Goal: Task Accomplishment & Management: Complete application form

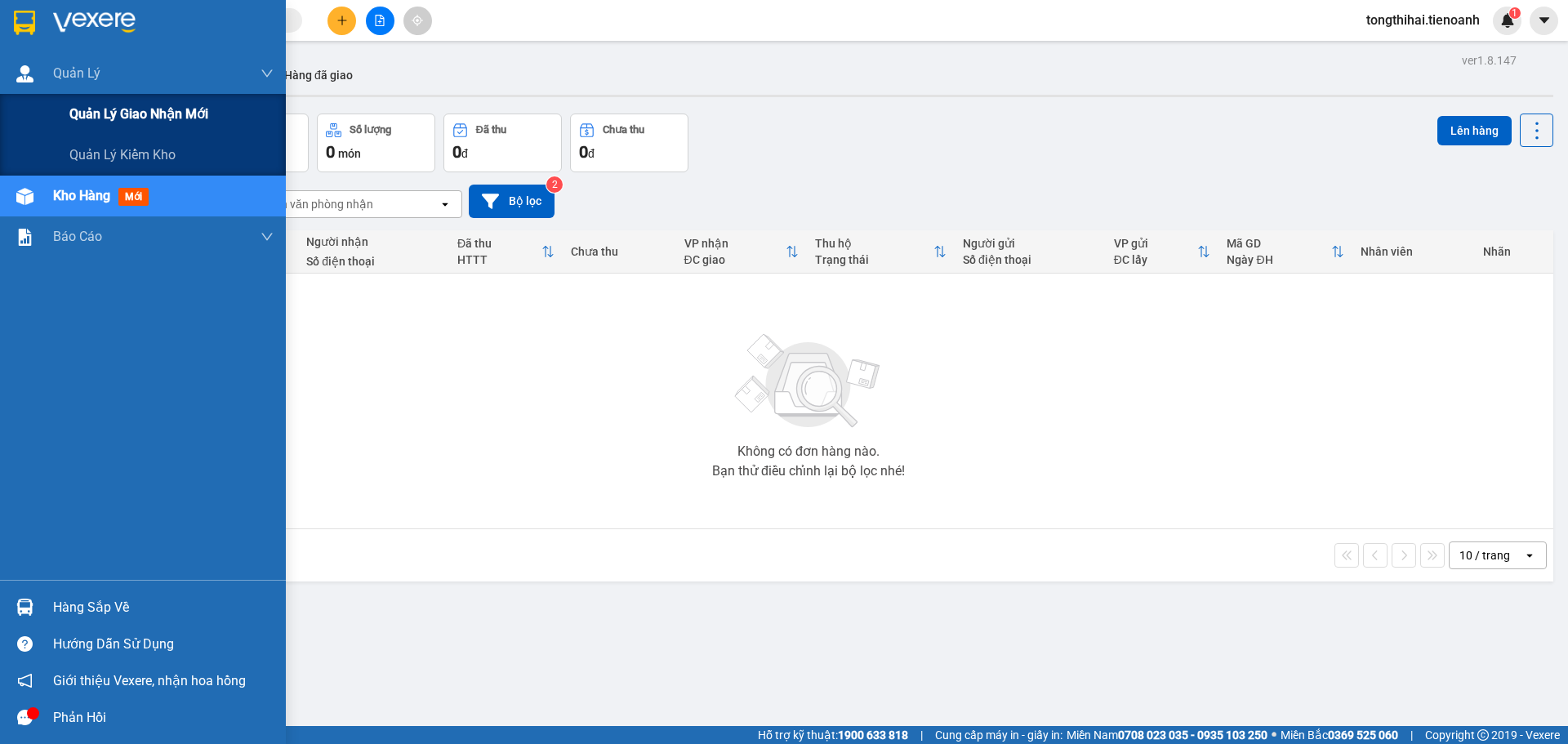
click at [107, 117] on span "Quản lý giao nhận mới" at bounding box center [139, 113] width 139 height 21
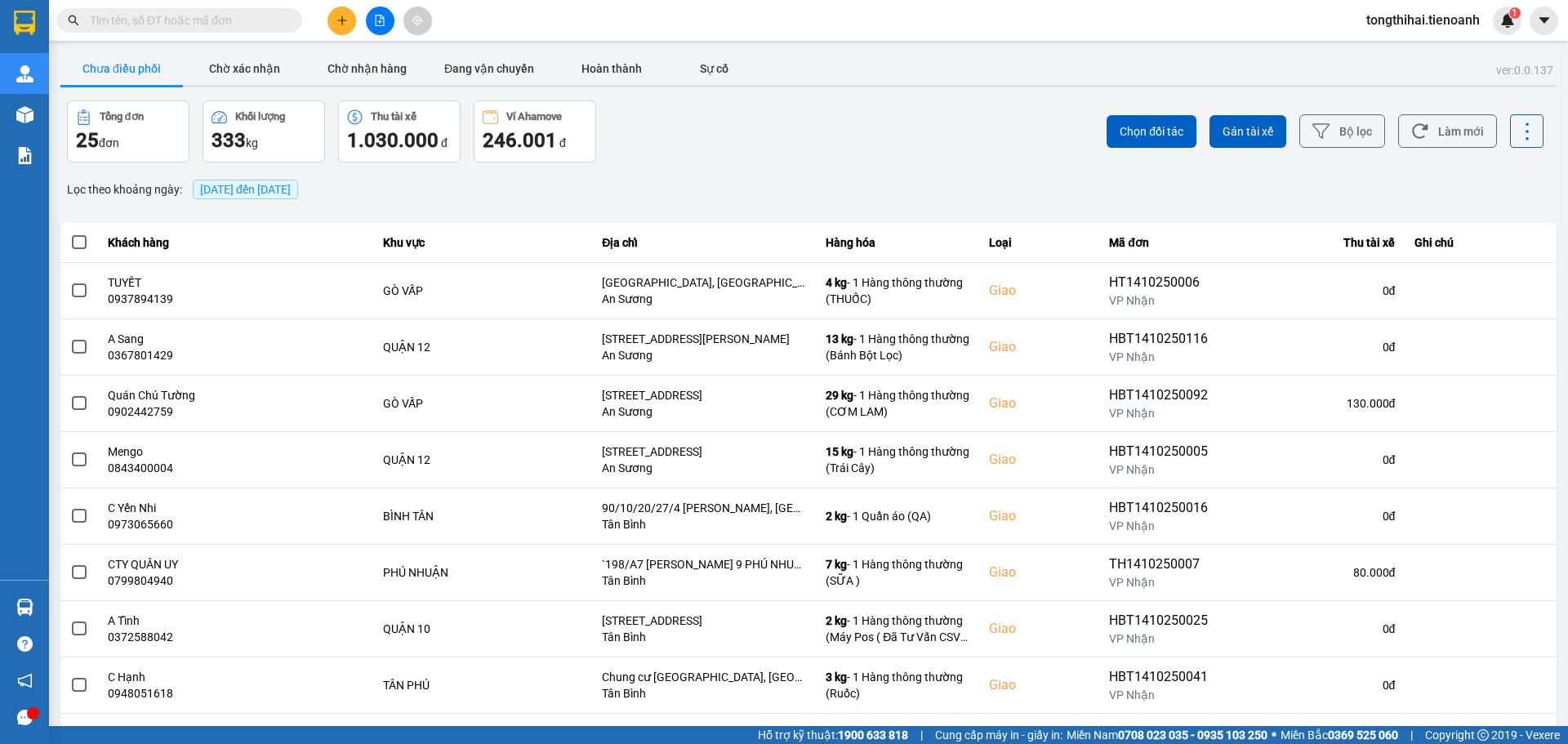
click at [198, 21] on input "text" at bounding box center [186, 21] width 193 height 18
paste input "TB0210250089"
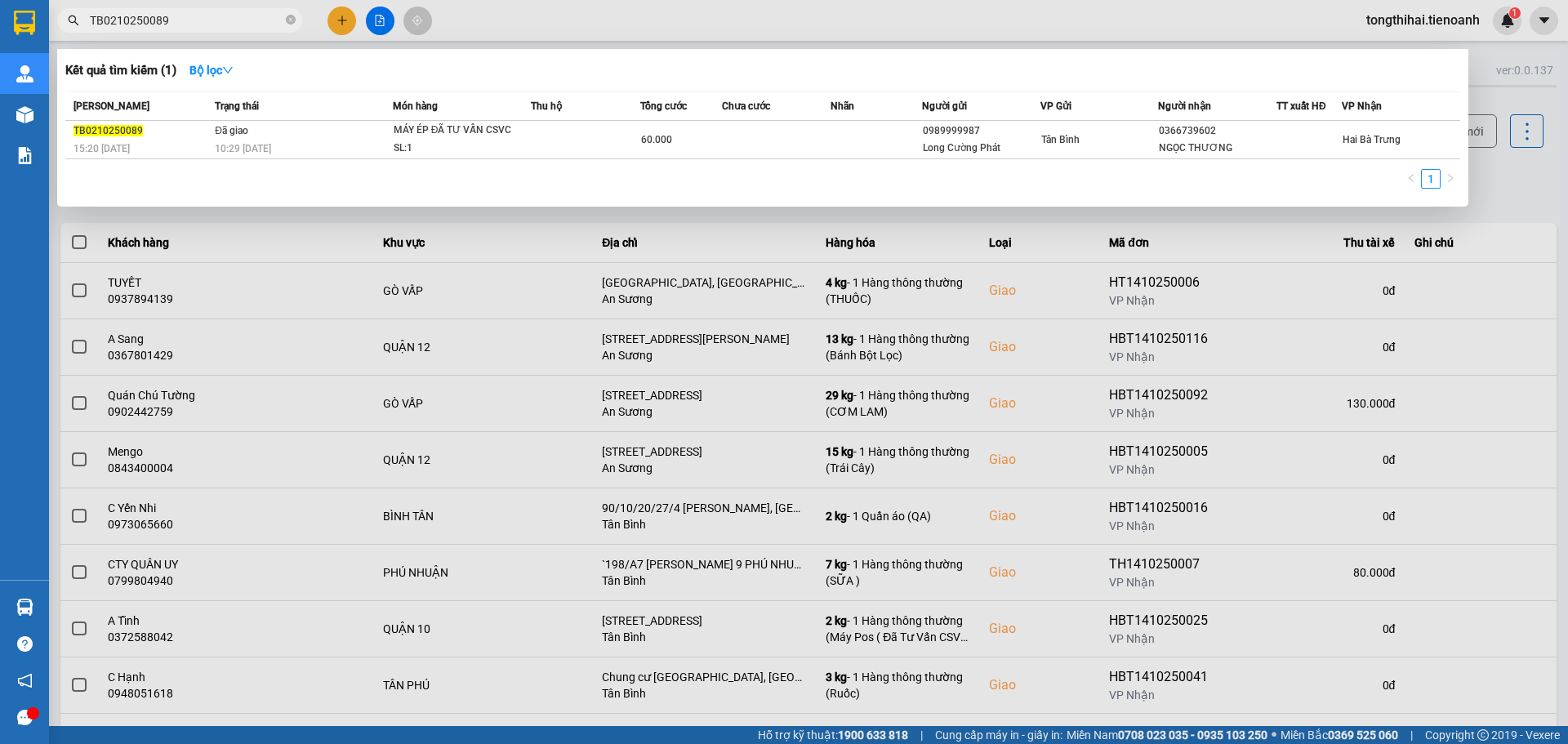
type input "TB0210250089"
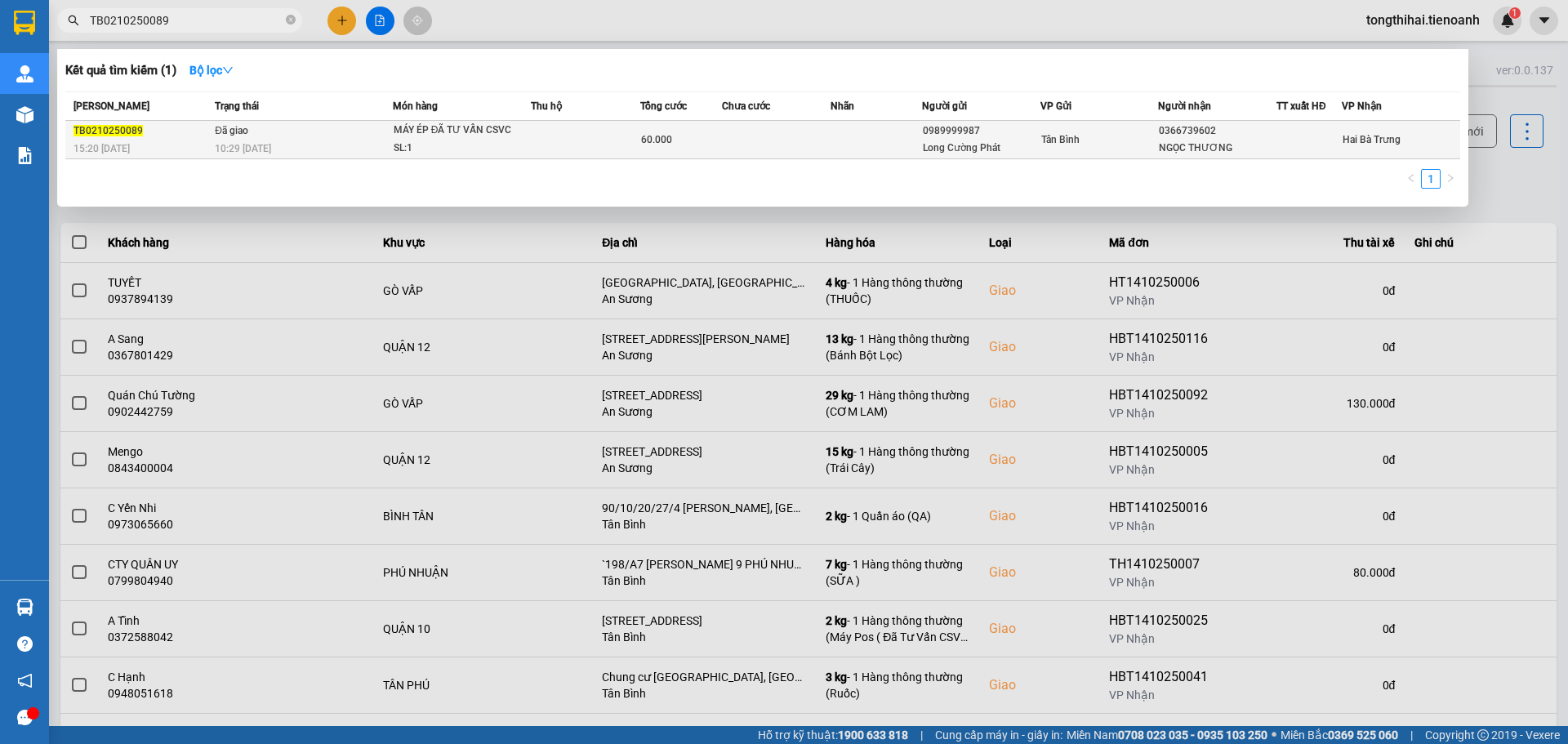
click at [690, 134] on div "60.000" at bounding box center [681, 140] width 80 height 18
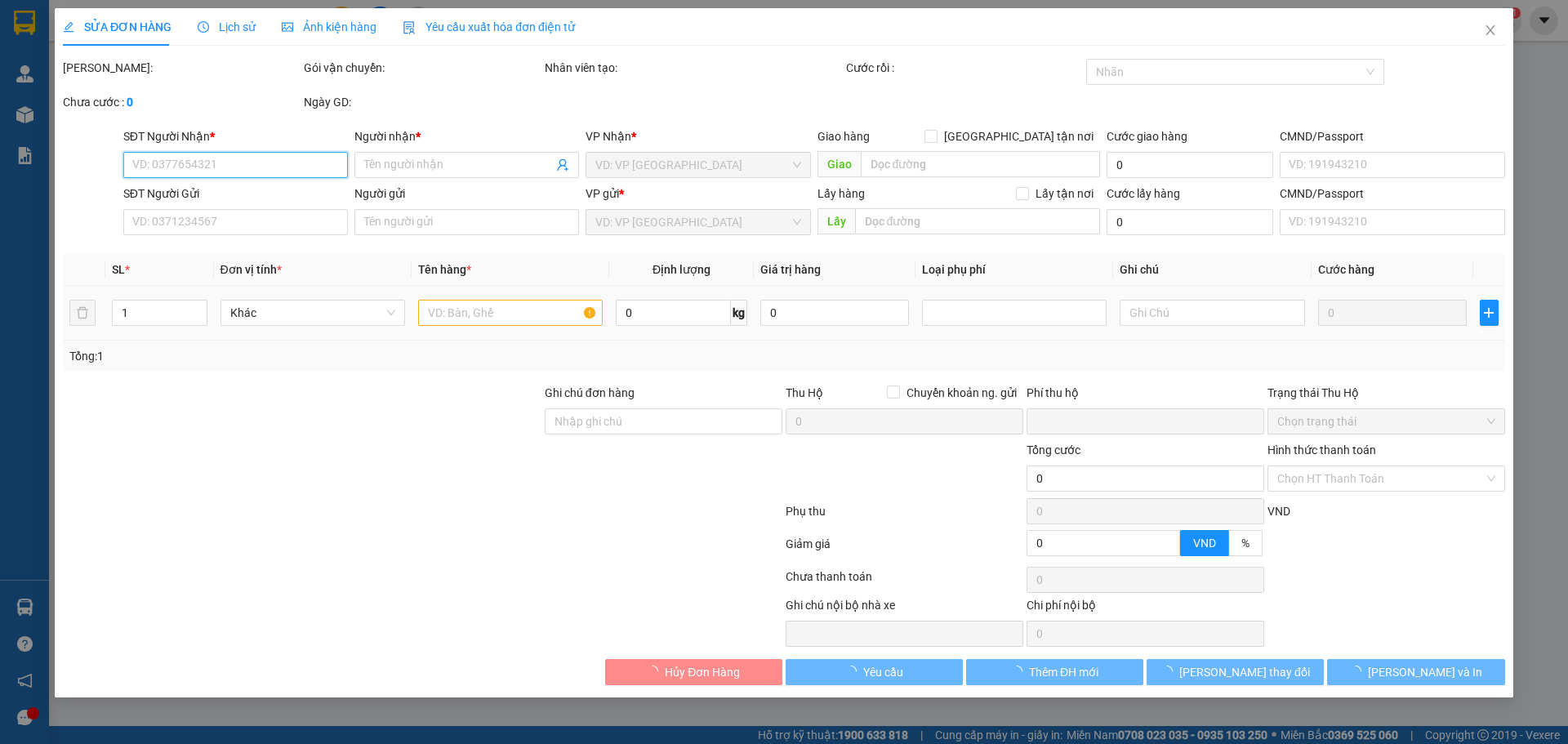
type input "0366739602"
type input "NGỌC THƯƠNG"
type input "0989999987"
type input "Long Cường Phát"
type input "191830139"
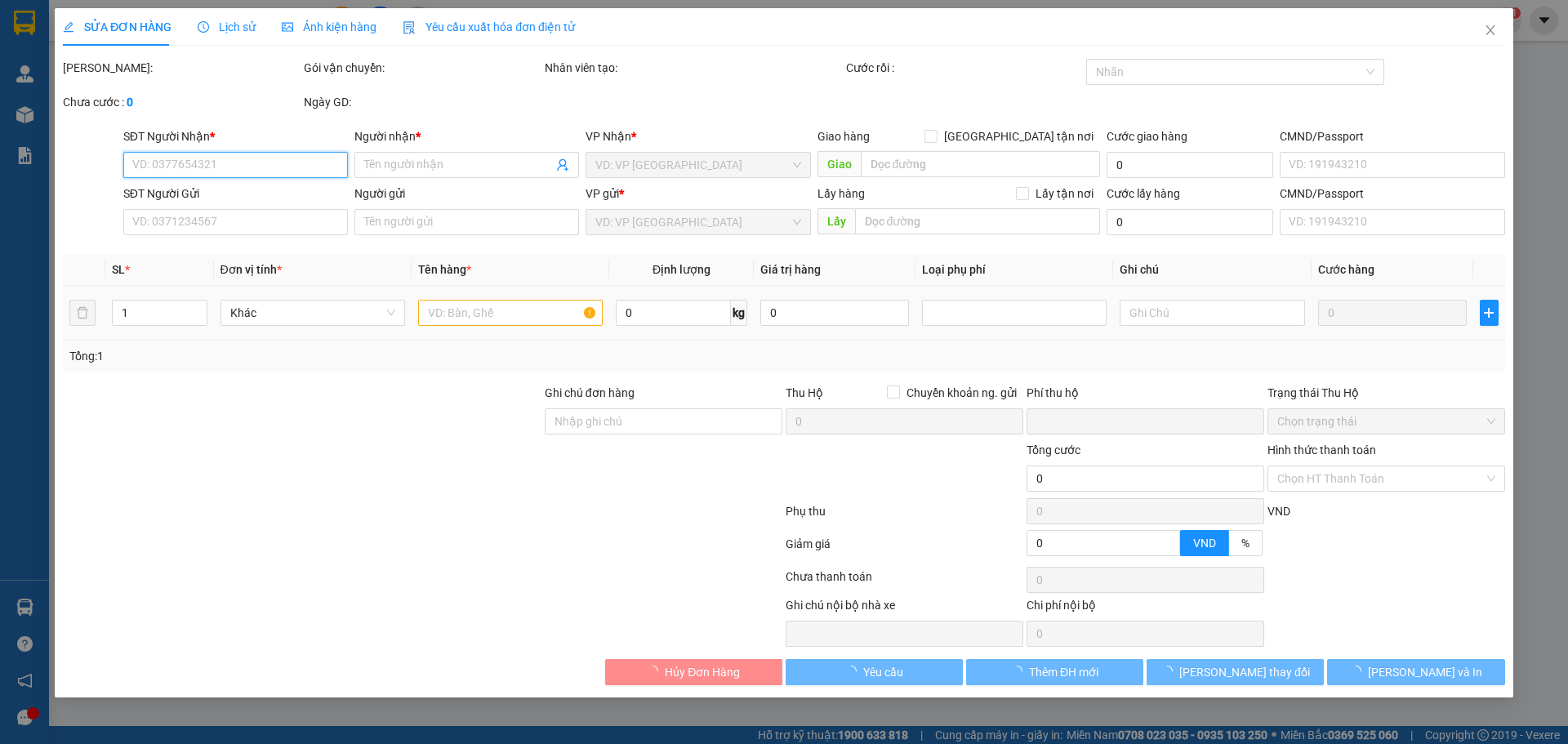
type input "XHĐ Đã nhập"
type input "0"
type input "60.000"
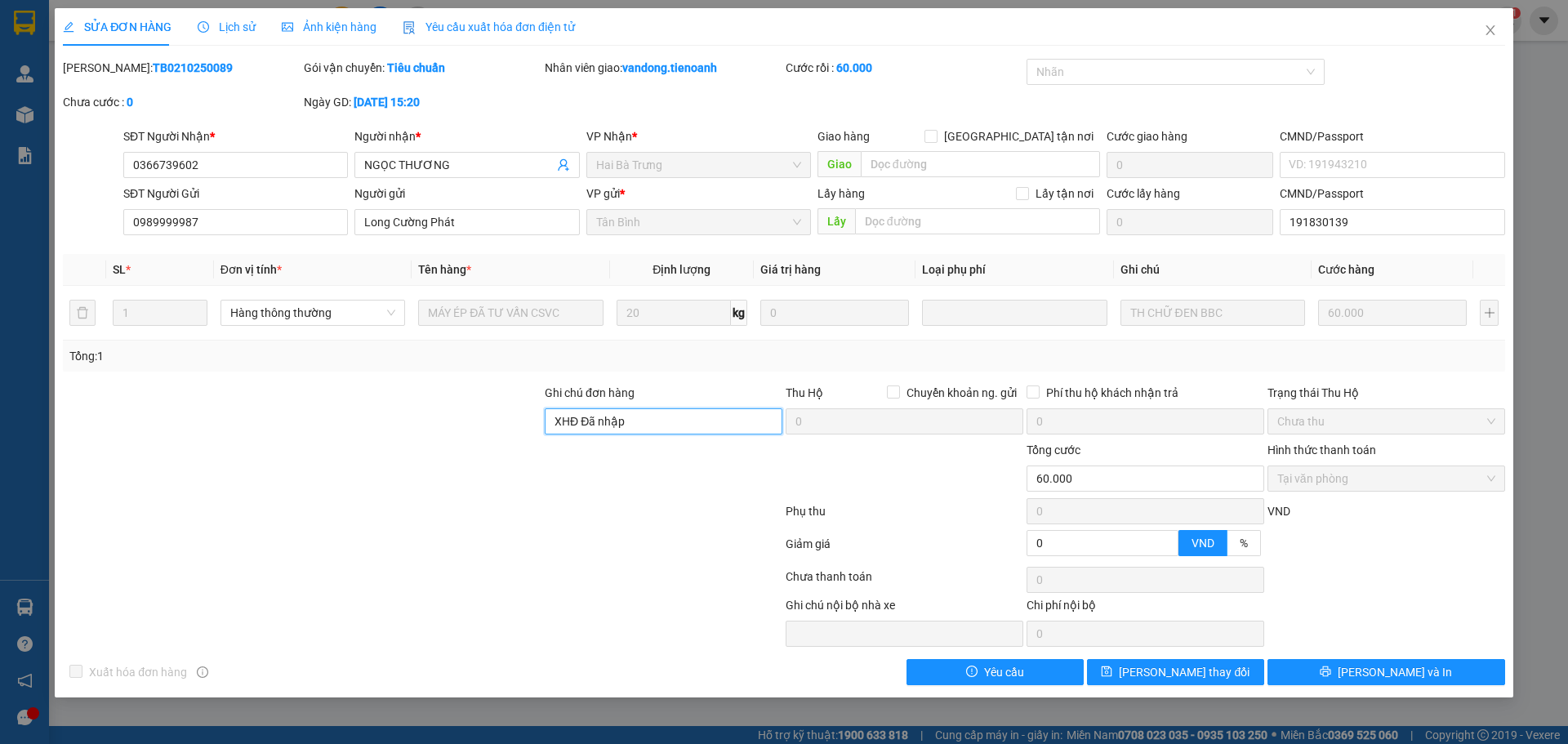
drag, startPoint x: 639, startPoint y: 423, endPoint x: 528, endPoint y: 416, distance: 111.2
click at [528, 416] on div "Ghi chú đơn hàng XHĐ Đã nhập Thu Hộ Chuyển khoản ng. gửi 0 Phí thu hộ khách nhậ…" at bounding box center [784, 411] width 1446 height 57
paste input "E4HPCZRVKBWP"
type input "mã hóa đơn: E4HPCZRVKBWP"
click at [1194, 674] on span "Lưu thay đổi" at bounding box center [1184, 672] width 131 height 18
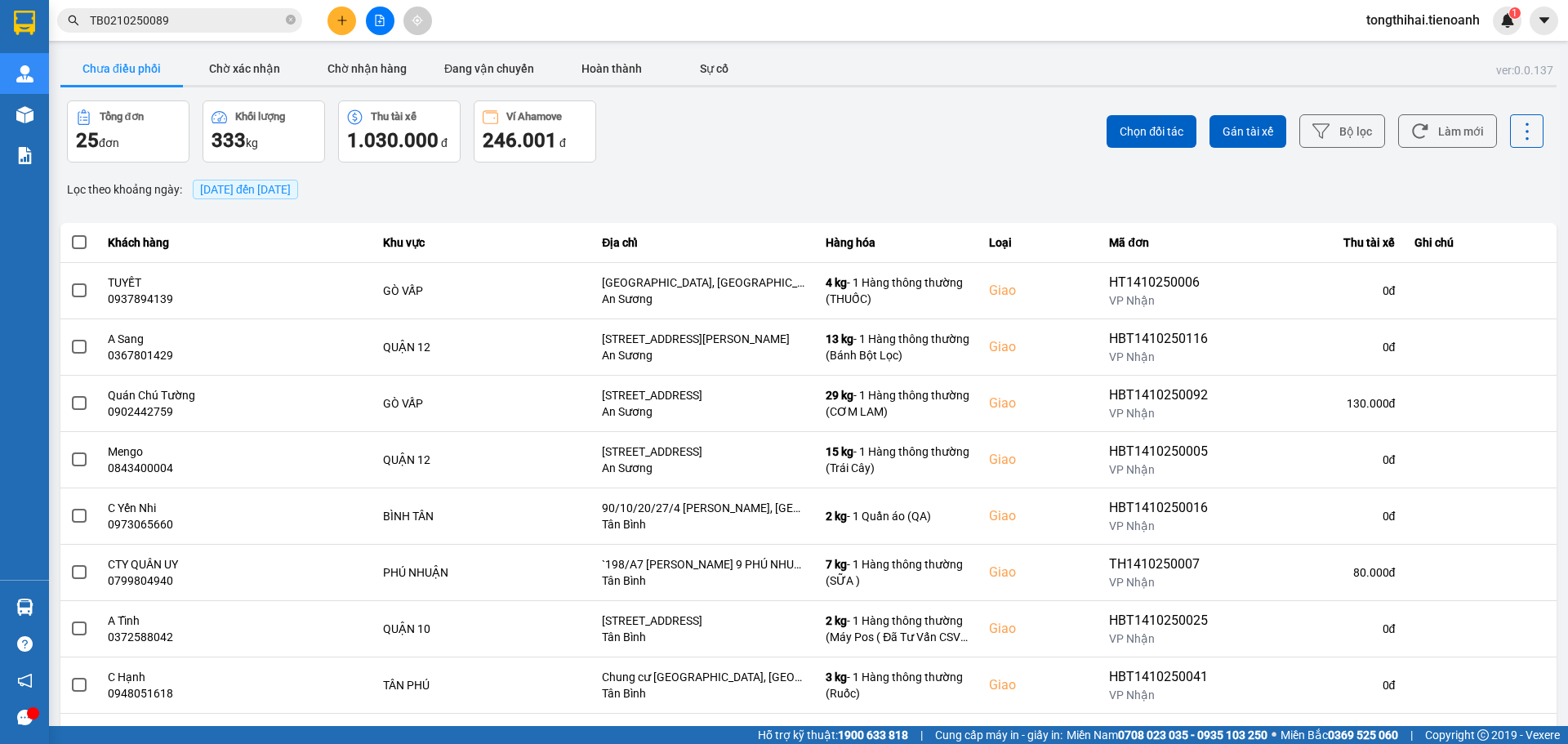
click at [189, 21] on input "TB0210250089" at bounding box center [186, 21] width 193 height 18
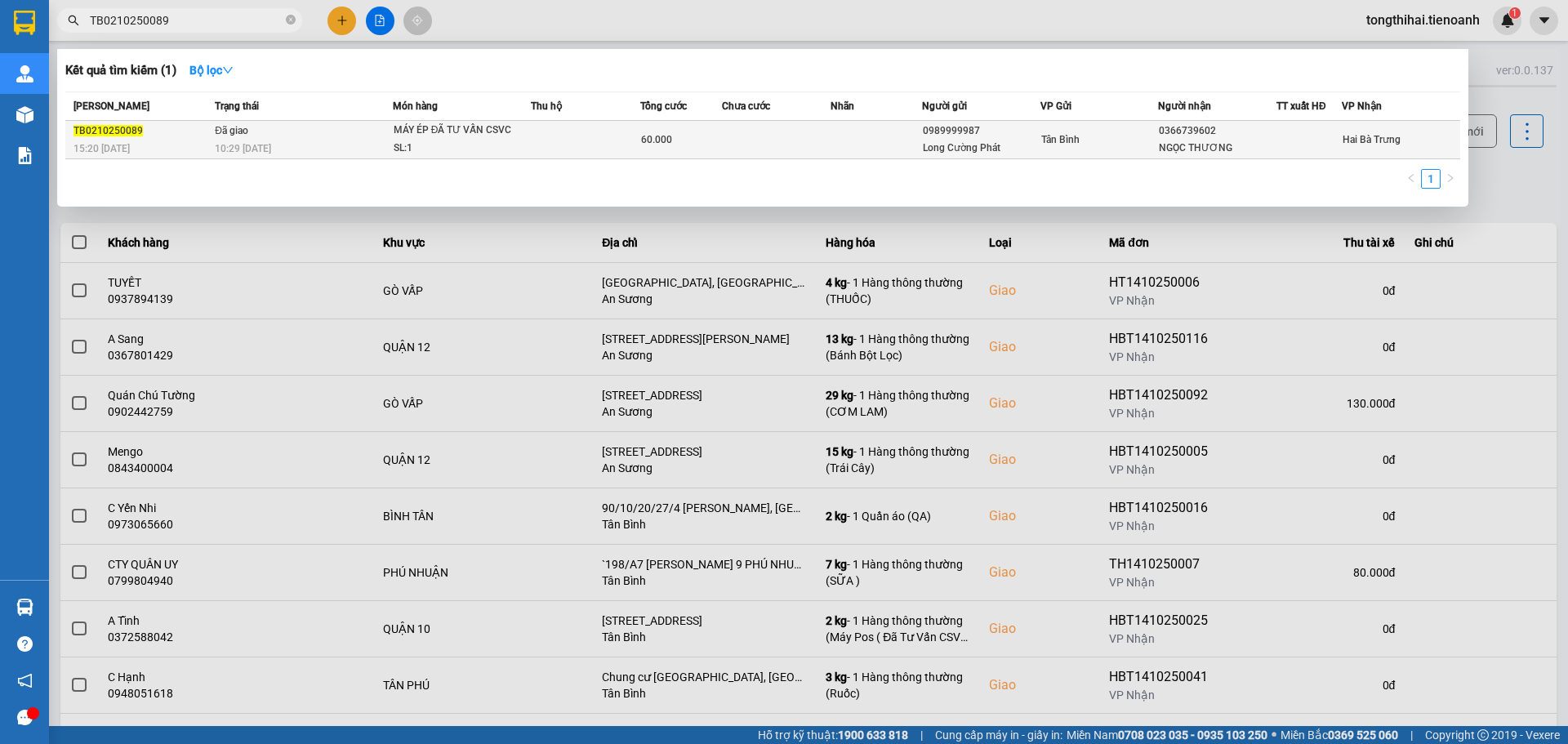
click at [468, 132] on div "MÁY ÉP ĐÃ TƯ VẤN CSVC" at bounding box center [454, 130] width 122 height 18
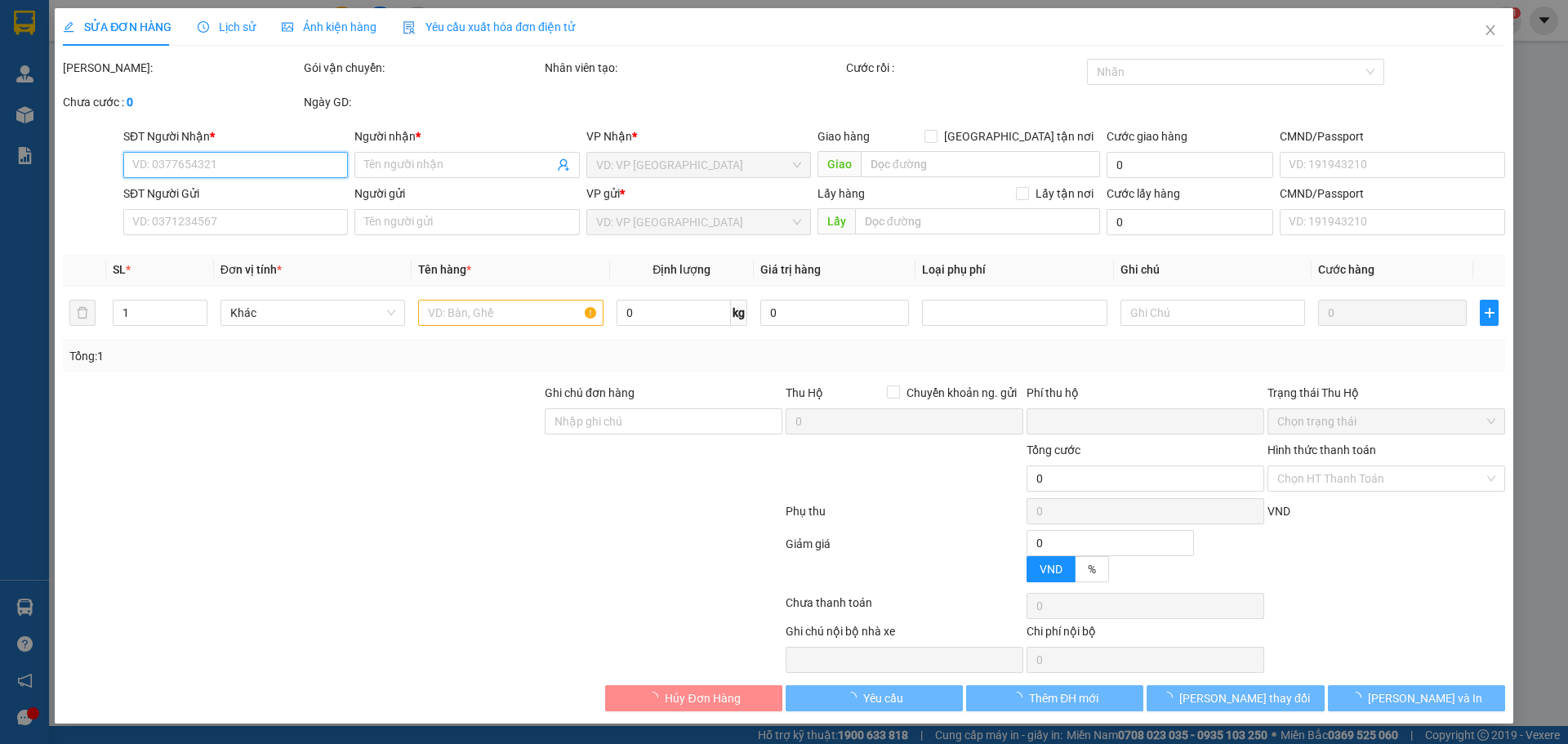
type input "0366739602"
type input "NGỌC THƯƠNG"
type input "0989999987"
type input "Long Cường Phát"
type input "191830139"
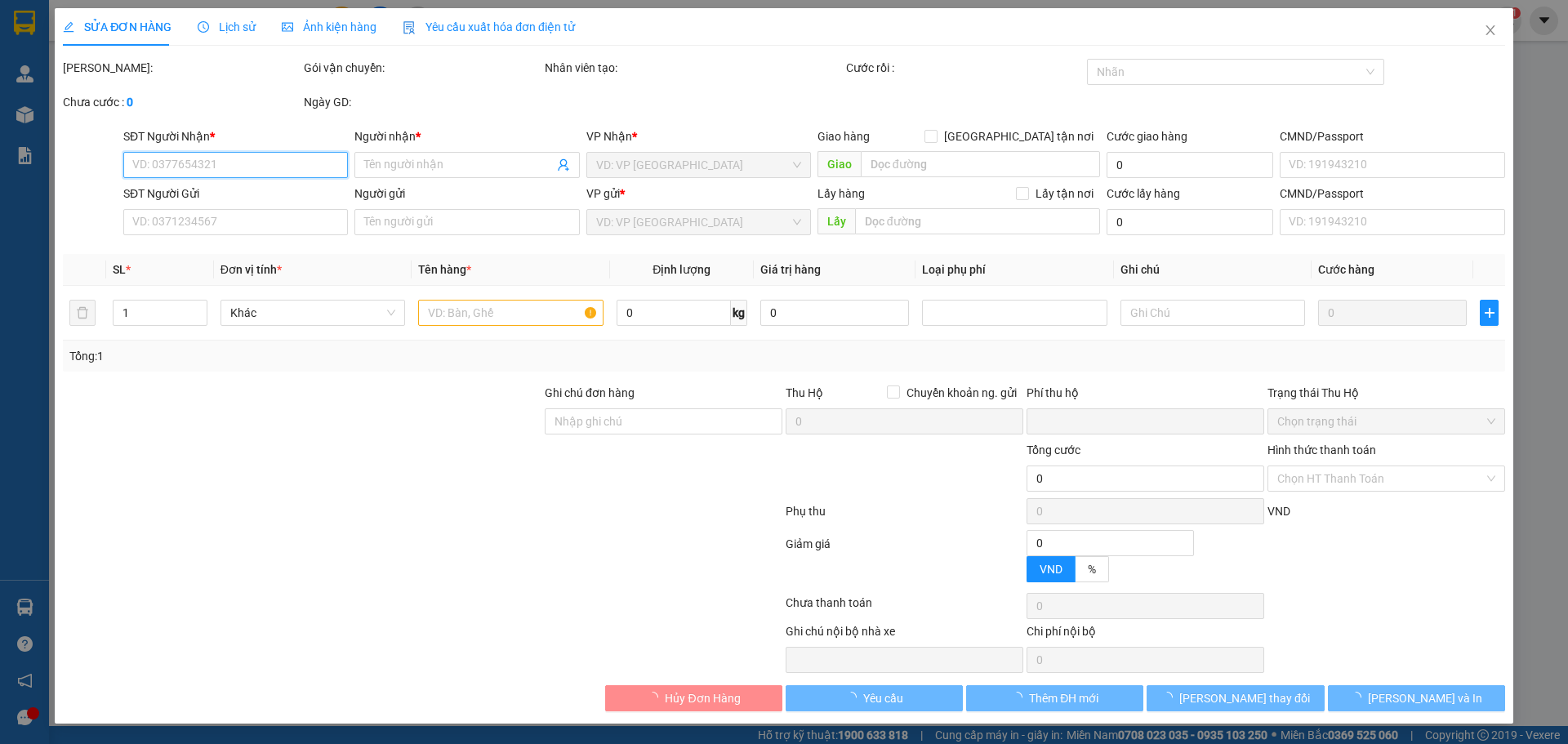
type input "mã hóa đơn: E4HPCZRVKBWP"
type input "0"
type input "60.000"
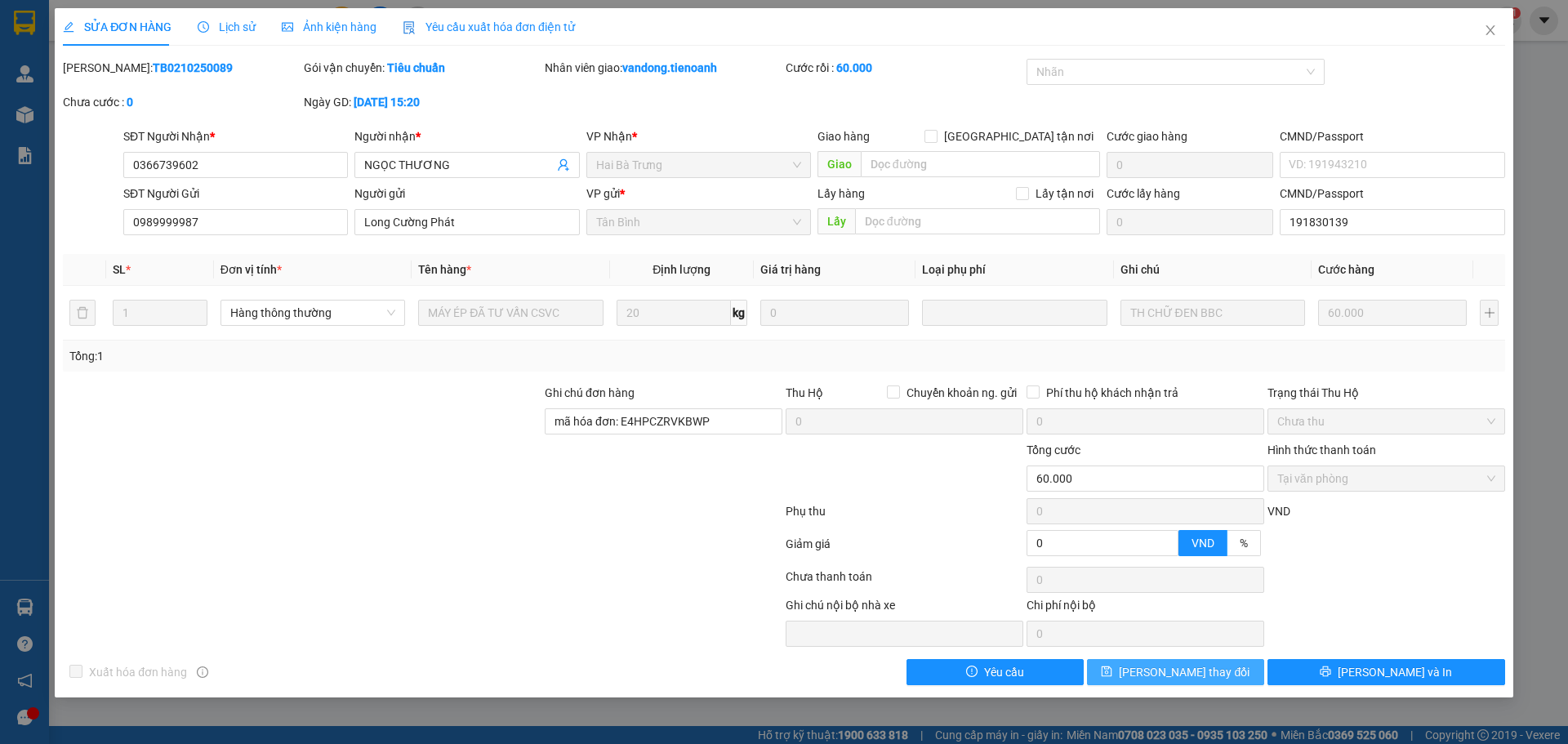
click at [1201, 672] on span "Lưu thay đổi" at bounding box center [1184, 672] width 131 height 18
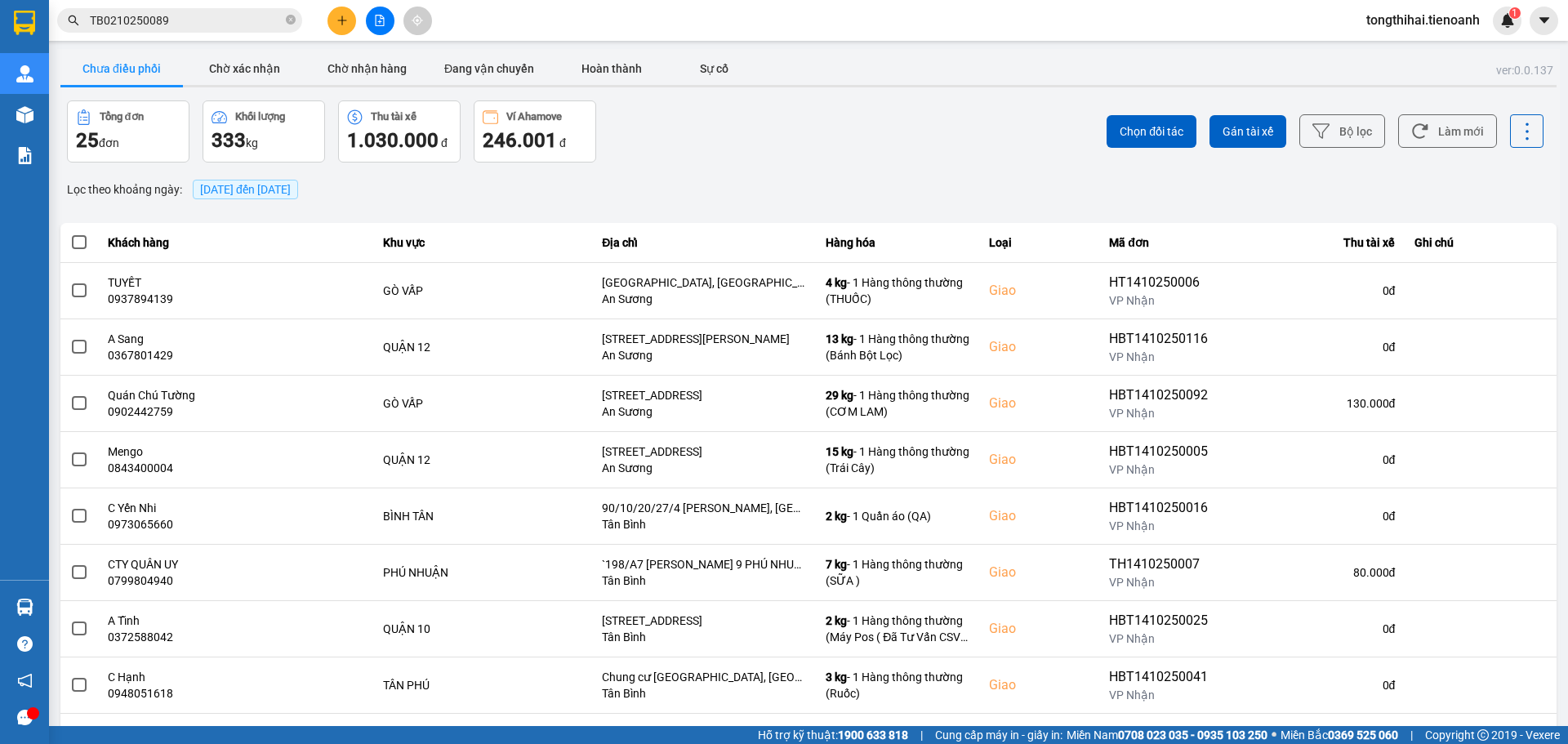
click at [186, 20] on input "TB0210250089" at bounding box center [186, 21] width 193 height 18
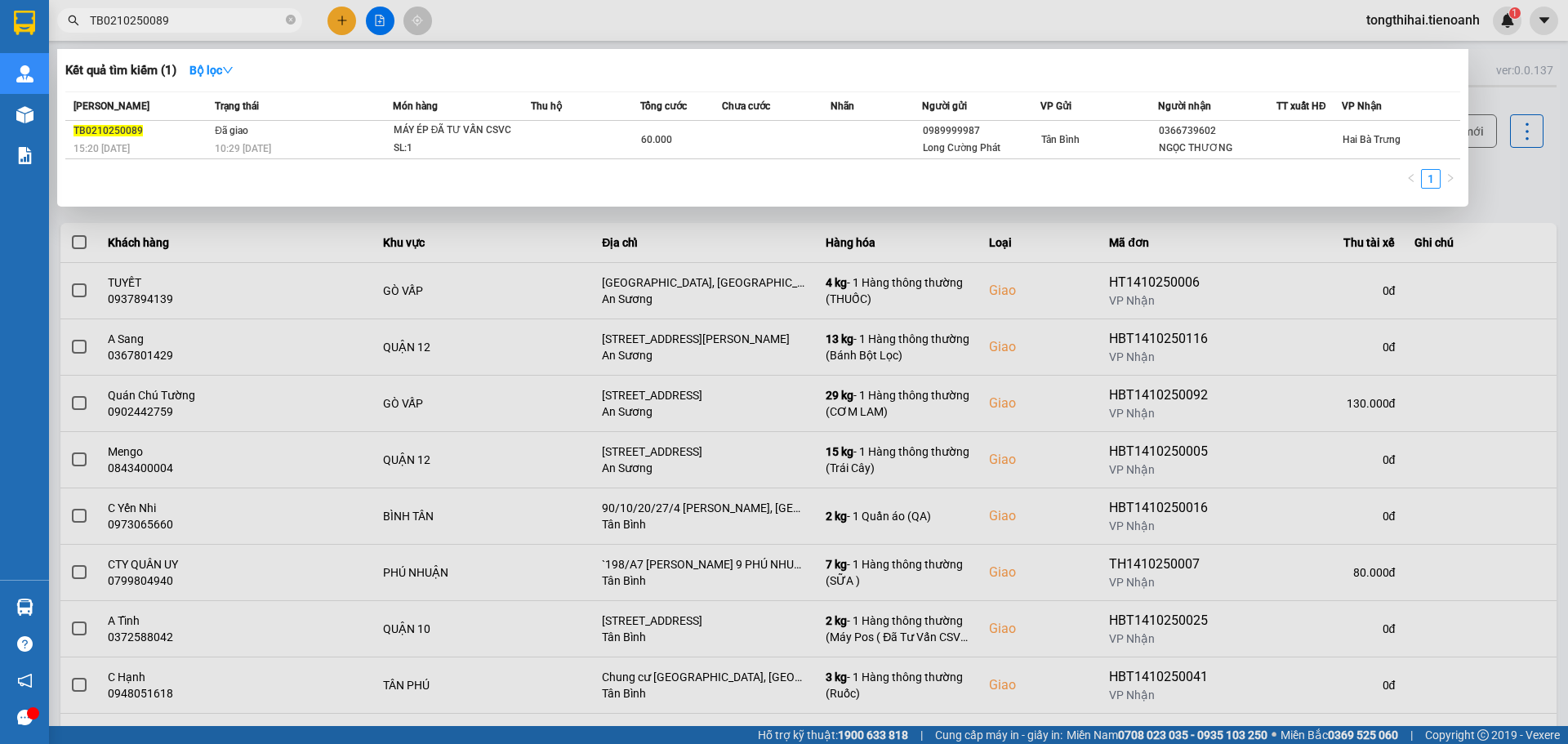
drag, startPoint x: 186, startPoint y: 20, endPoint x: 78, endPoint y: 21, distance: 108.0
click at [78, 21] on div "TB0210250089" at bounding box center [159, 20] width 318 height 24
paste input "245"
type input "TB0210250245"
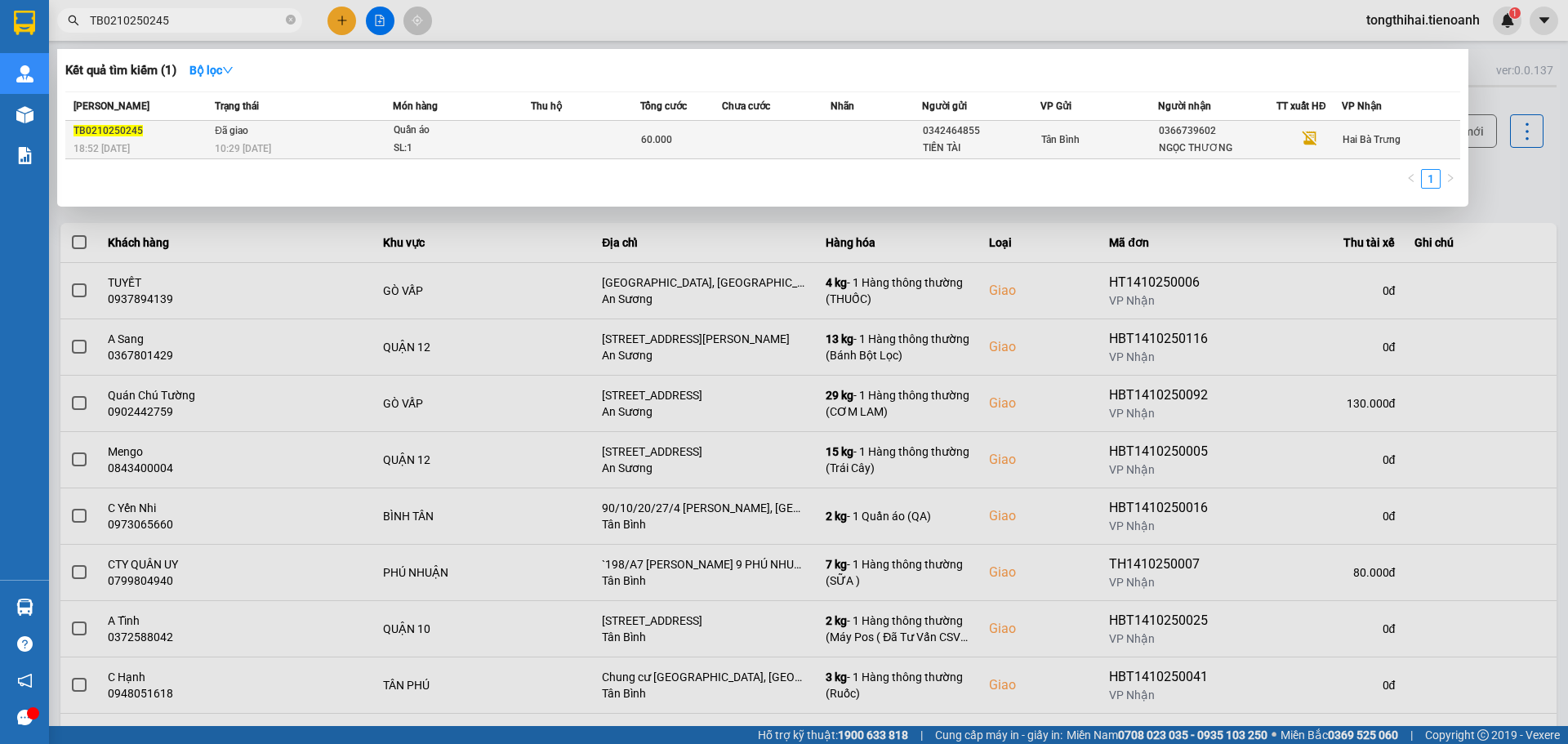
click at [557, 136] on td at bounding box center [586, 140] width 110 height 38
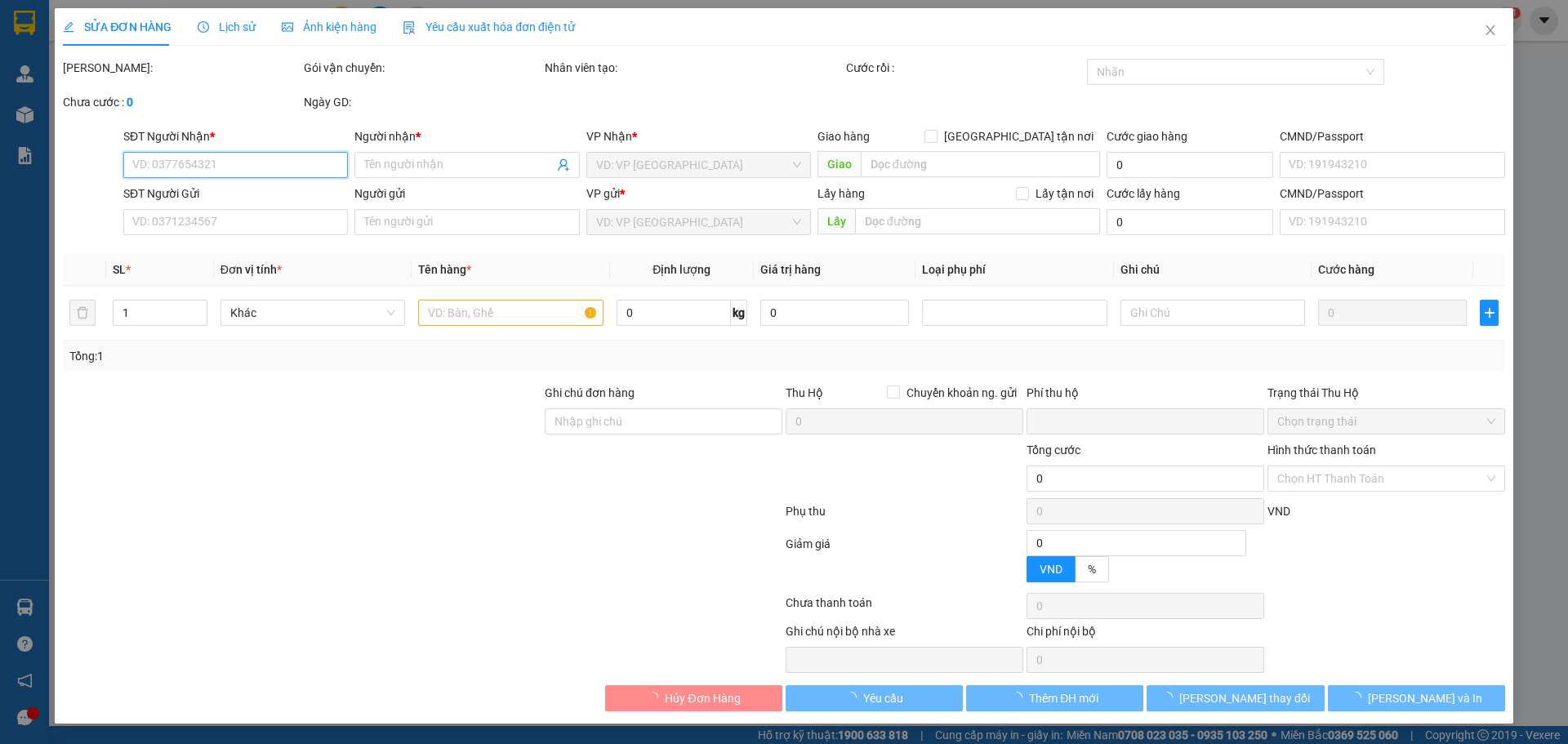
type input "0366739602"
type input "NGỌC THƯƠNG"
type input "0342464855"
type input "TIẾN TÀI"
type input "XHĐ Đã nhập"
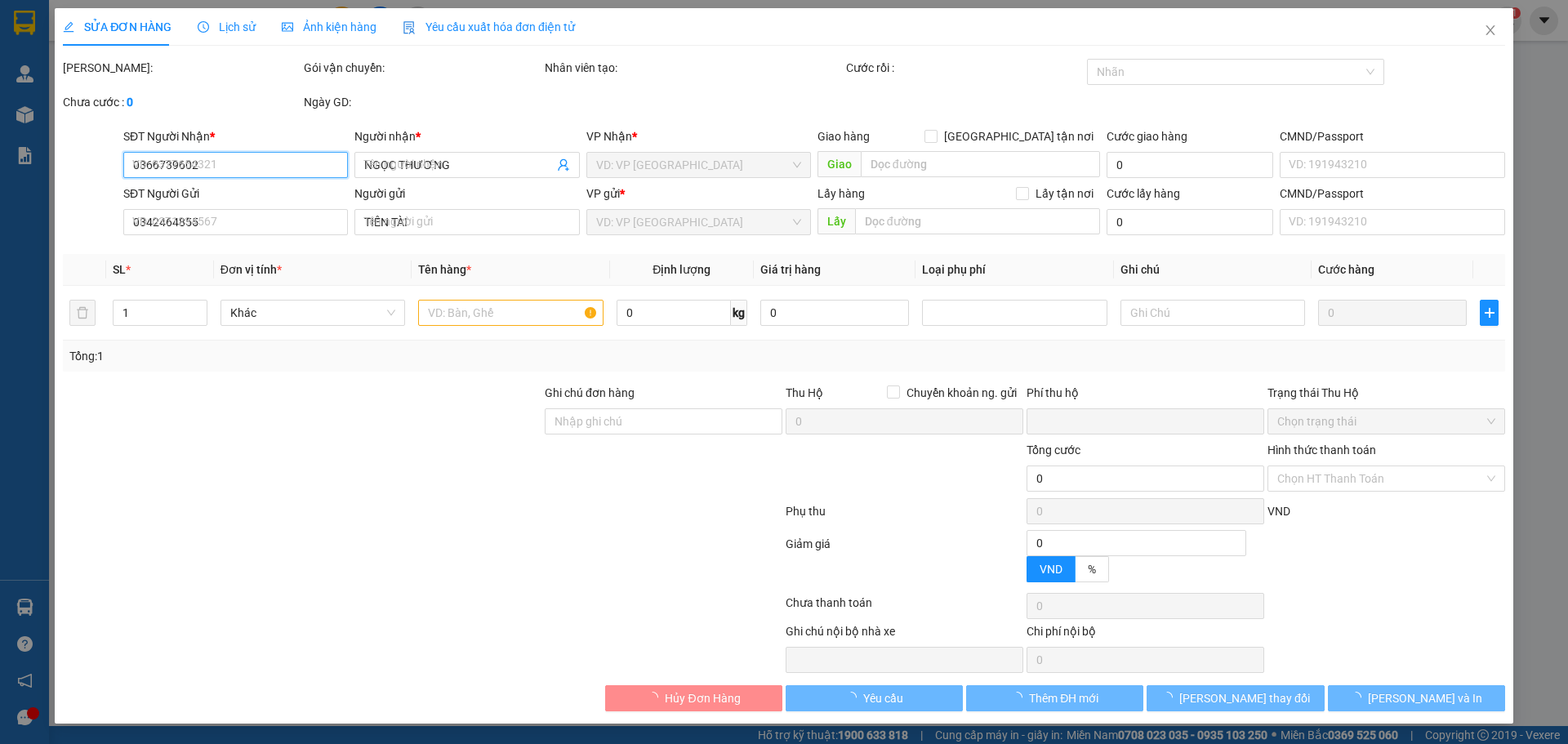
type input "0"
type input "60.000"
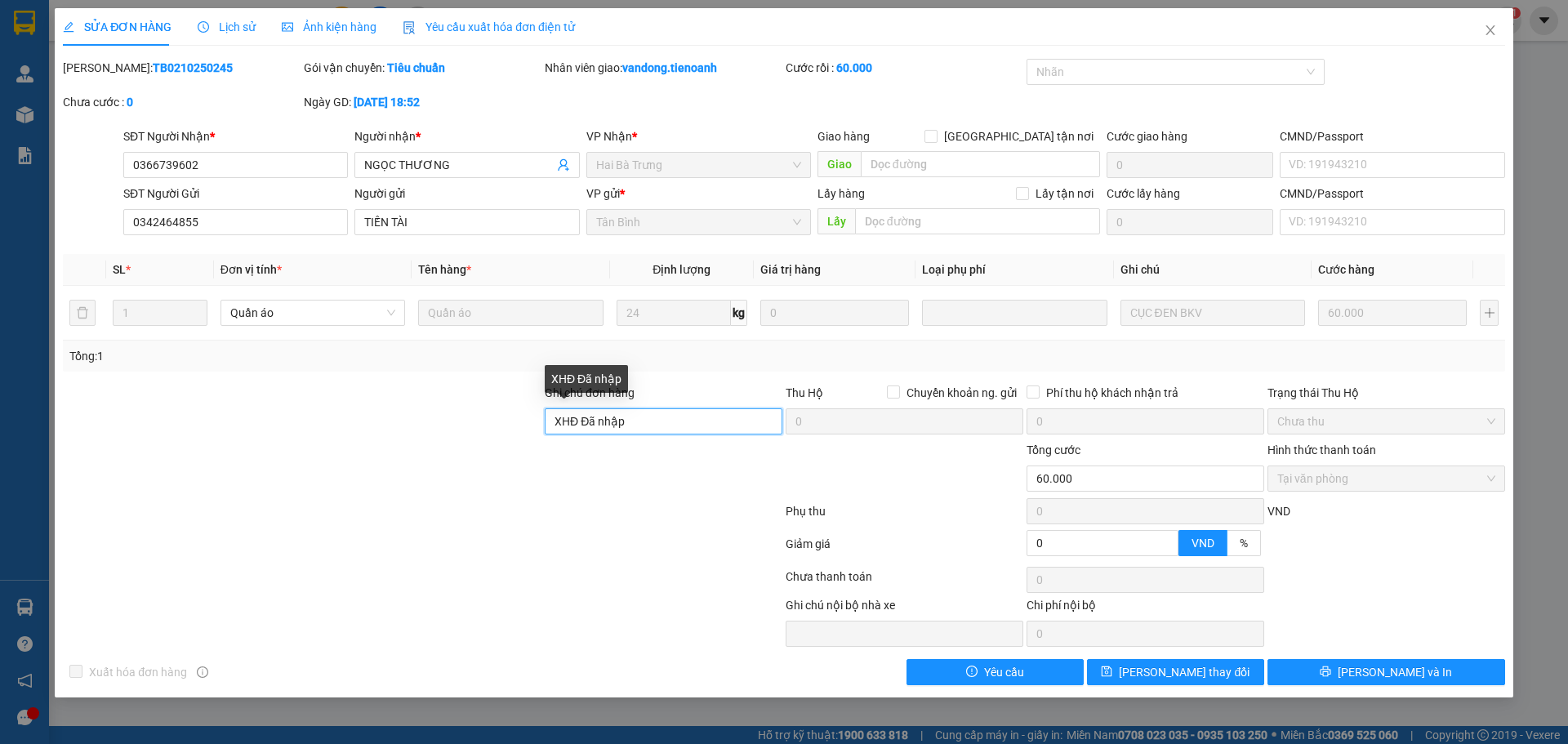
drag, startPoint x: 638, startPoint y: 417, endPoint x: 513, endPoint y: 415, distance: 125.0
click at [513, 415] on div "Ghi chú đơn hàng XHĐ Đã nhập Thu Hộ Chuyển khoản ng. gửi 0 Phí thu hộ khách nhậ…" at bounding box center [784, 411] width 1446 height 57
paste input "DEH8CRE3MAA_"
type input "mã hóa đơn: DEH8CRE3MAA_"
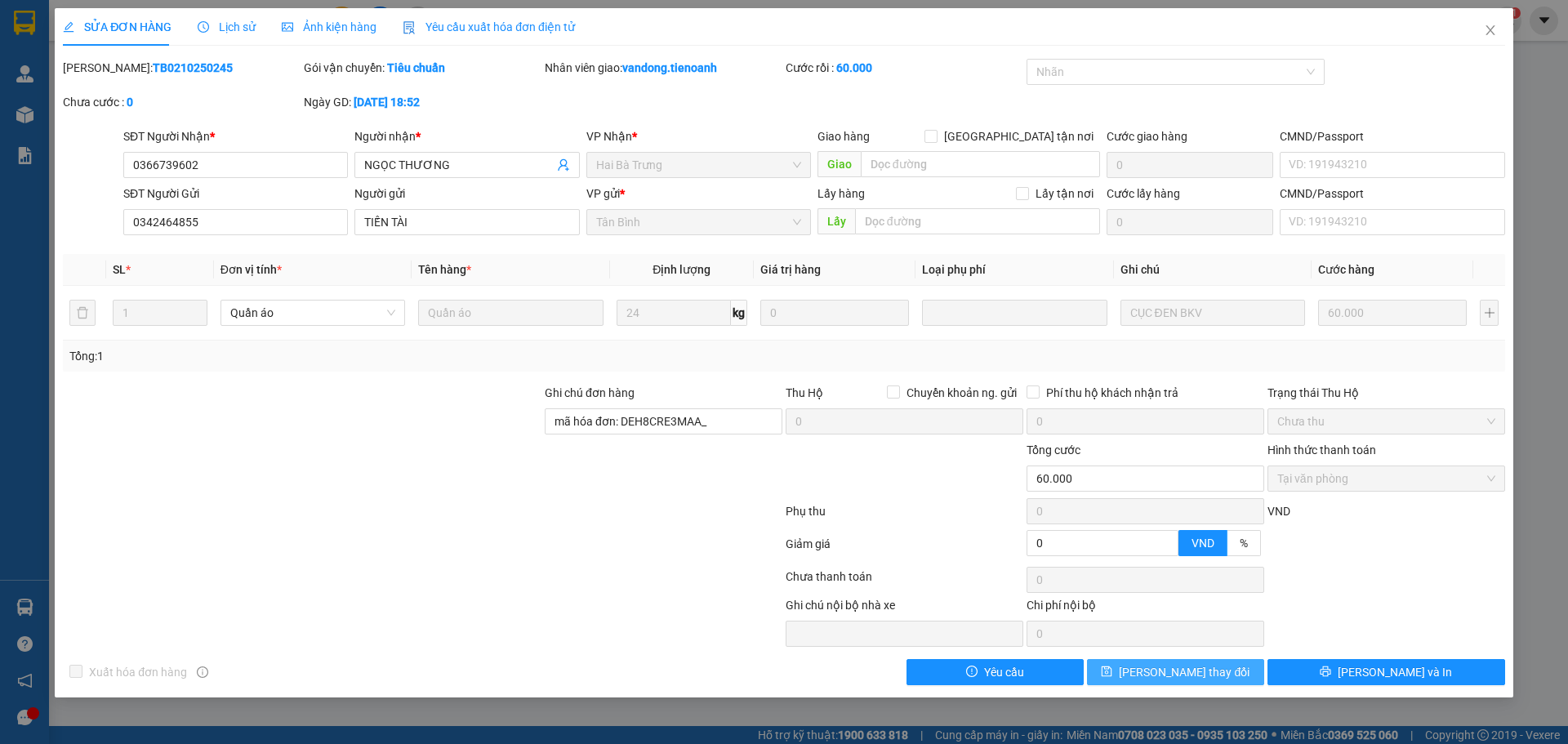
click at [1183, 672] on span "Lưu thay đổi" at bounding box center [1184, 672] width 131 height 18
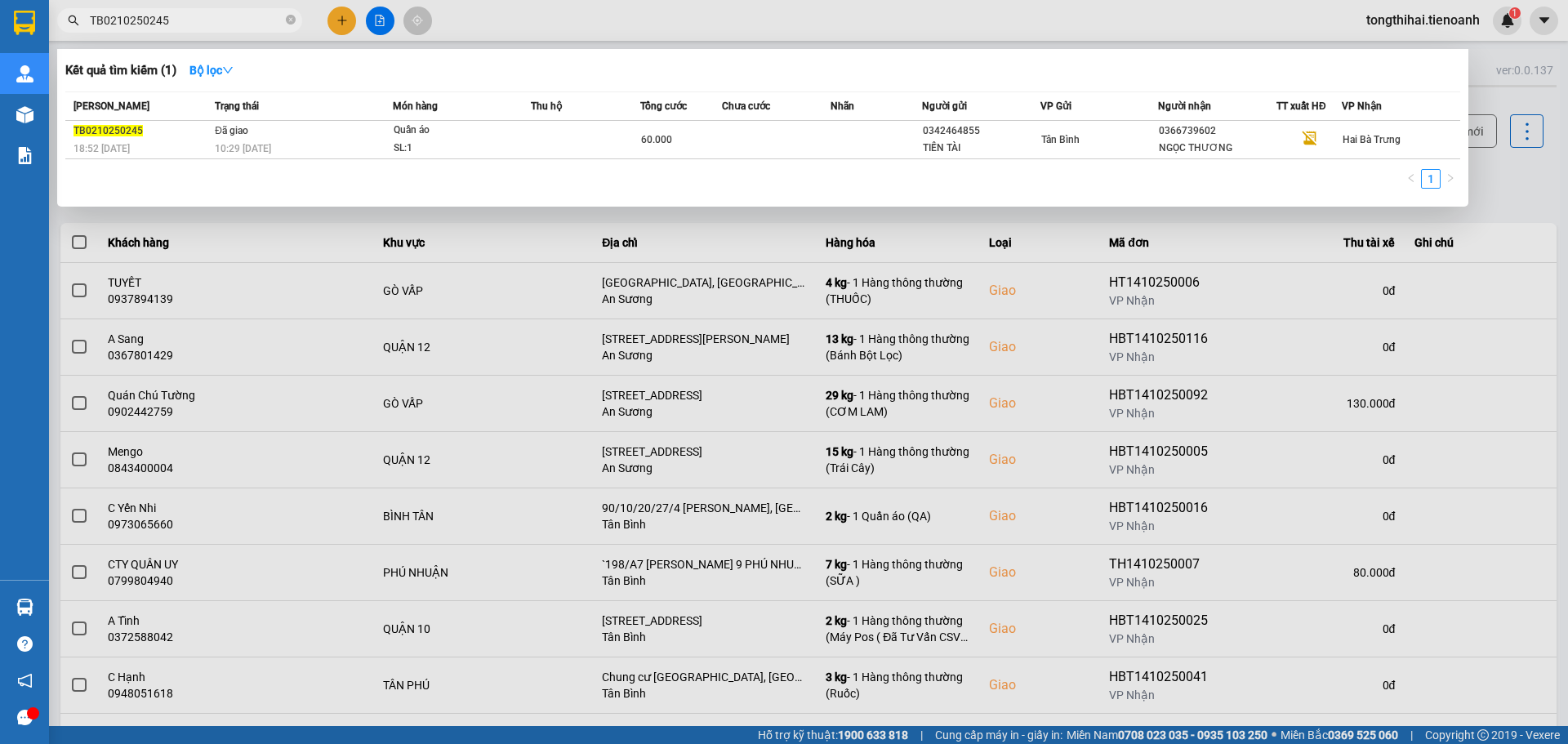
drag, startPoint x: 191, startPoint y: 16, endPoint x: 82, endPoint y: 17, distance: 109.0
click at [82, 17] on span "TB0210250245" at bounding box center [179, 20] width 245 height 24
paste input "410250196"
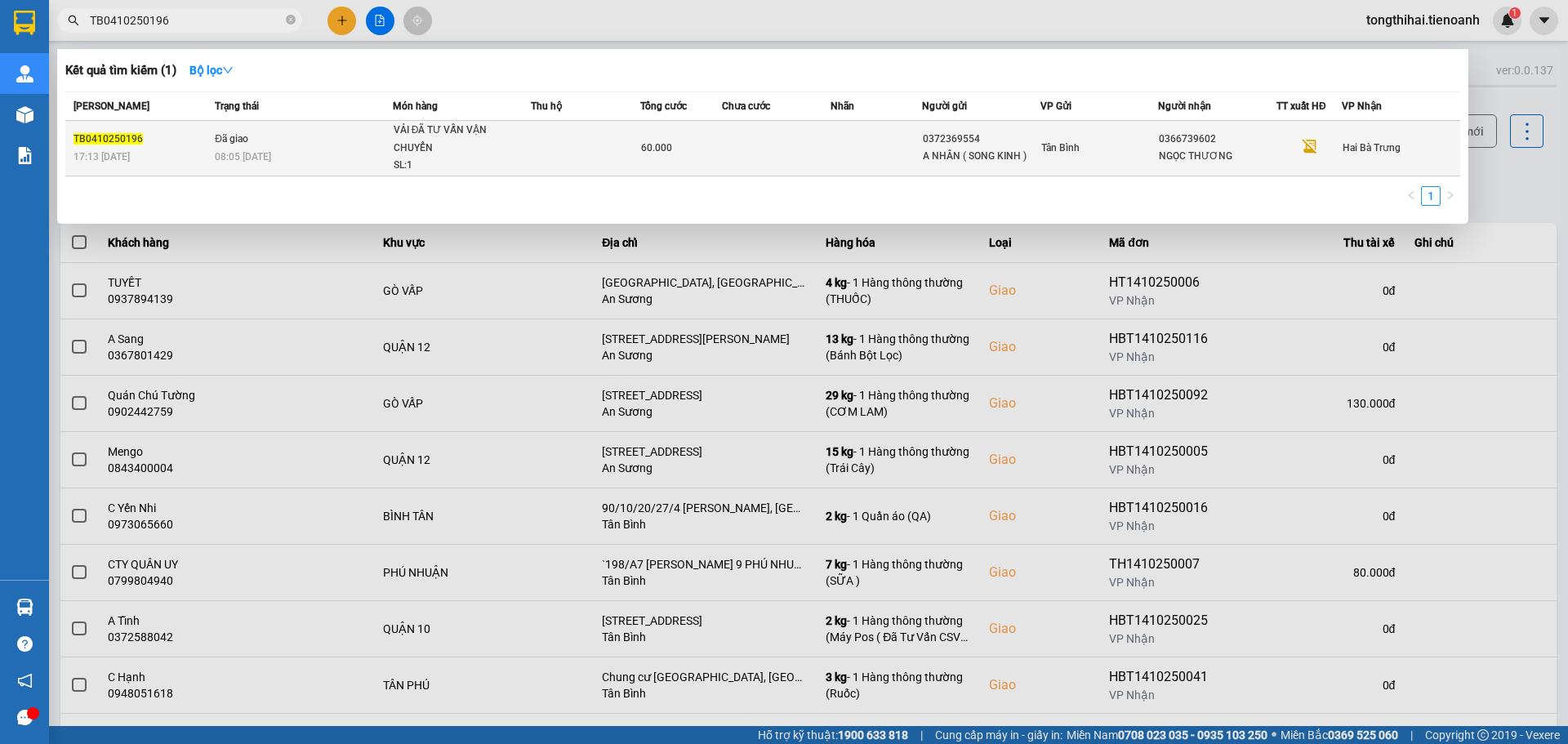
type input "TB0410250196"
click at [362, 142] on td "Đã giao 08:05 - 06/10" at bounding box center [301, 148] width 182 height 55
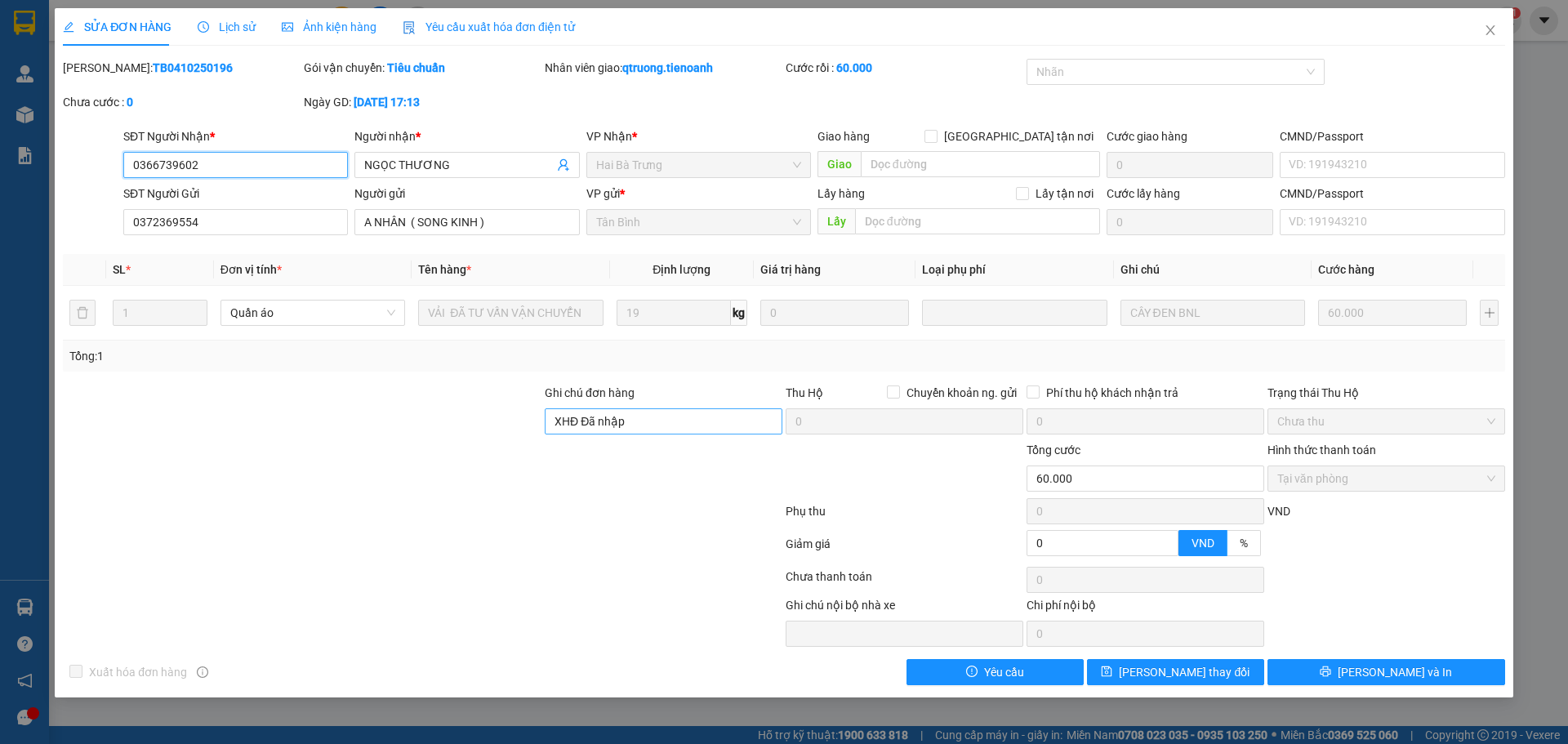
type input "0366739602"
type input "NGỌC THƯƠNG"
type input "0372369554"
type input "A NHÂN ( SONG KINH )"
type input "XHĐ Đã nhập"
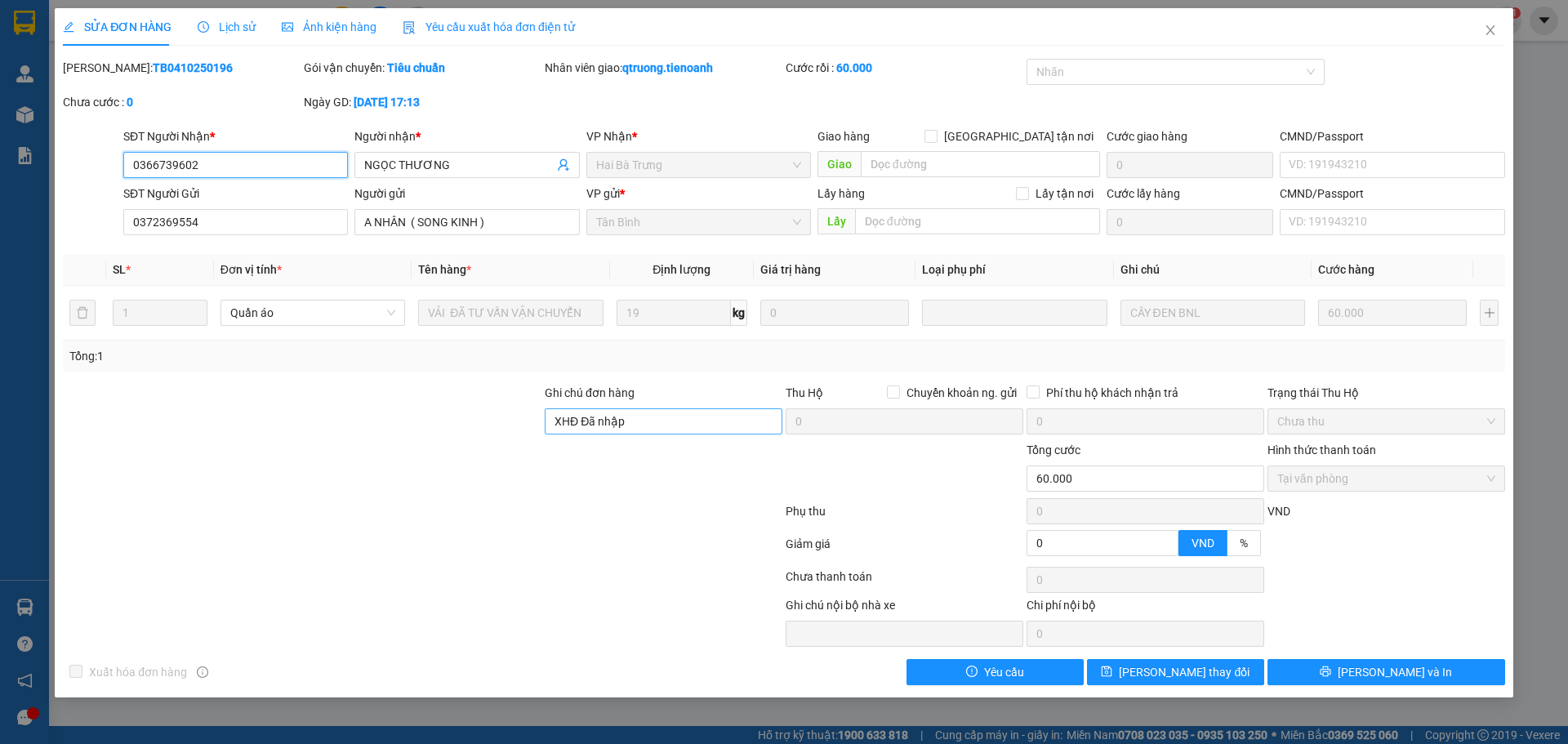
type input "0"
type input "60.000"
drag, startPoint x: 643, startPoint y: 420, endPoint x: 547, endPoint y: 424, distance: 96.1
click at [547, 424] on input "XHĐ Đã nhập" at bounding box center [663, 420] width 237 height 26
paste input "TB0410250196"
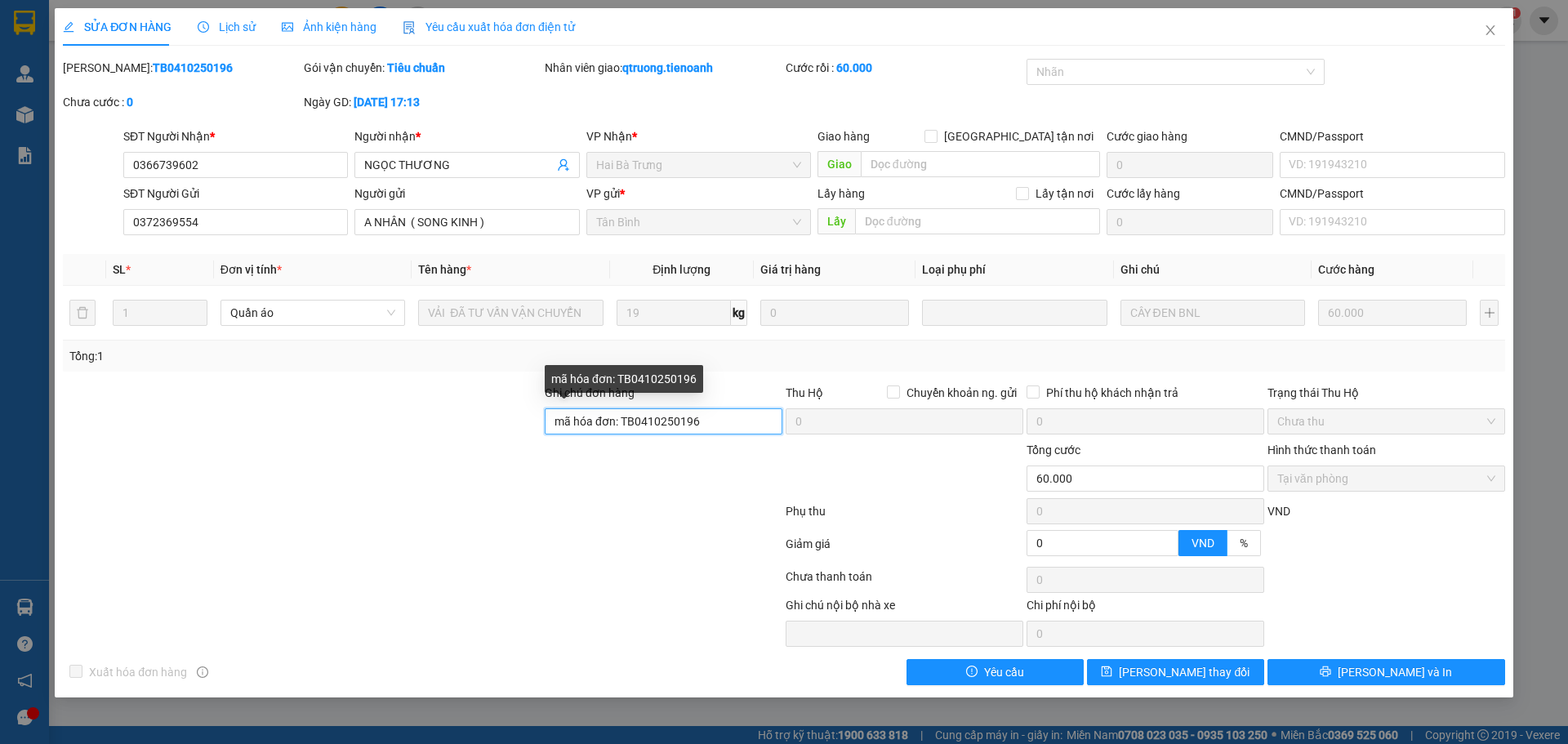
drag, startPoint x: 707, startPoint y: 422, endPoint x: 621, endPoint y: 419, distance: 86.1
click at [621, 419] on input "mã hóa đơn: TB0410250196" at bounding box center [663, 420] width 237 height 26
paste input "WGHZC1X5PMXN"
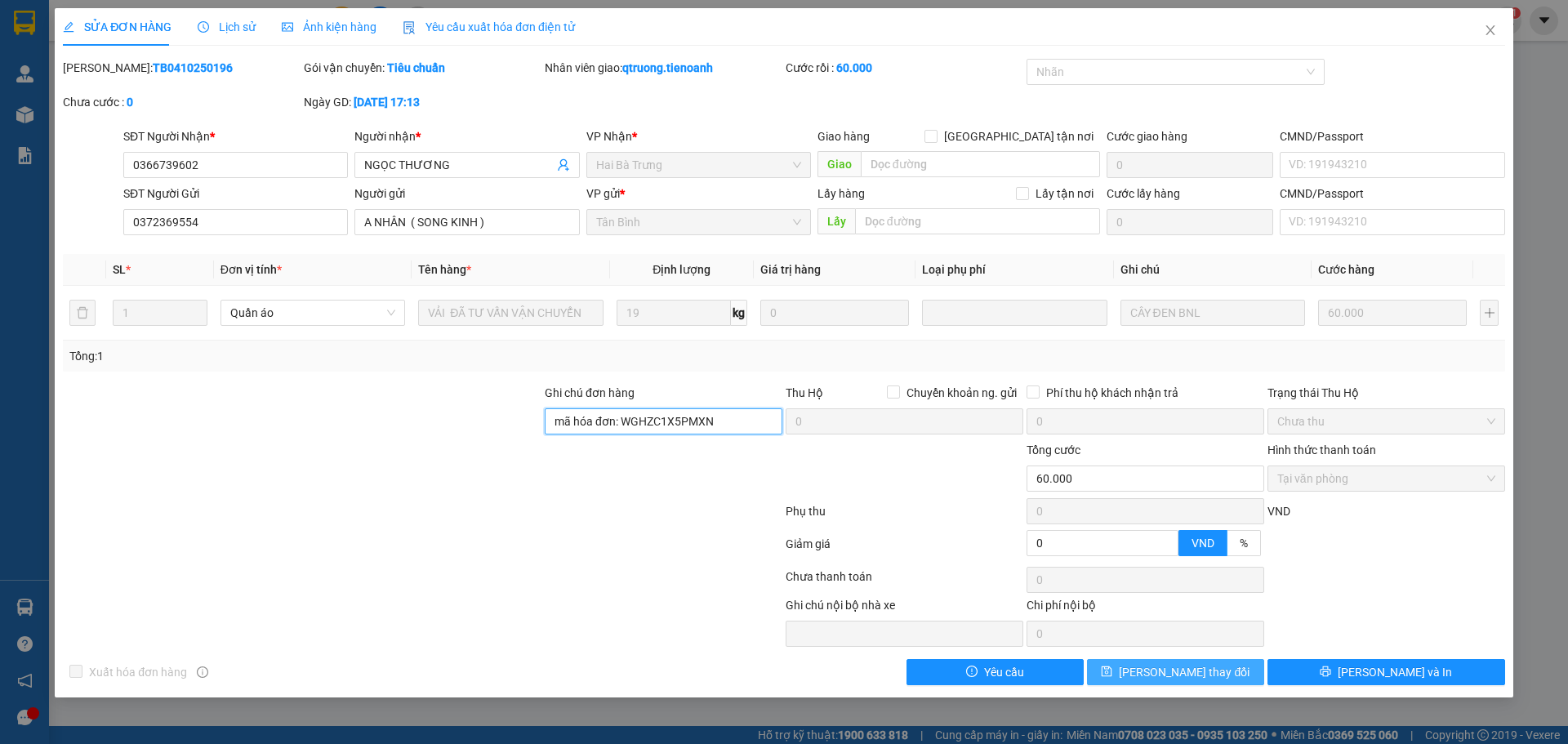
type input "mã hóa đơn: WGHZC1X5PMXN"
click at [1160, 672] on span "Lưu thay đổi" at bounding box center [1184, 672] width 131 height 18
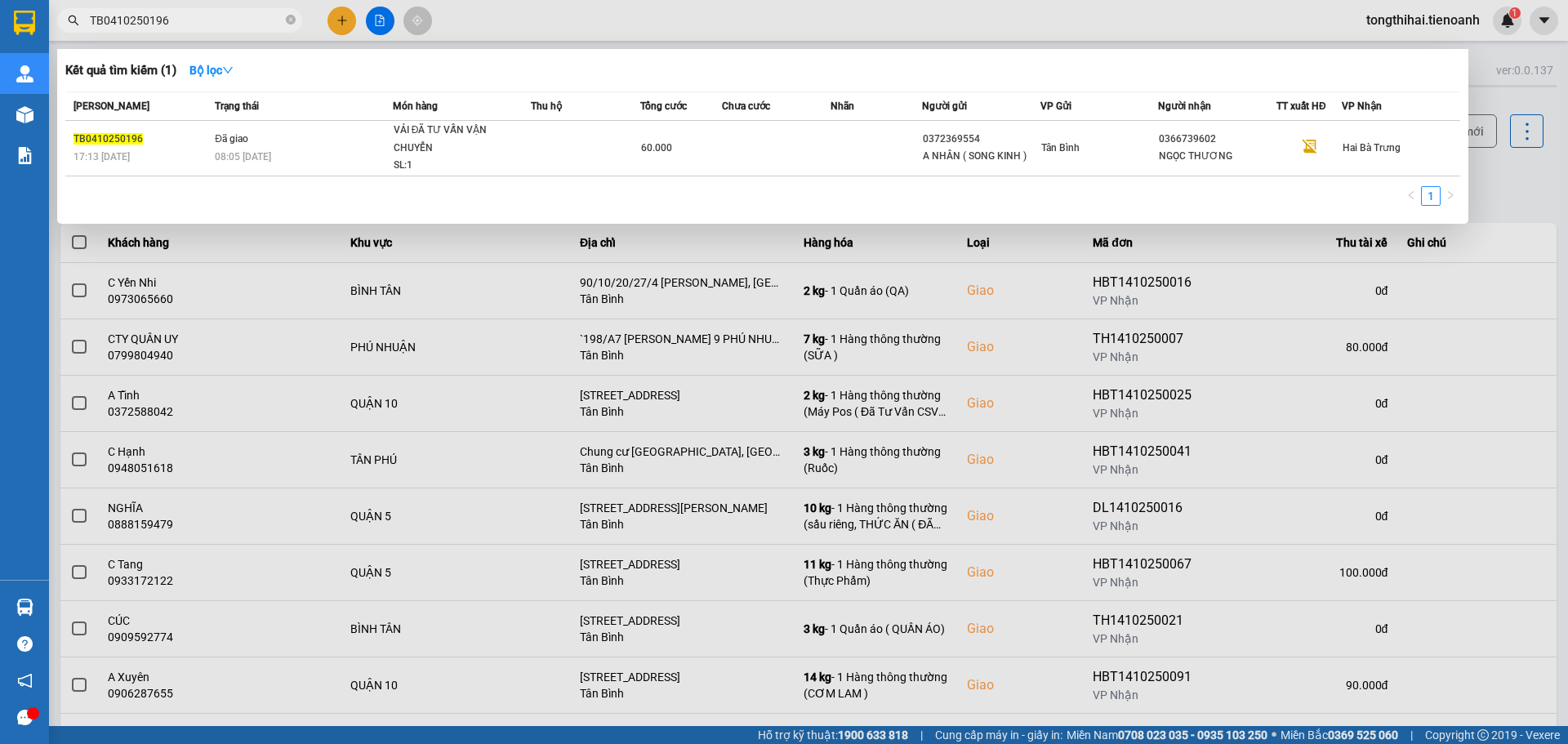
drag, startPoint x: 179, startPoint y: 18, endPoint x: 42, endPoint y: 12, distance: 137.1
click at [42, 12] on section "Kết quả tìm kiếm ( 1 ) Bộ lọc Mã ĐH Trạng thái Món hàng Thu hộ Tổng cước Chưa c…" at bounding box center [784, 372] width 1568 height 744
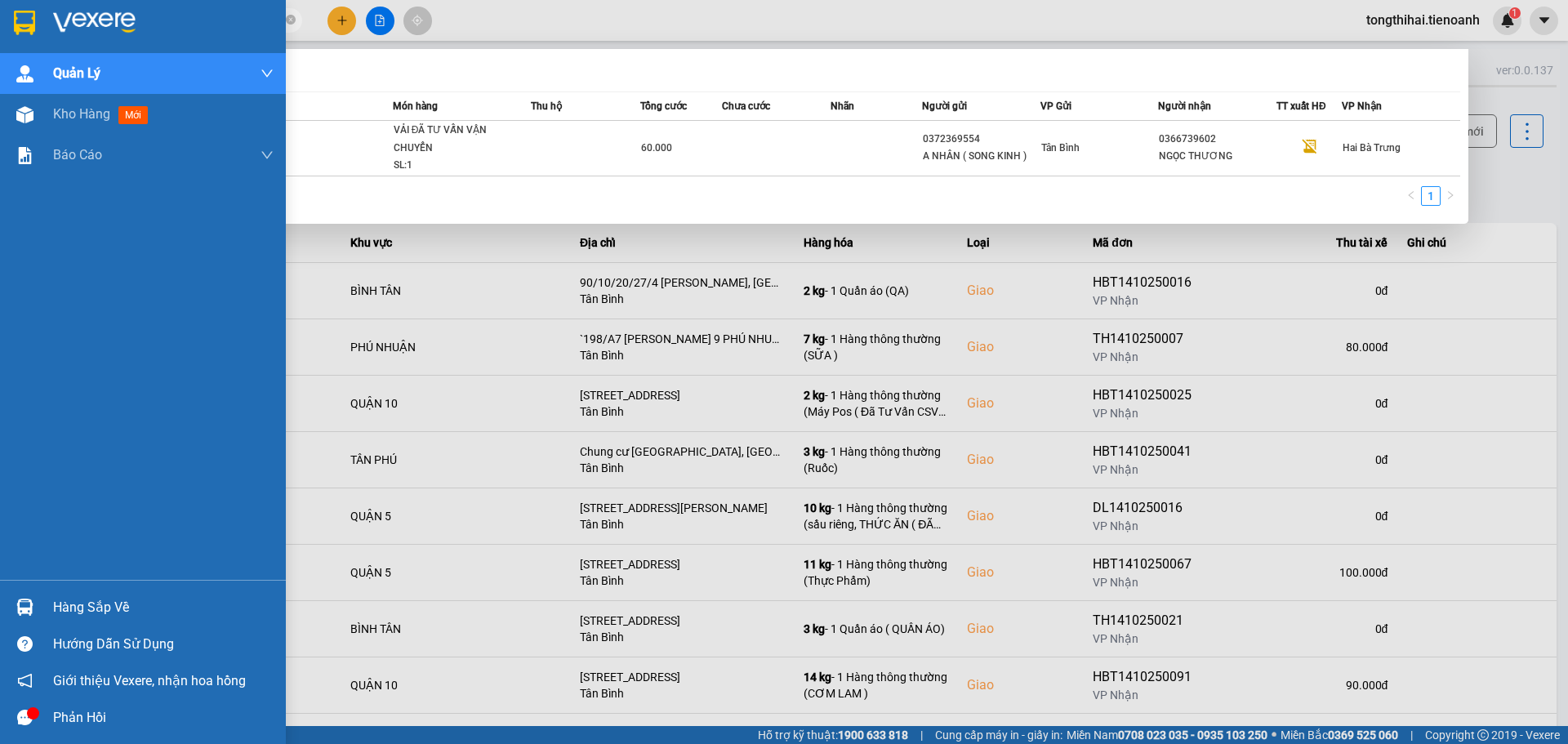
paste input "810250170"
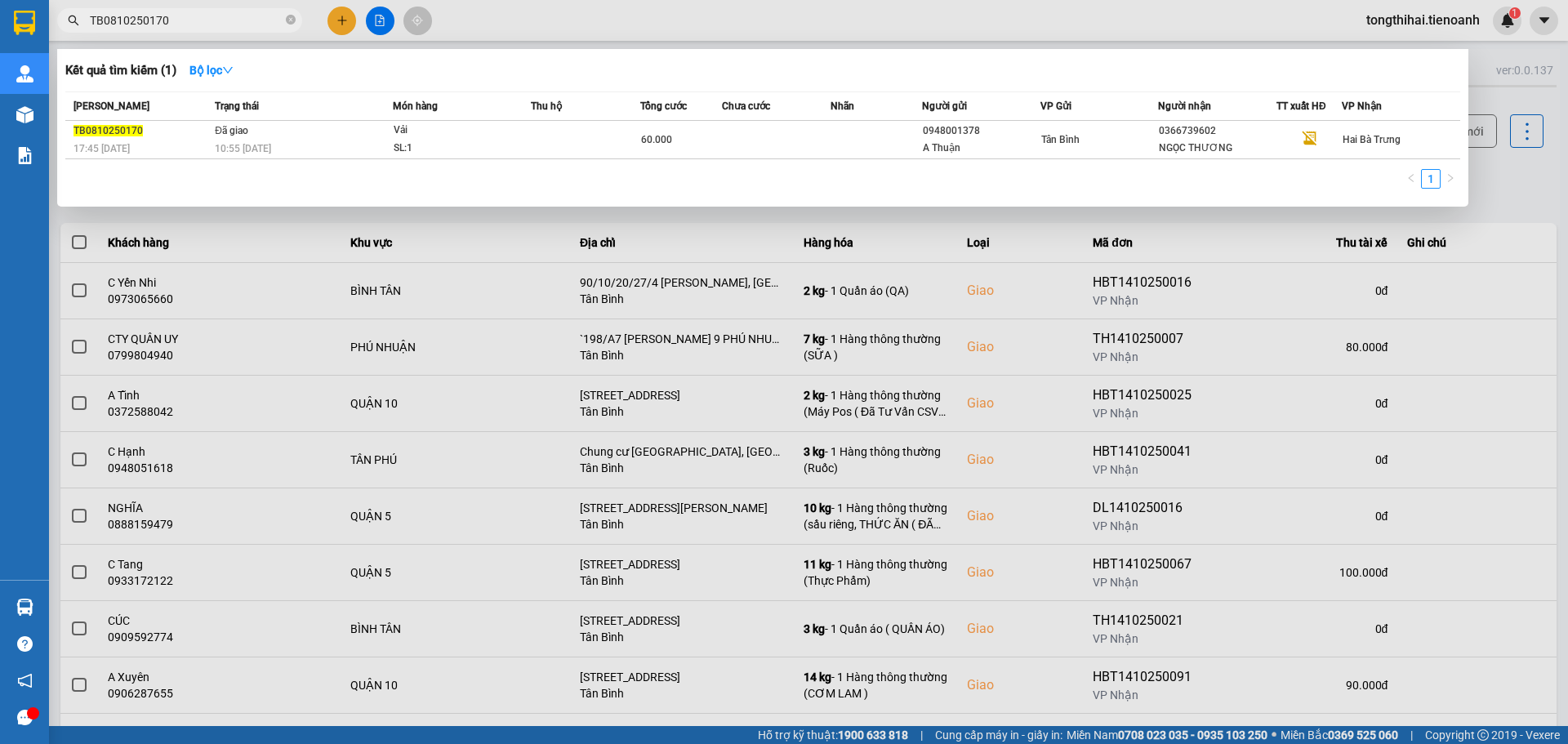
type input "TB0810250170"
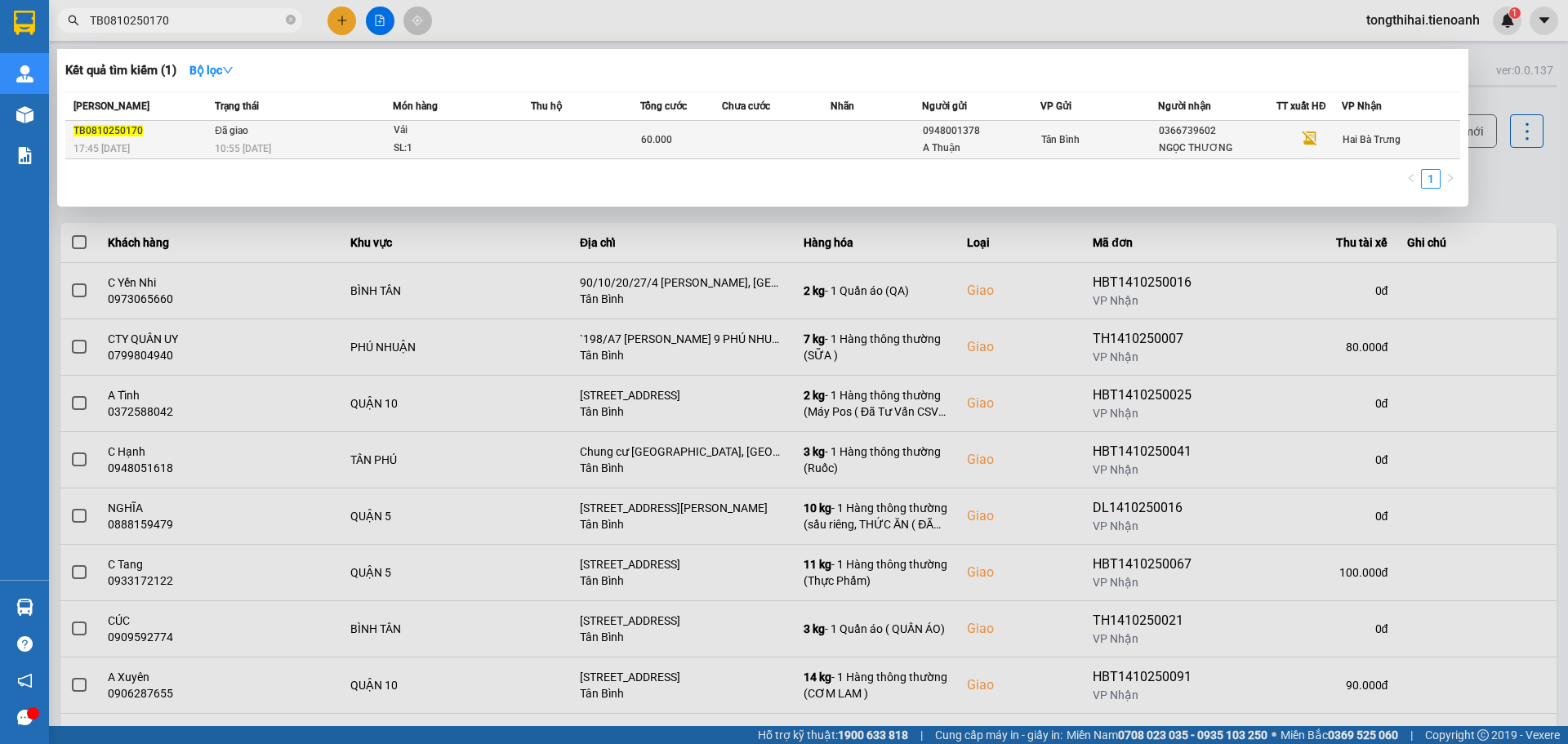
click at [782, 135] on td at bounding box center [776, 140] width 110 height 38
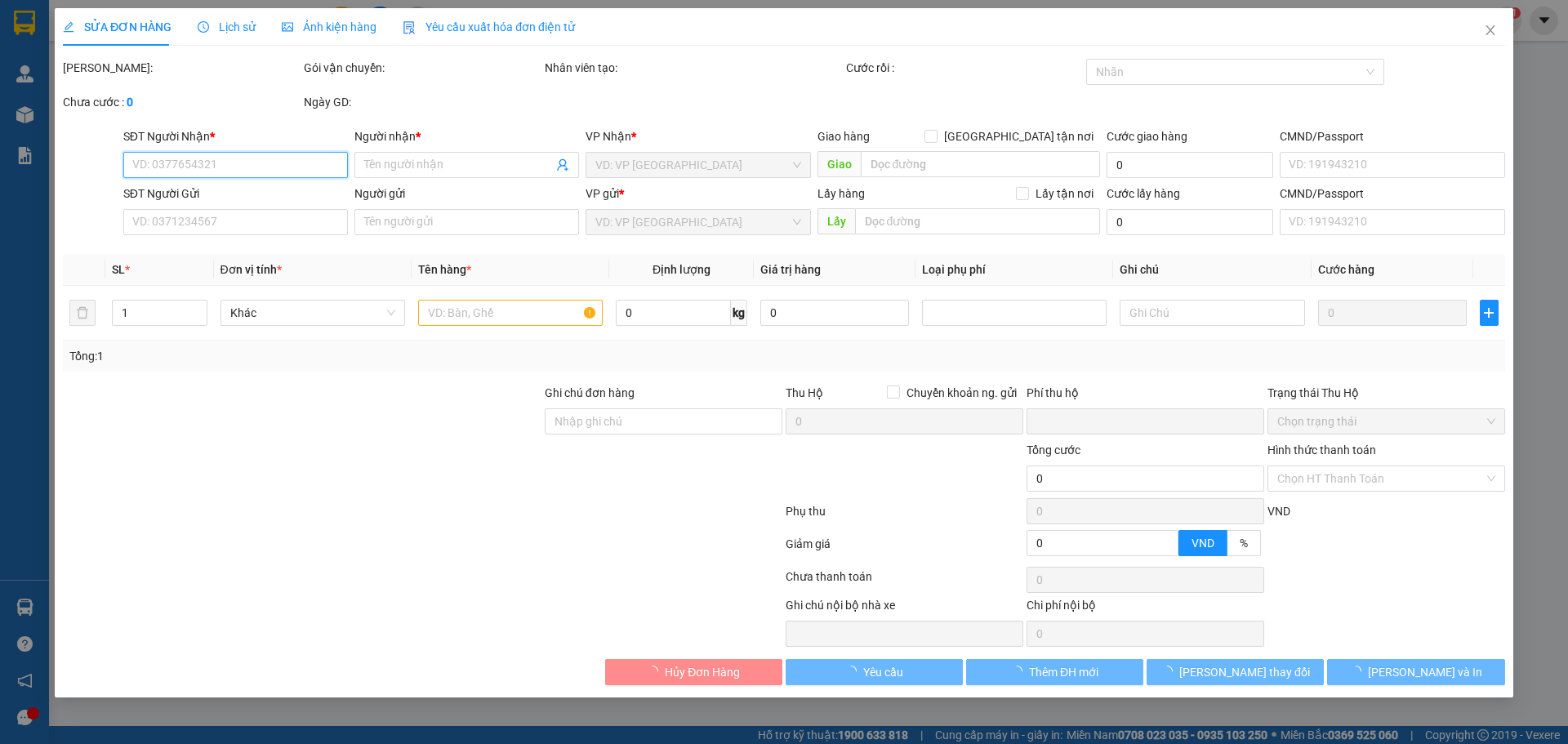
type input "0366739602"
type input "NGỌC THƯƠNG"
type input "0948001378"
type input "A Thuận"
type input "XHĐ Đã nhập"
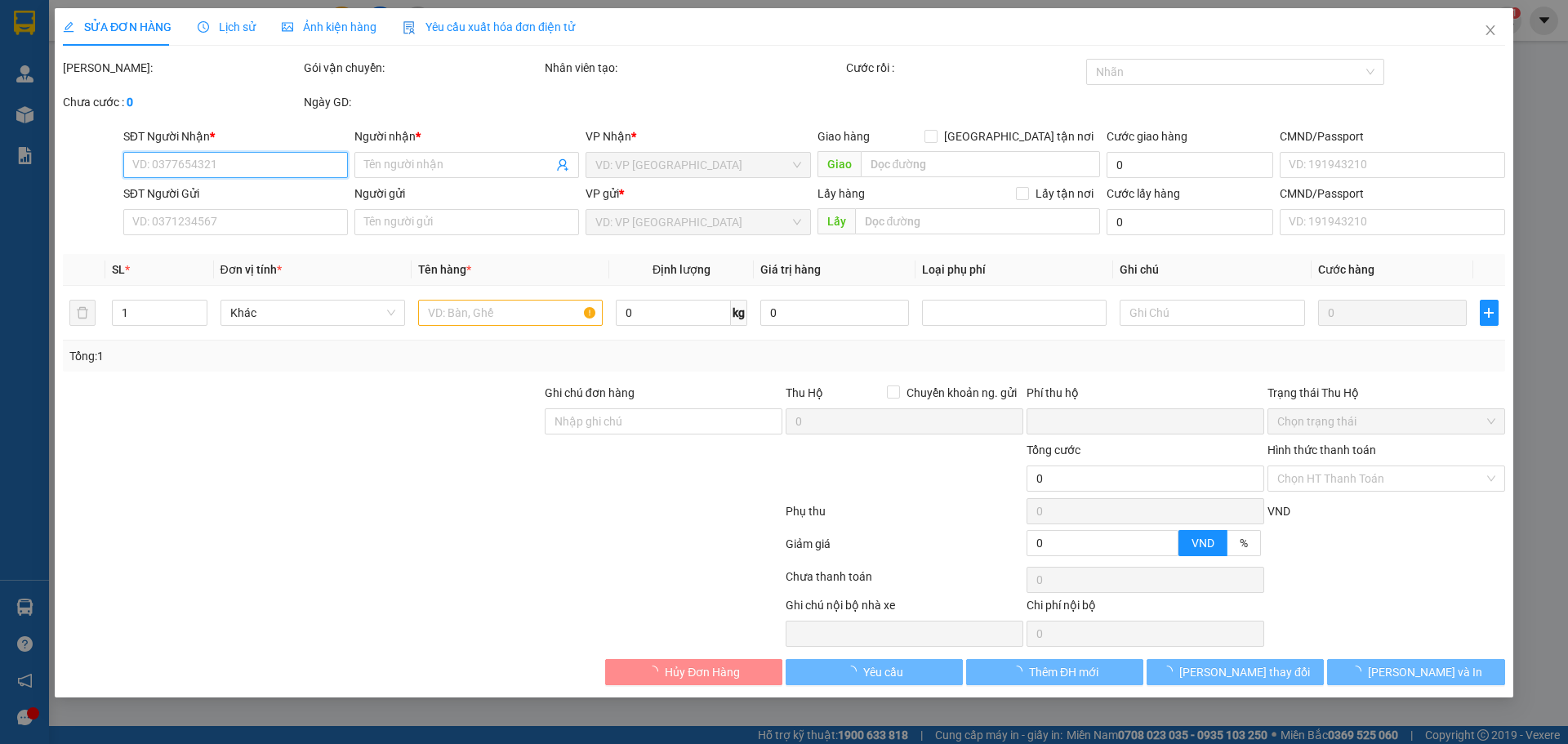
type input "0"
type input "60.000"
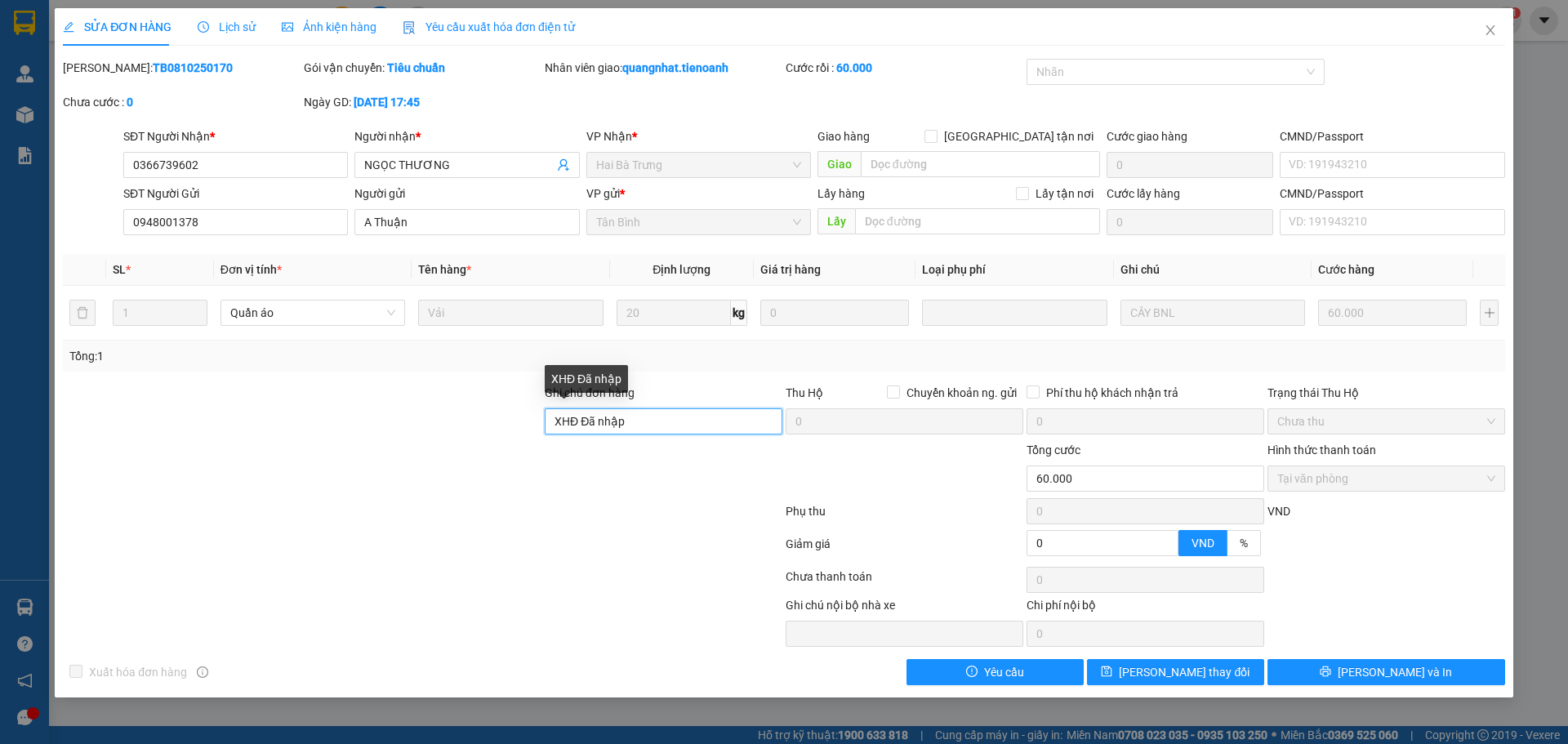
drag, startPoint x: 647, startPoint y: 420, endPoint x: 518, endPoint y: 423, distance: 129.0
click at [518, 423] on div "Ghi chú đơn hàng XHĐ Đã nhập Thu Hộ Chuyển khoản ng. gửi 0 Phí thu hộ khách nhậ…" at bounding box center [784, 411] width 1446 height 57
paste input "DEH8CRE3PQ86"
type input "mã hđ: DEH8CRE3PQ86"
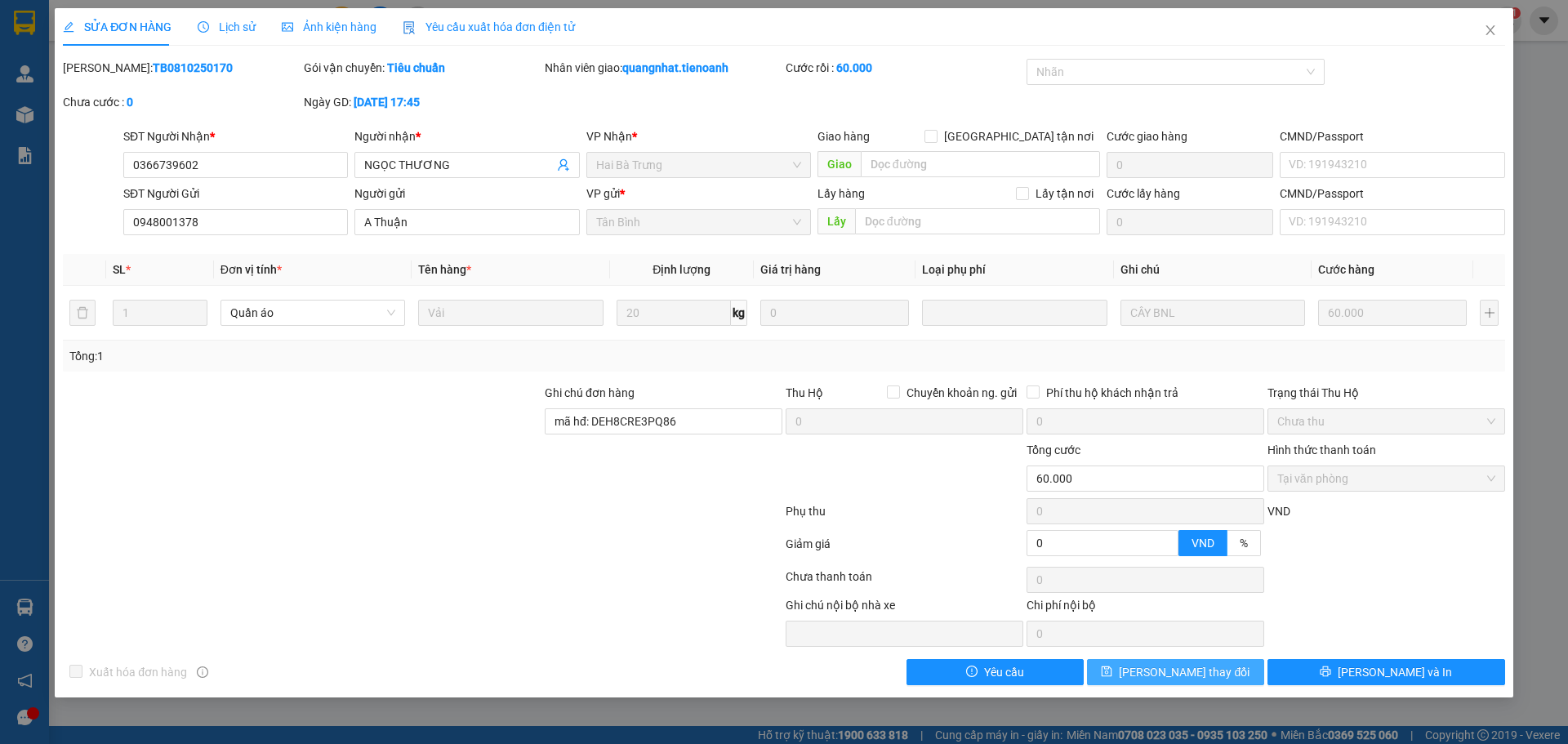
click at [1112, 672] on icon "save" at bounding box center [1106, 671] width 12 height 12
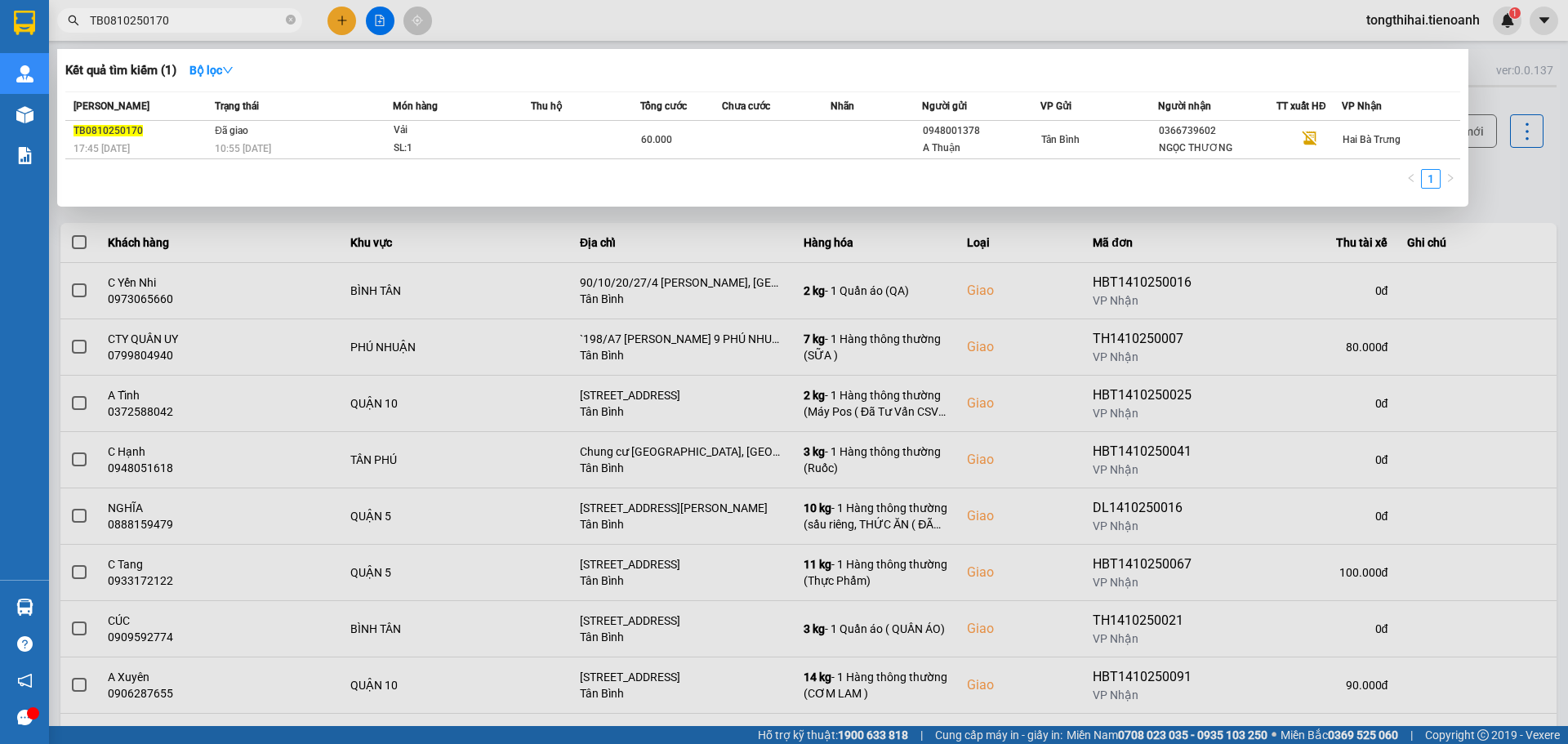
drag, startPoint x: 156, startPoint y: 17, endPoint x: 84, endPoint y: 13, distance: 72.1
click at [84, 13] on span "TB0810250170" at bounding box center [179, 20] width 245 height 24
paste input "910250282"
type input "TB0910250282"
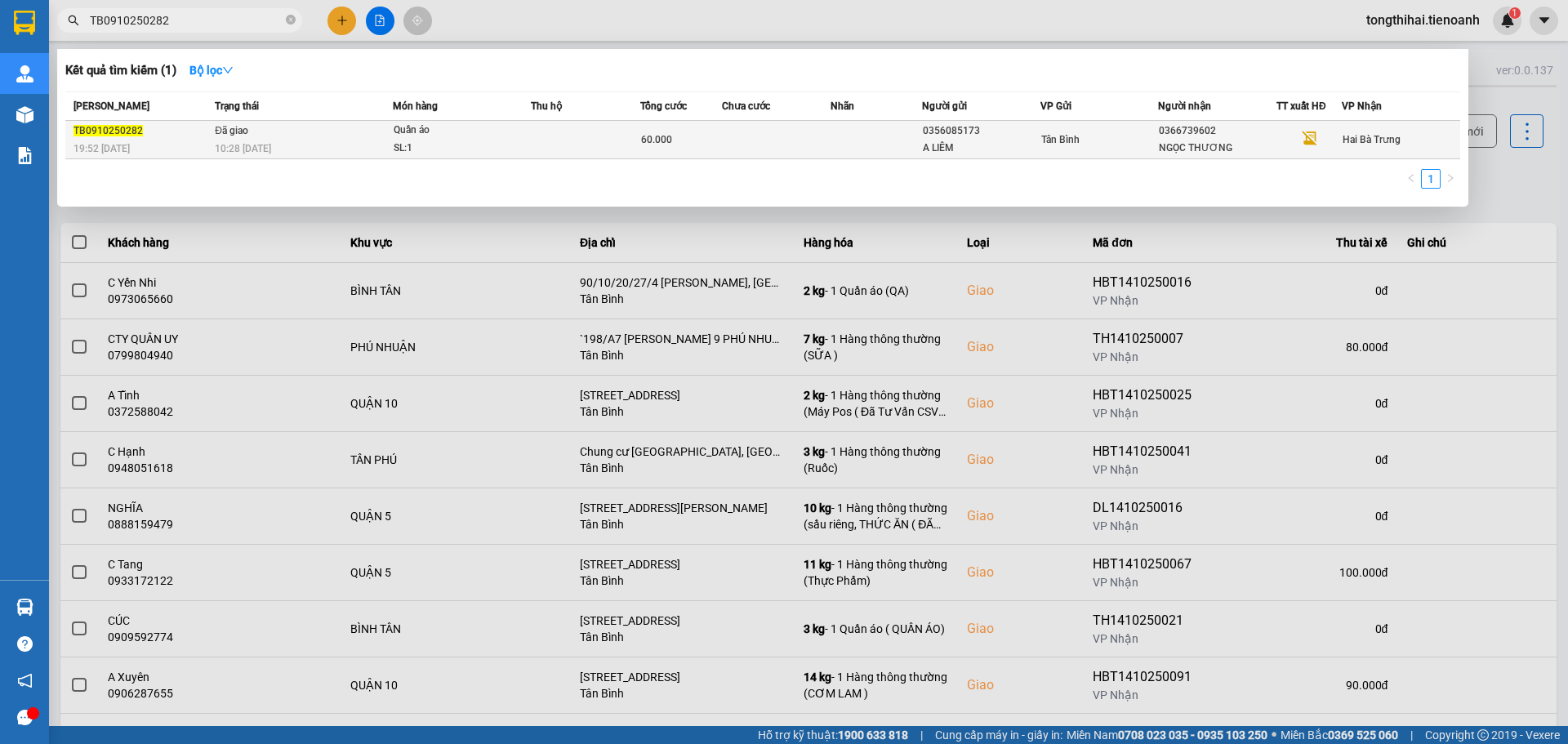
click at [698, 140] on div "60.000" at bounding box center [681, 140] width 80 height 18
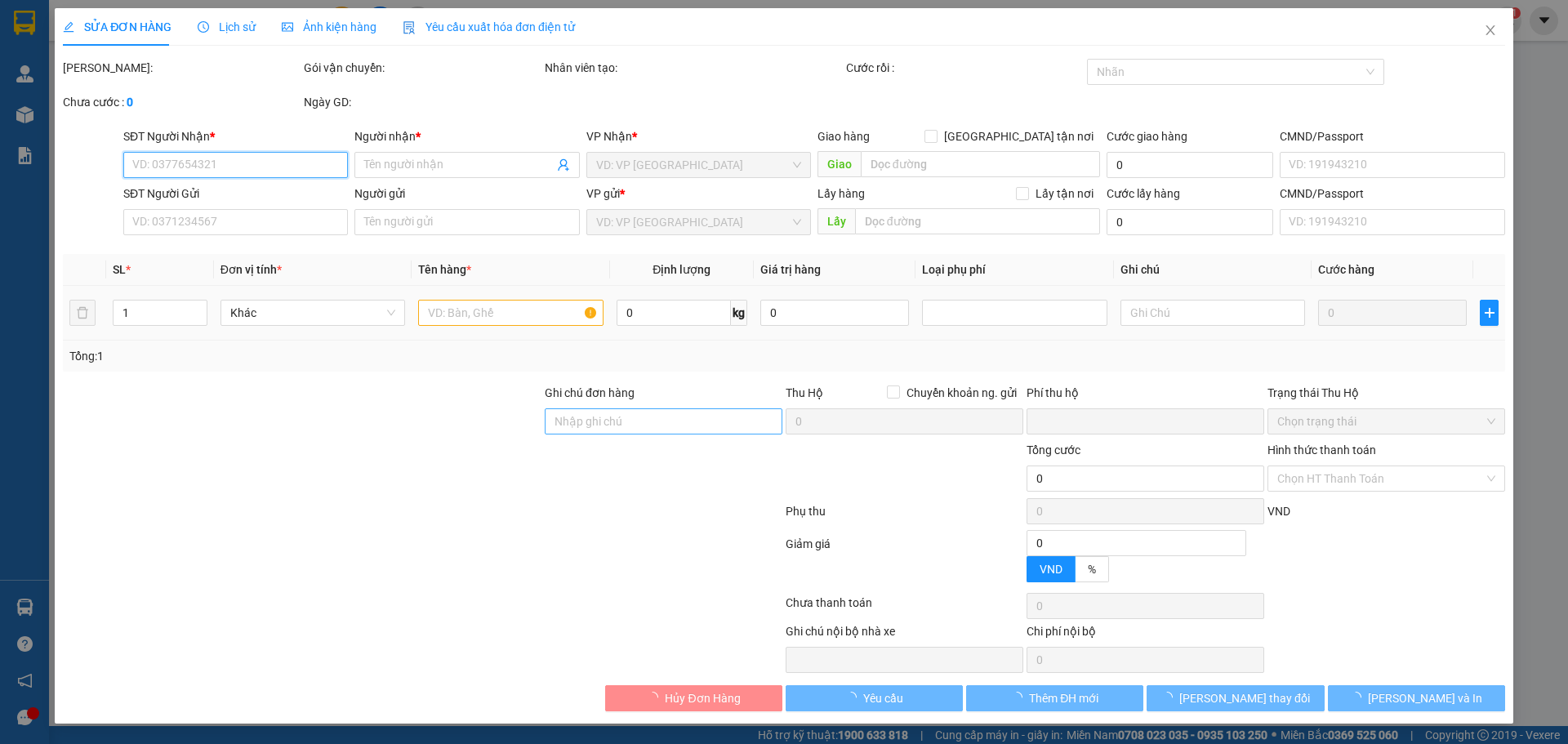
type input "0366739602"
type input "NGỌC THƯƠNG"
type input "0356085173"
type input "A LIÊM"
type input "079080029896"
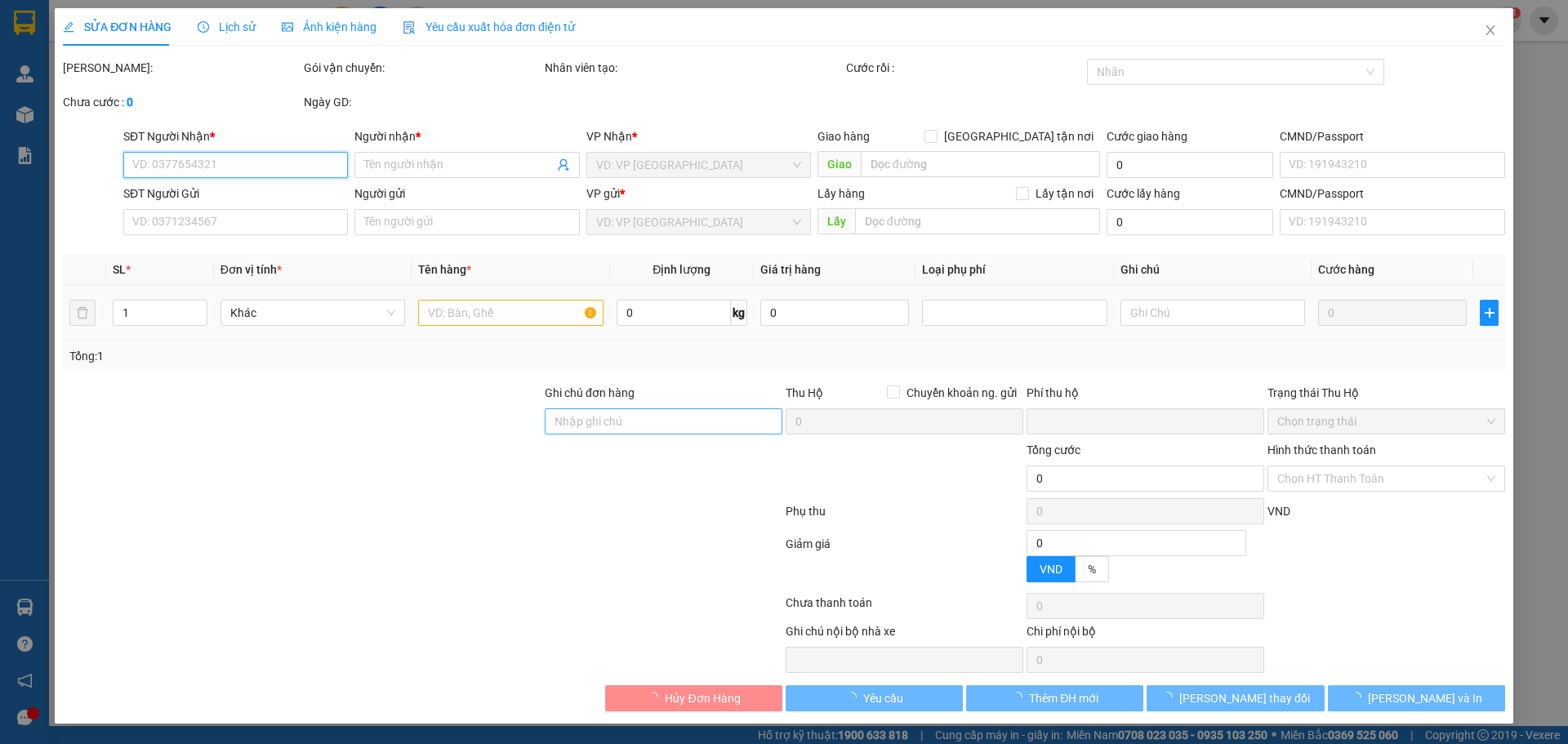
type input "XHĐ Đã nhập"
type input "0"
type input "60.000"
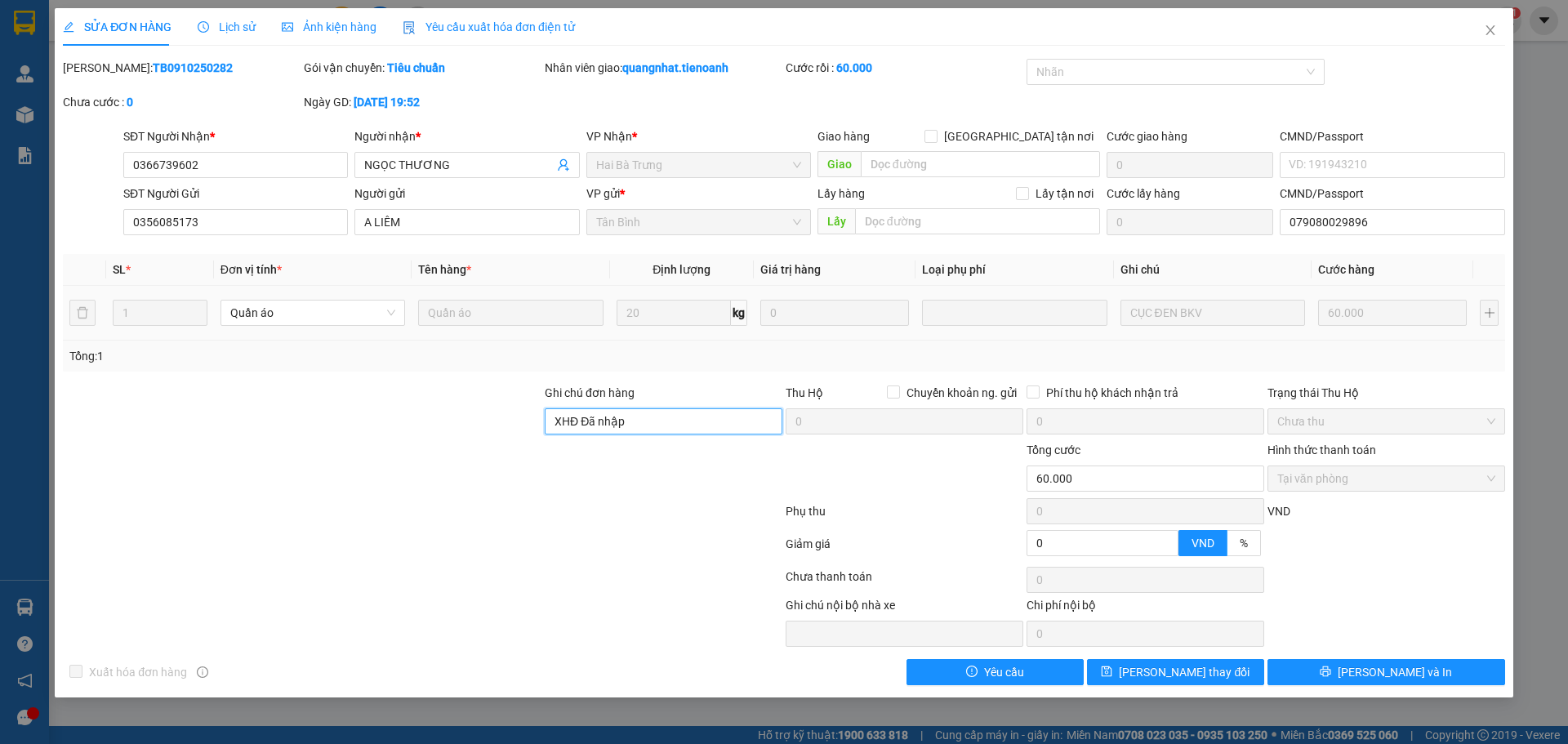
drag, startPoint x: 669, startPoint y: 424, endPoint x: 553, endPoint y: 428, distance: 116.1
click at [553, 428] on input "XHĐ Đã nhập" at bounding box center [663, 420] width 237 height 26
paste input "VBHPC17ZPQA1"
type input "mã hóa đơn: VBHPC17ZPQA1"
click at [1163, 666] on span "Lưu thay đổi" at bounding box center [1184, 672] width 131 height 18
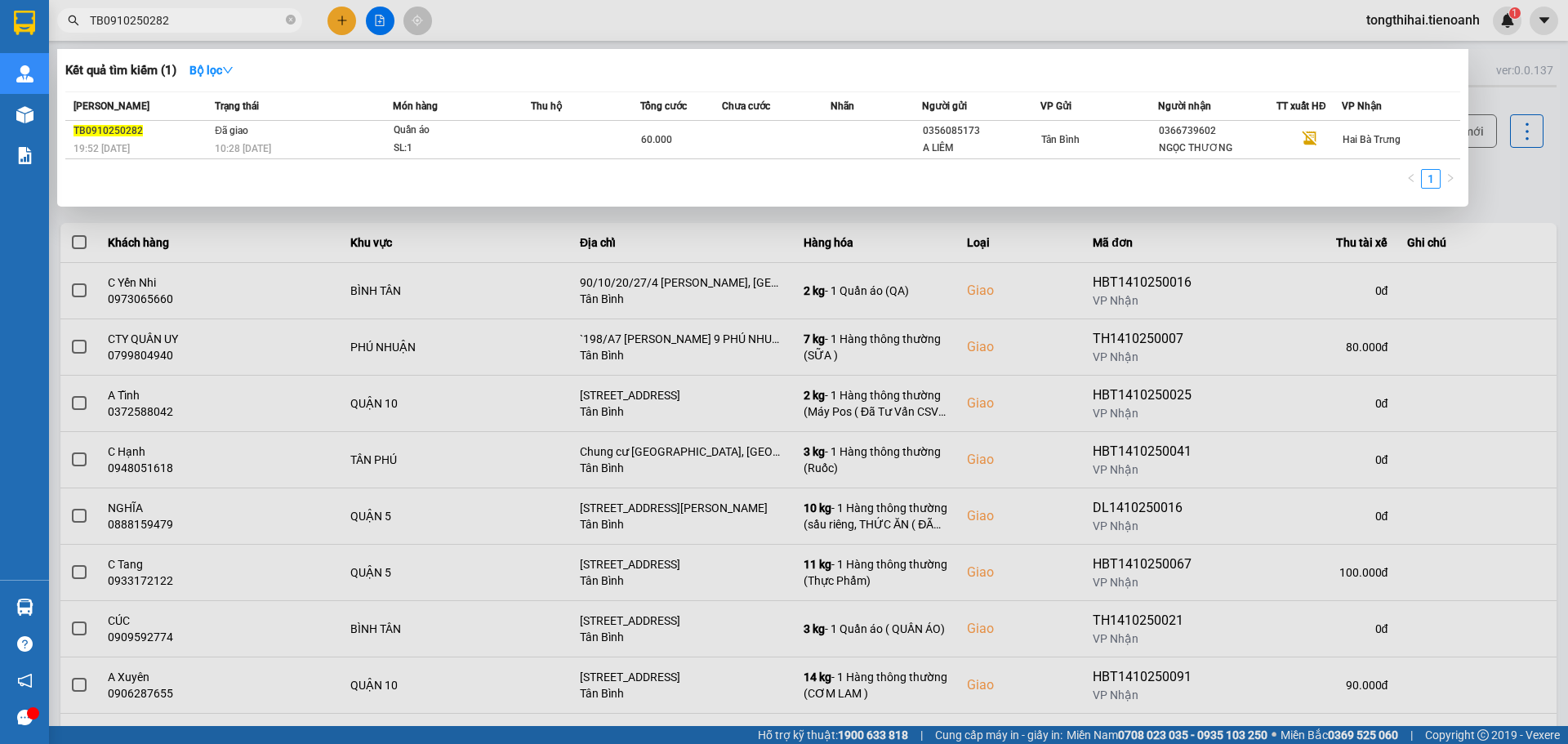
drag, startPoint x: 193, startPoint y: 10, endPoint x: 116, endPoint y: 19, distance: 77.5
click at [91, 16] on span "TB0910250282" at bounding box center [179, 20] width 245 height 24
click at [186, 21] on input "TB0910250282" at bounding box center [186, 21] width 193 height 18
drag, startPoint x: 193, startPoint y: 17, endPoint x: 68, endPoint y: 18, distance: 125.0
click at [68, 18] on div "TB0910250282" at bounding box center [159, 20] width 318 height 24
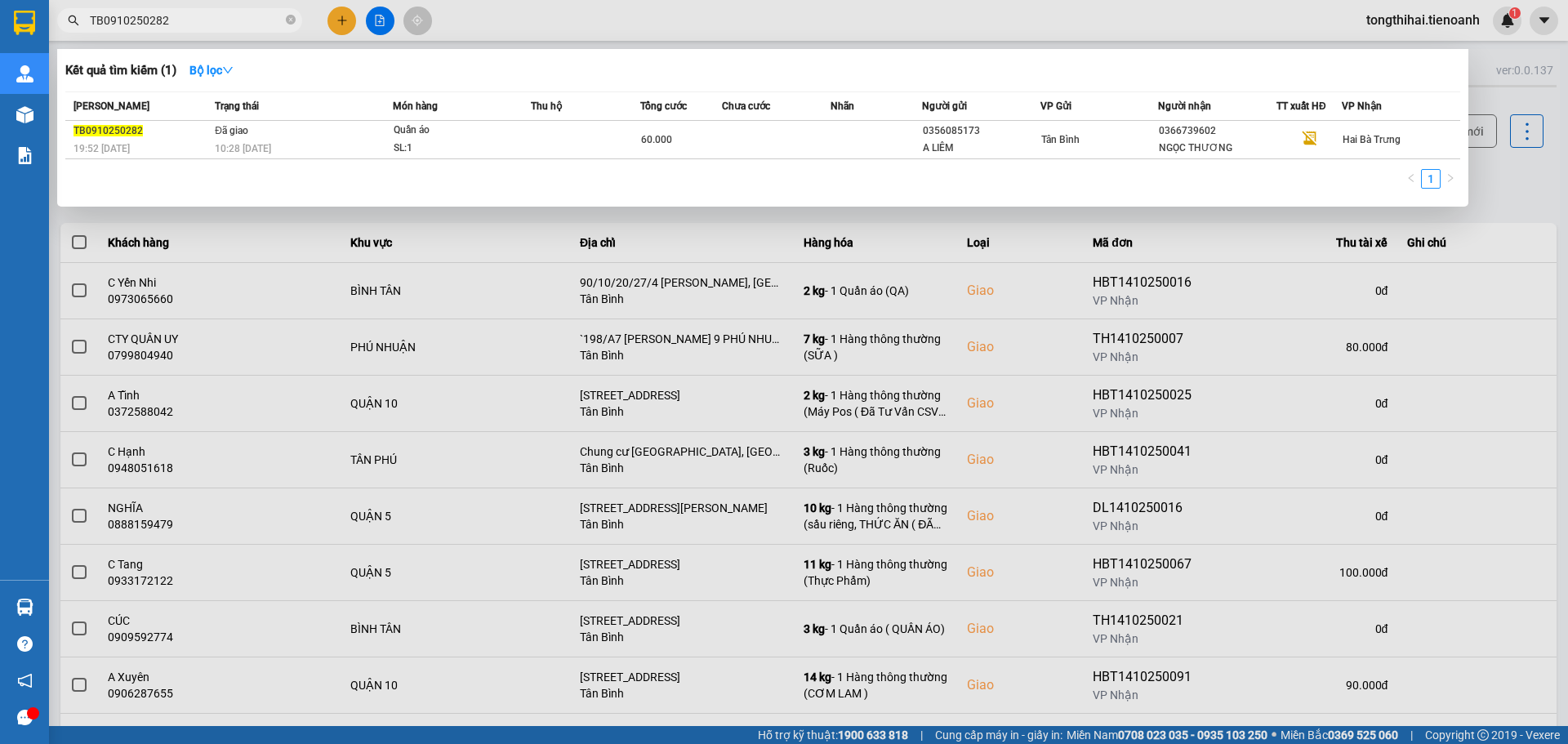
paste input "TB0710250166"
type input "TB0710250166"
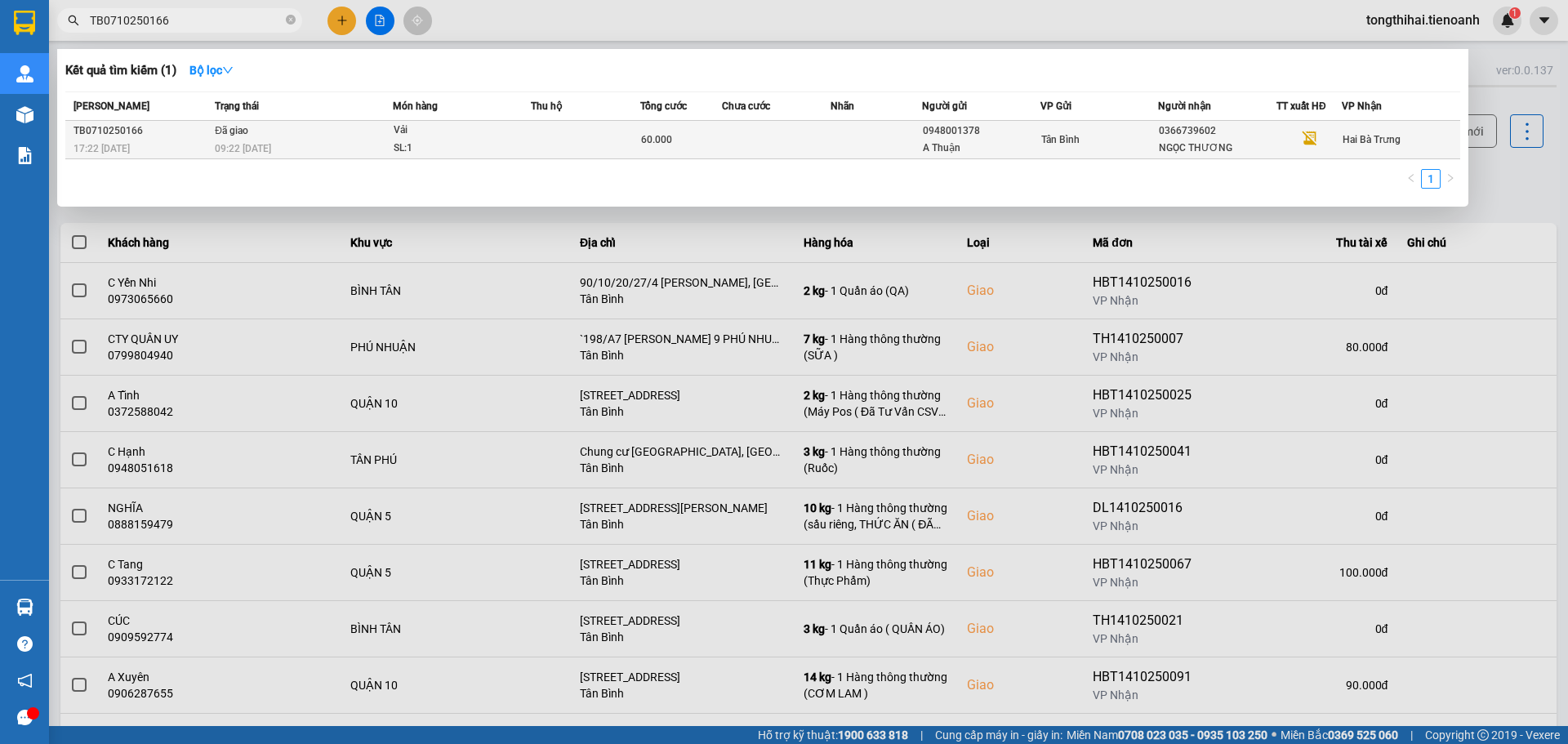
click at [632, 140] on td at bounding box center [586, 140] width 110 height 38
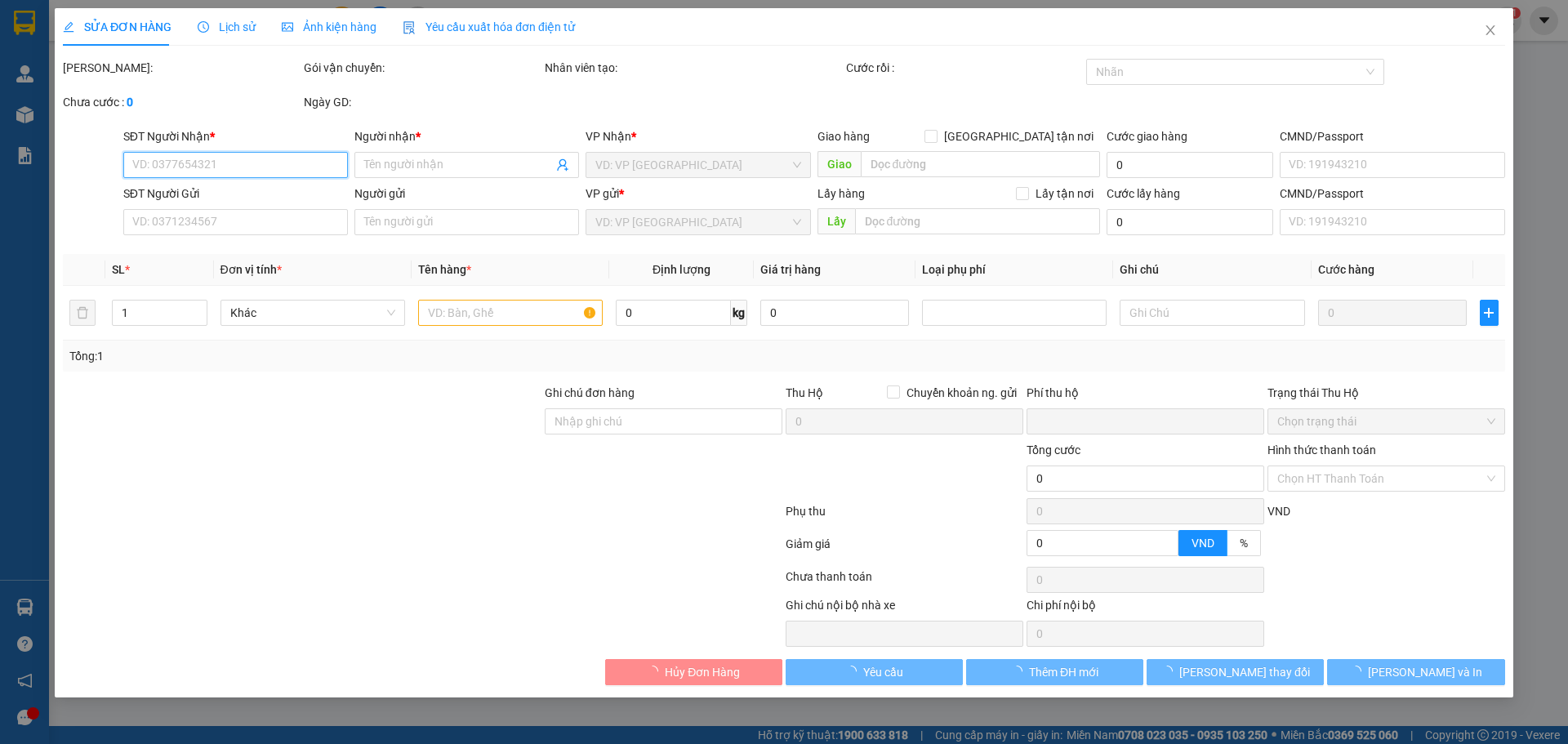
type input "0366739602"
type input "NGỌC THƯƠNG"
type input "0948001378"
type input "A Thuận"
type input "XHĐ Đã nhập"
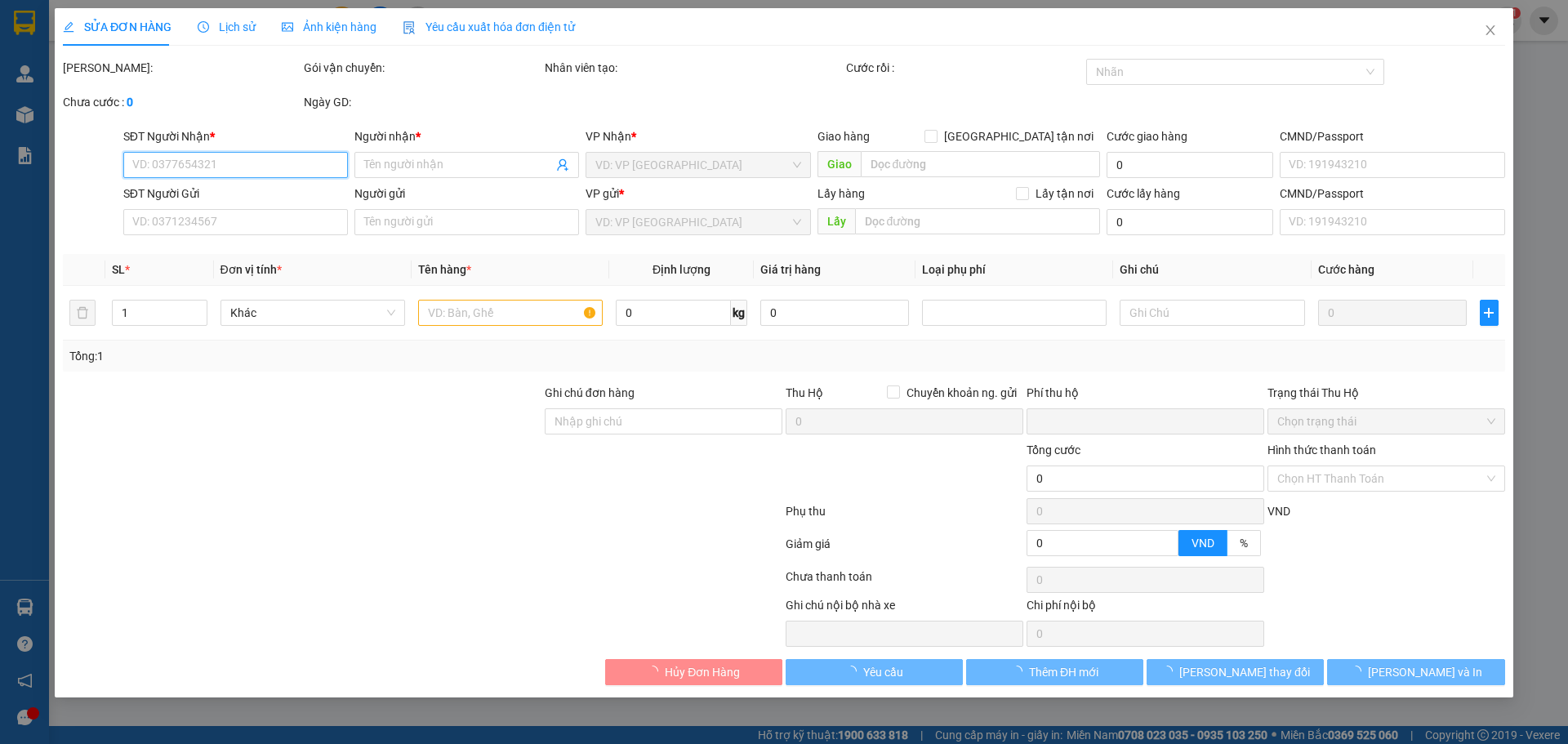
type input "0"
type input "60.000"
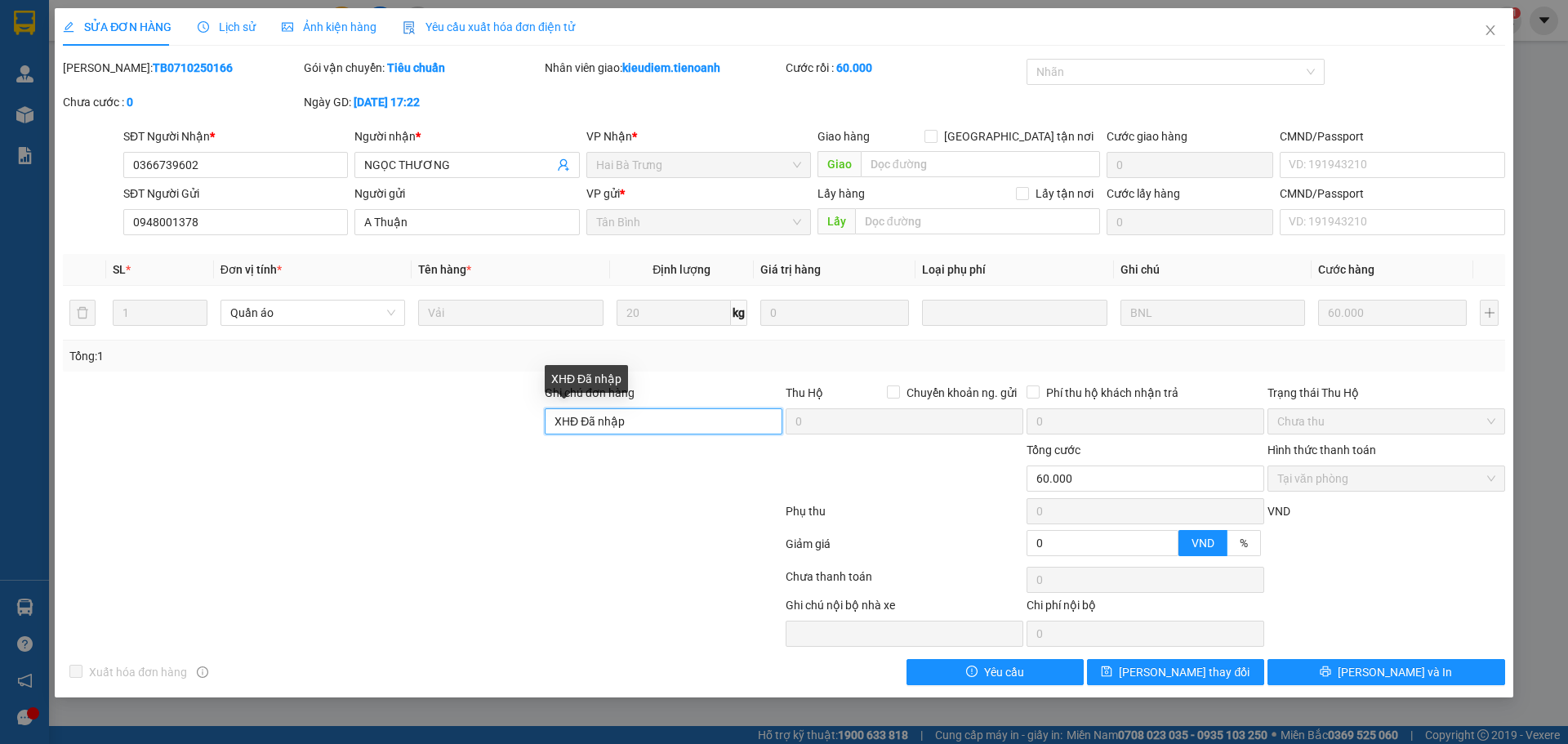
drag, startPoint x: 652, startPoint y: 422, endPoint x: 534, endPoint y: 422, distance: 118.0
click at [534, 422] on div "Ghi chú đơn hàng XHĐ Đã nhập Thu Hộ Chuyển khoản ng. gửi 0 Phí thu hộ khách nhậ…" at bounding box center [784, 411] width 1446 height 57
paste input "1PH8CMJ_A13R"
type input "mã hđ: 1PH8CMJ_A13R"
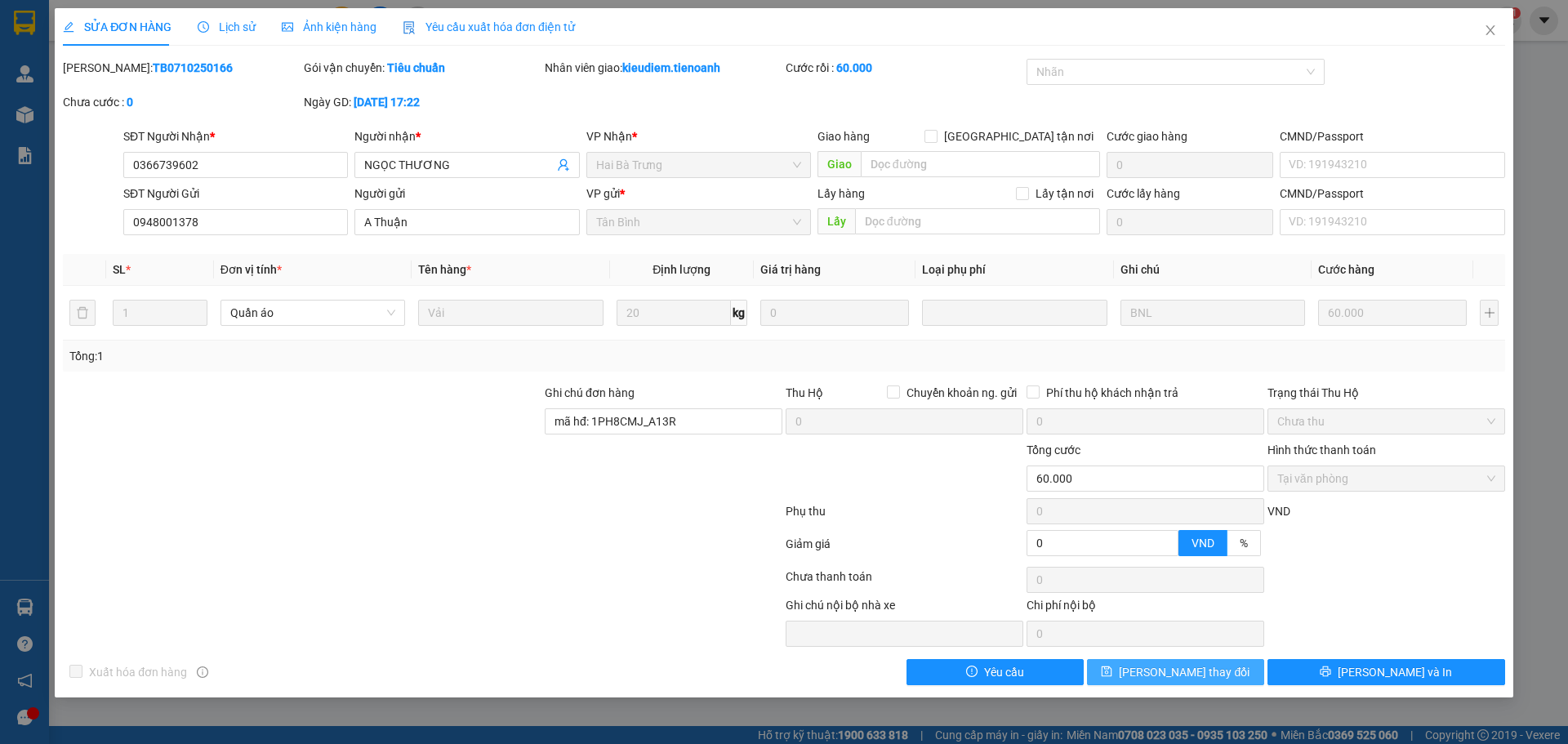
click at [1189, 672] on span "Lưu thay đổi" at bounding box center [1184, 672] width 131 height 18
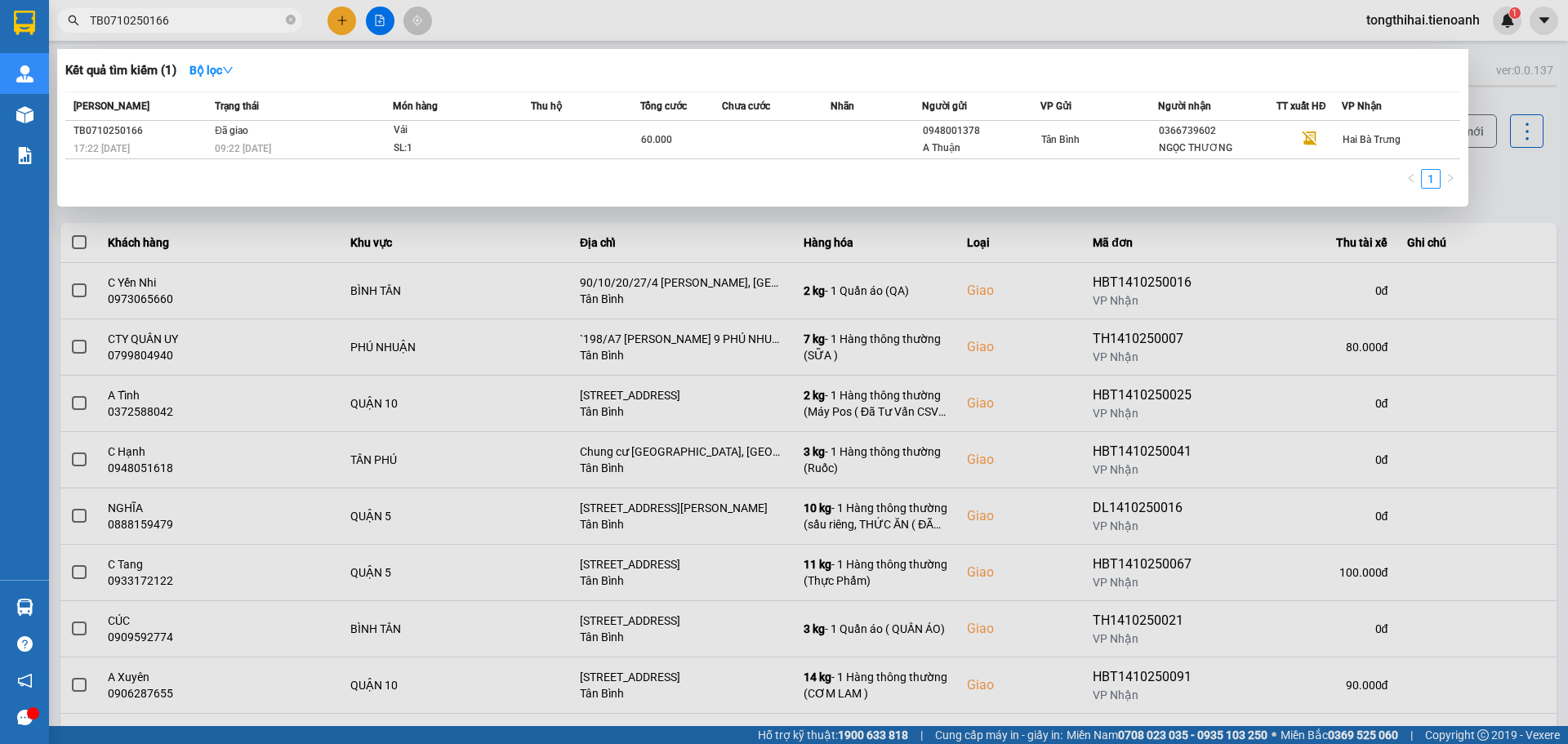
drag, startPoint x: 185, startPoint y: 14, endPoint x: 94, endPoint y: 14, distance: 91.0
click at [94, 14] on input "TB0710250166" at bounding box center [186, 21] width 193 height 18
paste input "810250152"
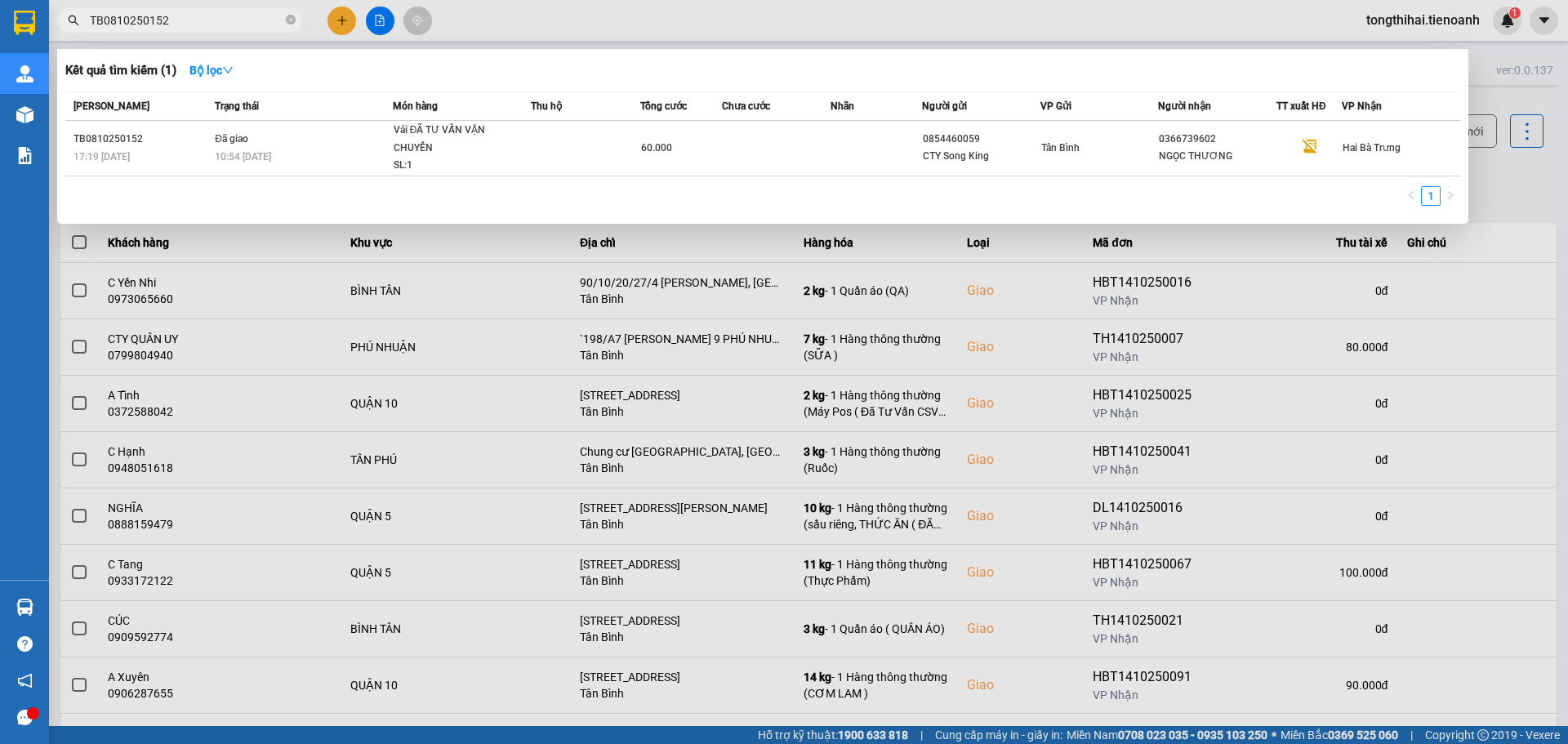
type input "TB0810250152"
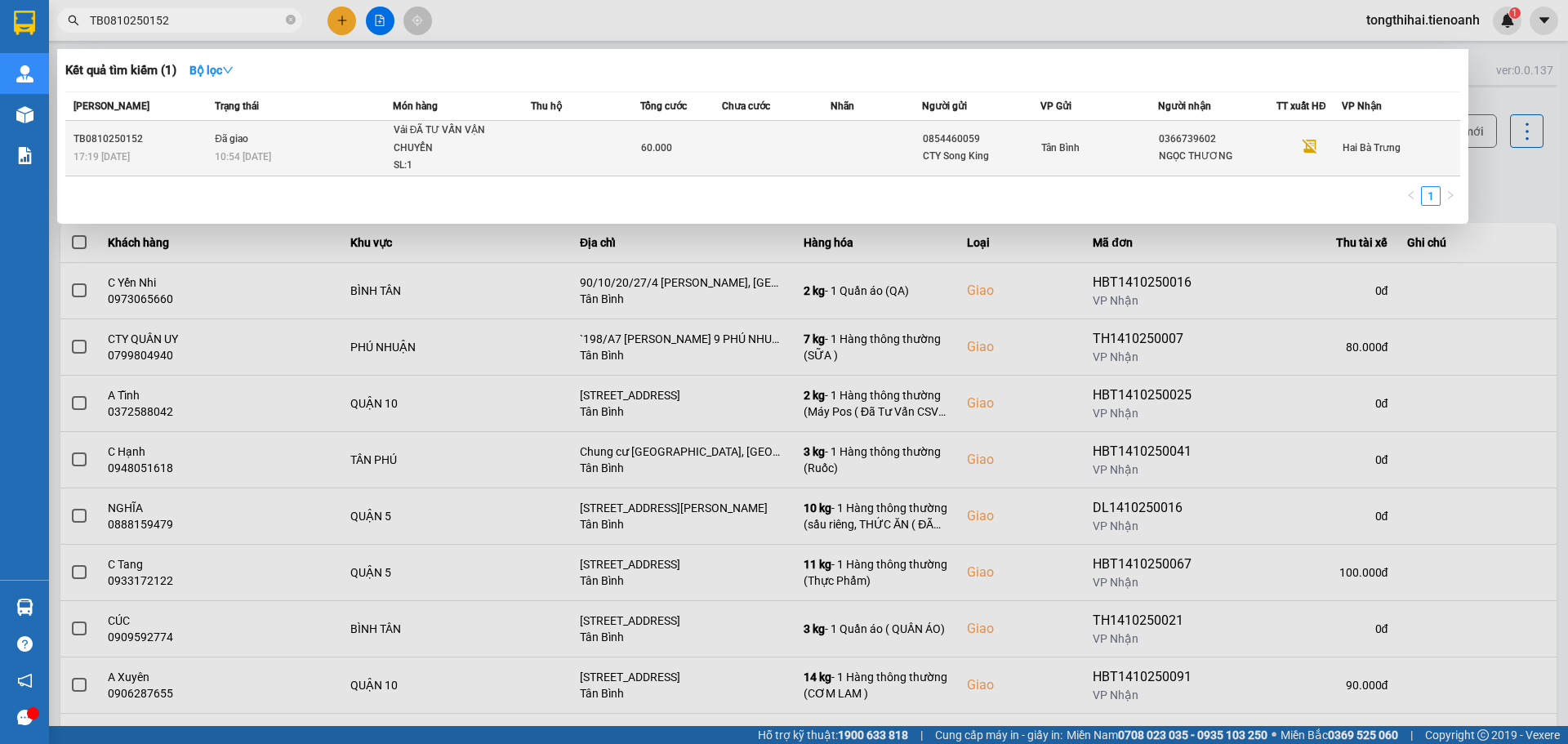
click at [609, 140] on td at bounding box center [586, 148] width 110 height 55
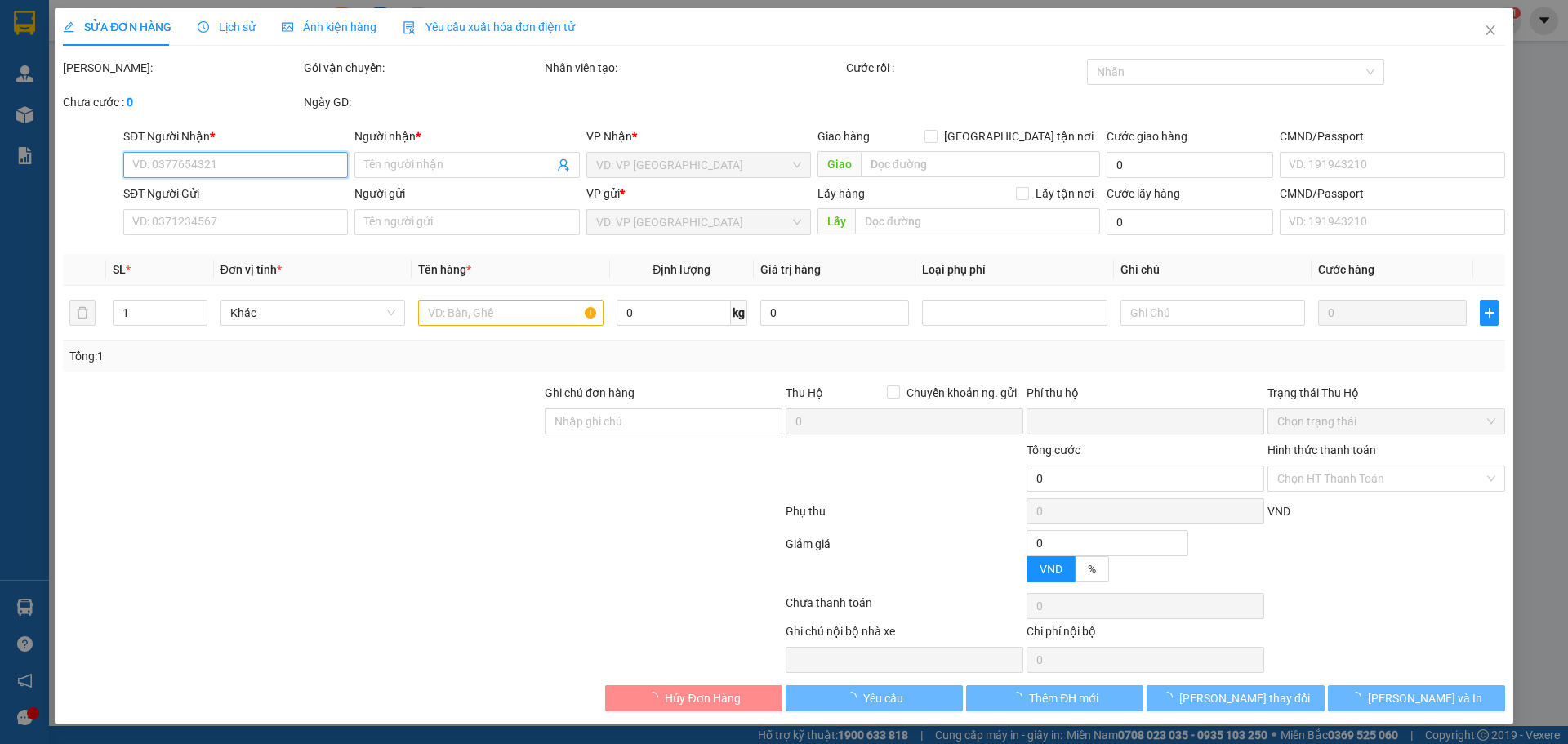
type input "0366739602"
type input "NGỌC THƯƠNG"
type input "0854460059"
type input "CTY Song King"
type input "XHĐ Đã nhập"
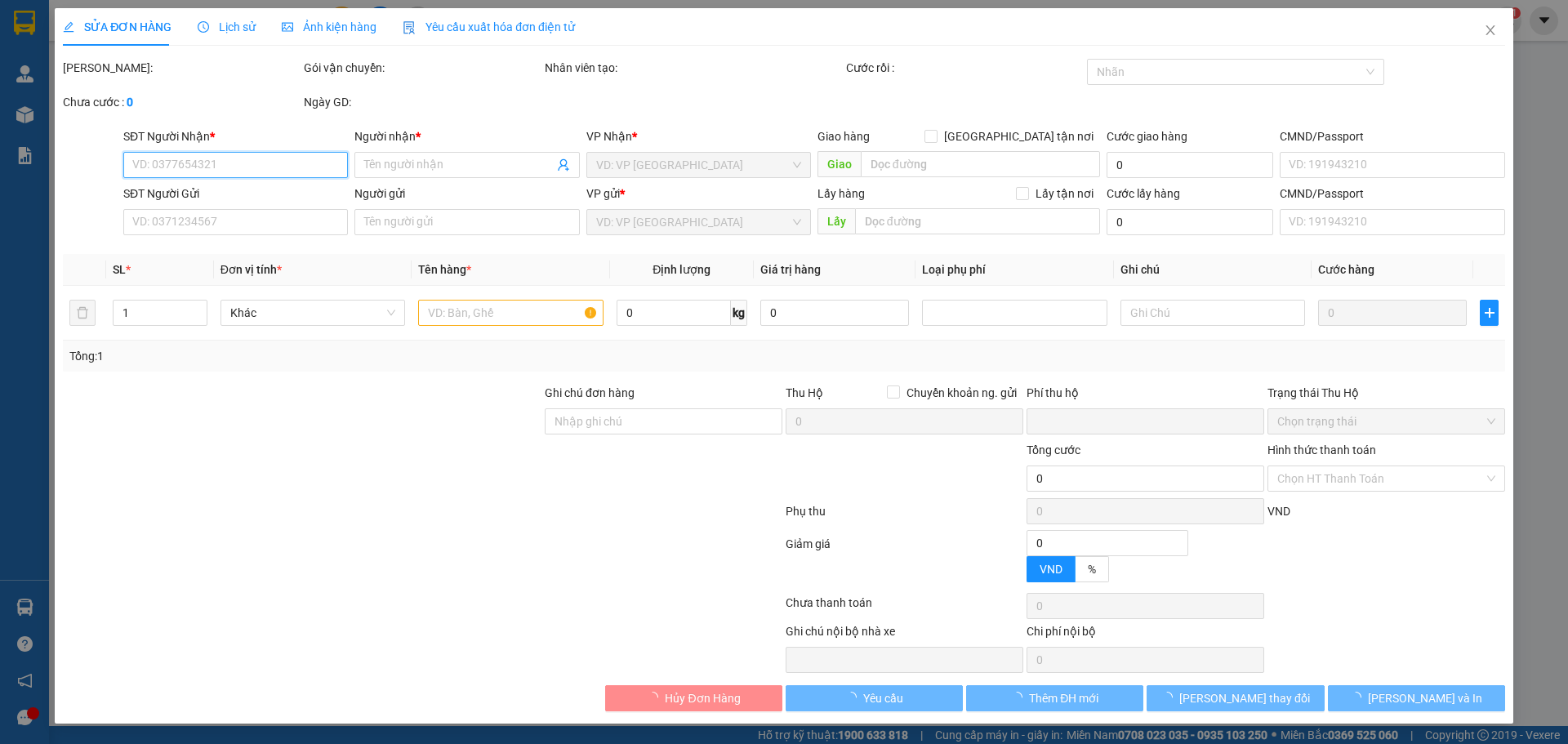
type input "0"
type input "60.000"
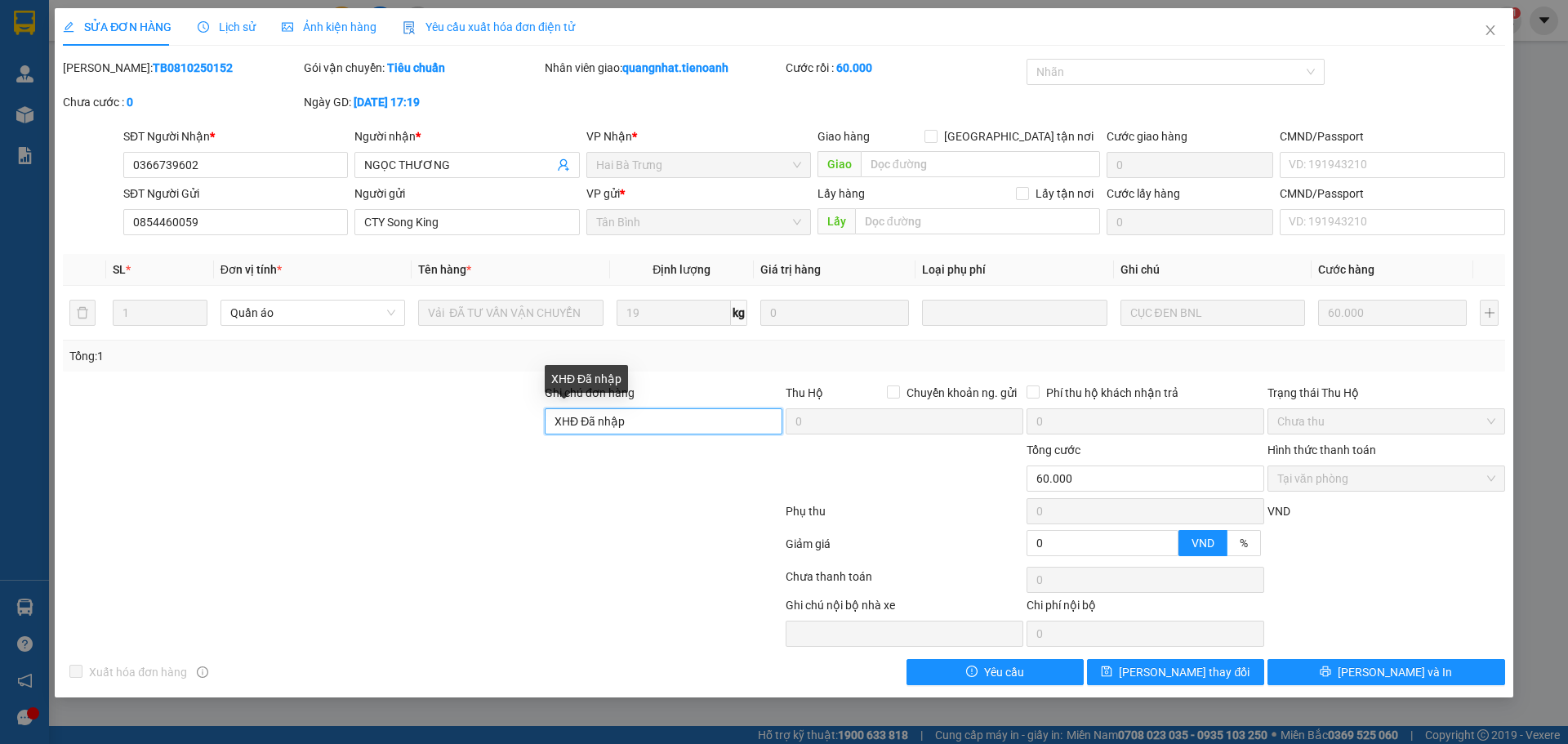
drag, startPoint x: 661, startPoint y: 422, endPoint x: 544, endPoint y: 417, distance: 117.1
click at [544, 417] on div "Ghi chú đơn hàng XHĐ Đã nhập" at bounding box center [663, 411] width 241 height 57
paste input "VBHPC17ZP8AE"
type input "mã hđ: VBHPC17ZP8AE"
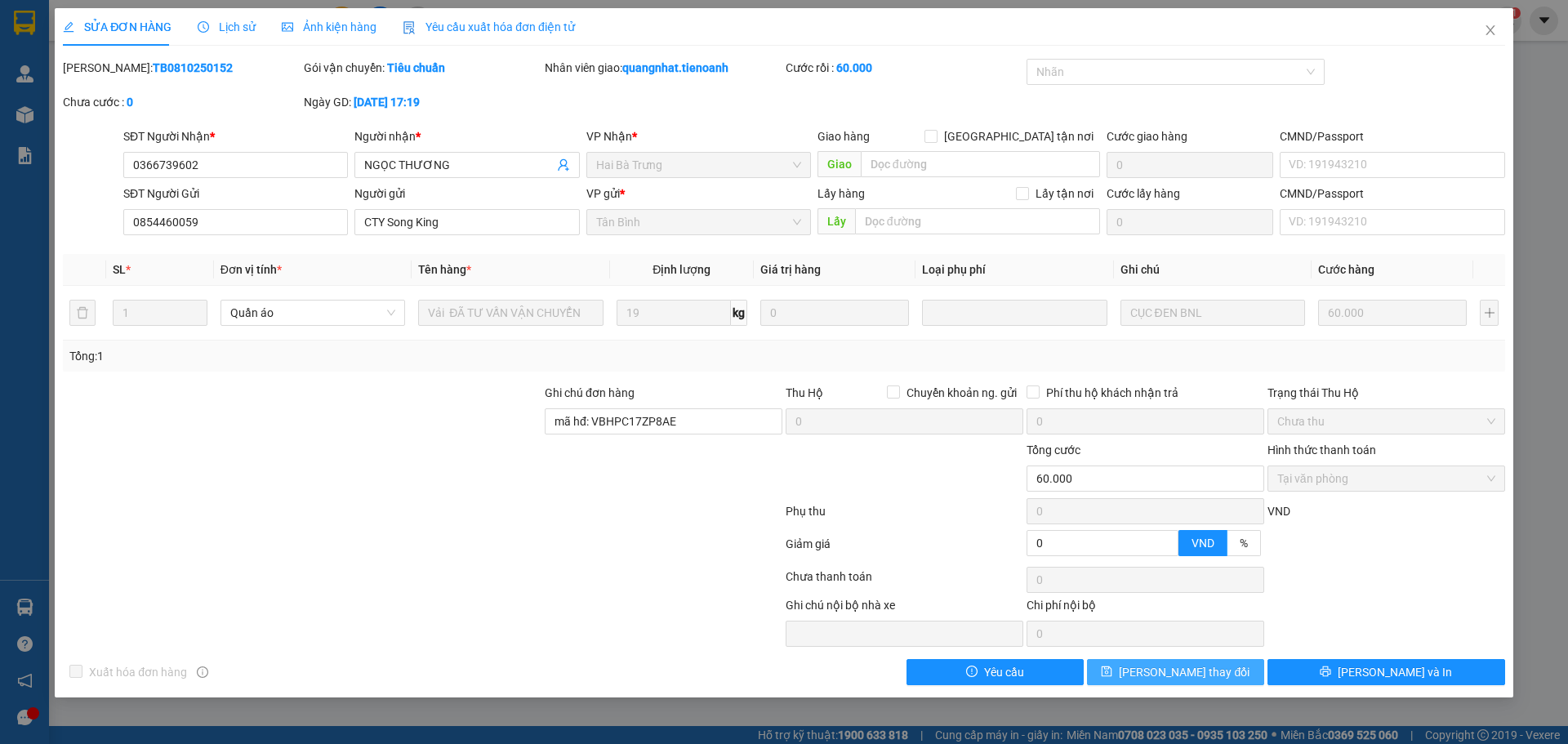
click at [1175, 672] on span "Lưu thay đổi" at bounding box center [1184, 672] width 131 height 18
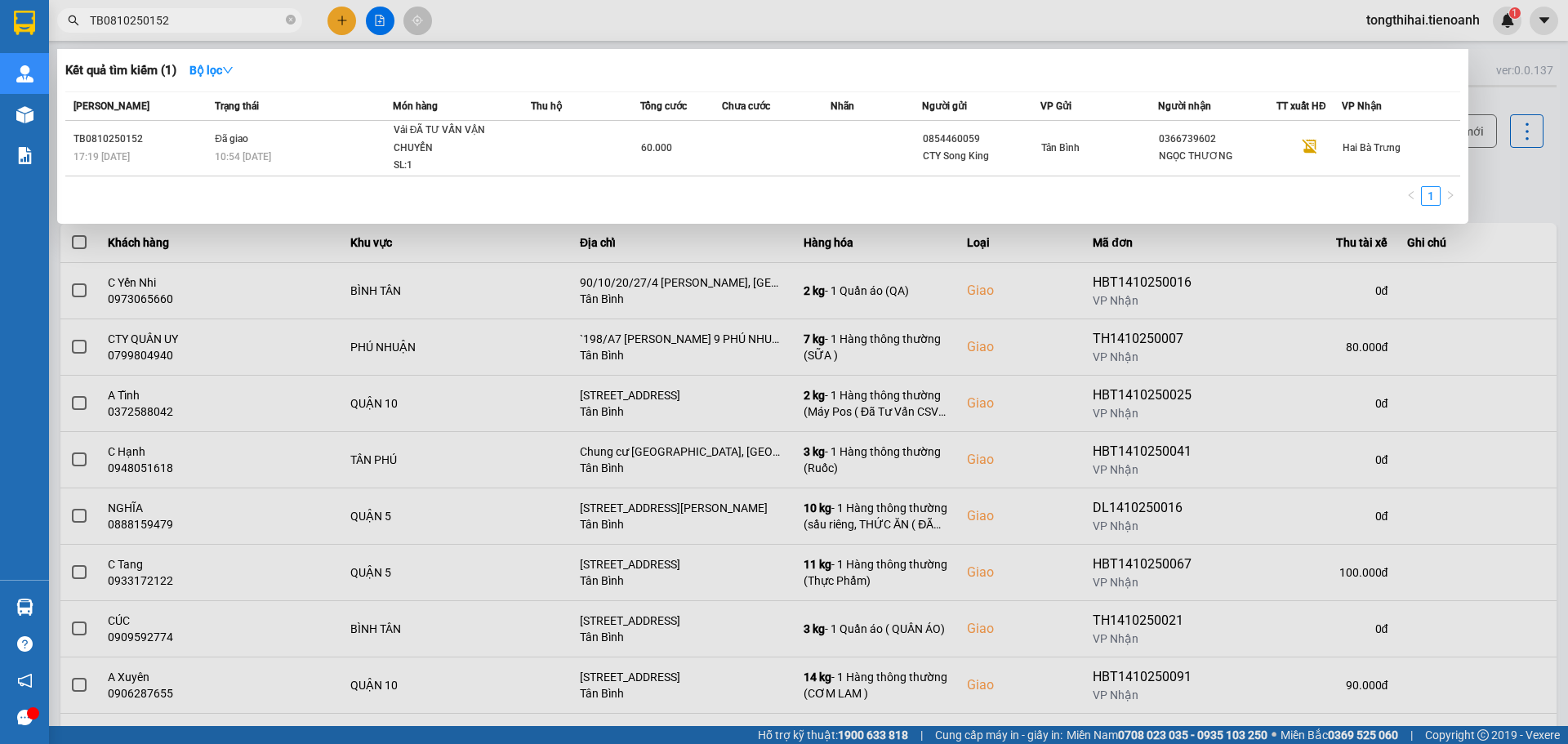
drag, startPoint x: 201, startPoint y: 19, endPoint x: 34, endPoint y: 22, distance: 167.0
click at [34, 22] on section "Kết quả tìm kiếm ( 1 ) Bộ lọc Mã ĐH Trạng thái Món hàng Thu hộ Tổng cước Chưa c…" at bounding box center [784, 372] width 1568 height 744
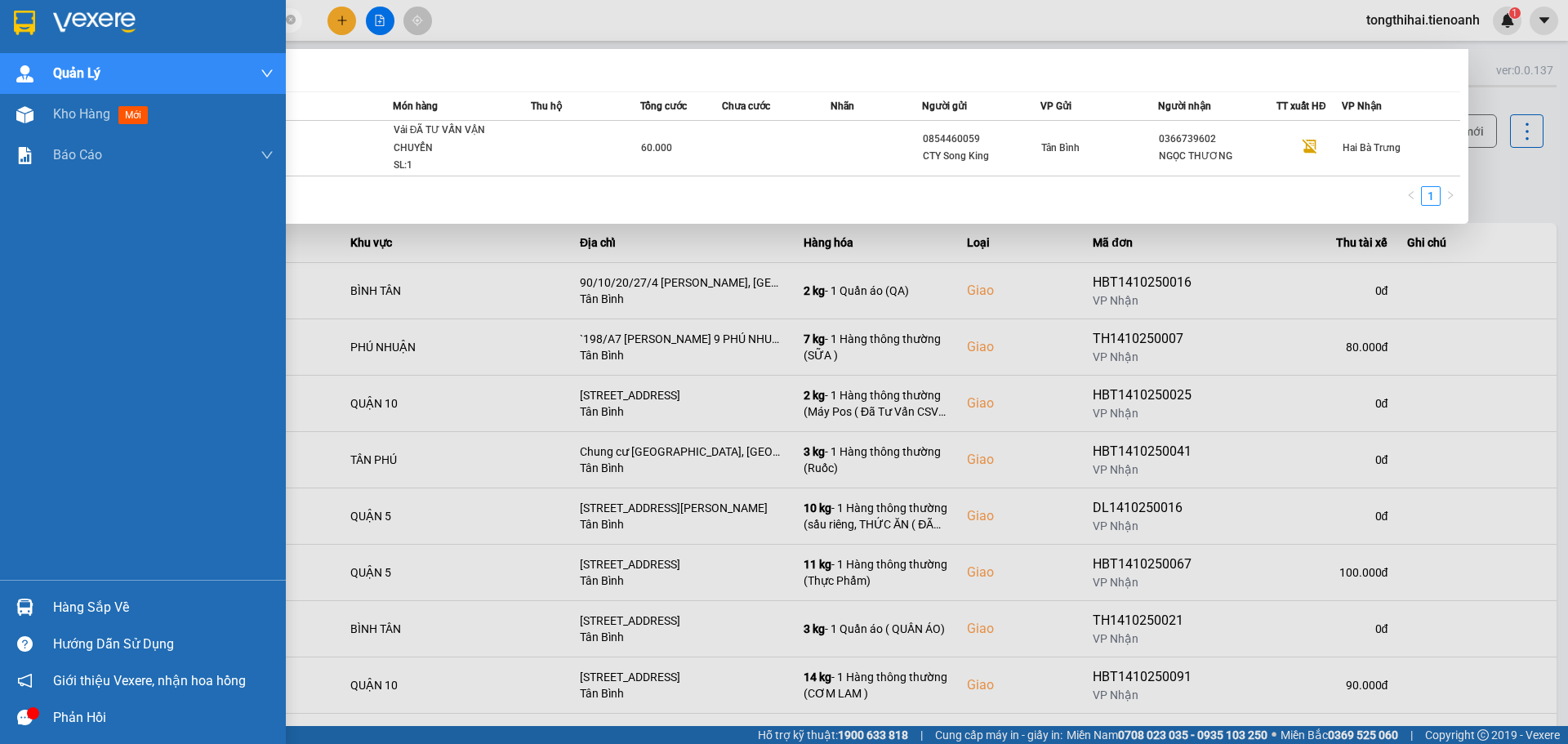
paste input "TB0210250287"
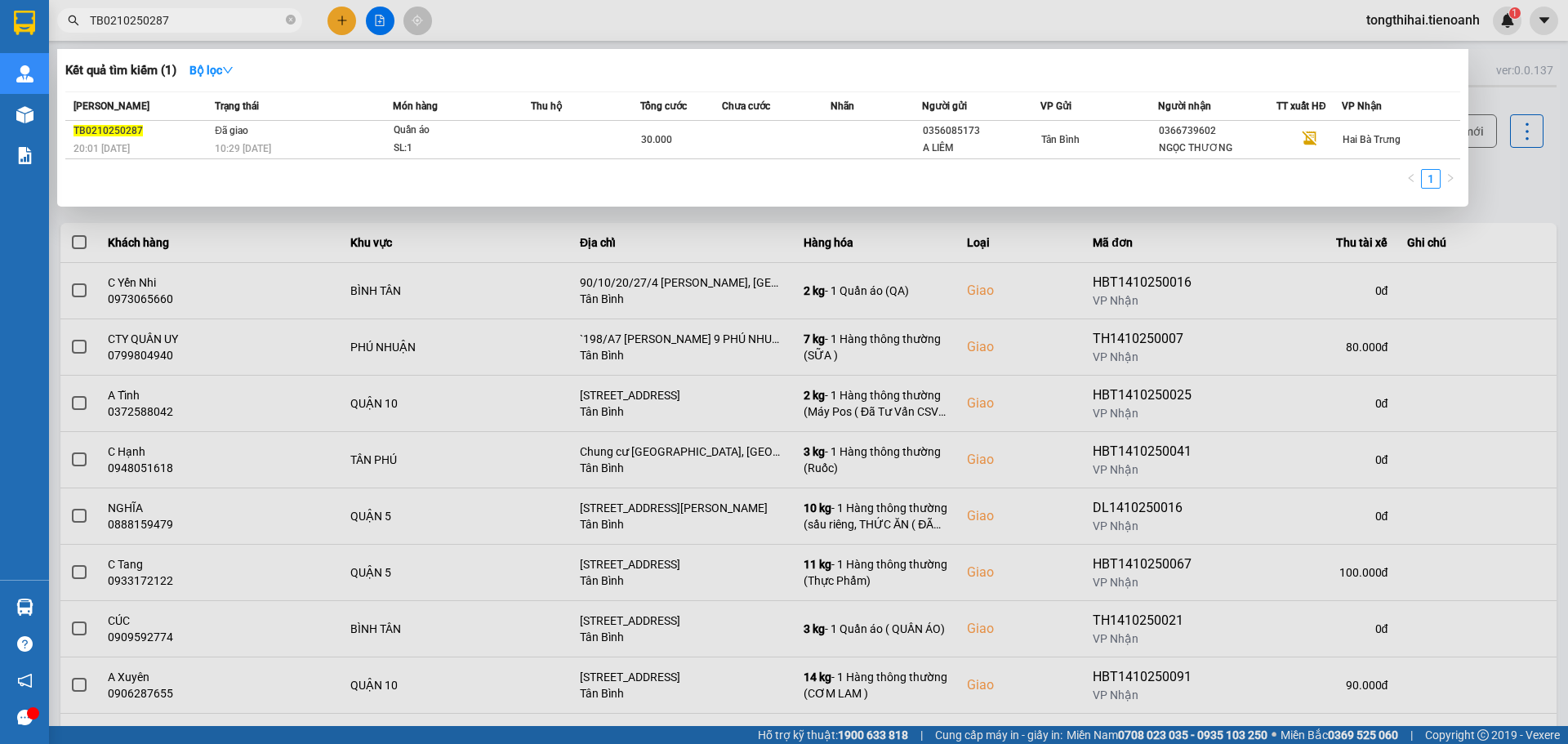
type input "TB0210250287"
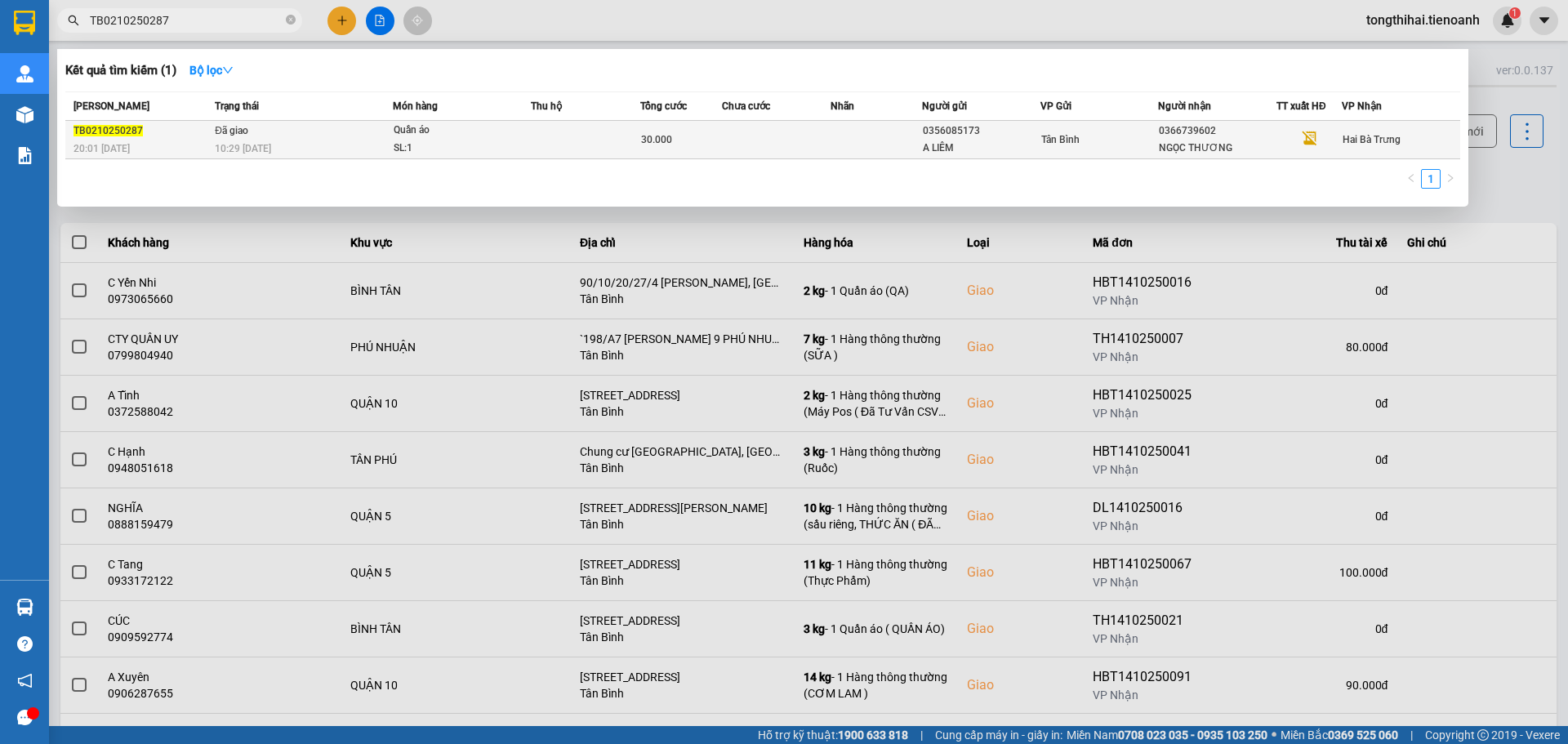
click at [551, 139] on td at bounding box center [586, 140] width 110 height 38
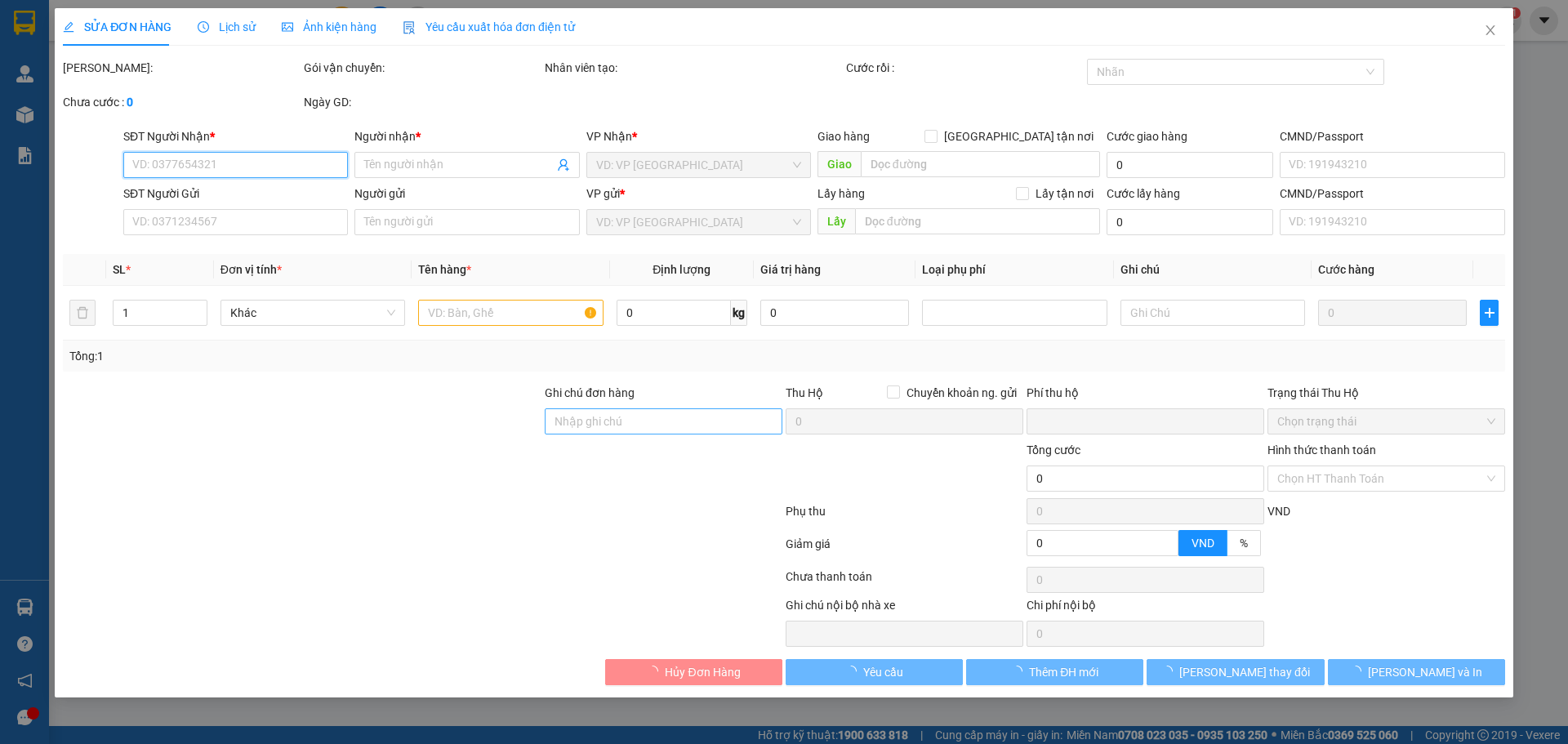
type input "0366739602"
type input "NGỌC THƯƠNG"
type input "0356085173"
type input "A LIÊM"
type input "079080029896"
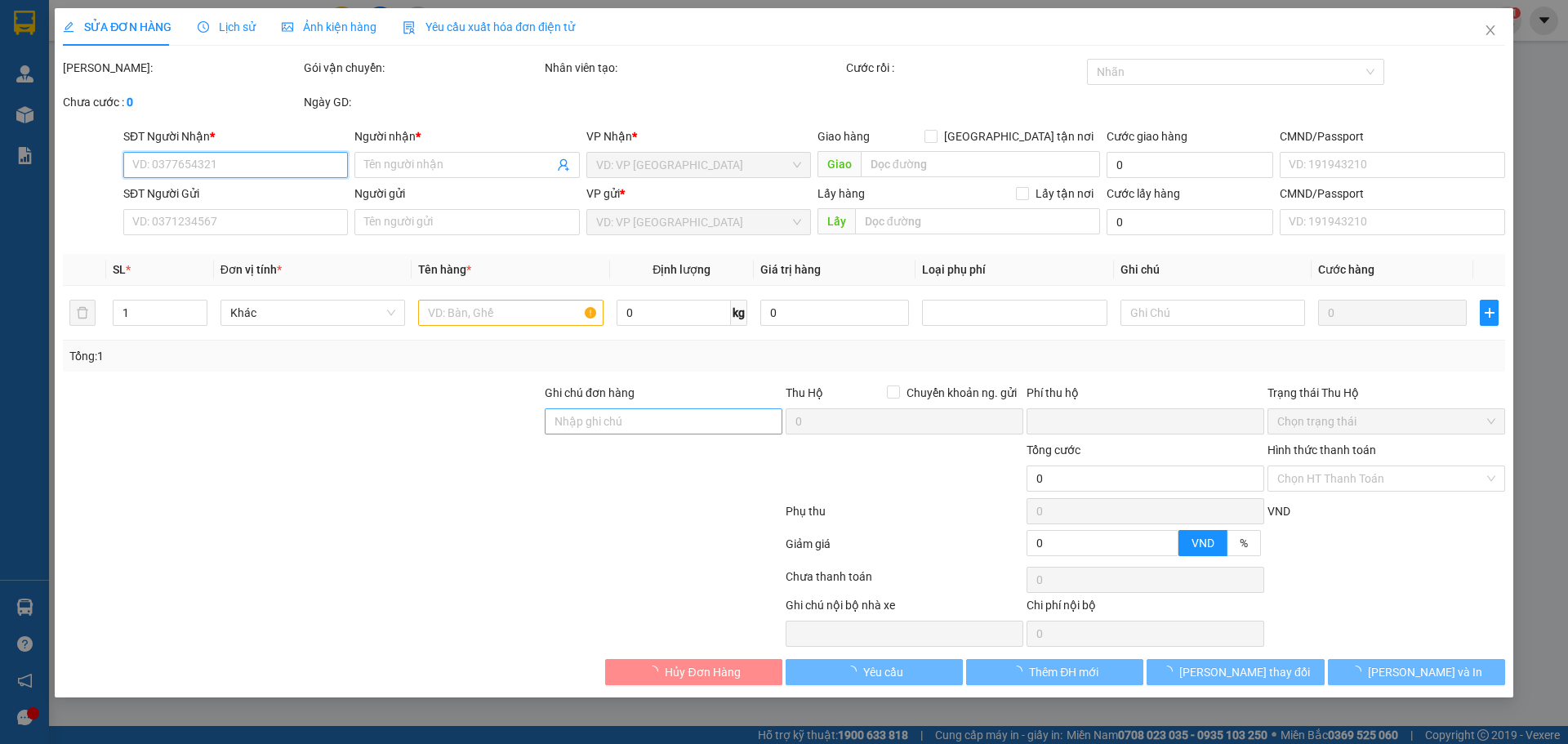
type input "XHĐ Đã nhập"
type input "0"
type input "30.000"
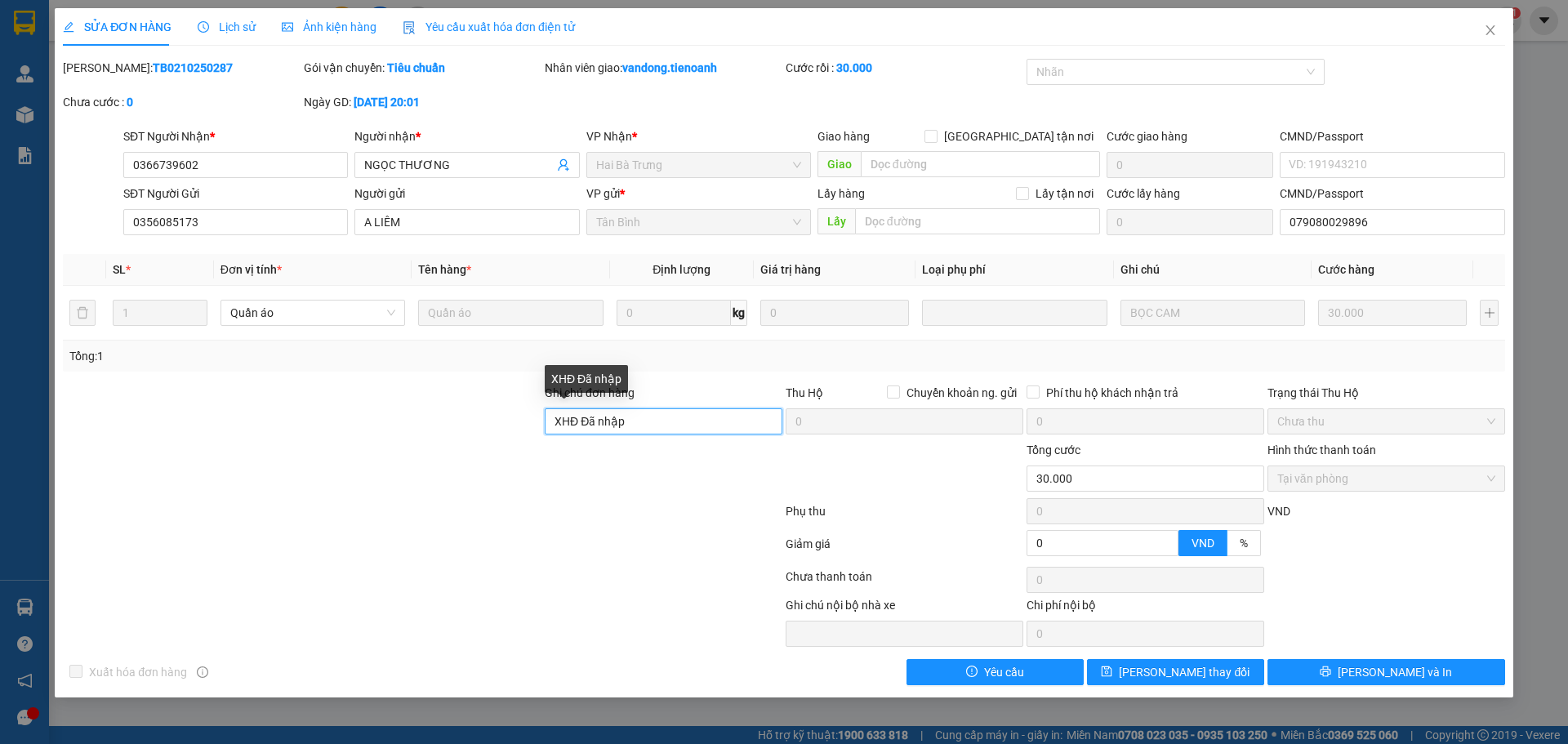
drag, startPoint x: 641, startPoint y: 416, endPoint x: 508, endPoint y: 412, distance: 133.1
click at [508, 412] on div "Ghi chú đơn hàng XHĐ Đã nhập Thu Hộ Chuyển khoản ng. gửi 0 Phí thu hộ khách nhậ…" at bounding box center [784, 411] width 1446 height 57
paste input "_9HLCRMV3AGZ"
type input "mã hđ: _9HLCRMV3AGZ"
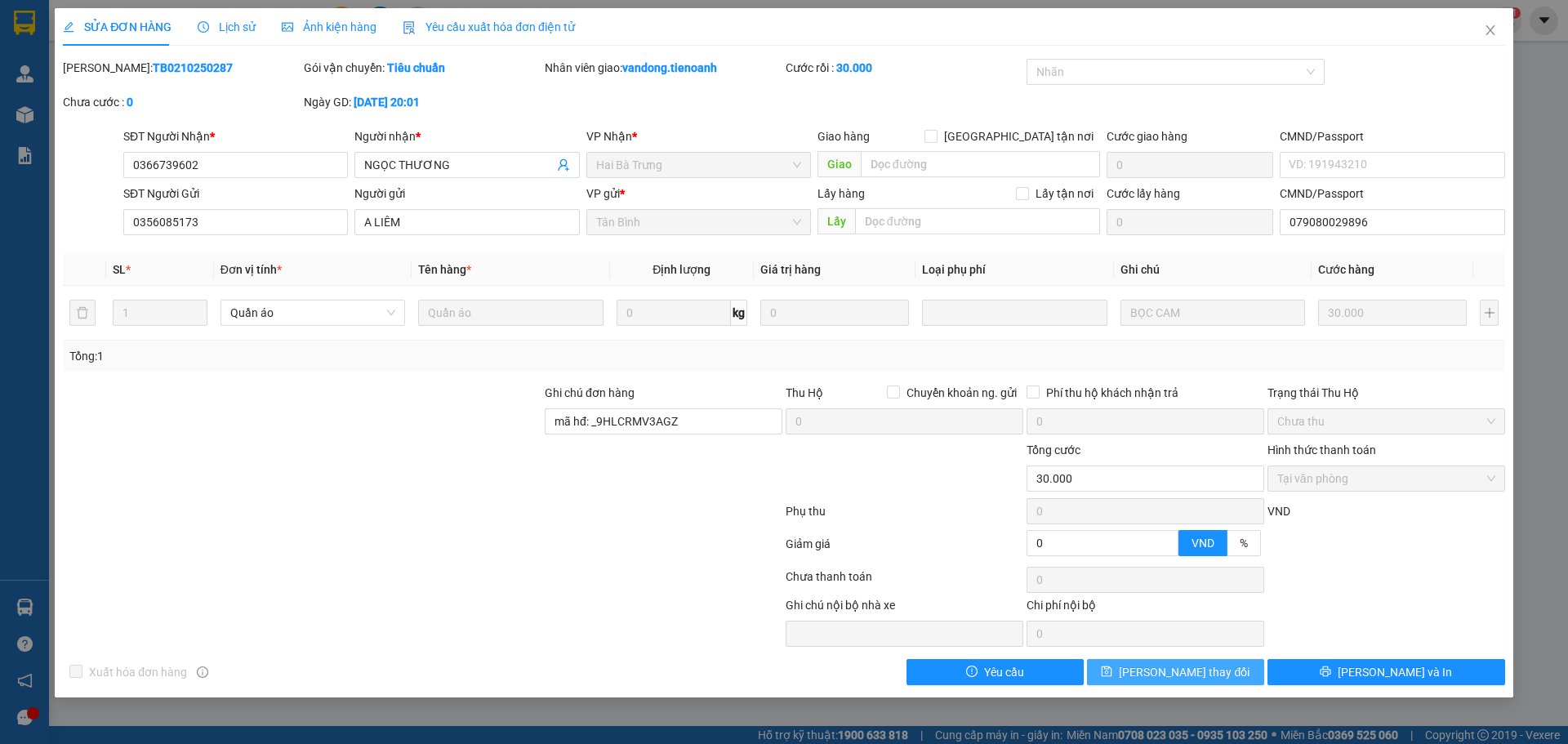
click at [1216, 668] on button "Lưu thay đổi" at bounding box center [1175, 672] width 177 height 26
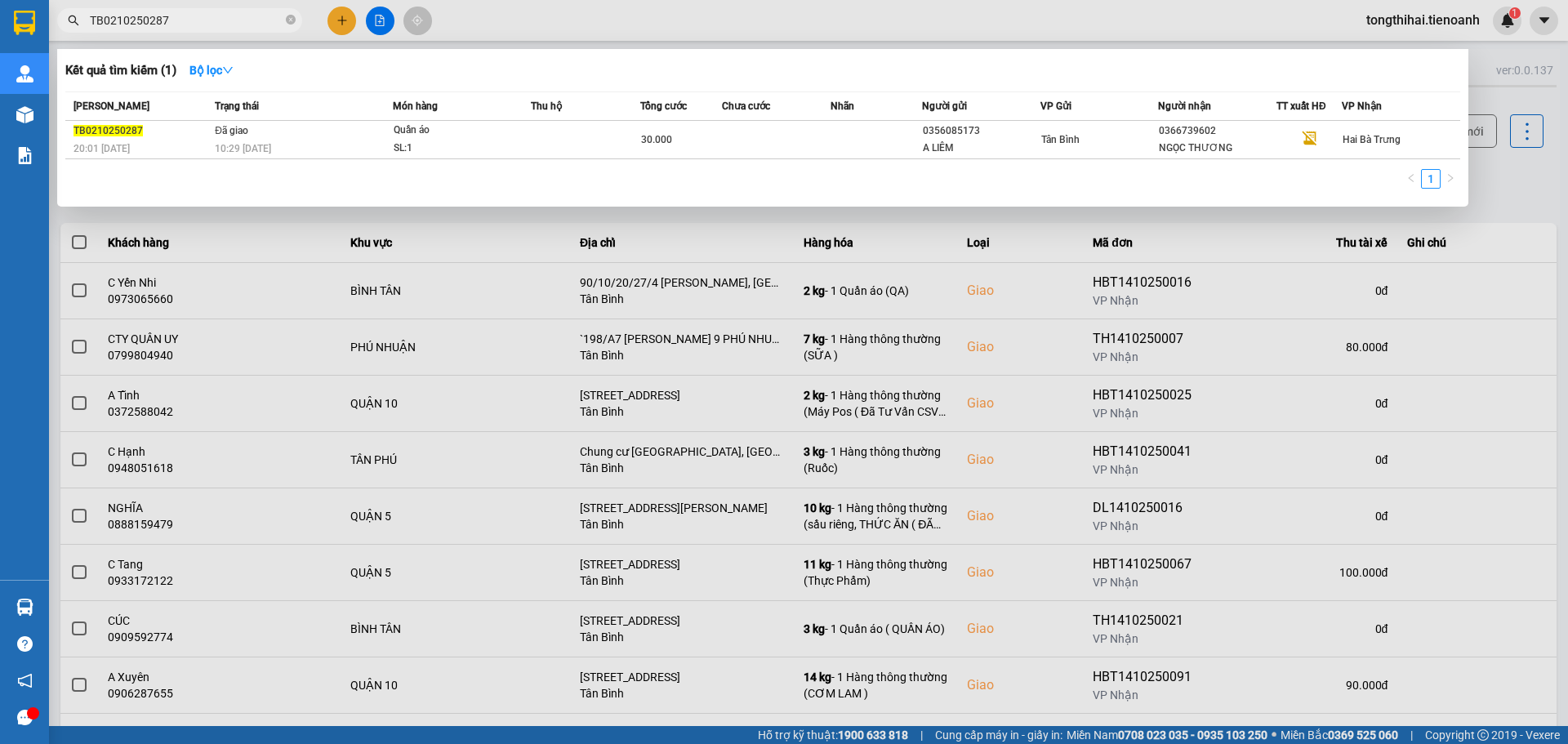
drag, startPoint x: 196, startPoint y: 21, endPoint x: 62, endPoint y: 13, distance: 134.2
click at [62, 13] on span "TB0210250287" at bounding box center [179, 20] width 245 height 24
paste input "81025019"
type input "TB0810250197"
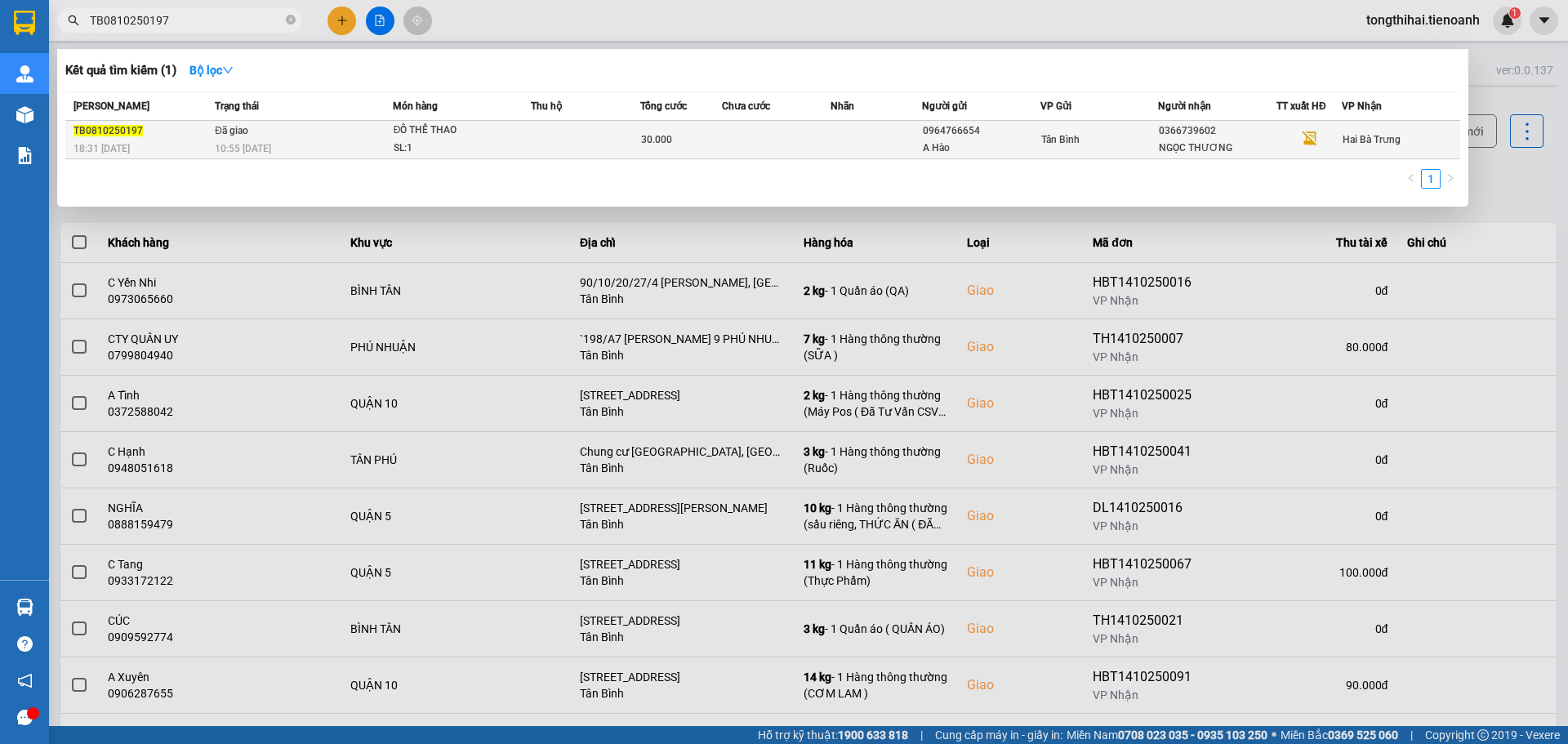
click at [595, 138] on td at bounding box center [586, 140] width 110 height 38
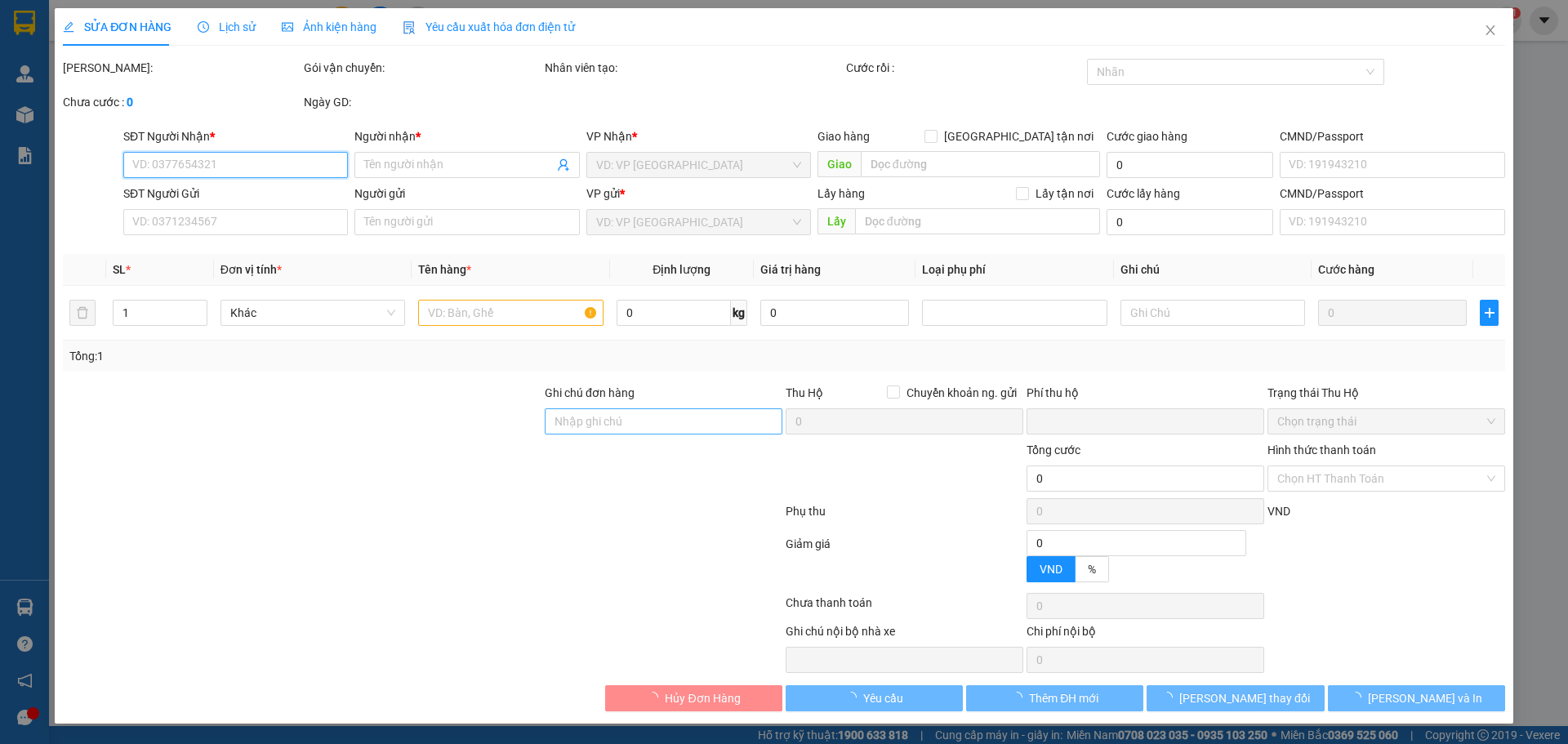
type input "0366739602"
type input "NGỌC THƯƠNG"
type input "0964766654"
type input "A Hào"
type input "XHĐ Đã nhập"
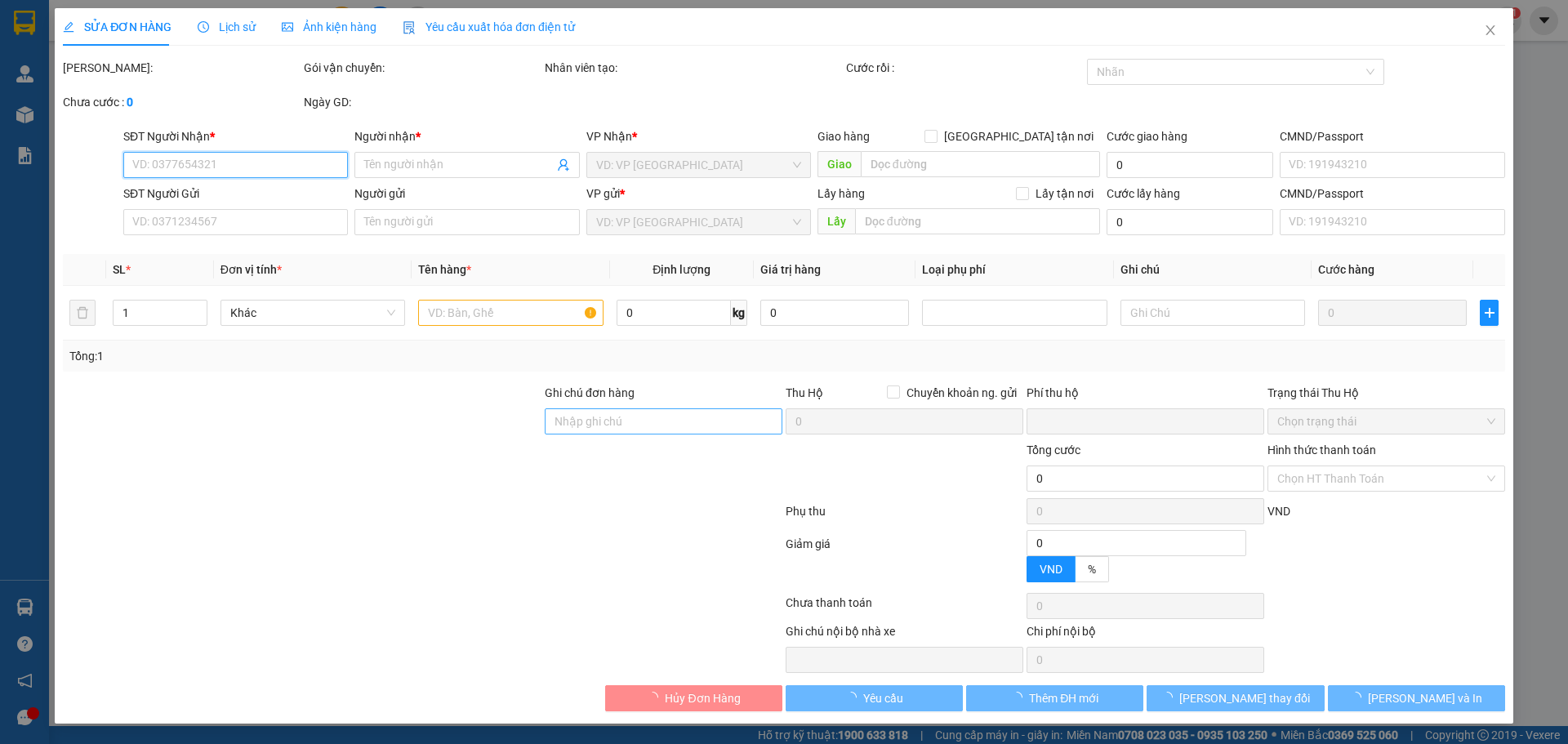
type input "0"
type input "30.000"
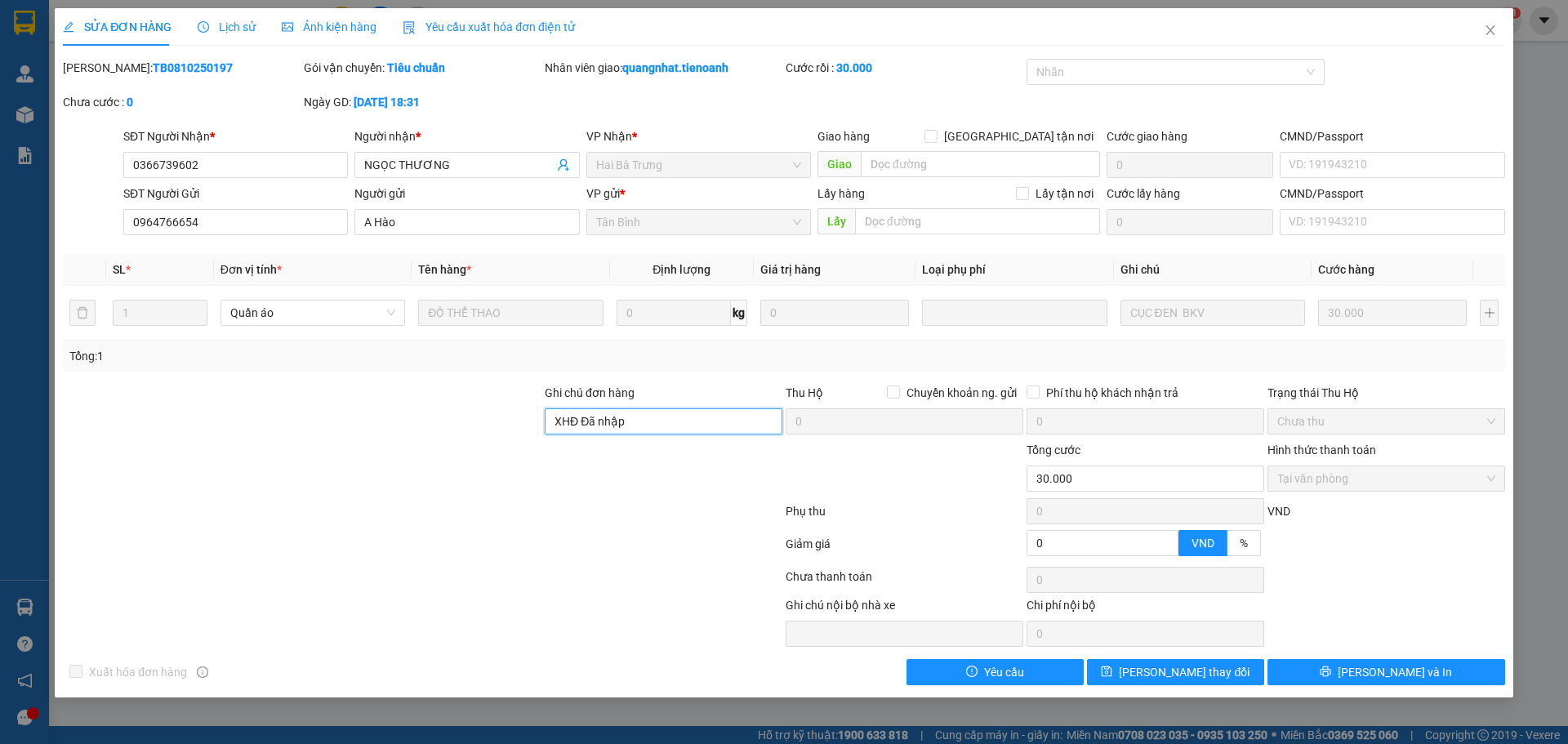
drag, startPoint x: 670, startPoint y: 416, endPoint x: 497, endPoint y: 424, distance: 173.2
click at [497, 424] on div "Ghi chú đơn hàng XHĐ Đã nhập Thu Hộ Chuyển khoản ng. gửi 0 Phí thu hộ khách nhậ…" at bounding box center [784, 411] width 1446 height 57
paste input "Q5H4C5EA3V5G"
type input "mã hđ: Q5H4C5EA3V5G"
click at [1166, 669] on span "Lưu thay đổi" at bounding box center [1184, 672] width 131 height 18
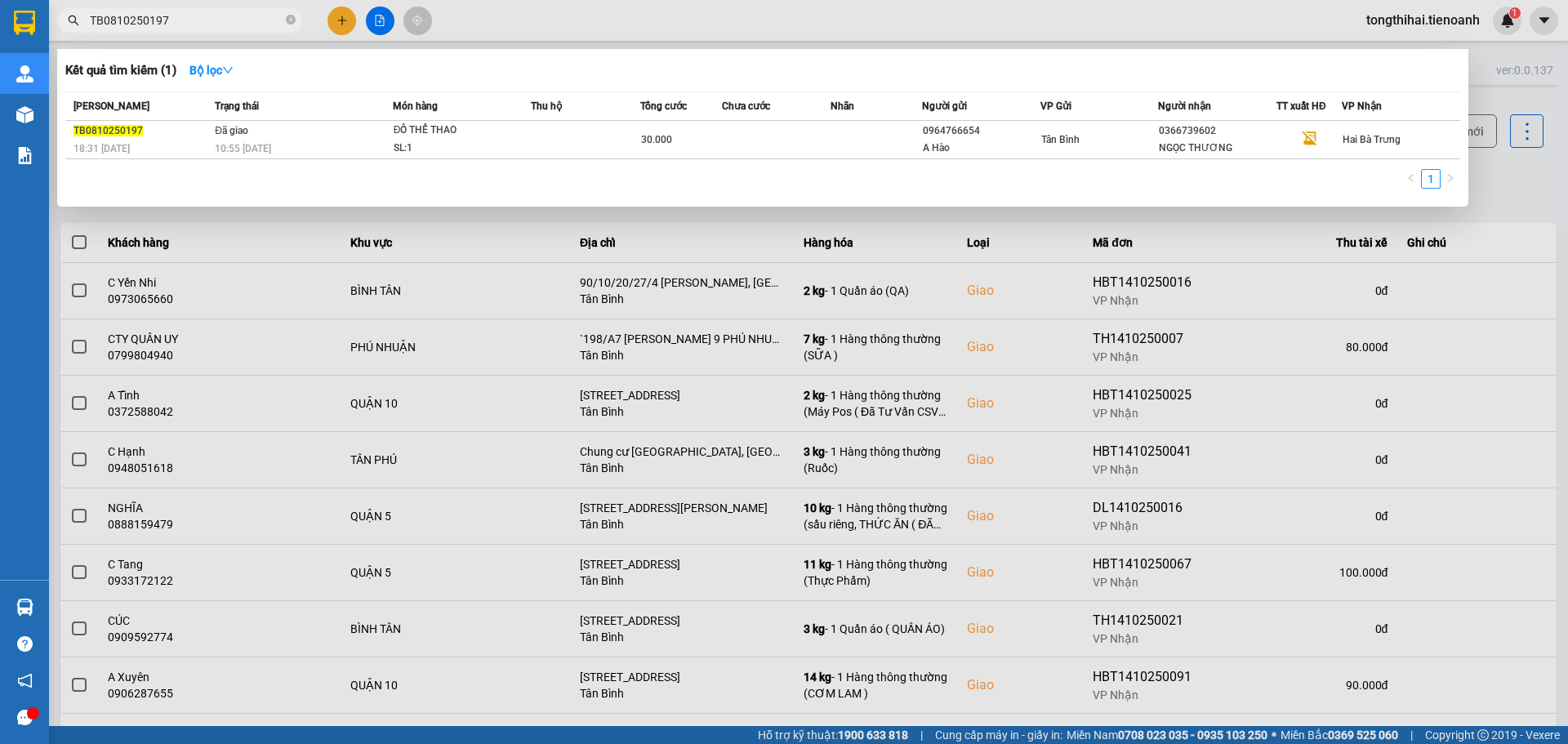
drag, startPoint x: 180, startPoint y: 21, endPoint x: 72, endPoint y: 14, distance: 108.2
click at [72, 14] on div "TB0810250197" at bounding box center [159, 20] width 318 height 24
paste input "910250251"
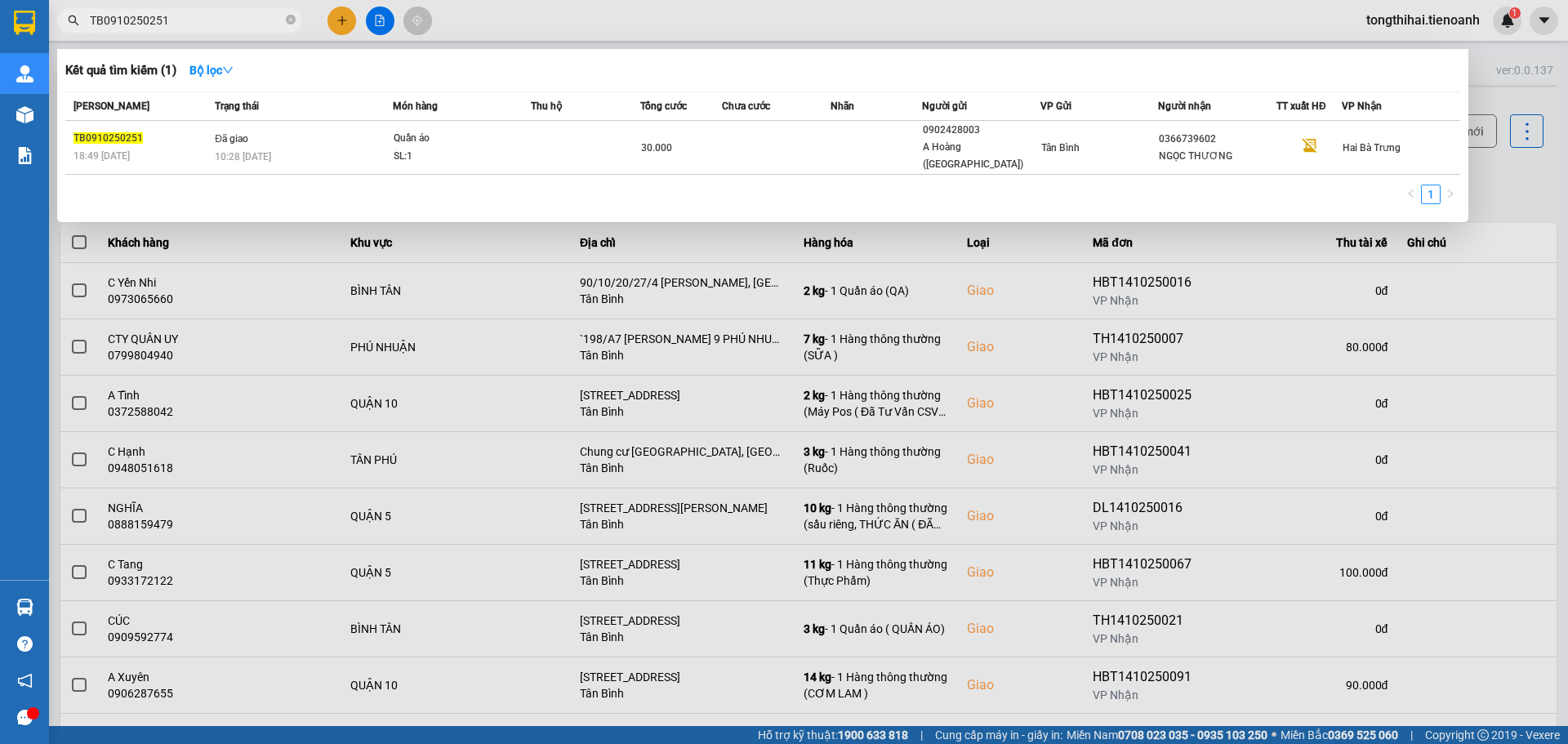
type input "TB0910250251"
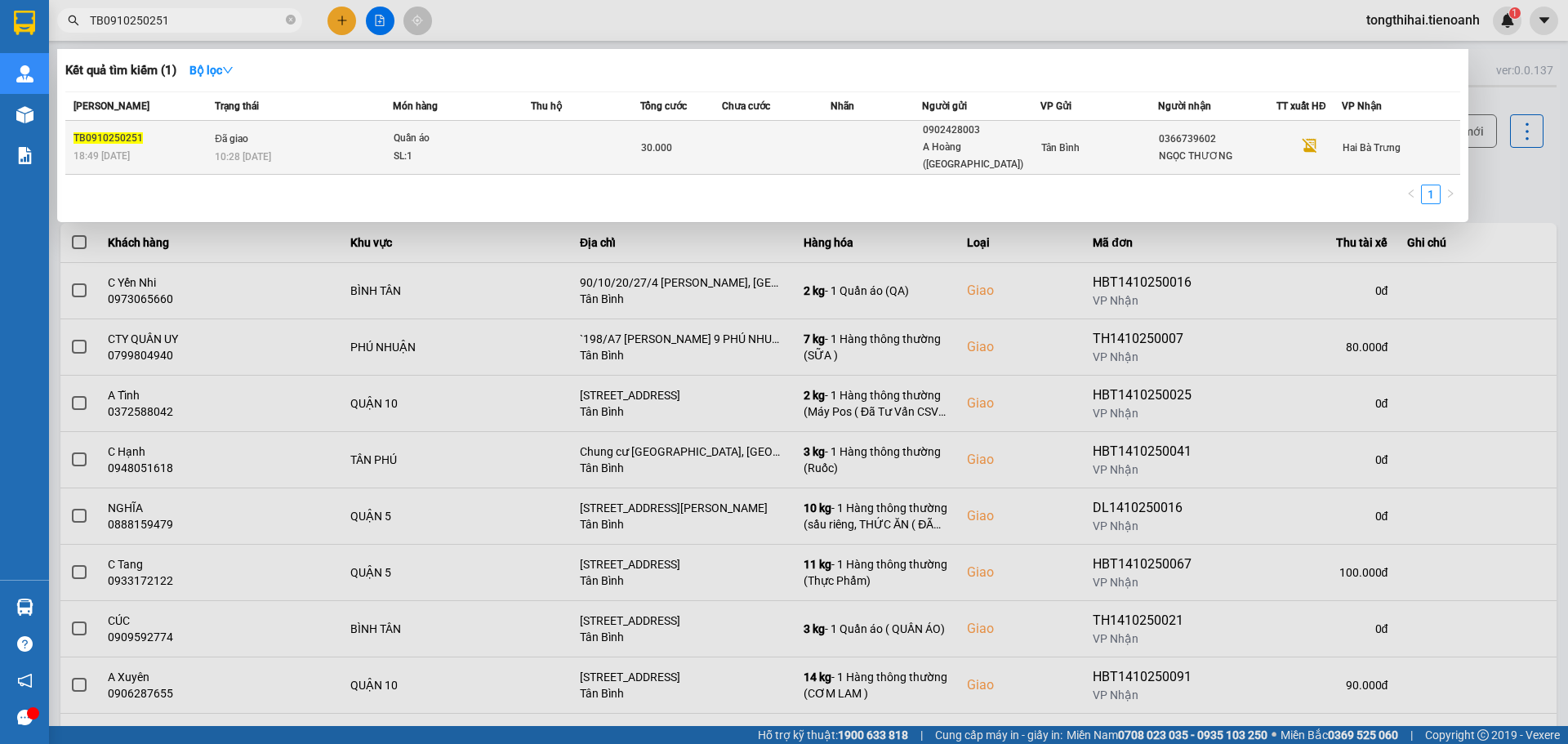
click at [676, 139] on div "30.000" at bounding box center [681, 148] width 80 height 18
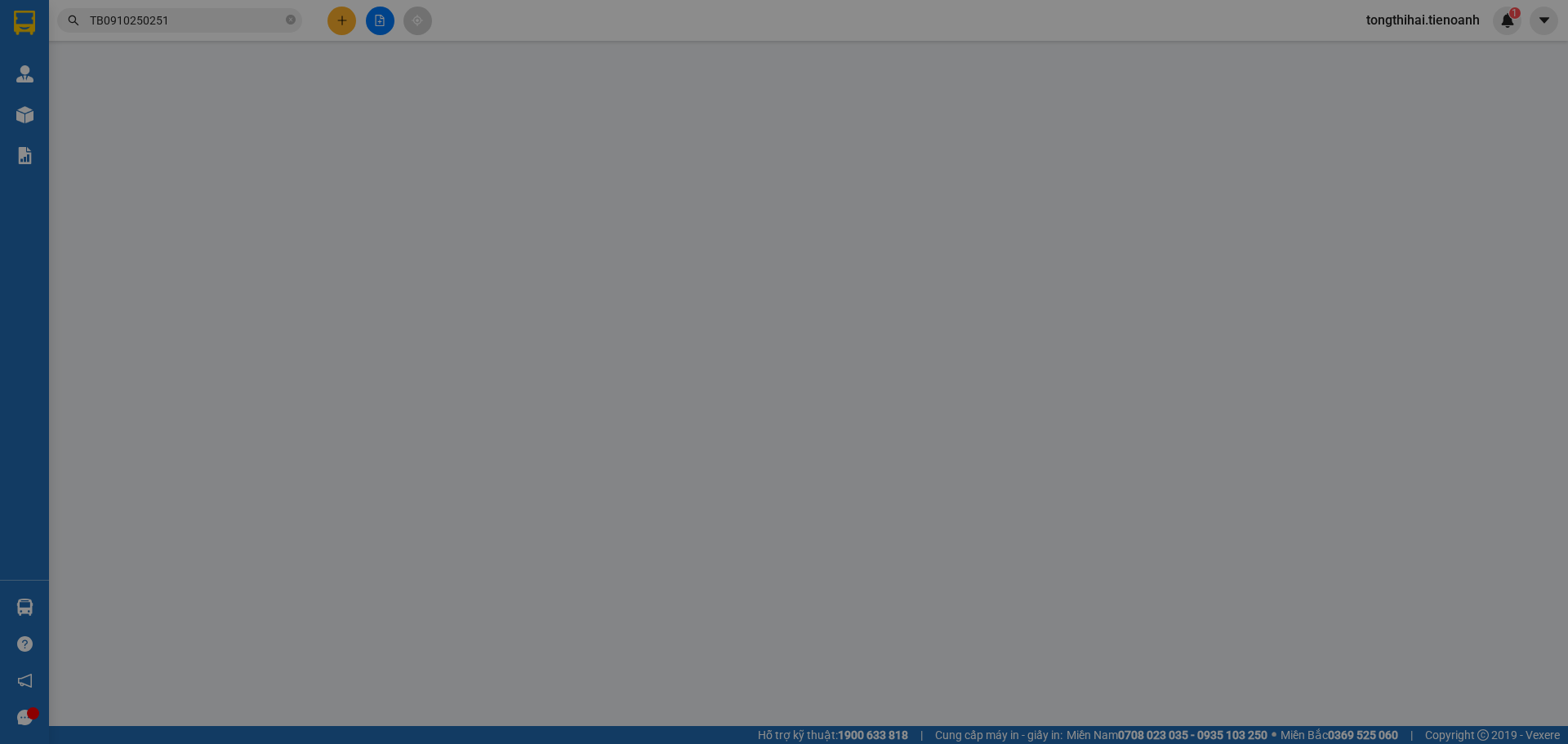
type input "0366739602"
type input "NGỌC THƯƠNG"
type input "0902428003"
type input "A Hoàng (Hải Nguyên)"
type input "XHĐ Đã nhập"
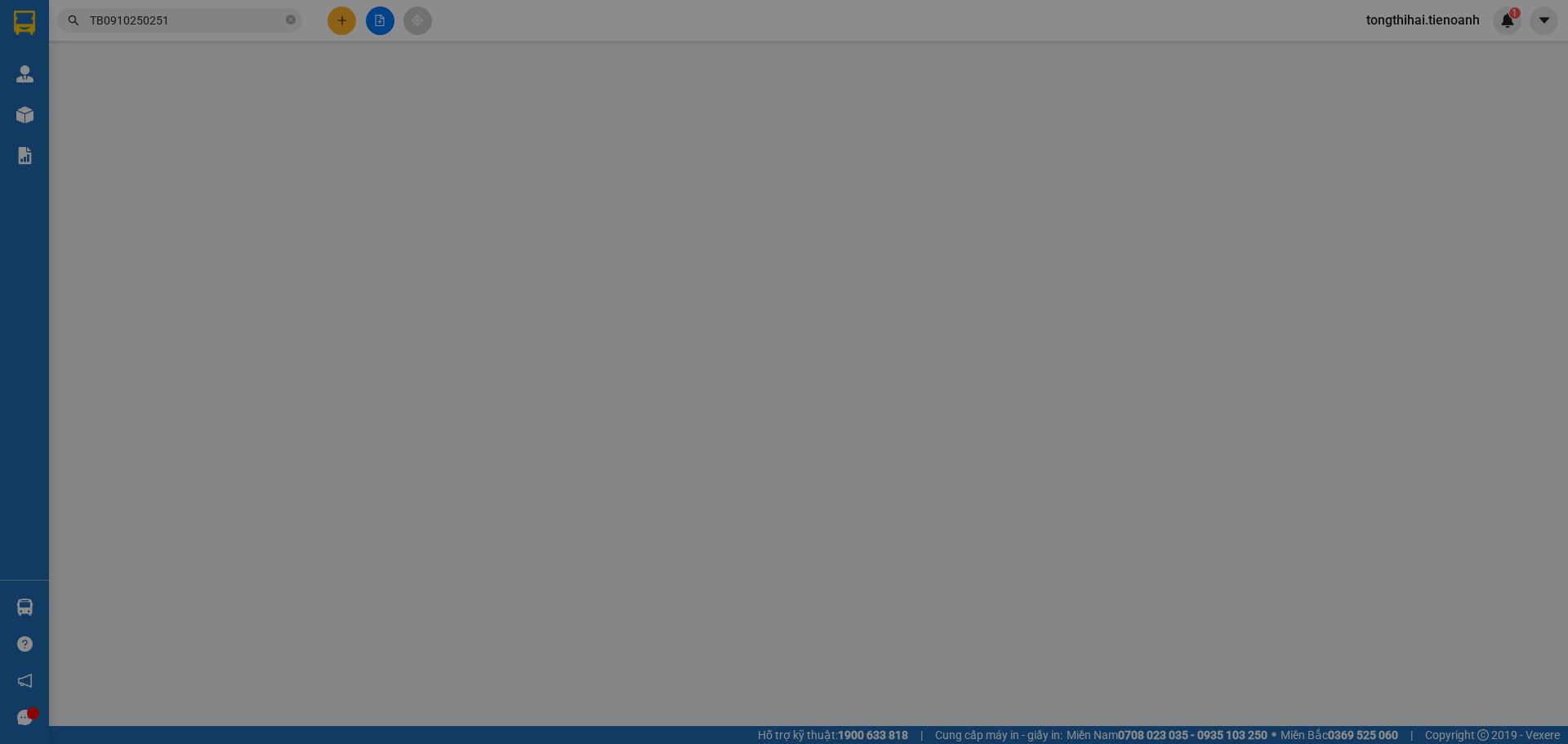
type input "0"
type input "30.000"
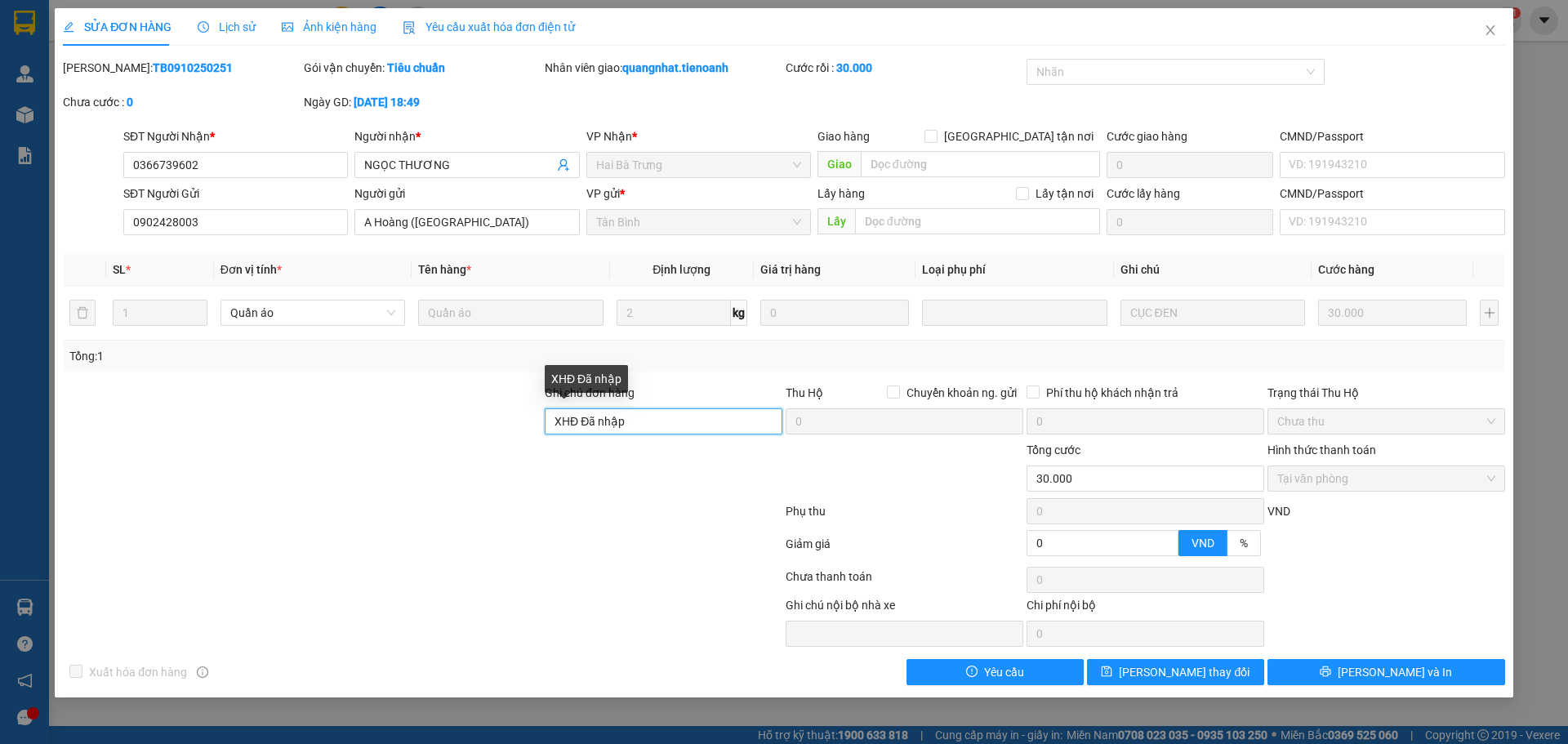
drag, startPoint x: 672, startPoint y: 424, endPoint x: 548, endPoint y: 414, distance: 124.4
click at [548, 414] on input "XHĐ Đã nhập" at bounding box center [663, 420] width 237 height 26
paste input "VBHPC17QD751"
type input "mã hđ: VBHPC17QD751"
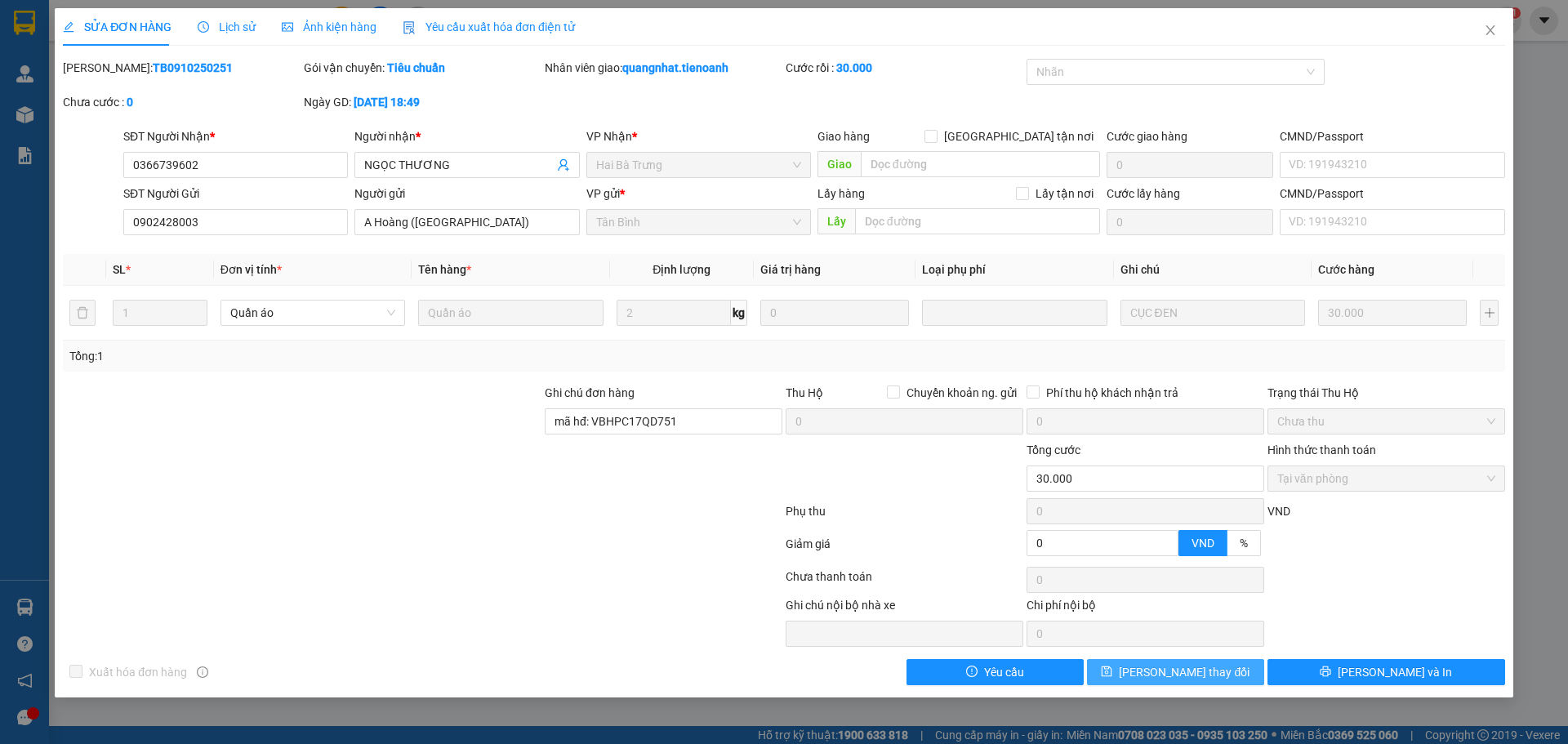
click at [1175, 679] on span "Lưu thay đổi" at bounding box center [1184, 672] width 131 height 18
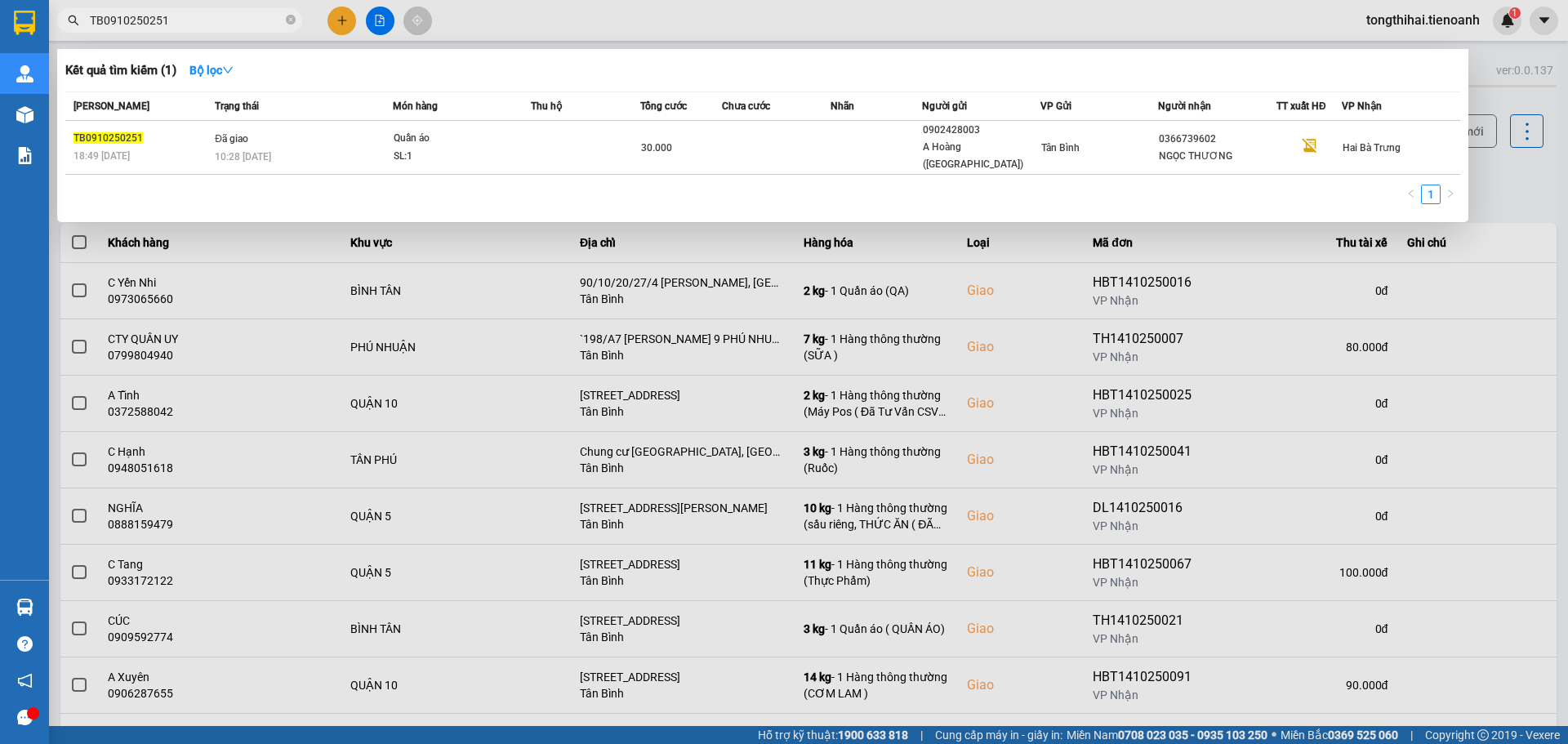
drag, startPoint x: 199, startPoint y: 18, endPoint x: 78, endPoint y: 12, distance: 121.1
click at [78, 12] on span "TB0910250251" at bounding box center [179, 20] width 245 height 24
paste input "101025018"
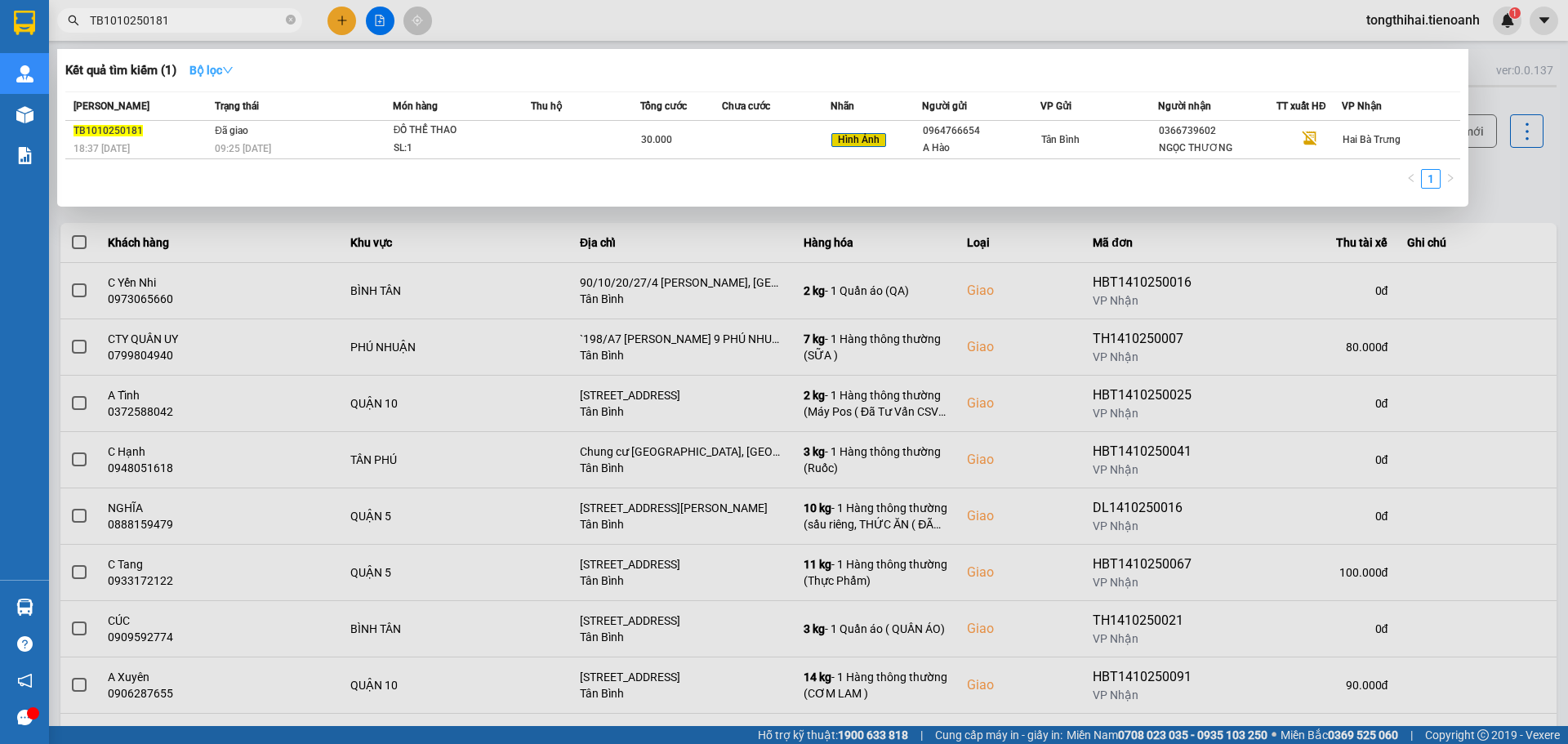
type input "TB1010250181"
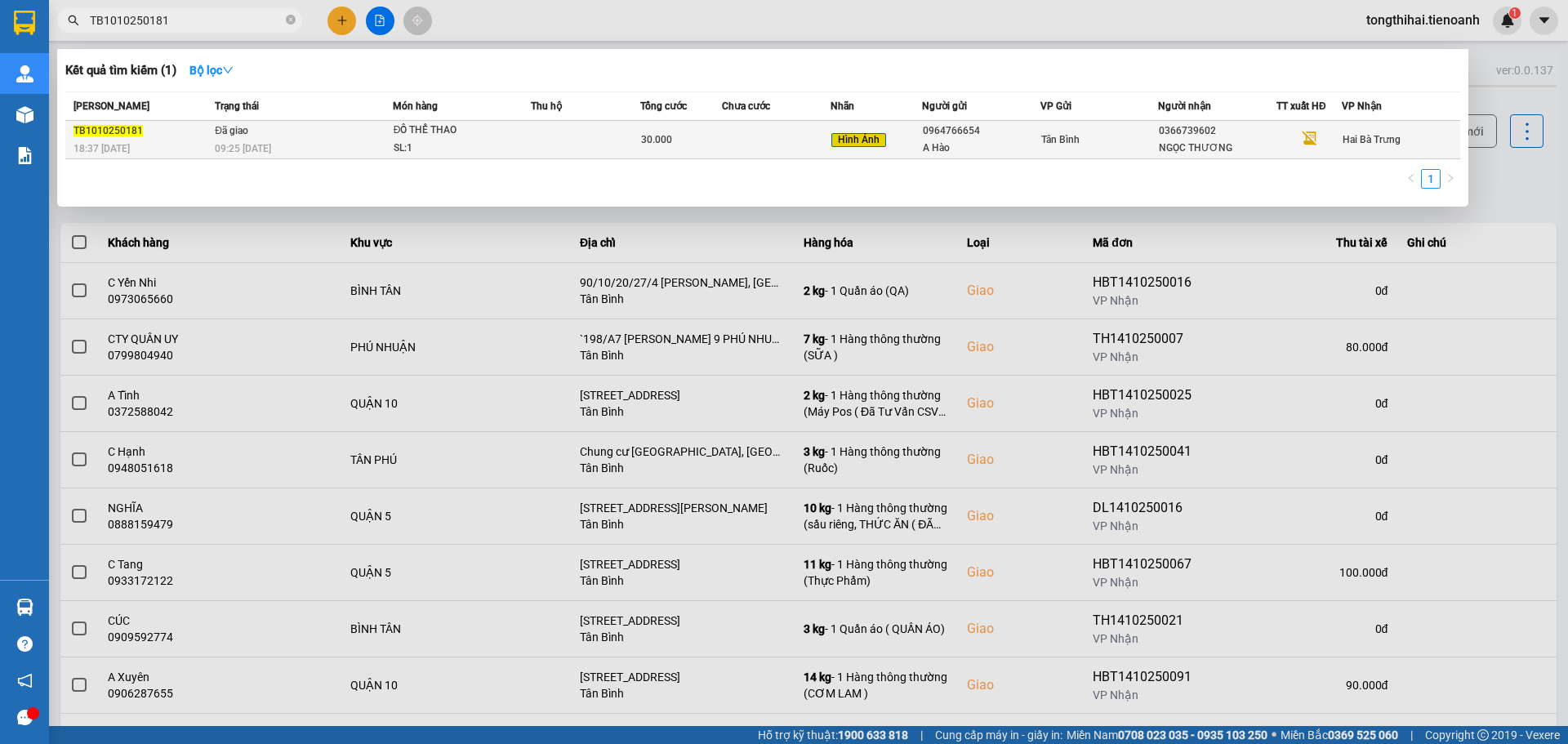
click at [919, 146] on div "Hình Ảnh" at bounding box center [876, 140] width 89 height 19
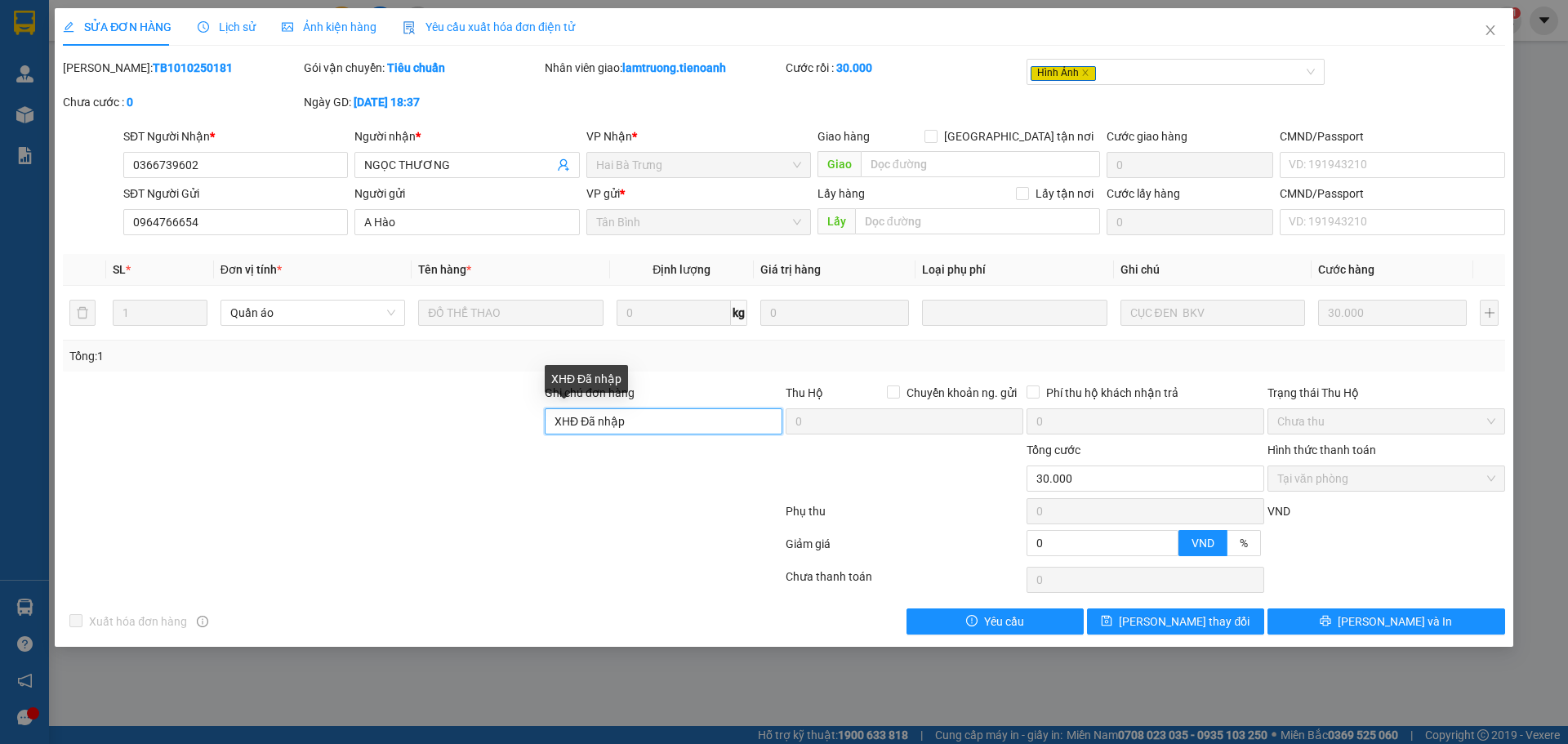
drag, startPoint x: 679, startPoint y: 424, endPoint x: 550, endPoint y: 424, distance: 129.0
click at [550, 424] on input "XHĐ Đã nhập" at bounding box center [663, 420] width 237 height 26
paste input "B1H_C7Z8B6V2"
type input "mã hđ: B1H_C7Z8B6V2"
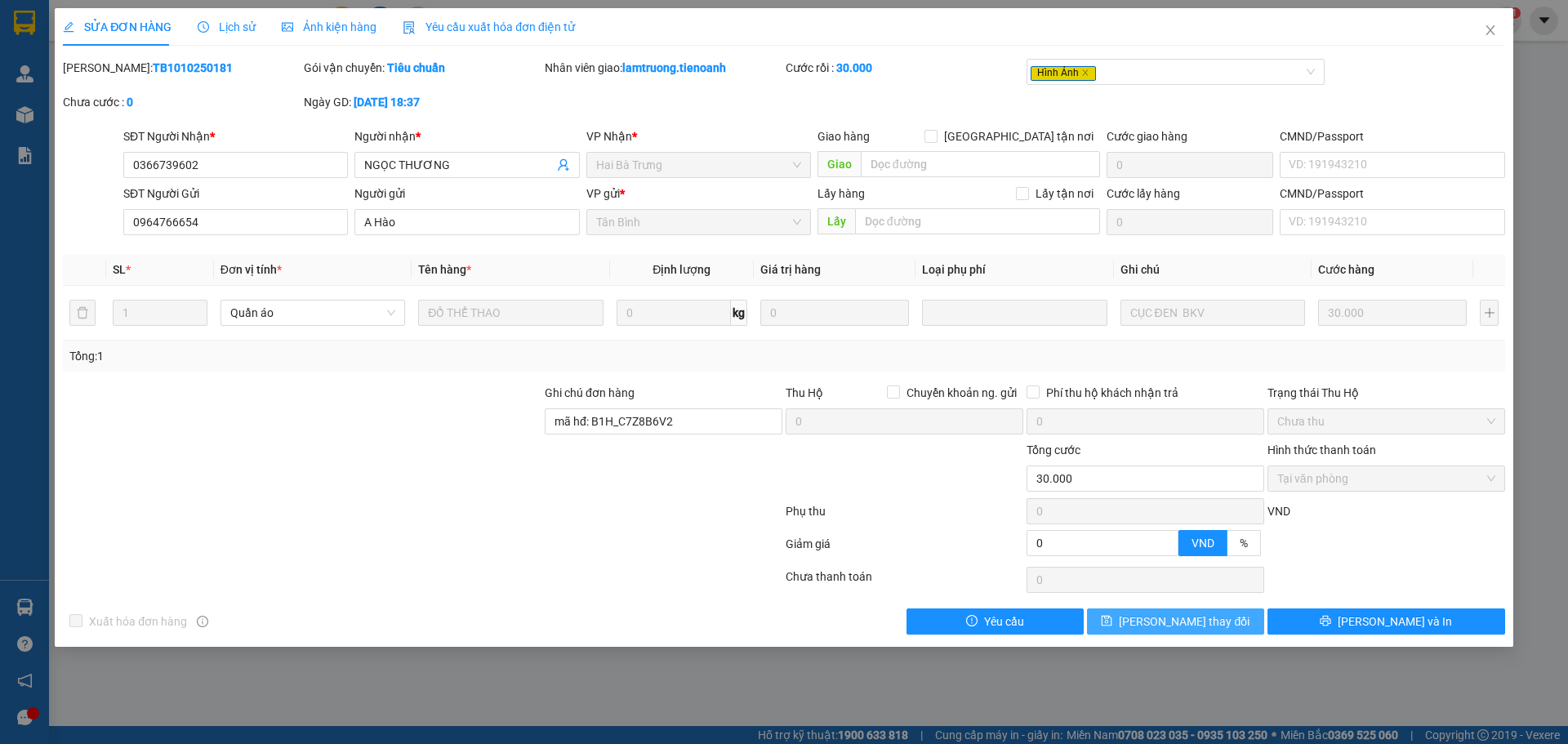
click at [1172, 627] on span "Lưu thay đổi" at bounding box center [1184, 622] width 131 height 18
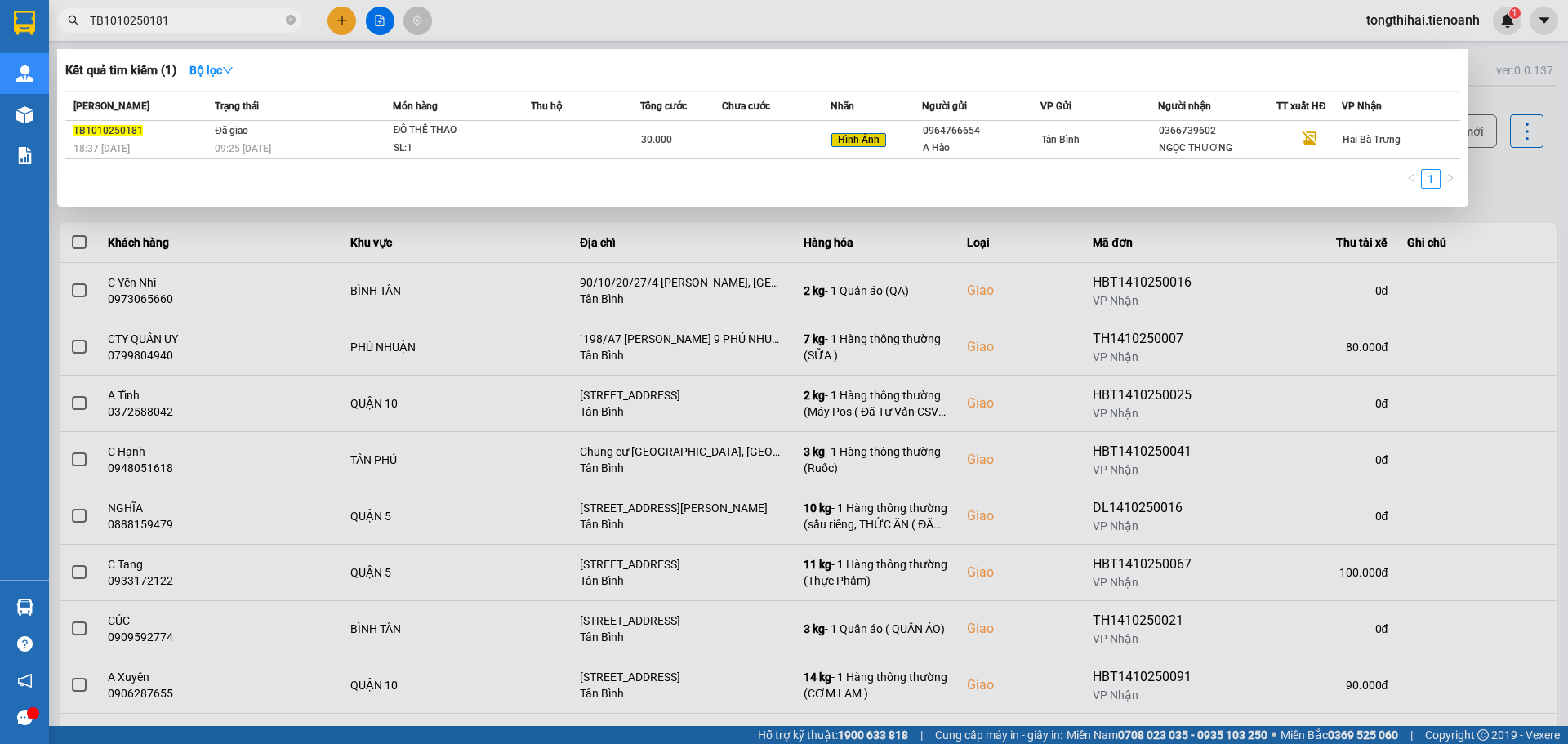
drag, startPoint x: 186, startPoint y: 18, endPoint x: 82, endPoint y: 12, distance: 104.2
click at [82, 12] on span "TB1010250181" at bounding box center [179, 20] width 245 height 24
paste input "97"
type input "TB1010250197"
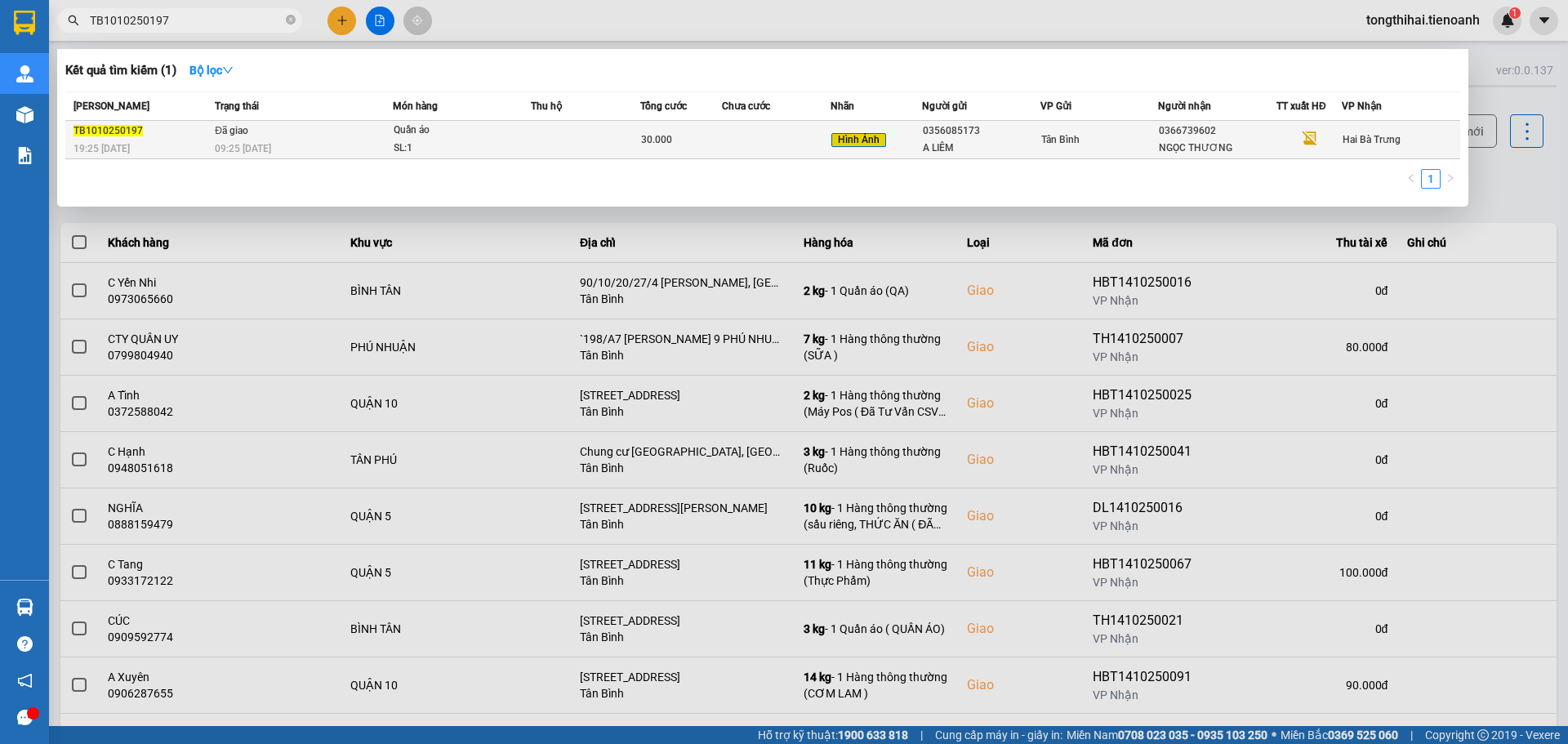
click at [472, 141] on div "SL: 1" at bounding box center [454, 149] width 122 height 18
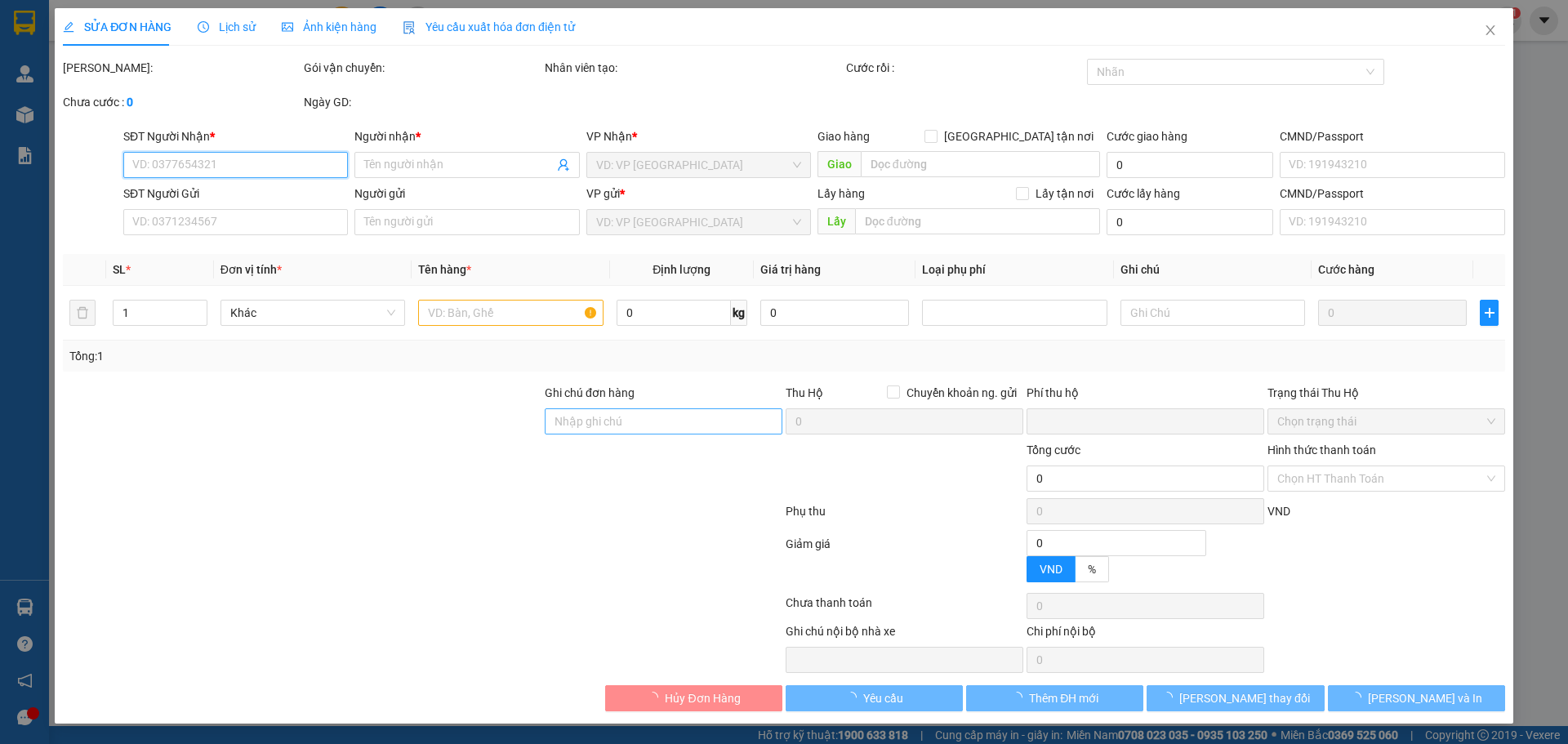
type input "0366739602"
type input "NGỌC THƯƠNG"
type input "0356085173"
type input "A LIÊM"
type input "079080029896"
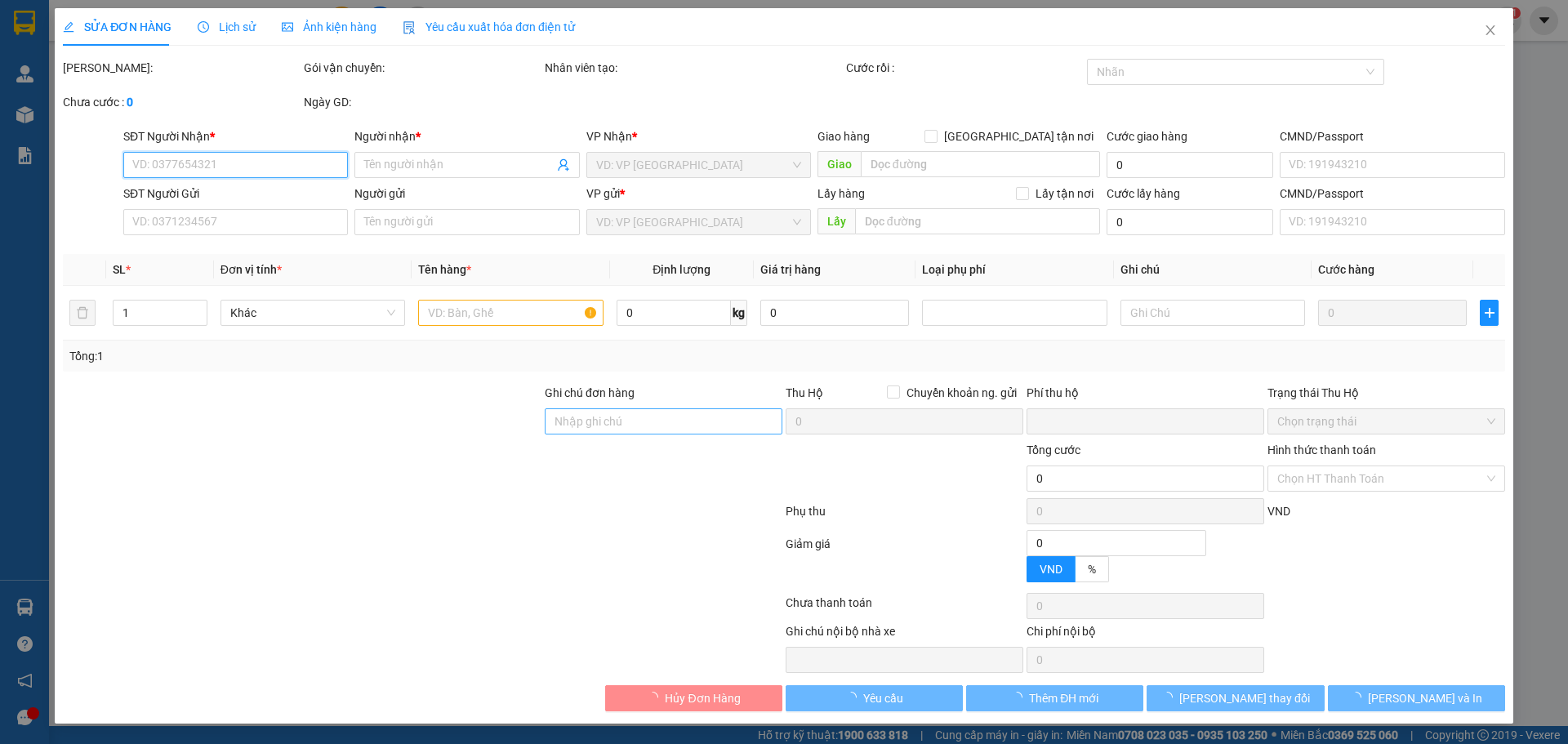
type input "XHĐ Đã nhập"
type input "0"
type input "30.000"
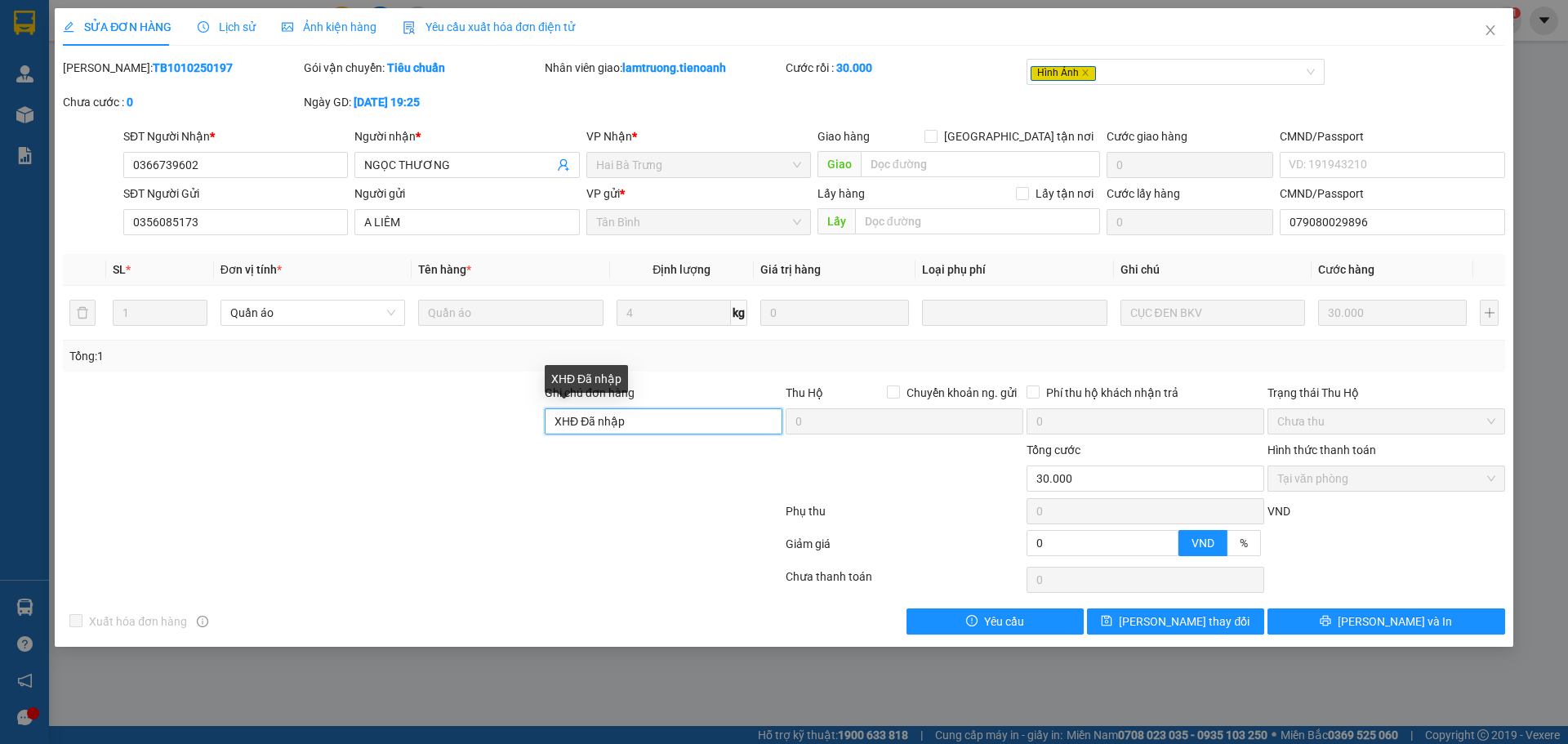
drag, startPoint x: 654, startPoint y: 420, endPoint x: 504, endPoint y: 419, distance: 150.0
click at [504, 419] on div "Ghi chú đơn hàng XHĐ Đã nhập Thu Hộ Chuyển khoản ng. gửi 0 Phí thu hộ khách nhậ…" at bounding box center [784, 411] width 1446 height 57
paste input "1PH8CMJZG295"
type input "mã hđ: 1PH8CMJZG295"
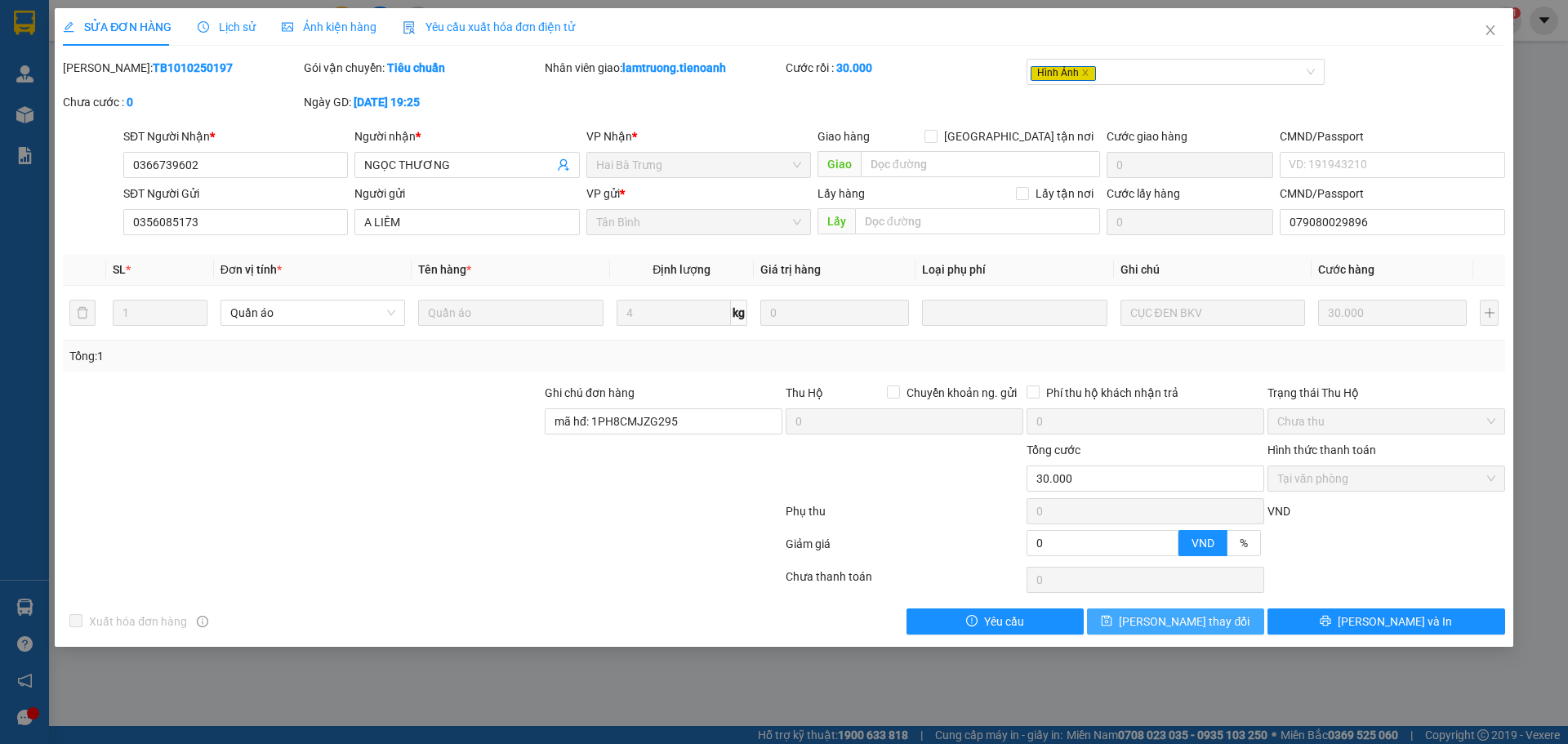
click at [1179, 624] on span "Lưu thay đổi" at bounding box center [1184, 622] width 131 height 18
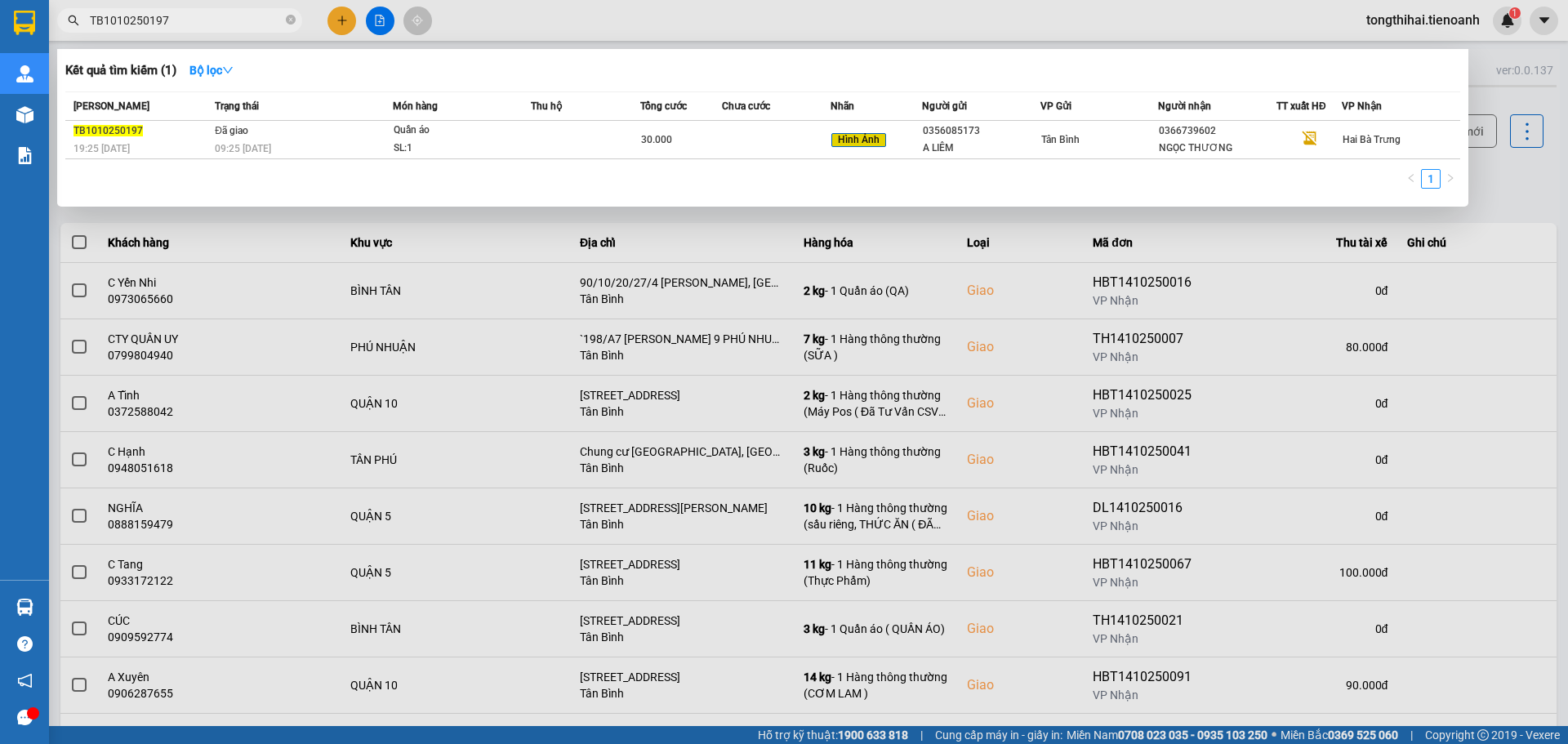
drag, startPoint x: 211, startPoint y: 23, endPoint x: 36, endPoint y: 5, distance: 175.9
click at [36, 5] on section "Kết quả tìm kiếm ( 1 ) Bộ lọc Mã ĐH Trạng thái Món hàng Thu hộ Tổng cước Chưa c…" at bounding box center [784, 372] width 1568 height 744
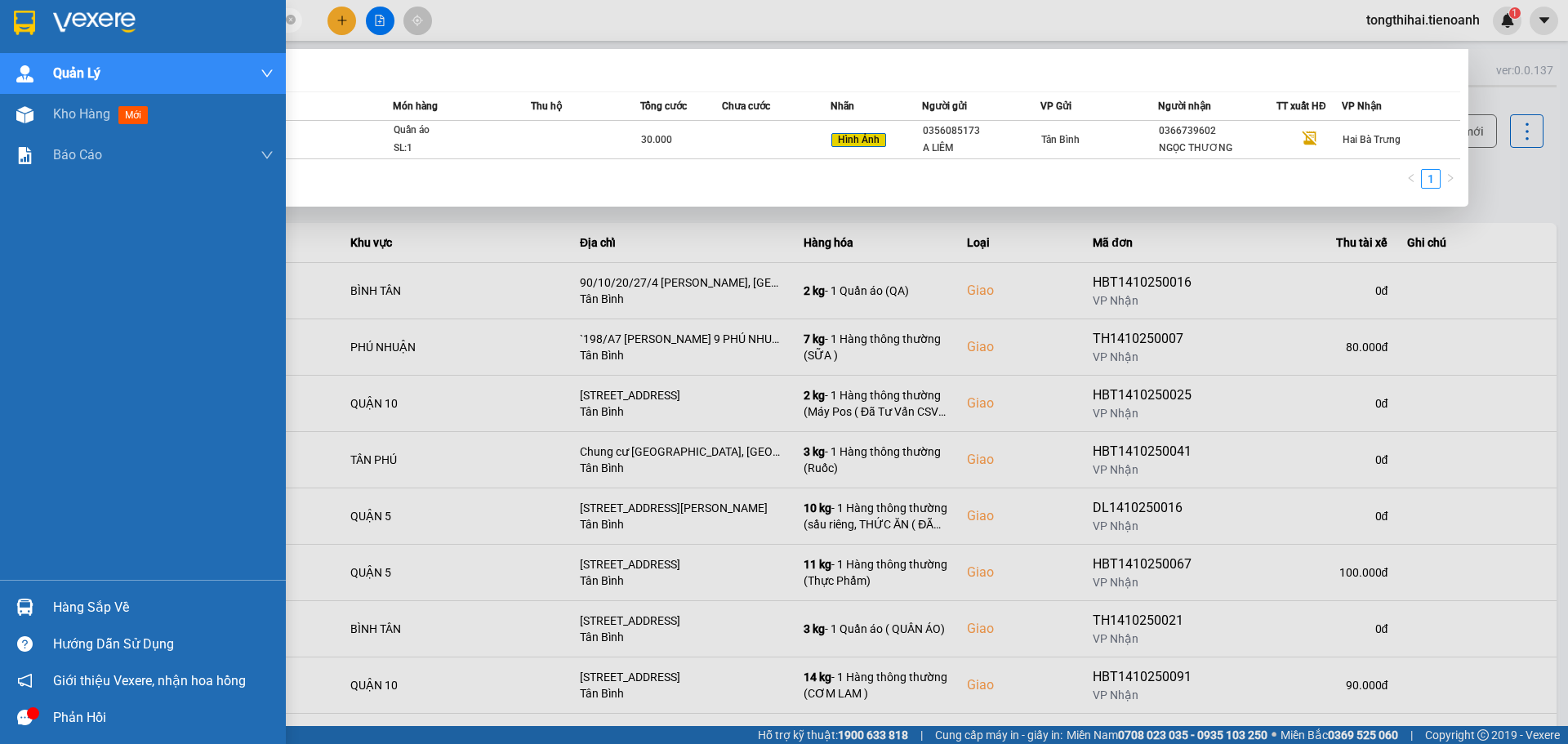
paste input "07"
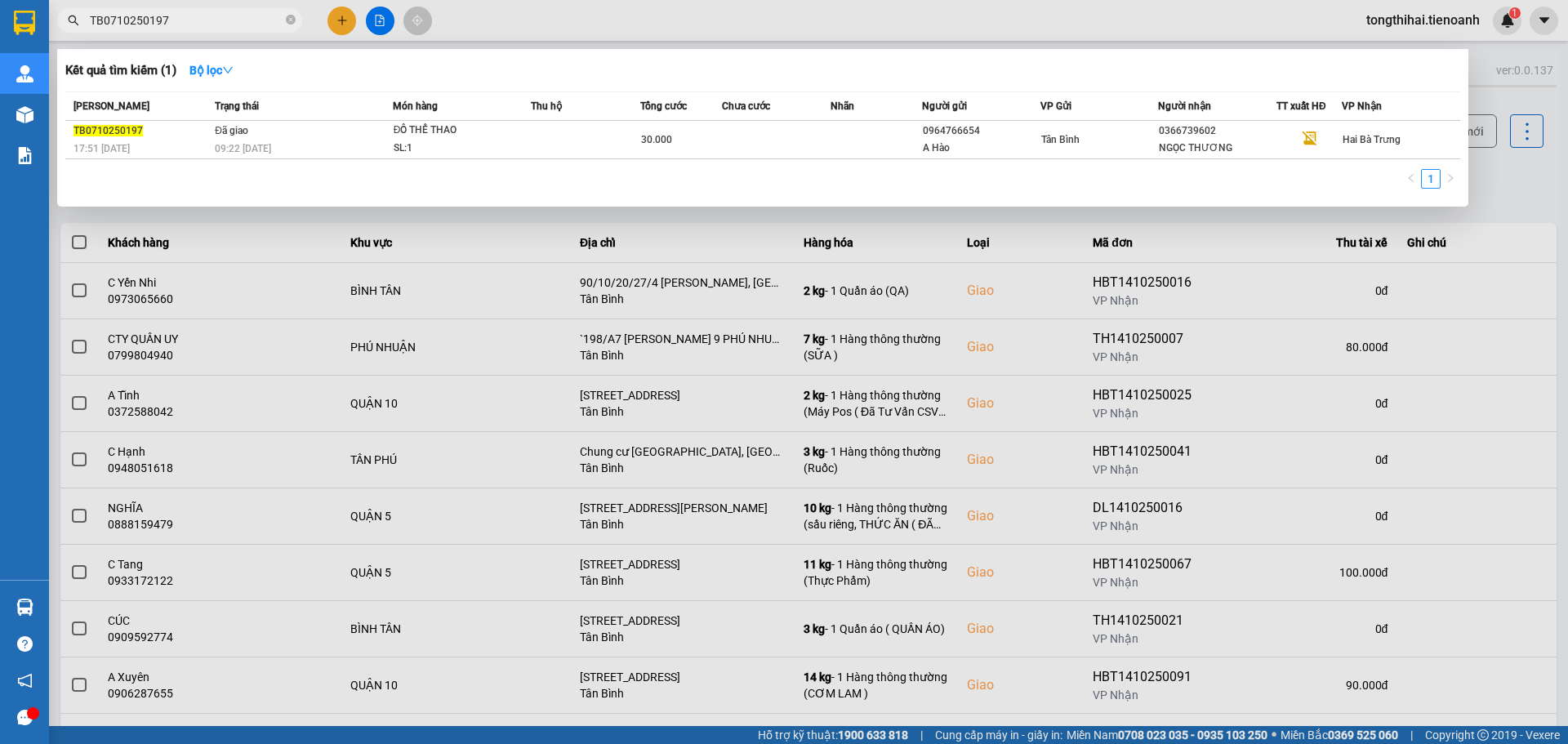
type input "TB0710250197"
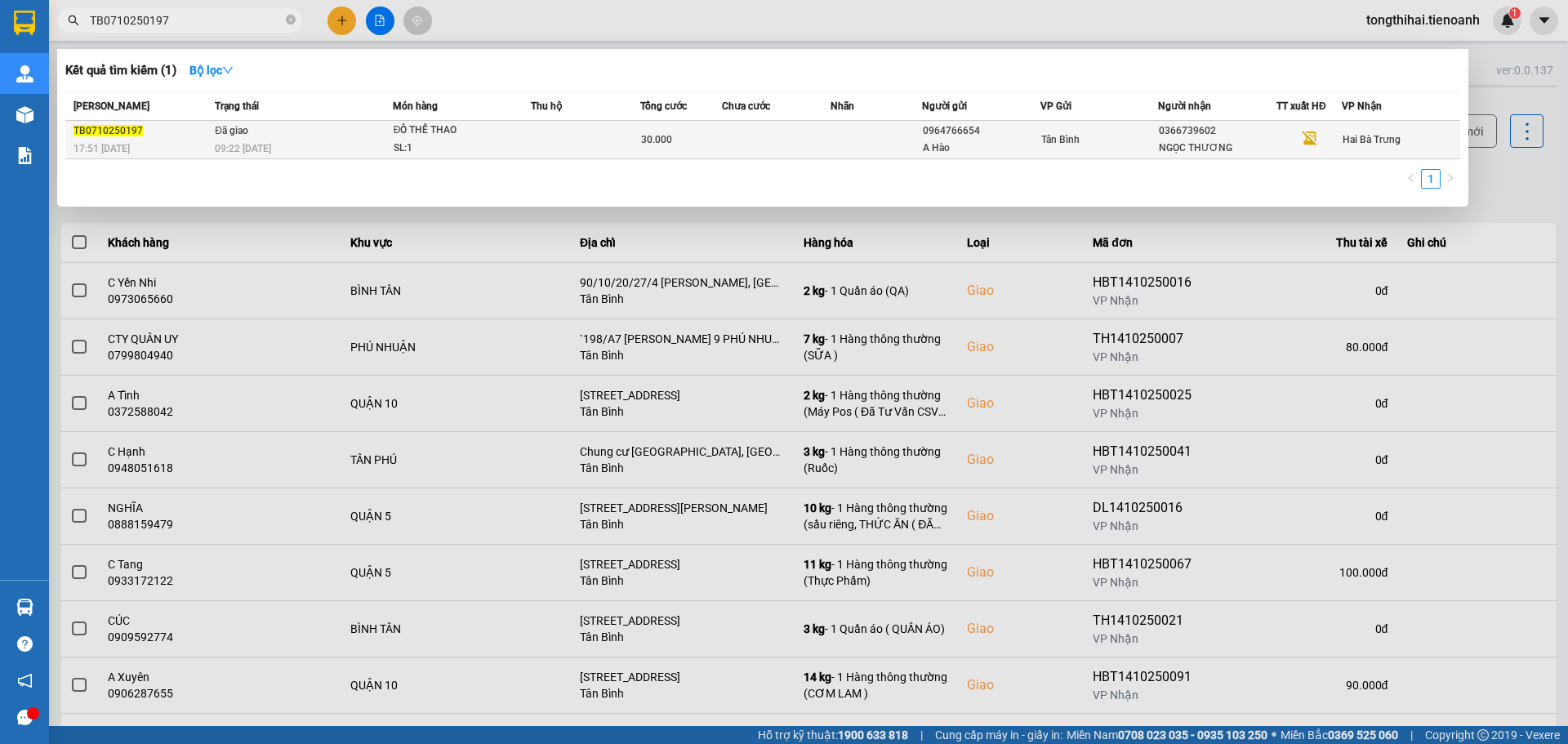
click at [335, 136] on td "Đã giao 09:22 - 08/10" at bounding box center [301, 140] width 182 height 38
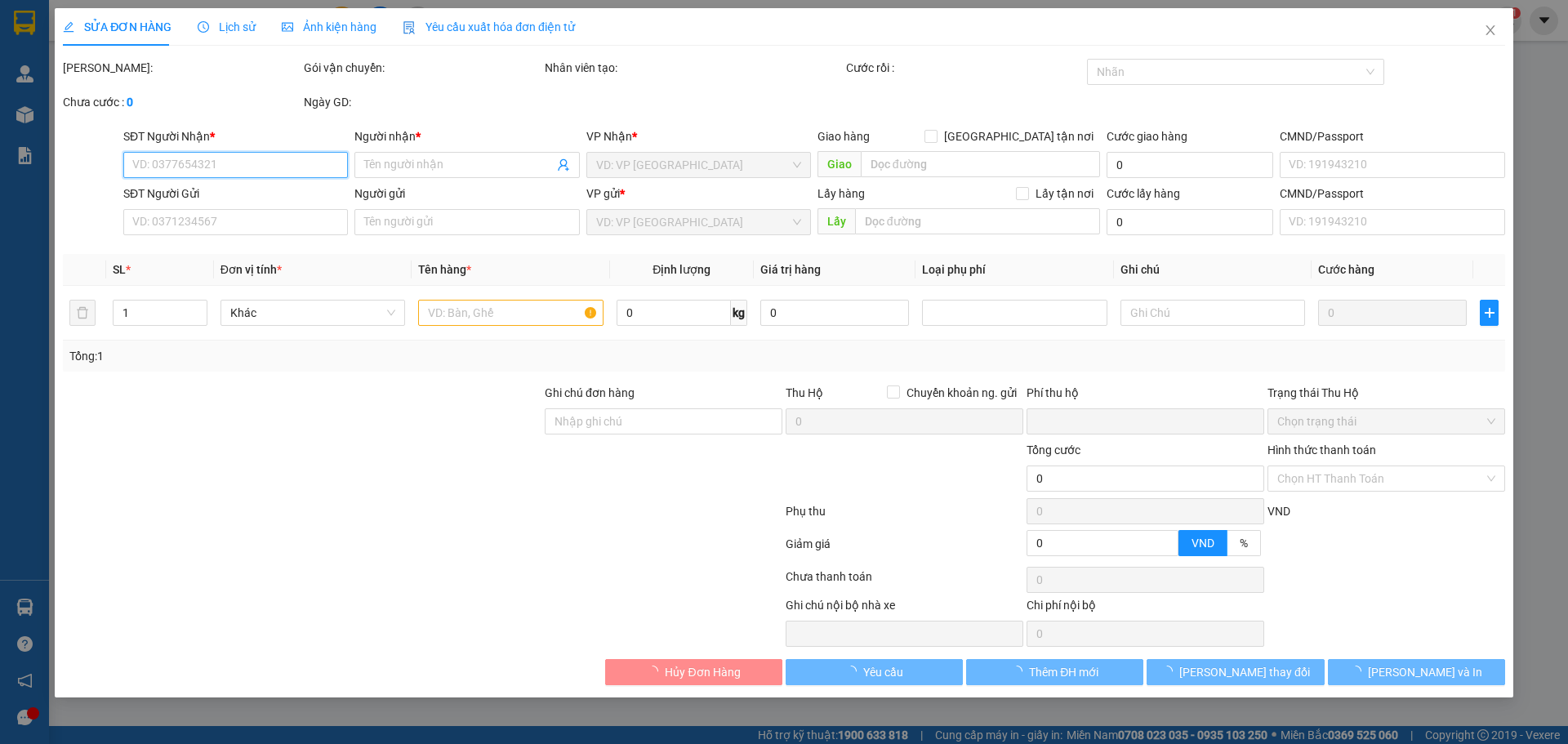
type input "0366739602"
type input "NGỌC THƯƠNG"
type input "0964766654"
type input "A Hào"
type input "XHĐ Đã nhập"
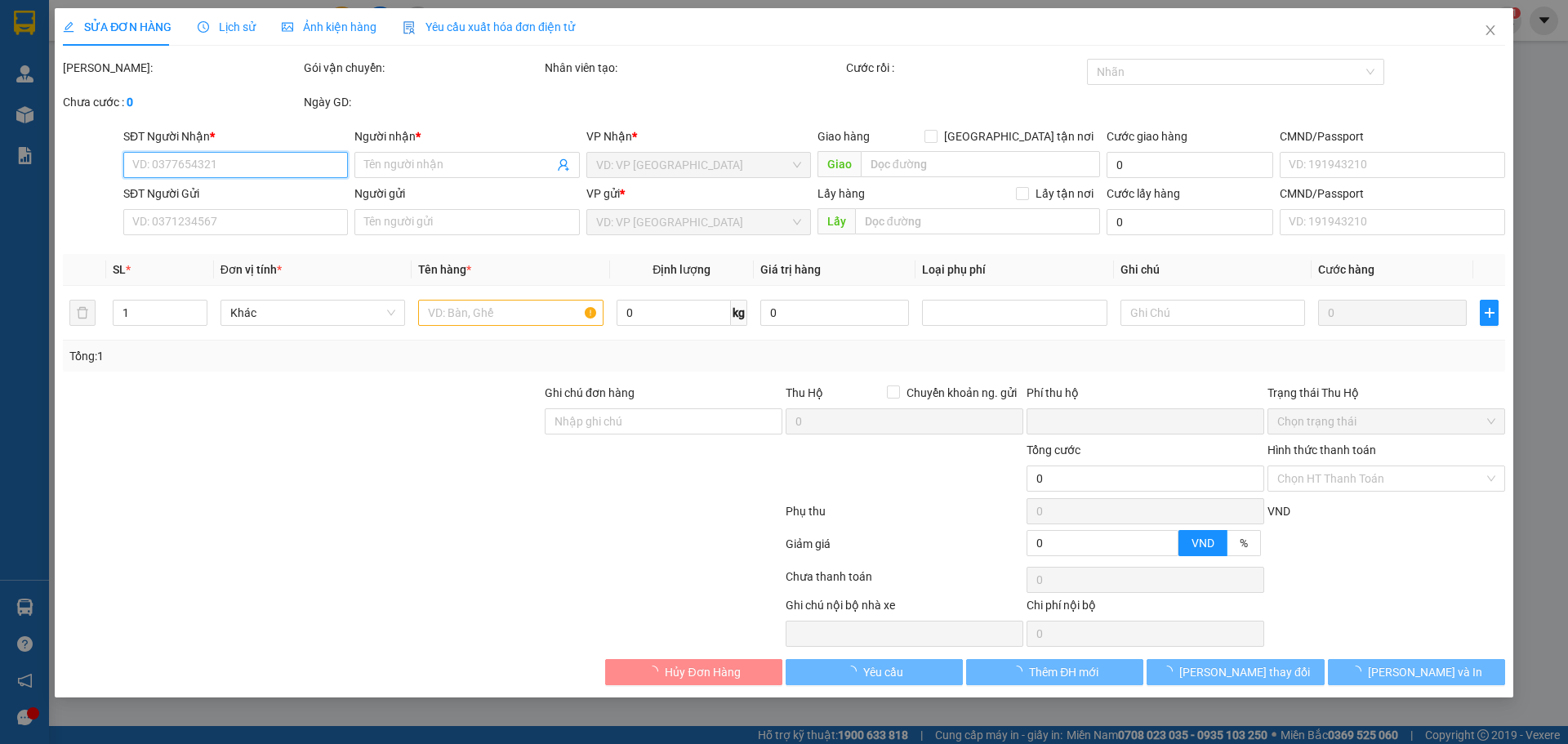
type input "0"
type input "30.000"
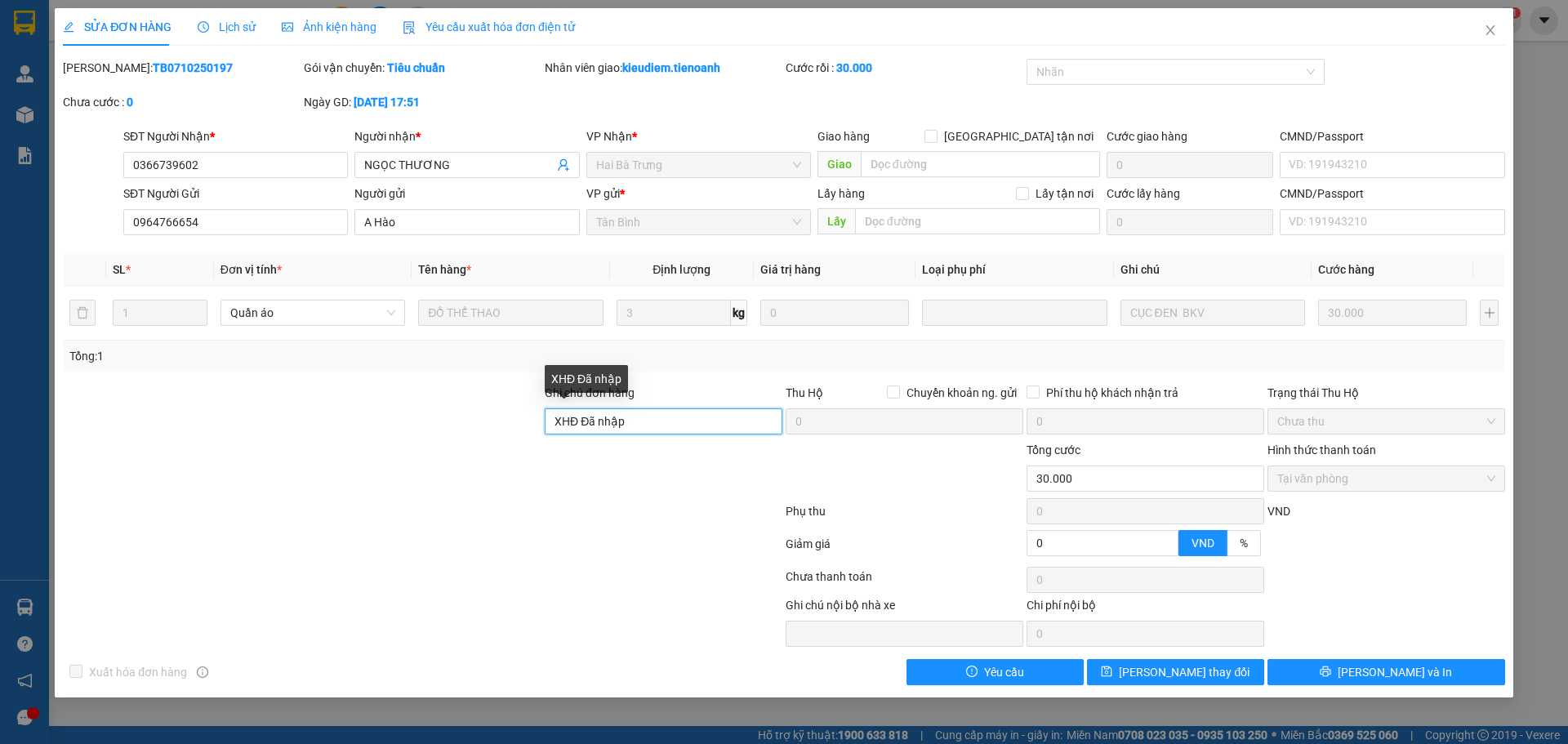
drag, startPoint x: 657, startPoint y: 418, endPoint x: 516, endPoint y: 422, distance: 141.1
click at [516, 422] on div "Ghi chú đơn hàng XHĐ Đã nhập Thu Hộ Chuyển khoản ng. gửi 0 Phí thu hộ khách nhậ…" at bounding box center [784, 411] width 1446 height 57
paste input "E4HPCZRJ33X5"
type input "mã hđ: E4HPCZRJ33X5"
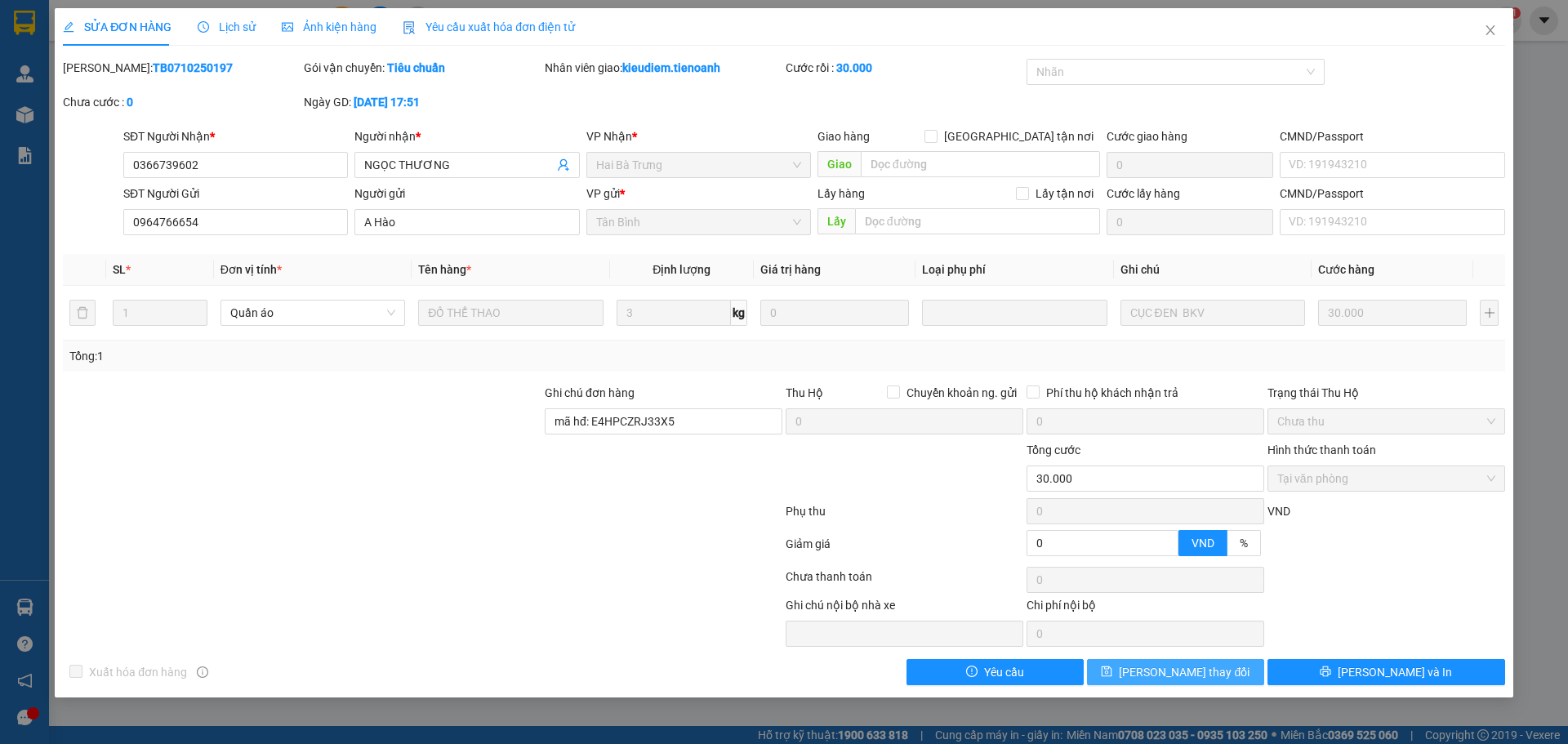
click at [1184, 673] on span "Lưu thay đổi" at bounding box center [1184, 672] width 131 height 18
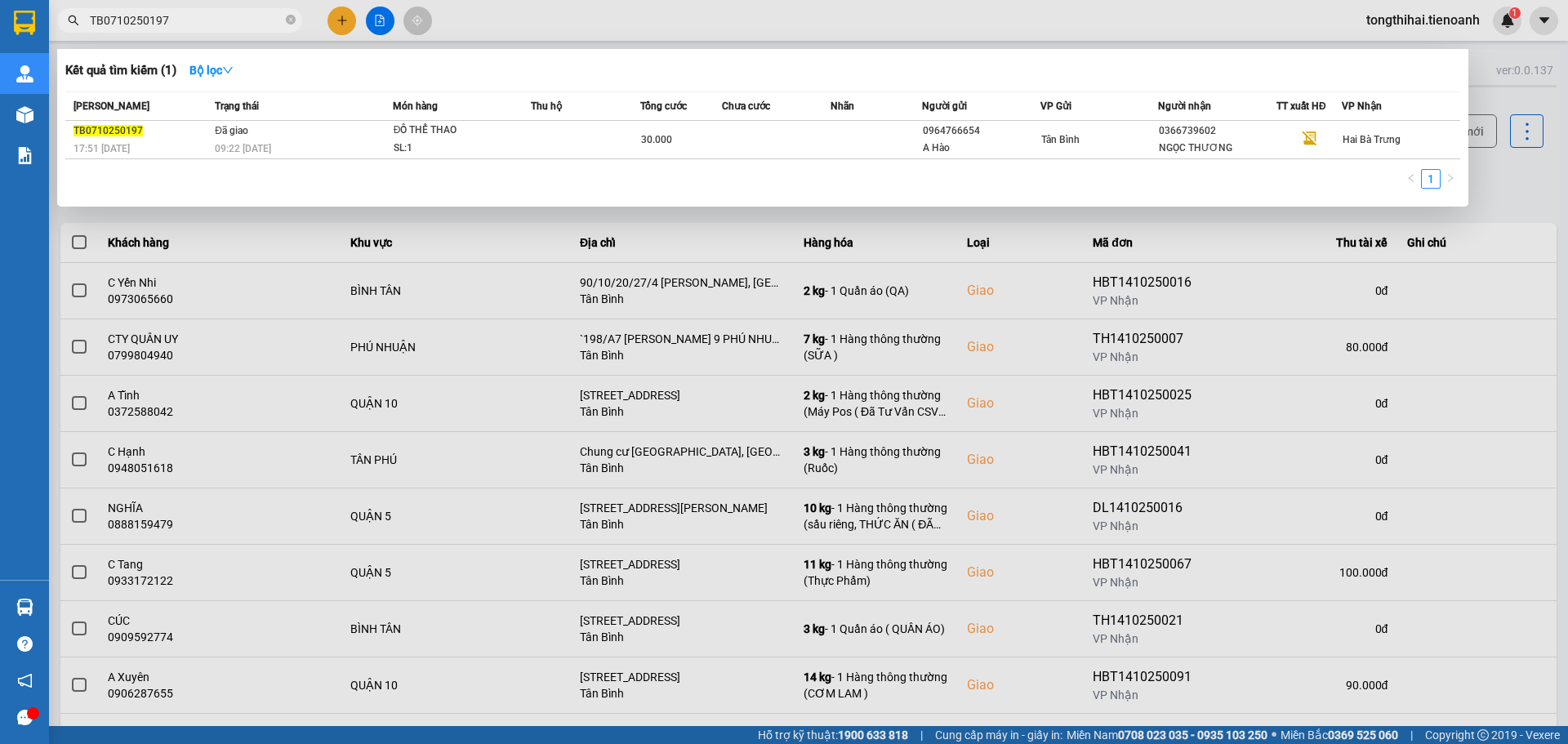
drag, startPoint x: 186, startPoint y: 21, endPoint x: 46, endPoint y: 20, distance: 140.0
click at [46, 20] on section "Kết quả tìm kiếm ( 1 ) Bộ lọc Mã ĐH Trạng thái Món hàng Thu hộ Tổng cước Chưa c…" at bounding box center [784, 372] width 1568 height 744
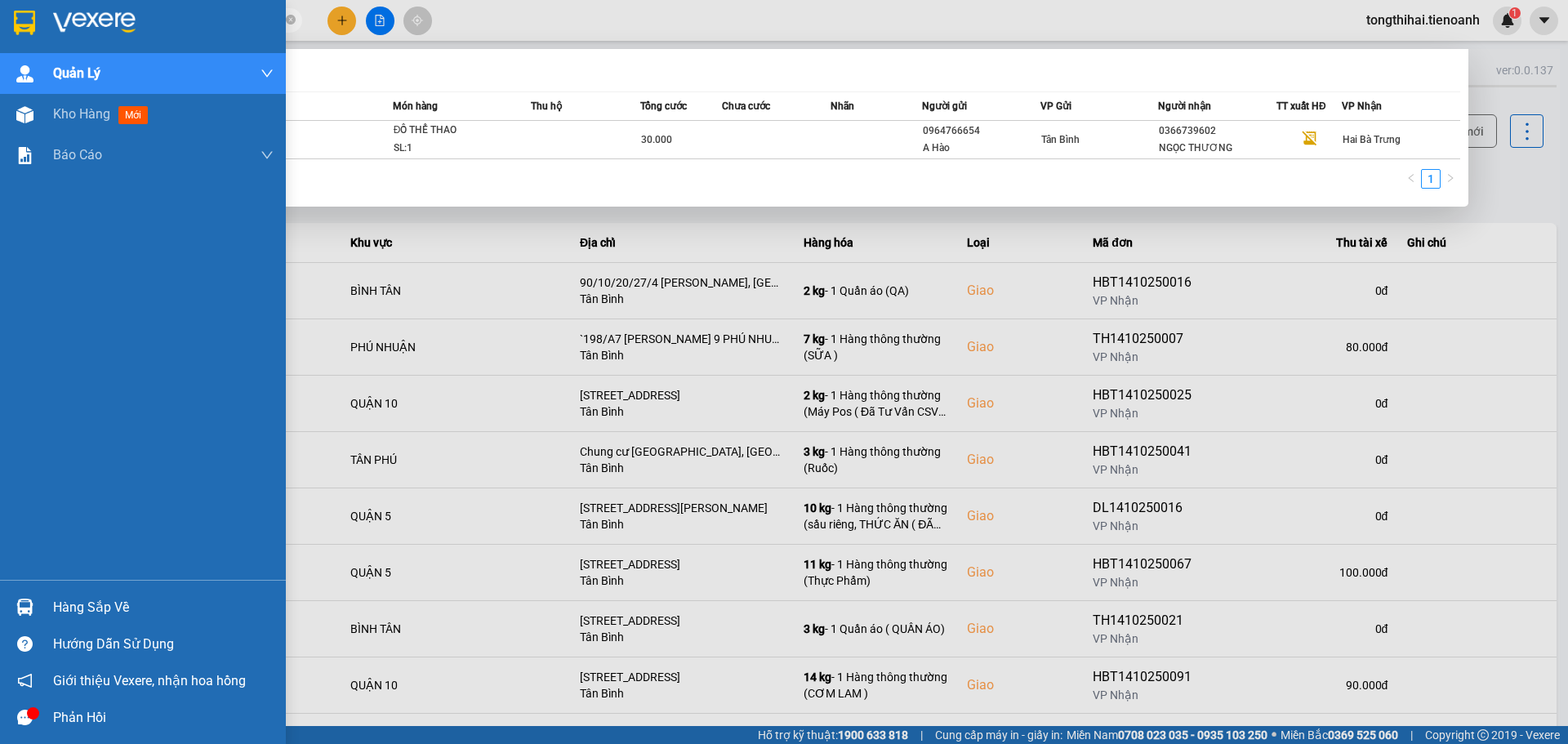
paste input "41025025"
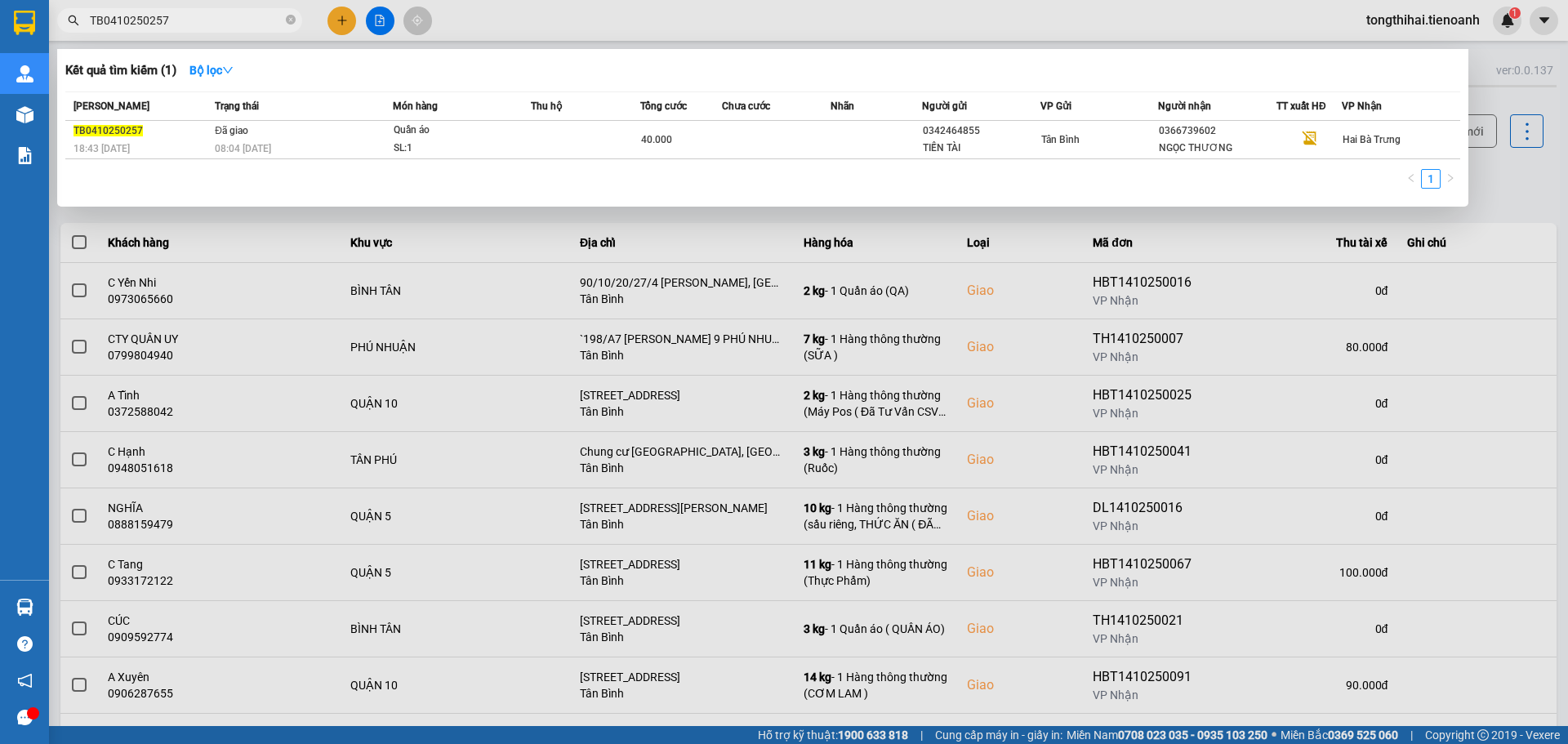
type input "TB0410250257"
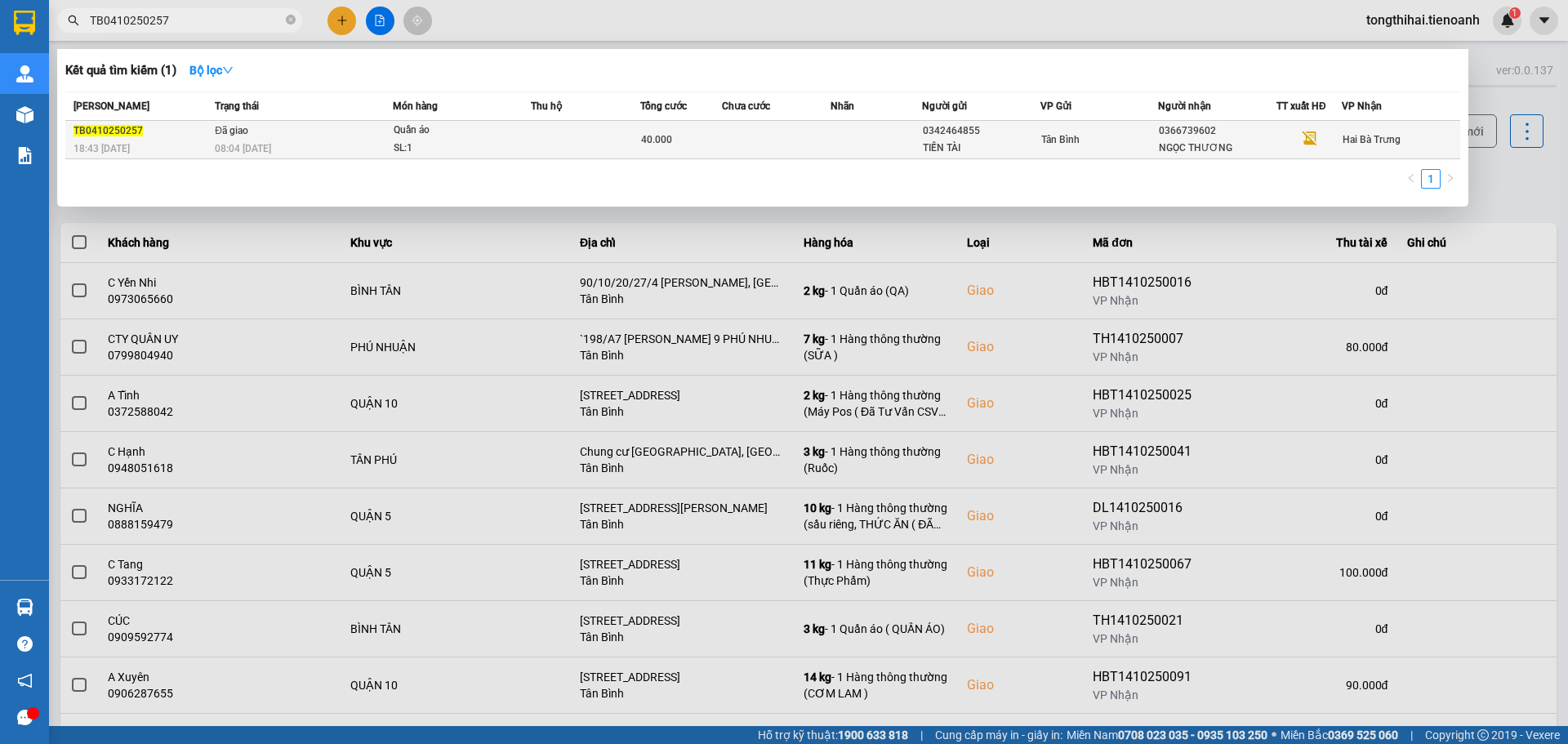
click at [382, 144] on div "08:04 - 06/10" at bounding box center [303, 149] width 177 height 18
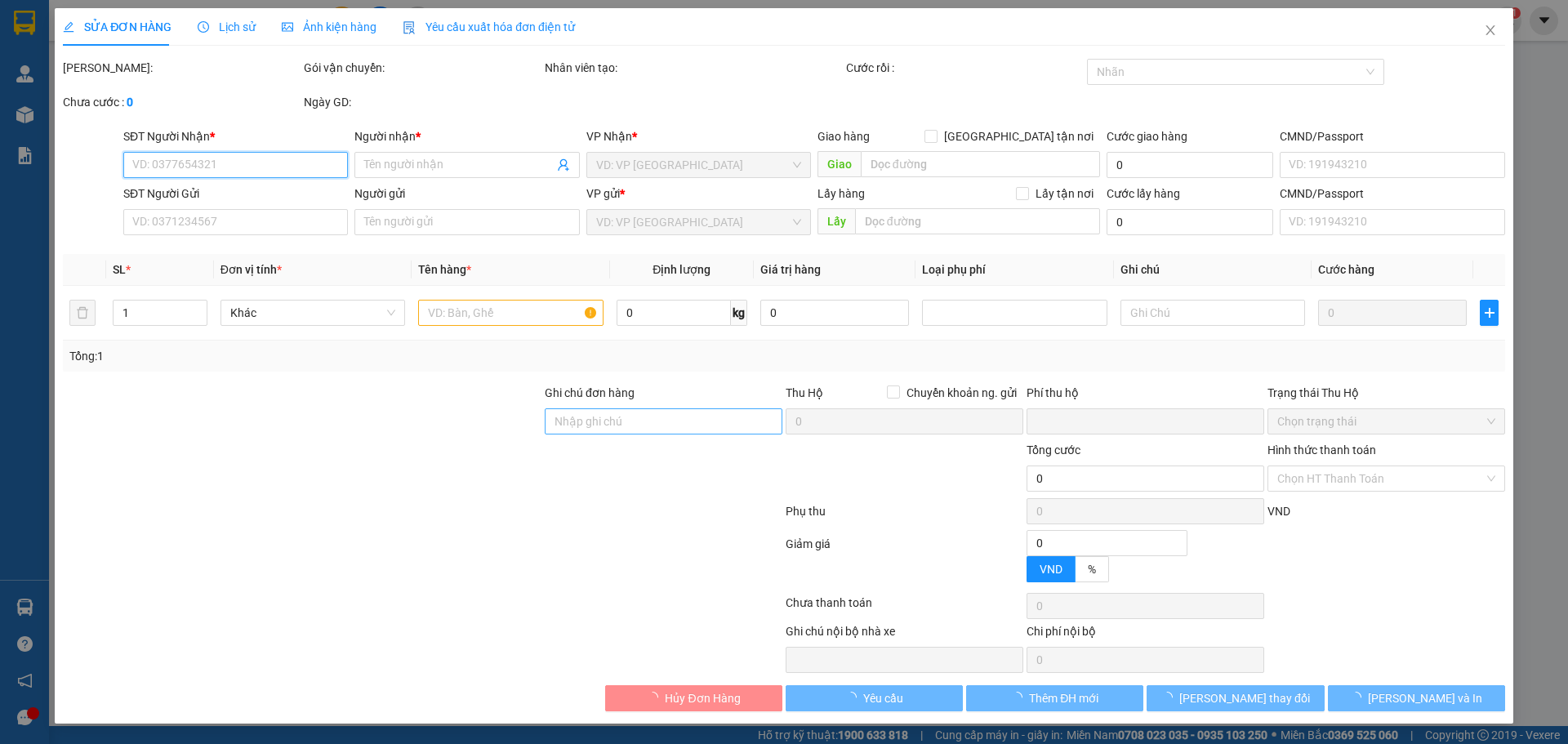
type input "0366739602"
type input "NGỌC THƯƠNG"
type input "0342464855"
type input "TIẾN TÀI"
type input "XHĐ Đã nhập"
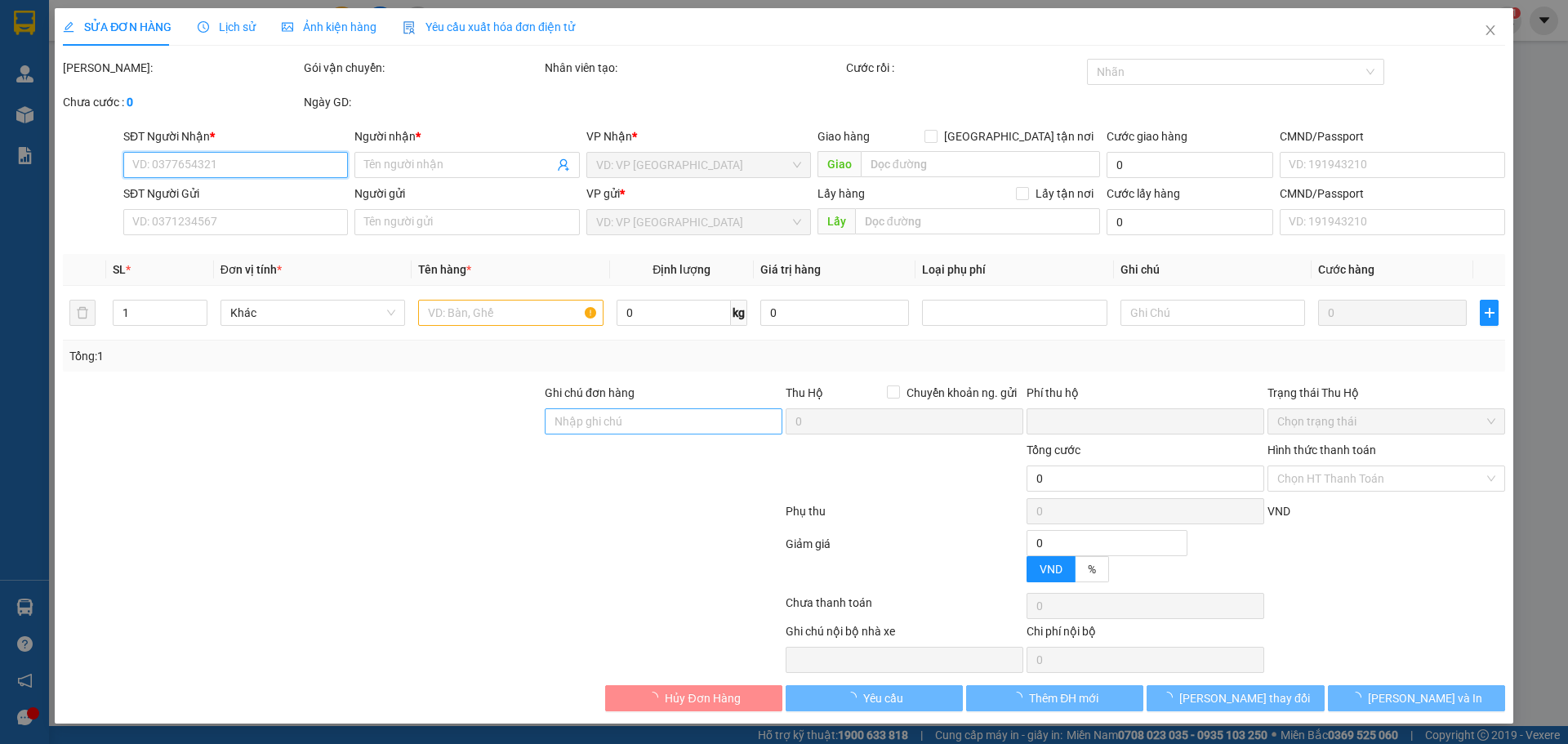
type input "0"
type input "40.000"
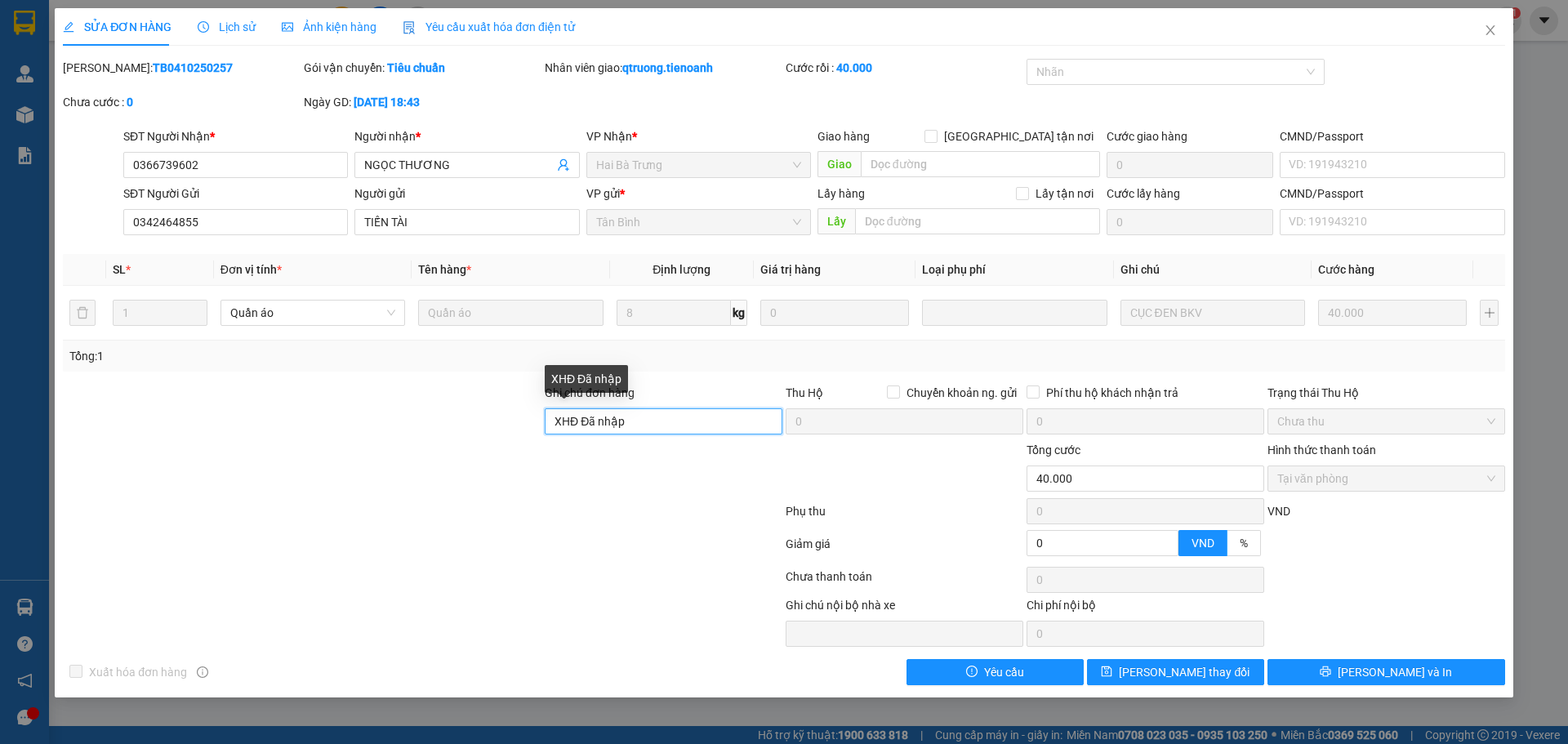
click at [520, 421] on div "Ghi chú đơn hàng XHĐ Đã nhập Thu Hộ Chuyển khoản ng. gửi 0 Phí thu hộ khách nhậ…" at bounding box center [784, 411] width 1446 height 57
paste input "XWH1C_124Z8R"
type input "mã hđ: XWH1C_124Z8R"
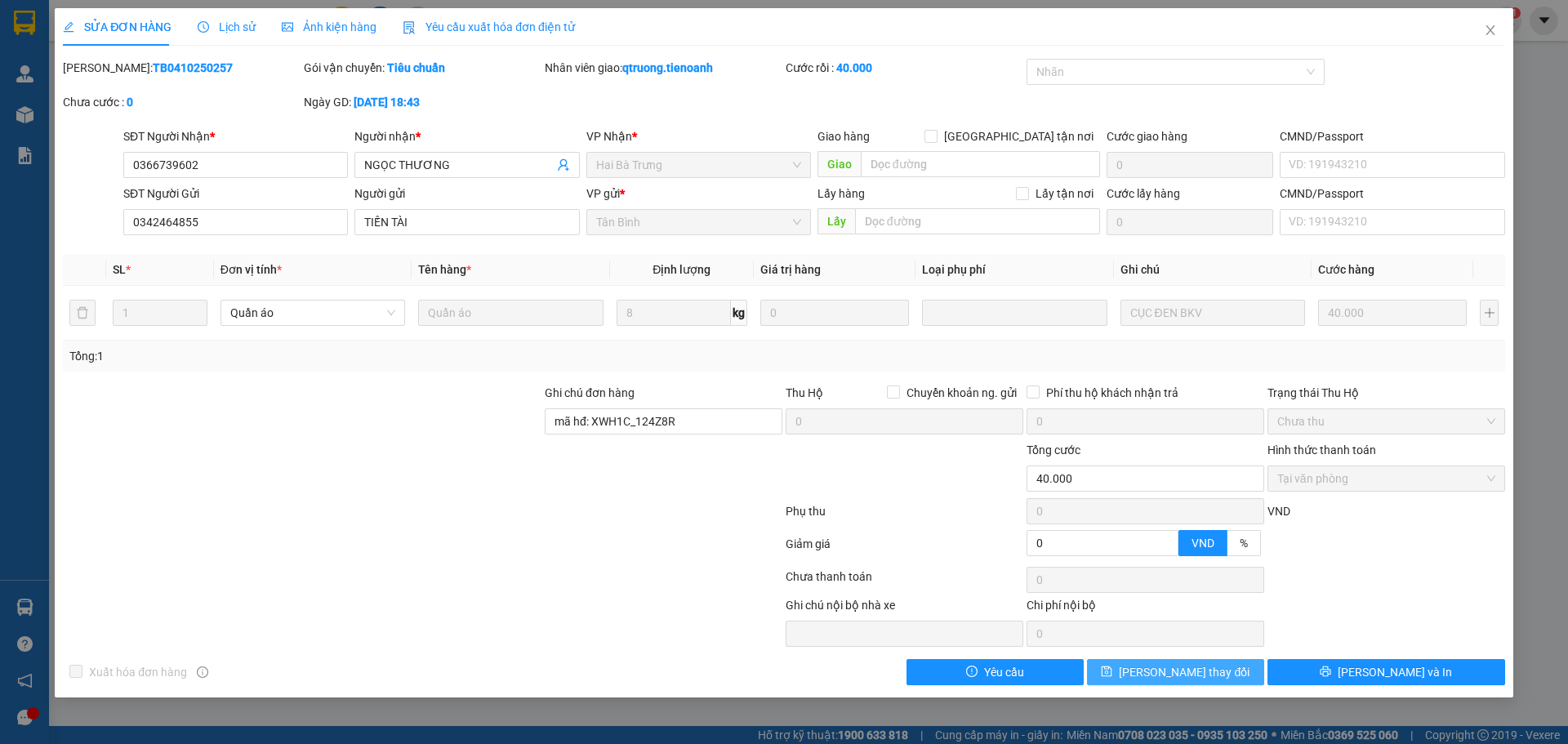
click at [1180, 671] on span "Lưu thay đổi" at bounding box center [1184, 672] width 131 height 18
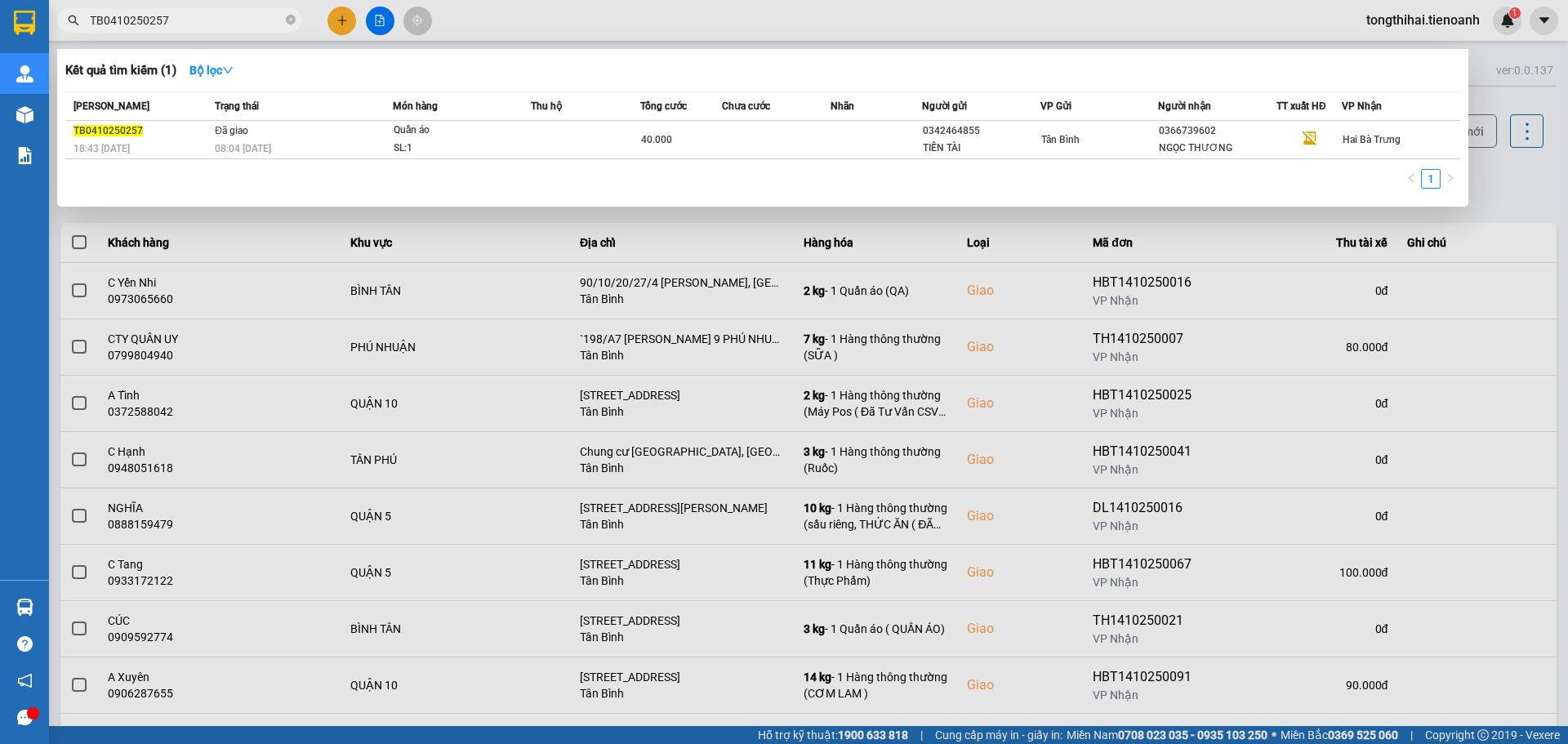
drag, startPoint x: 202, startPoint y: 22, endPoint x: 75, endPoint y: 19, distance: 127.0
click at [75, 19] on div "TB0410250257" at bounding box center [159, 20] width 318 height 24
paste input "810250230"
type input "TB0810250230"
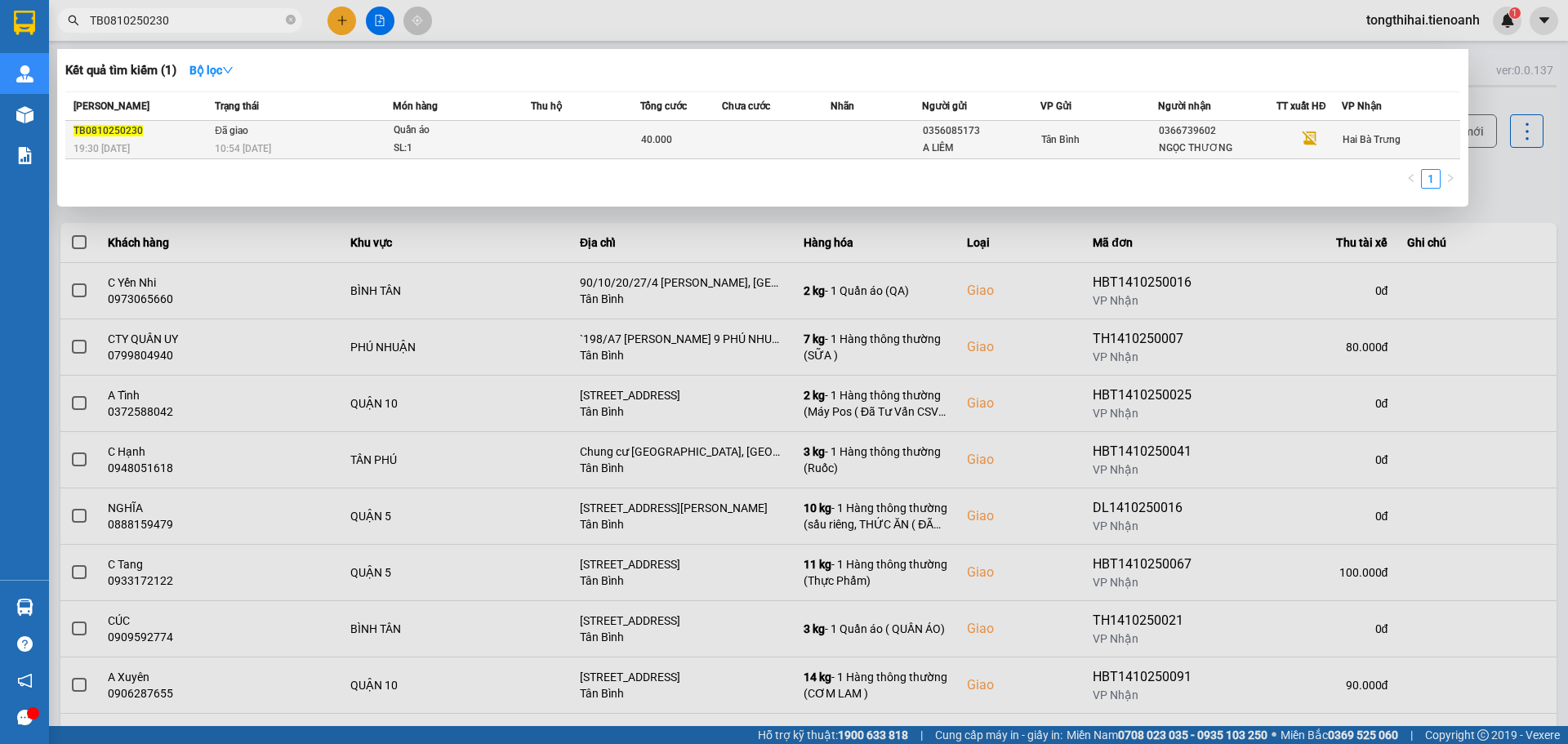
click at [385, 135] on td "Đã giao 10:54 - 09/10" at bounding box center [301, 140] width 182 height 38
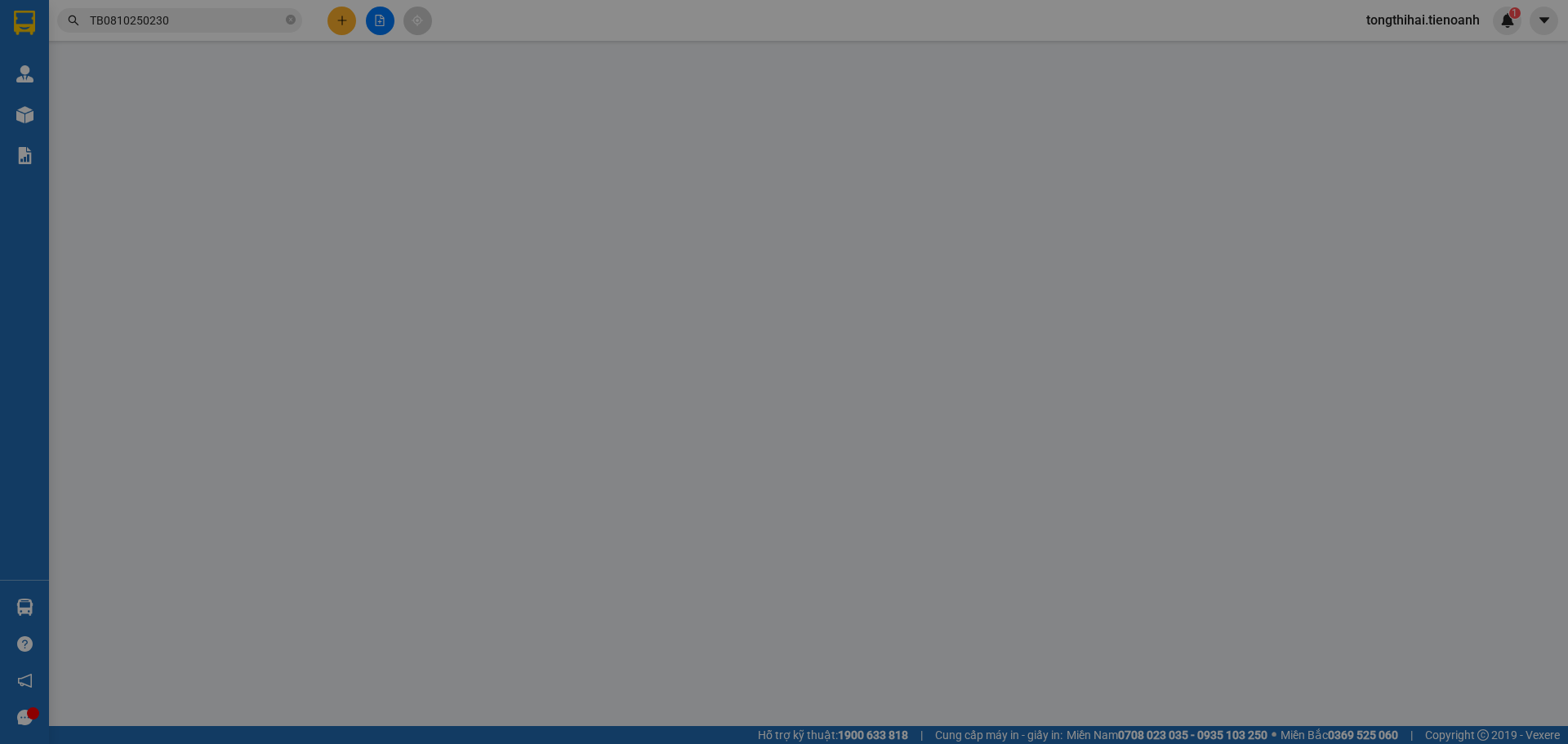
type input "0366739602"
type input "NGỌC THƯƠNG"
type input "0356085173"
type input "A LIÊM"
type input "079080029896"
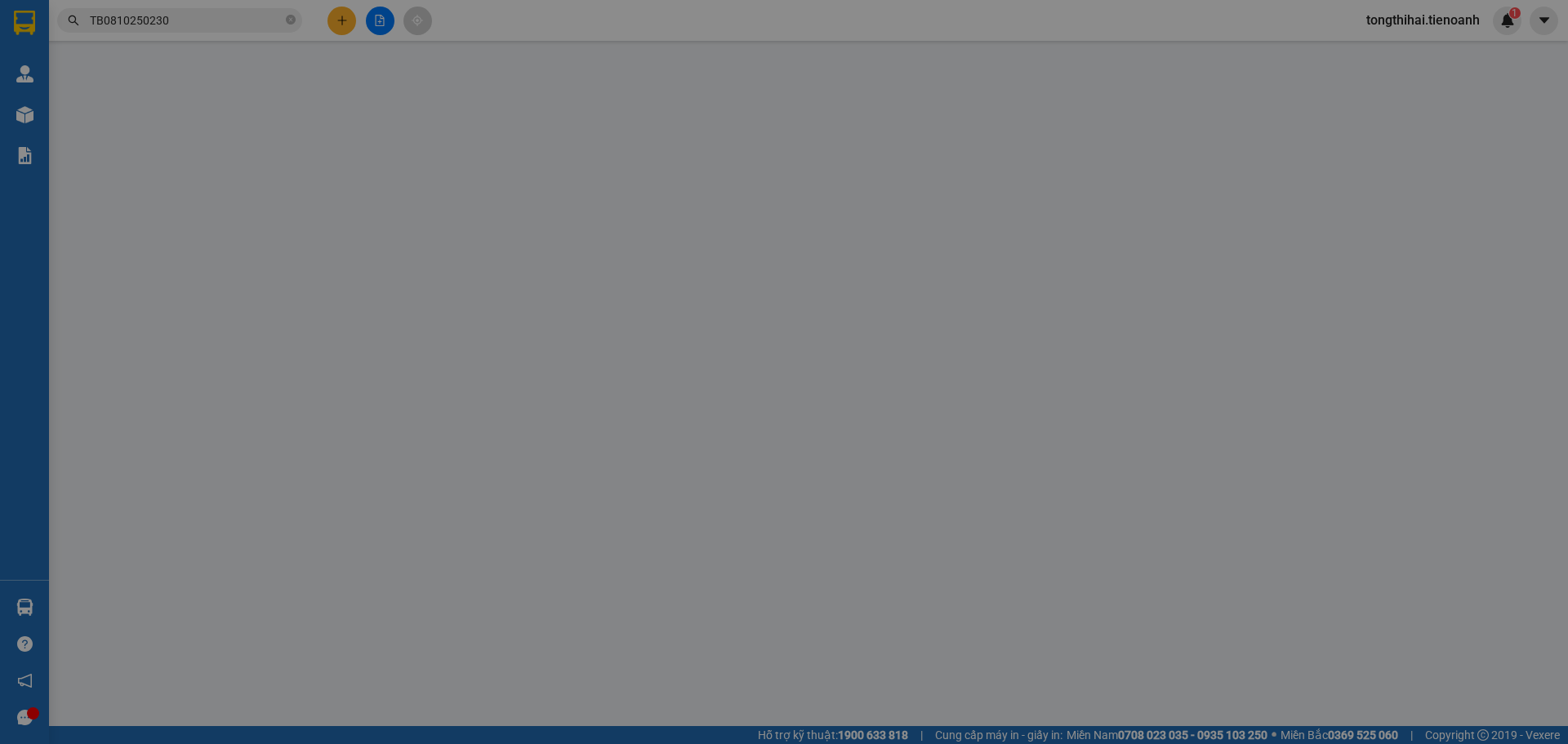
type input "XHĐ Đã nhập"
type input "0"
type input "40.000"
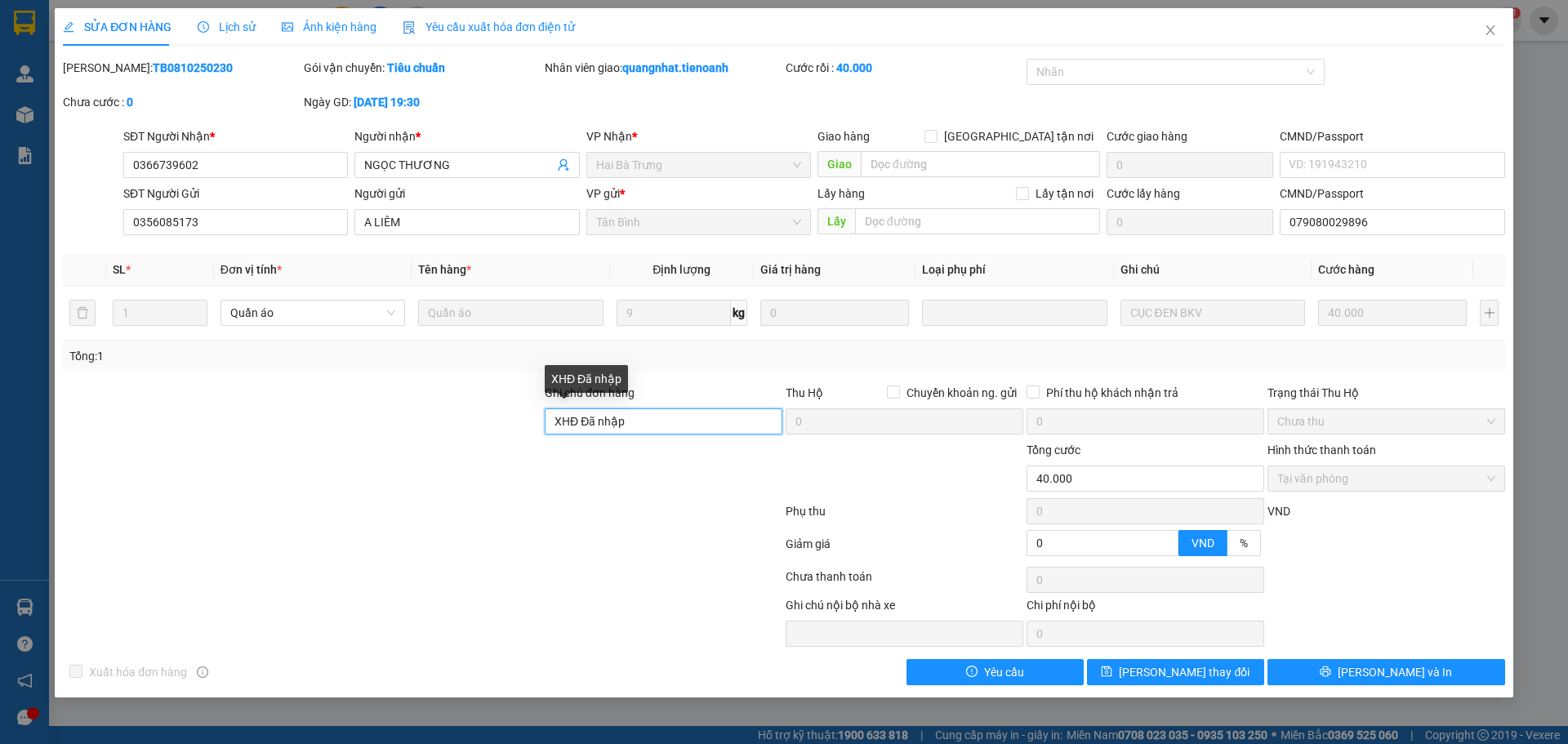
drag, startPoint x: 634, startPoint y: 421, endPoint x: 493, endPoint y: 412, distance: 141.3
click at [493, 412] on div "Ghi chú đơn hàng XHĐ Đã nhập Thu Hộ Chuyển khoản ng. gửi 0 Phí thu hộ khách nhậ…" at bounding box center [784, 411] width 1446 height 57
paste input "JPH_CNPX2LEN"
type input "mã hđ: JPH_CNPX2LEN"
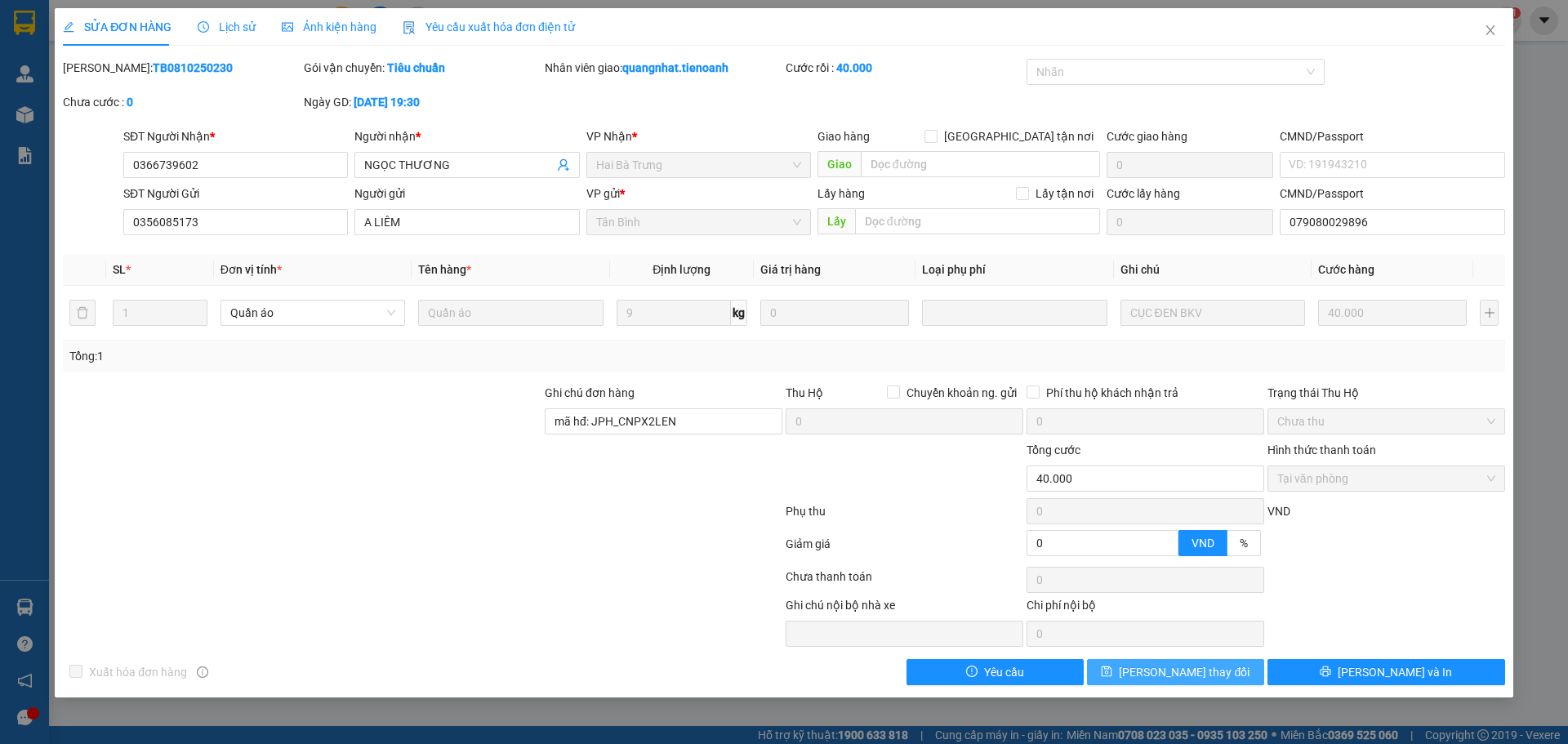
click at [1169, 672] on span "Lưu thay đổi" at bounding box center [1184, 672] width 131 height 18
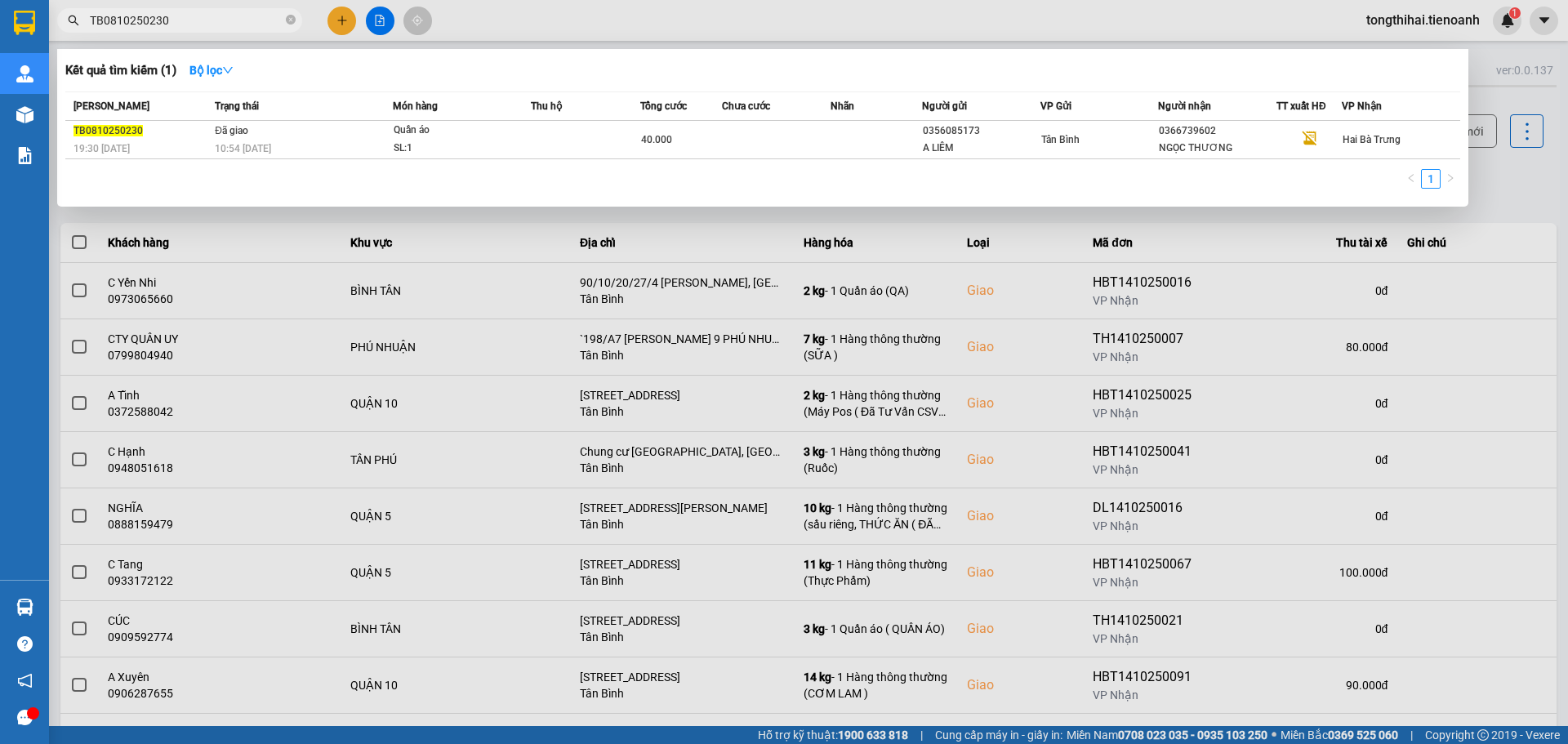
drag, startPoint x: 196, startPoint y: 14, endPoint x: 65, endPoint y: 17, distance: 131.0
click at [65, 17] on span "TB0810250230" at bounding box center [179, 20] width 245 height 24
paste input "610250183"
type input "TB0610250183"
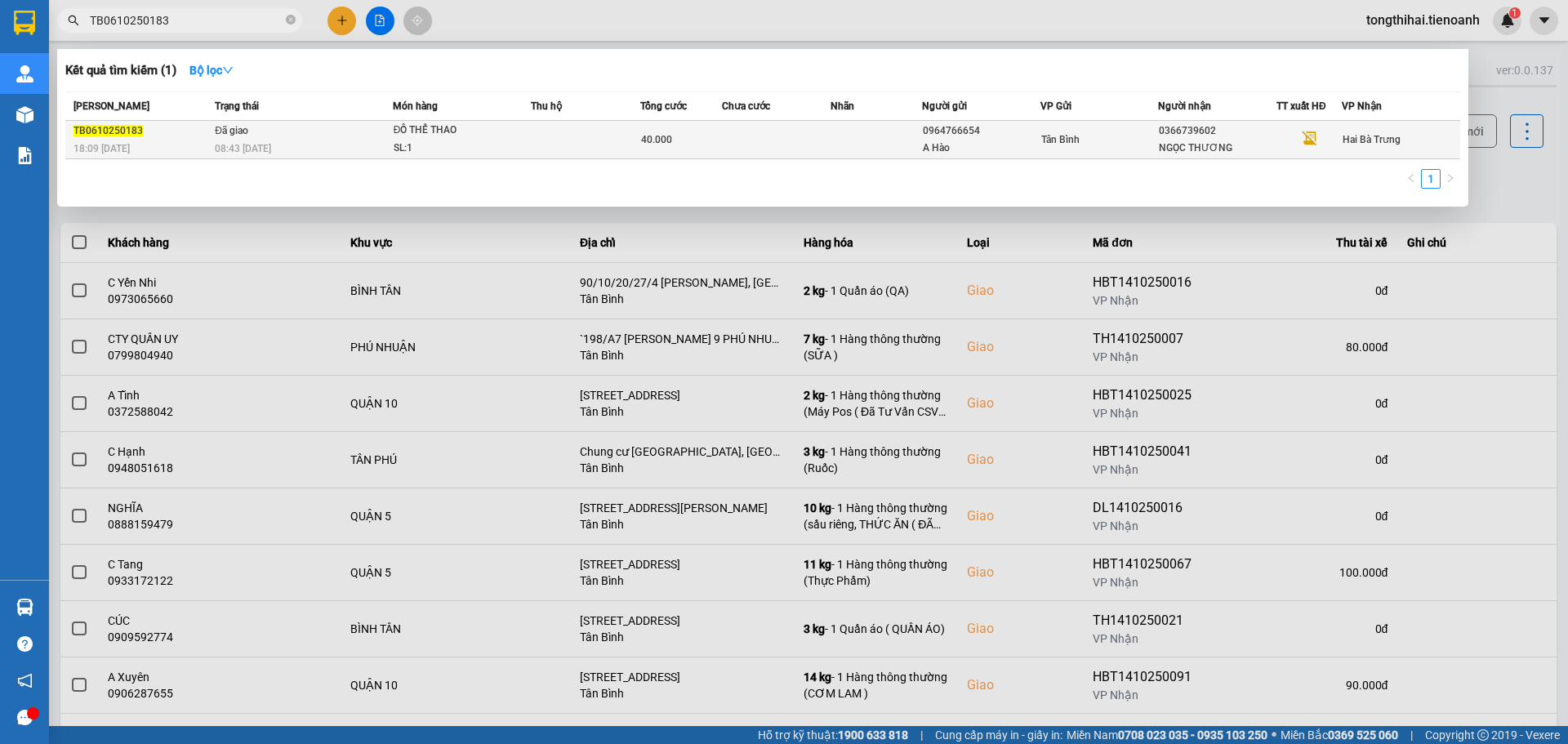
click at [734, 139] on td at bounding box center [776, 140] width 110 height 38
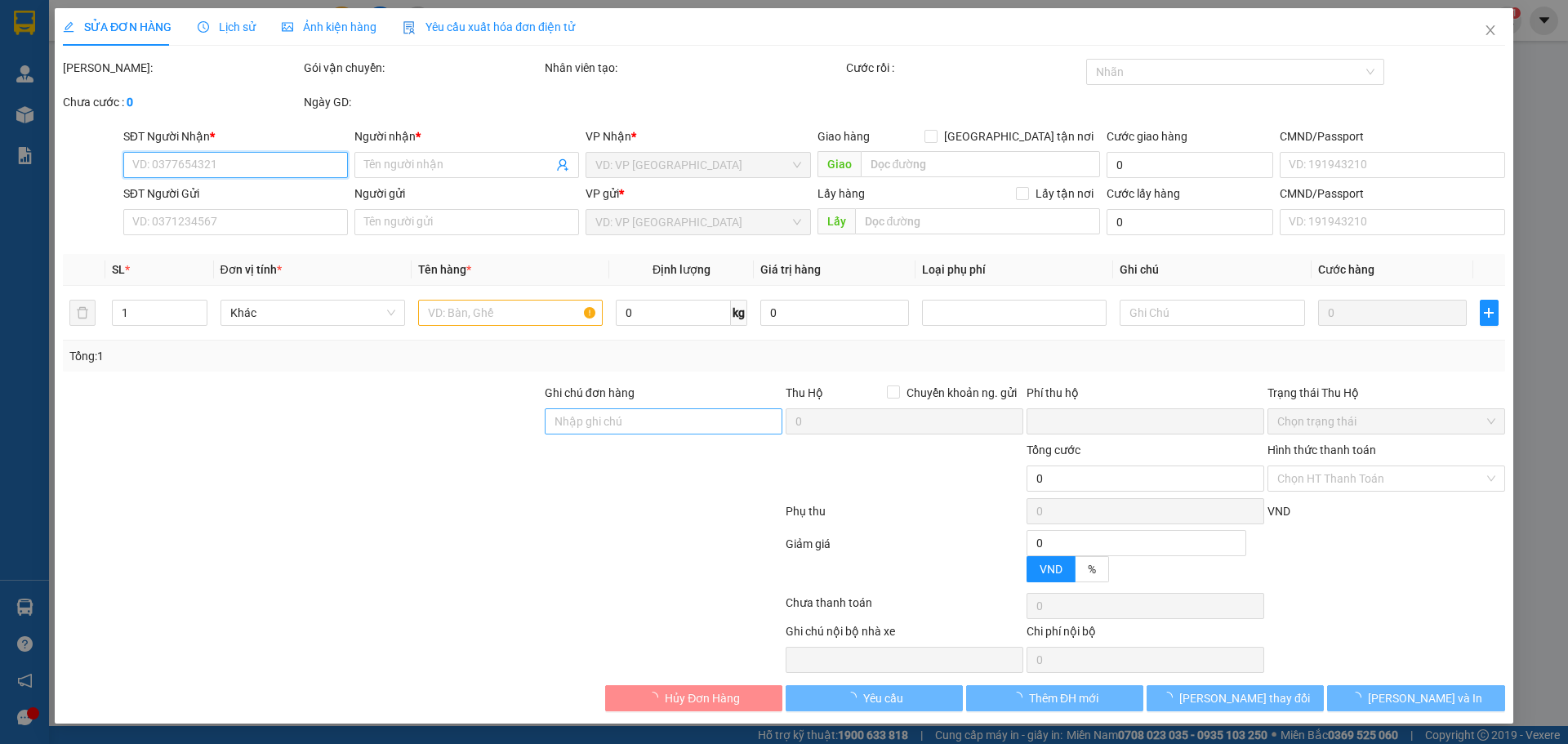
type input "0366739602"
type input "NGỌC THƯƠNG"
type input "0964766654"
type input "A Hào"
type input "XHĐ Đã nhập"
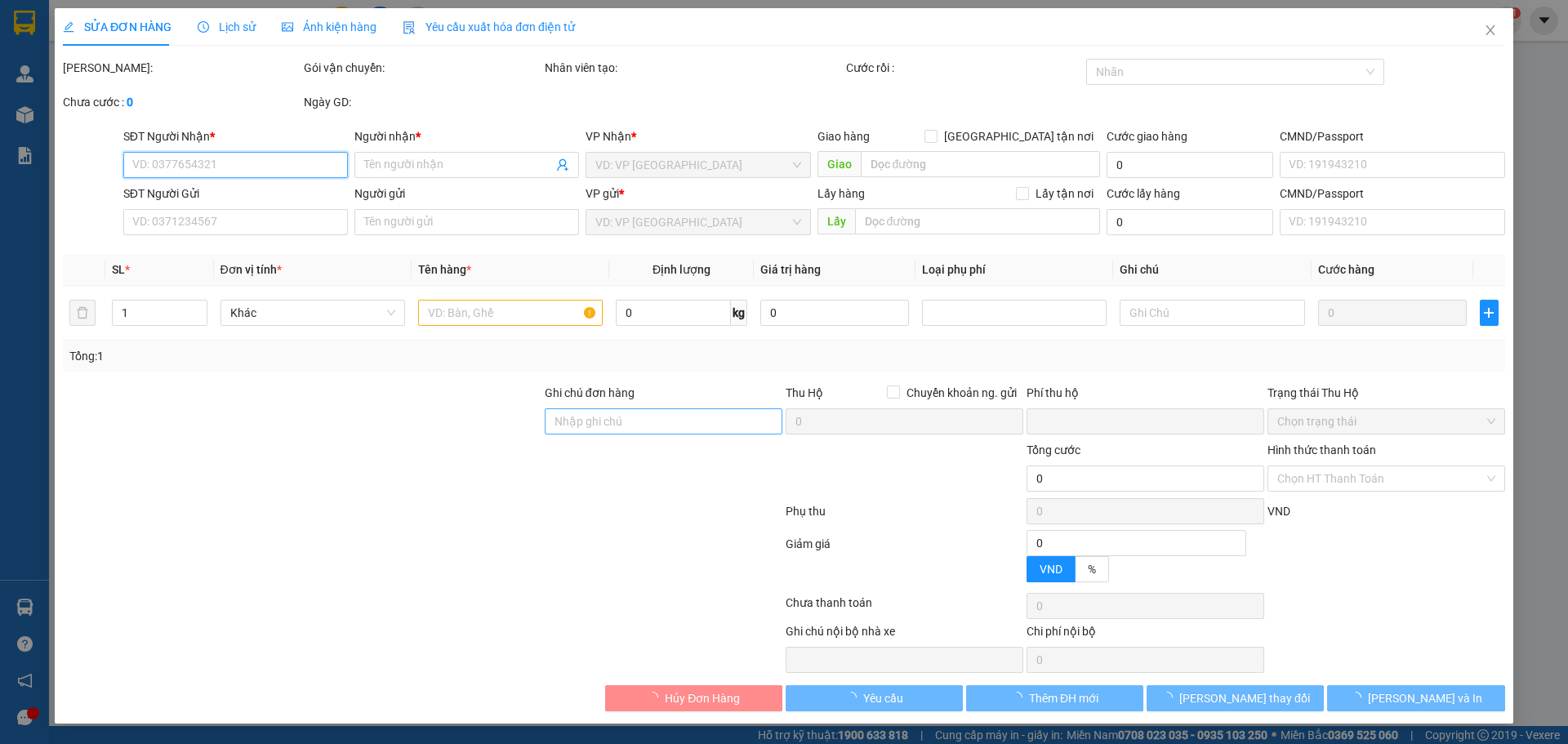
type input "0"
type input "40.000"
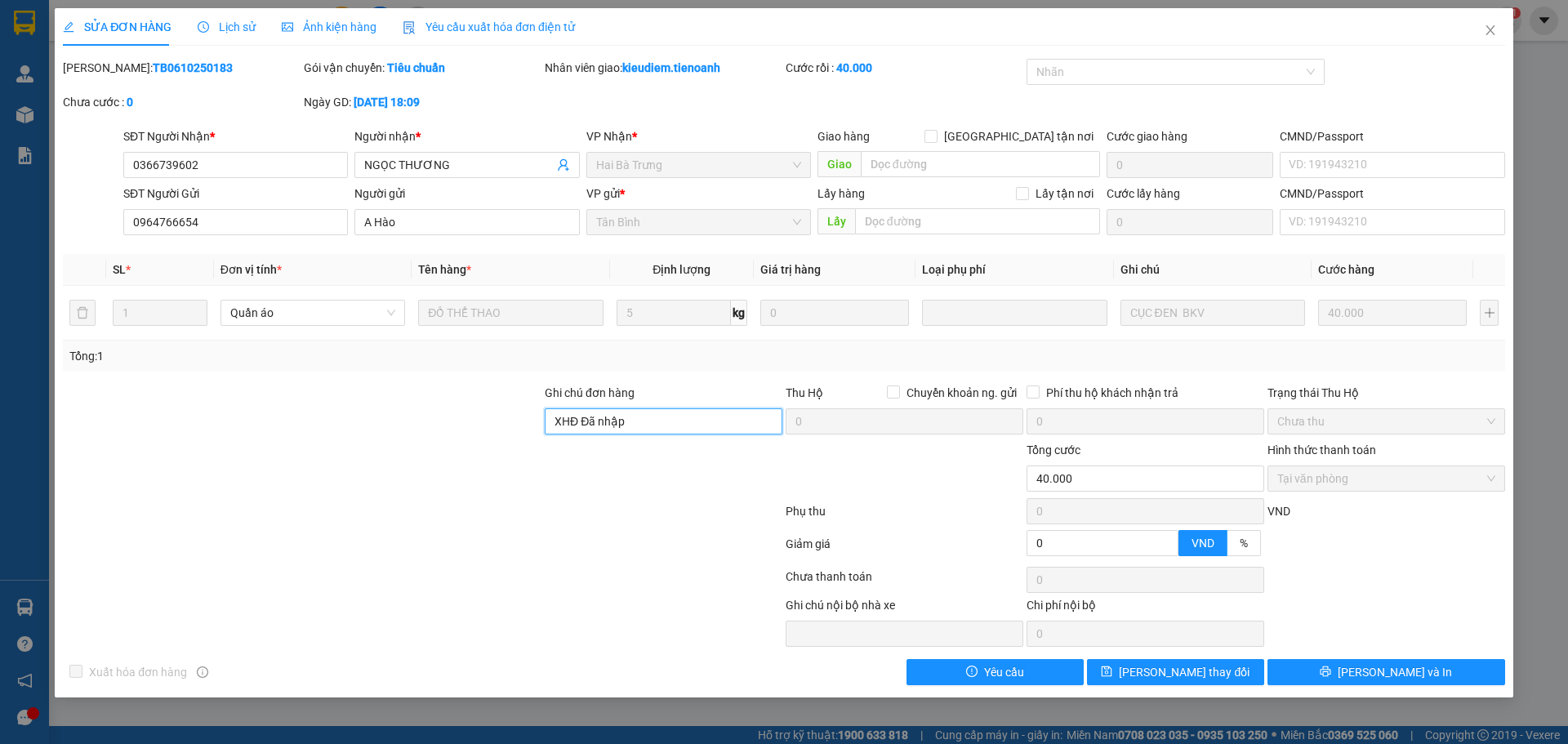
drag, startPoint x: 691, startPoint y: 418, endPoint x: 539, endPoint y: 426, distance: 152.2
click at [539, 426] on div "Ghi chú đơn hàng XHĐ Đã nhập Thu Hộ Chuyển khoản ng. gửi 0 Phí thu hộ khách nhậ…" at bounding box center [784, 411] width 1446 height 57
paste input "LJHECAPM7N38"
type input "mã hđ: LJHECAPM7N38"
click at [1168, 672] on span "Lưu thay đổi" at bounding box center [1184, 672] width 131 height 18
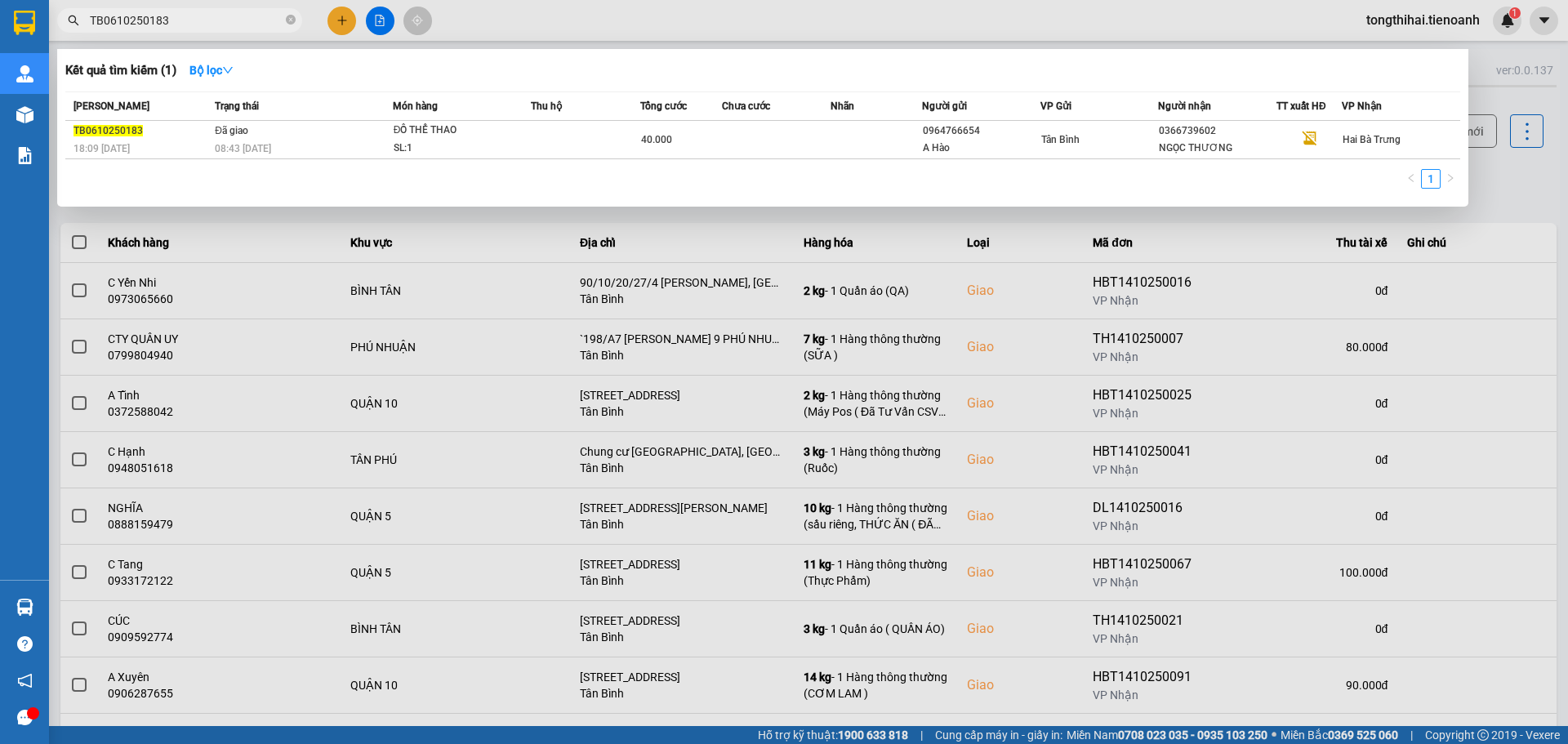
drag, startPoint x: 176, startPoint y: 24, endPoint x: 57, endPoint y: 15, distance: 119.3
click at [57, 15] on span "TB0610250183" at bounding box center [179, 20] width 245 height 24
paste input "710250160"
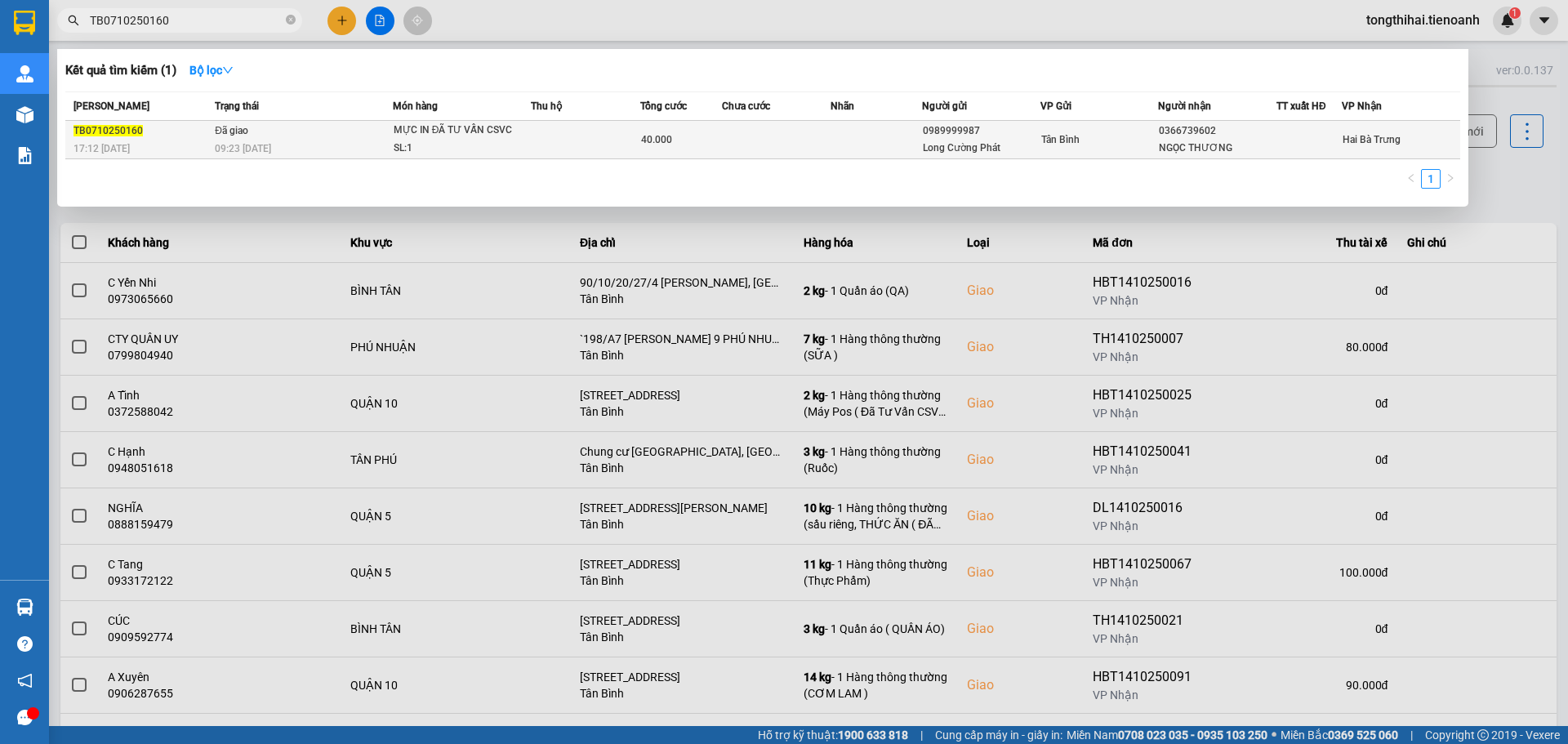
type input "TB0710250160"
click at [715, 140] on div "40.000" at bounding box center [681, 140] width 80 height 18
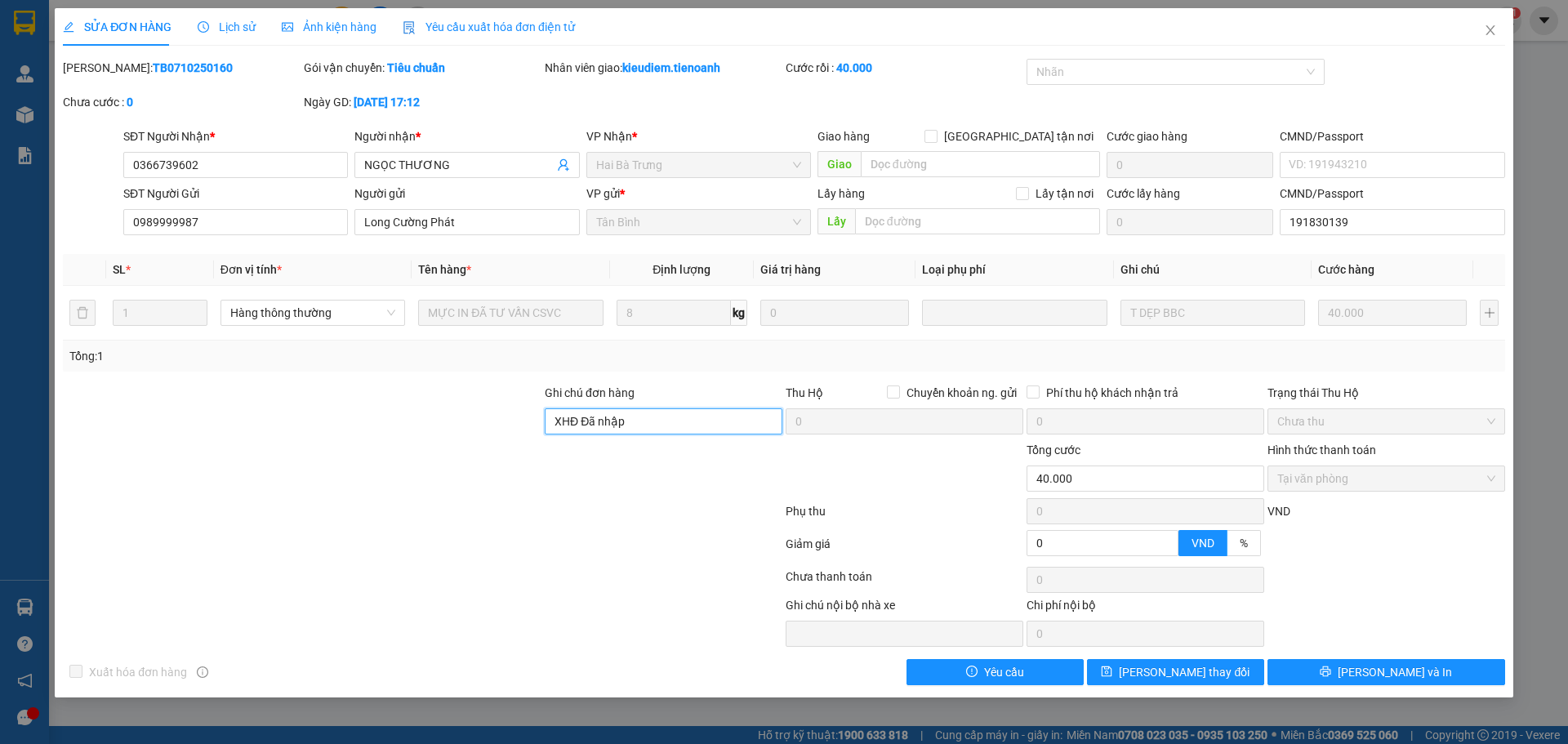
drag, startPoint x: 647, startPoint y: 420, endPoint x: 537, endPoint y: 424, distance: 110.1
click at [537, 424] on div "Ghi chú đơn hàng XHĐ Đã nhập Thu Hộ Chuyển khoản ng. gửi 0 Phí thu hộ khách nhậ…" at bounding box center [784, 411] width 1446 height 57
paste input "PZH1CQ9PDR2D"
type input "mã hđ: PZH1CQ9PDR2D"
click at [1153, 672] on span "Lưu thay đổi" at bounding box center [1184, 672] width 131 height 18
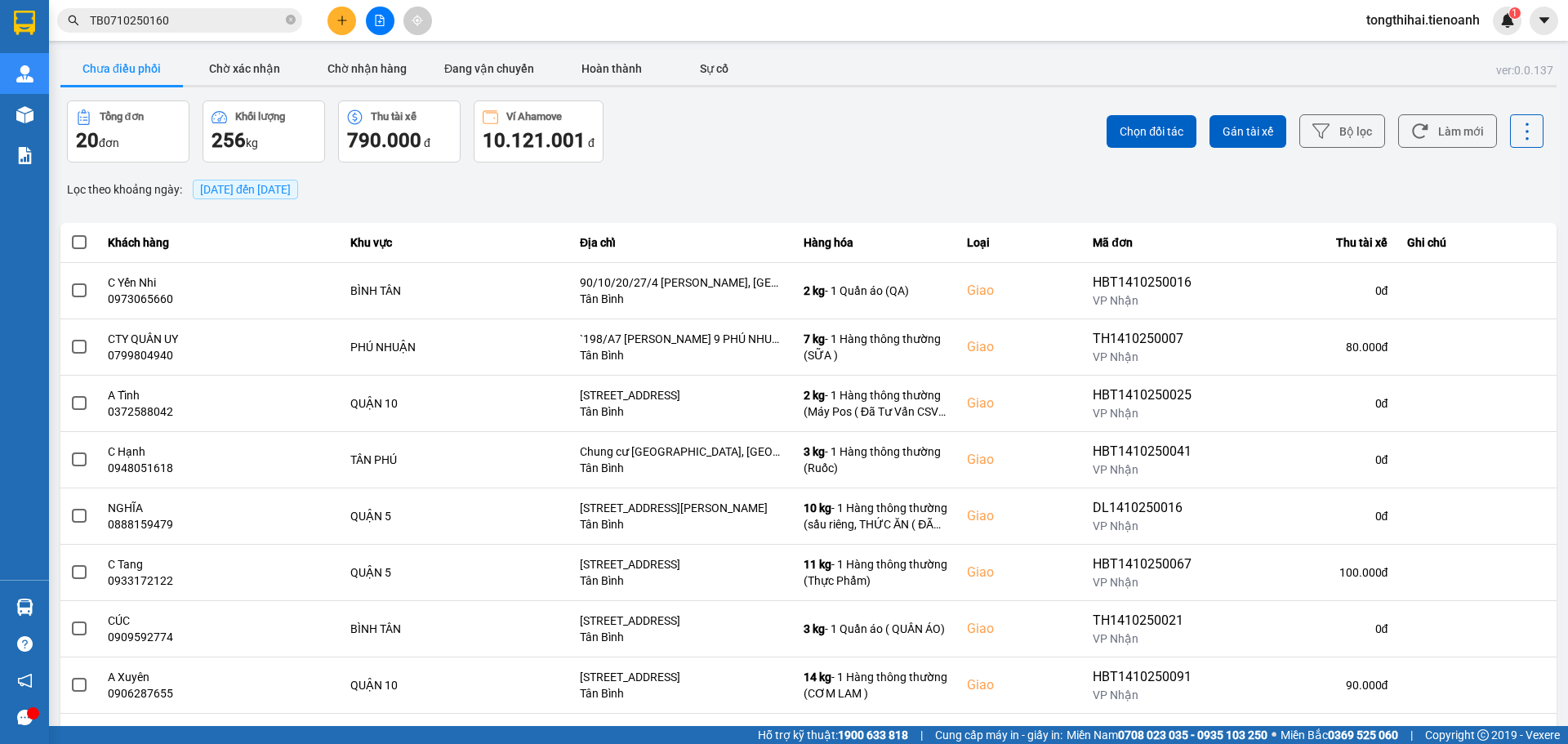
click at [207, 24] on input "TB0710250160" at bounding box center [186, 21] width 193 height 18
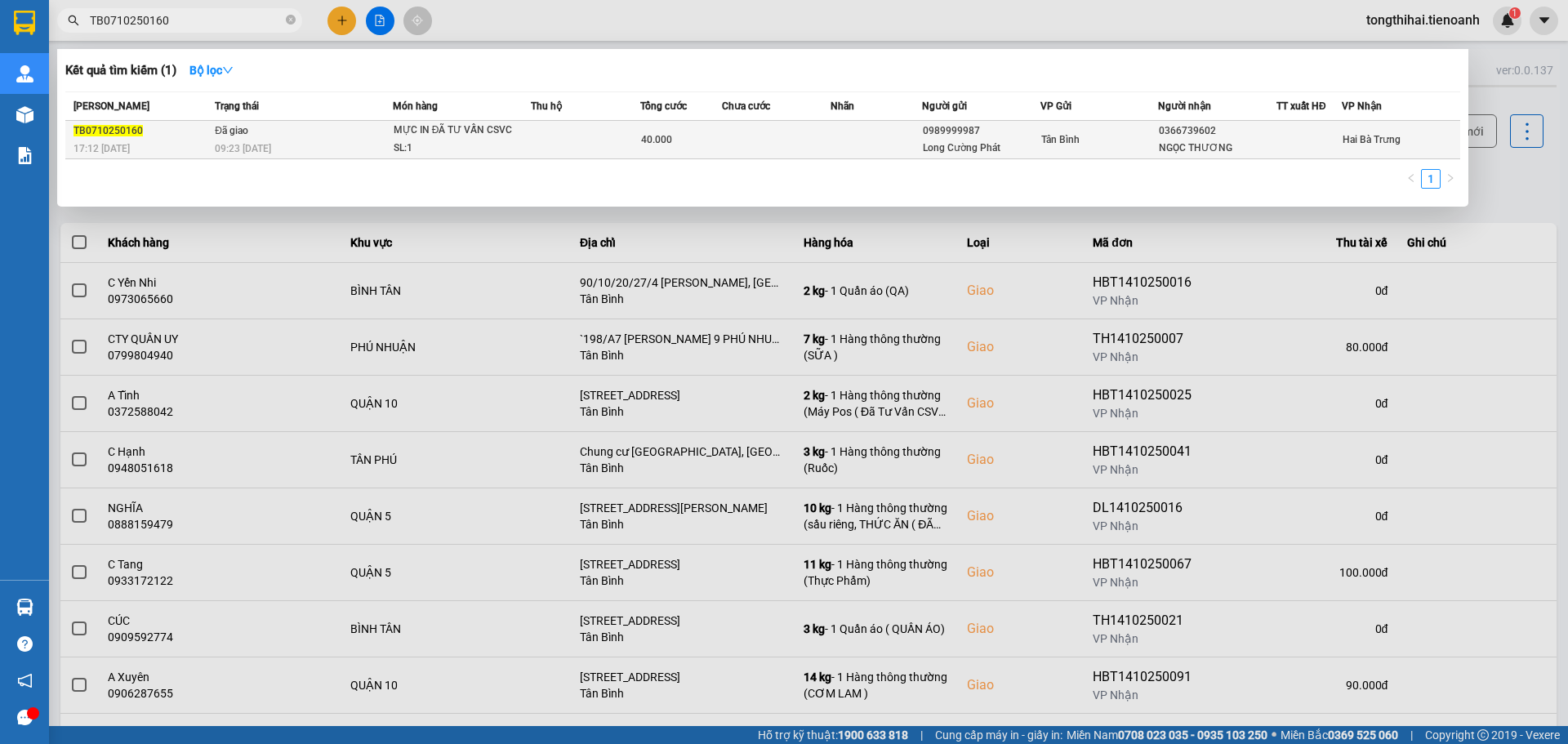
click at [523, 136] on span "MỰC IN ĐÃ TƯ VẤN CSVC SL: 1" at bounding box center [461, 139] width 136 height 35
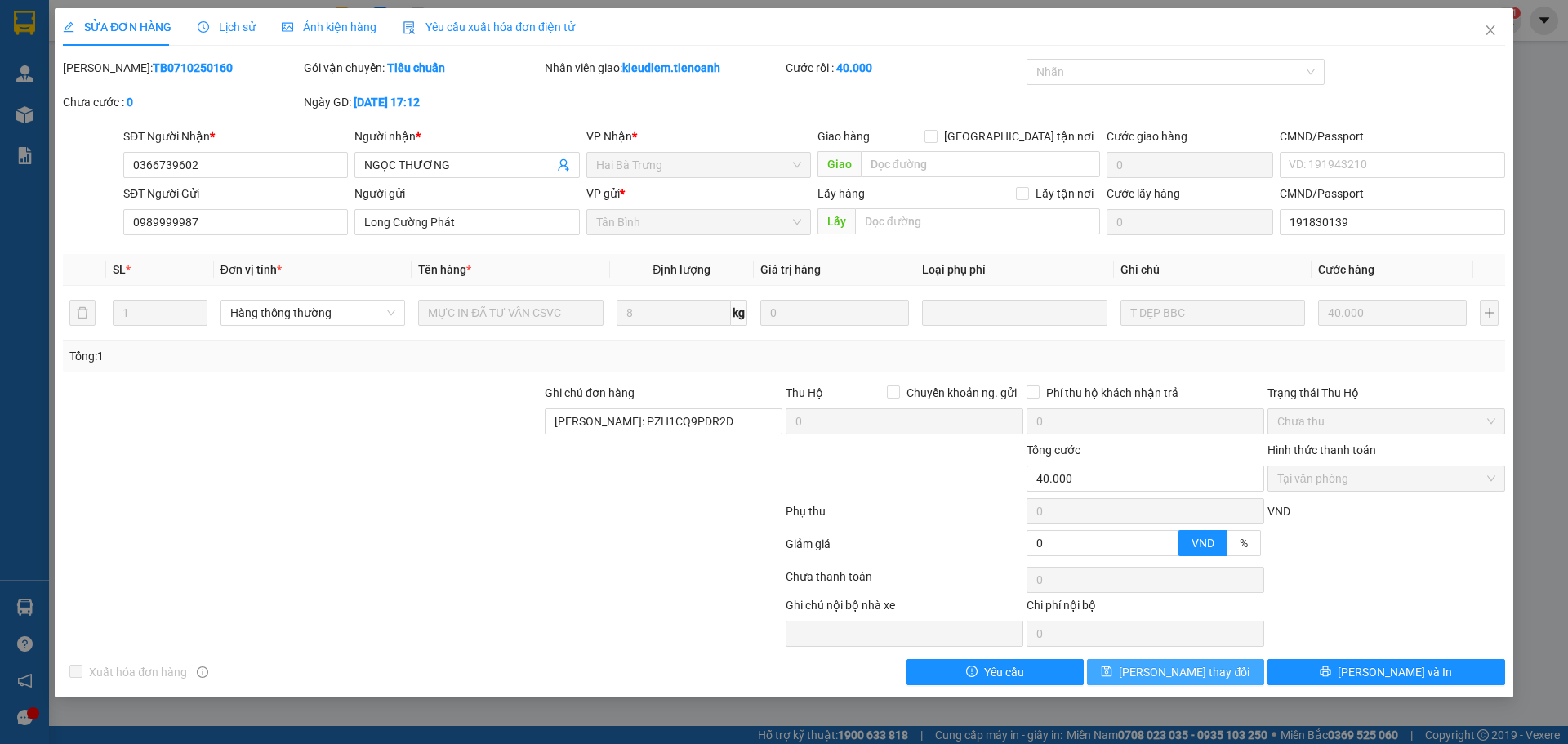
click at [1215, 673] on span "Lưu thay đổi" at bounding box center [1184, 672] width 131 height 18
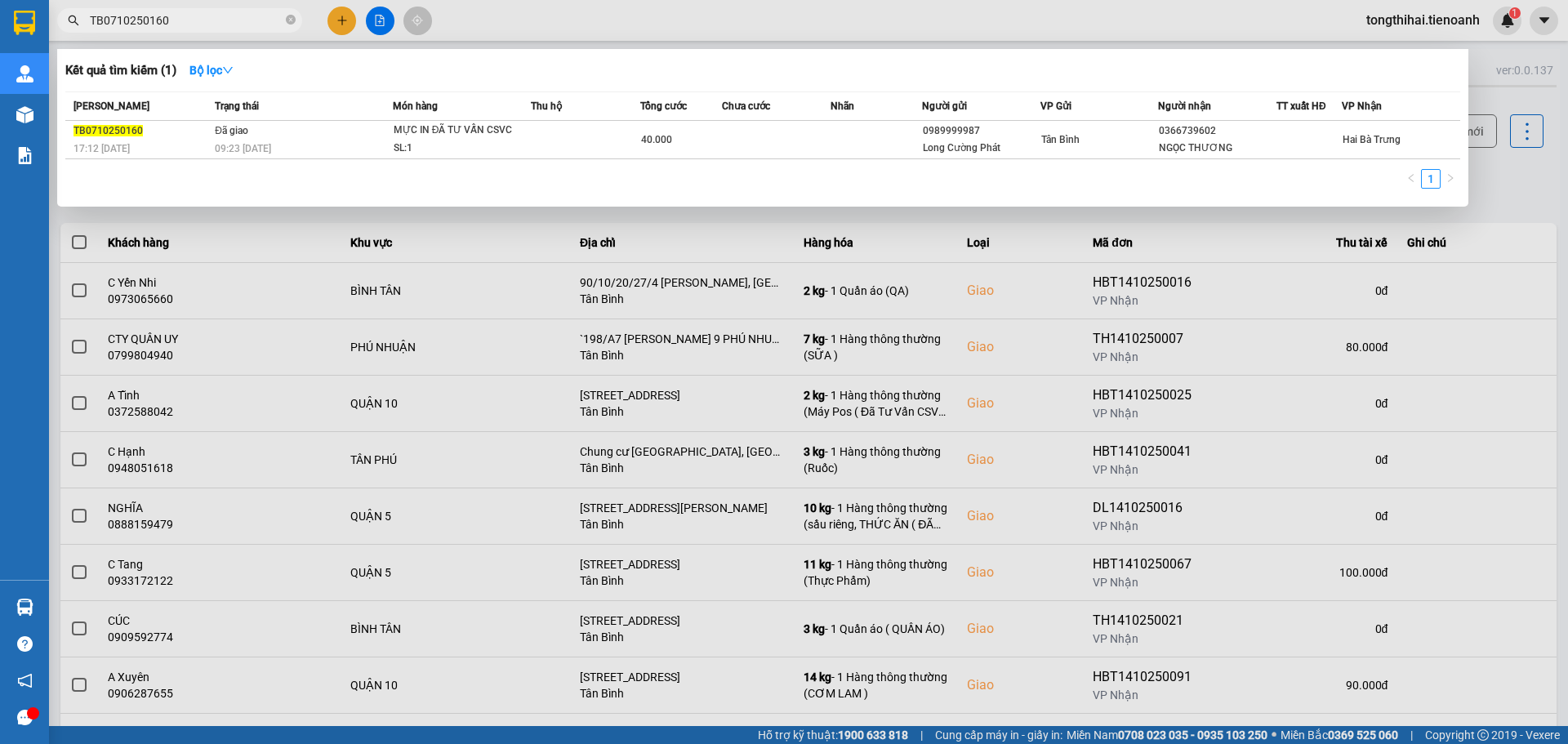
drag, startPoint x: 182, startPoint y: 14, endPoint x: 62, endPoint y: 18, distance: 120.1
click at [62, 18] on span "TB0710250160" at bounding box center [179, 20] width 245 height 24
paste input "81025022"
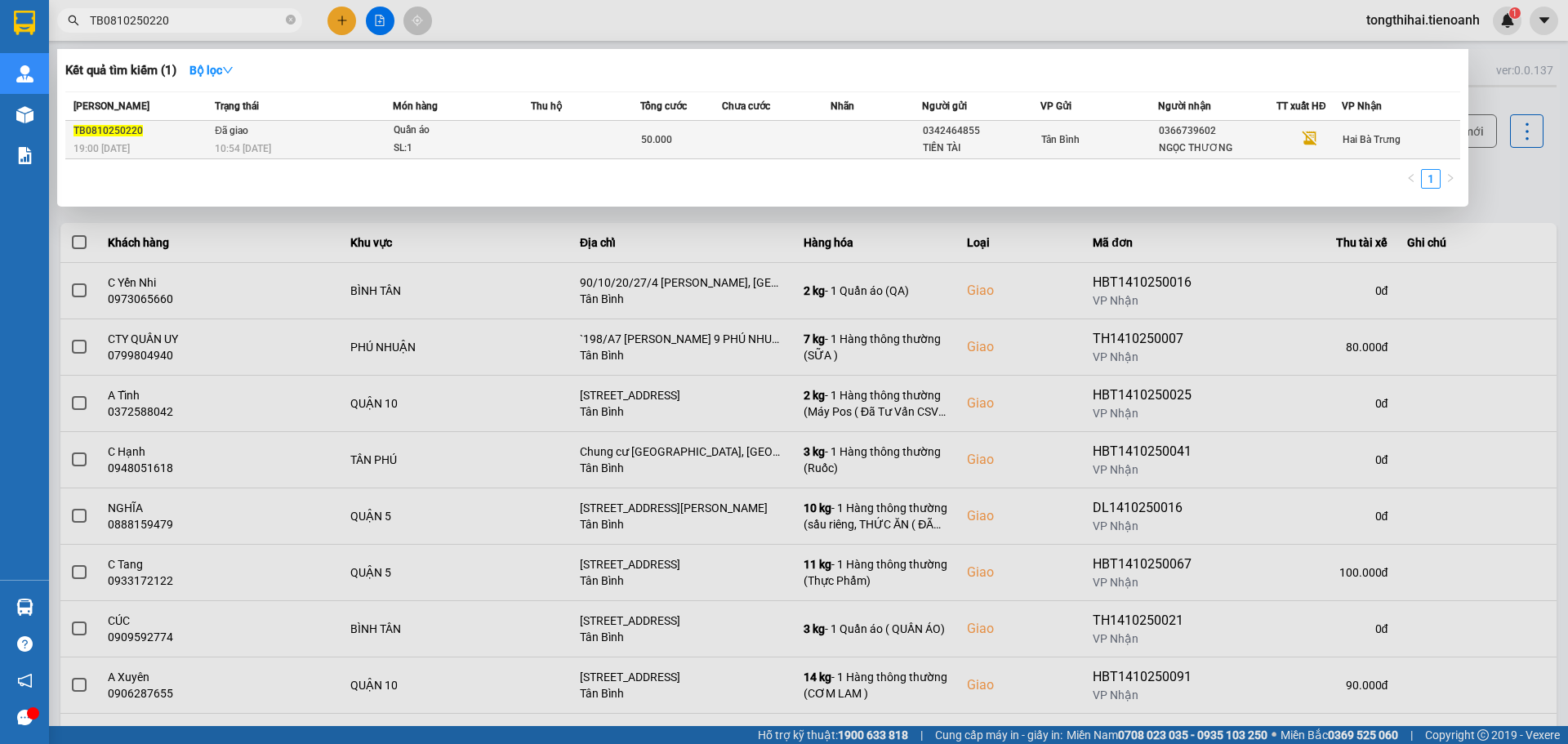
type input "TB0810250220"
click at [490, 137] on div "Quần áo" at bounding box center [454, 130] width 122 height 18
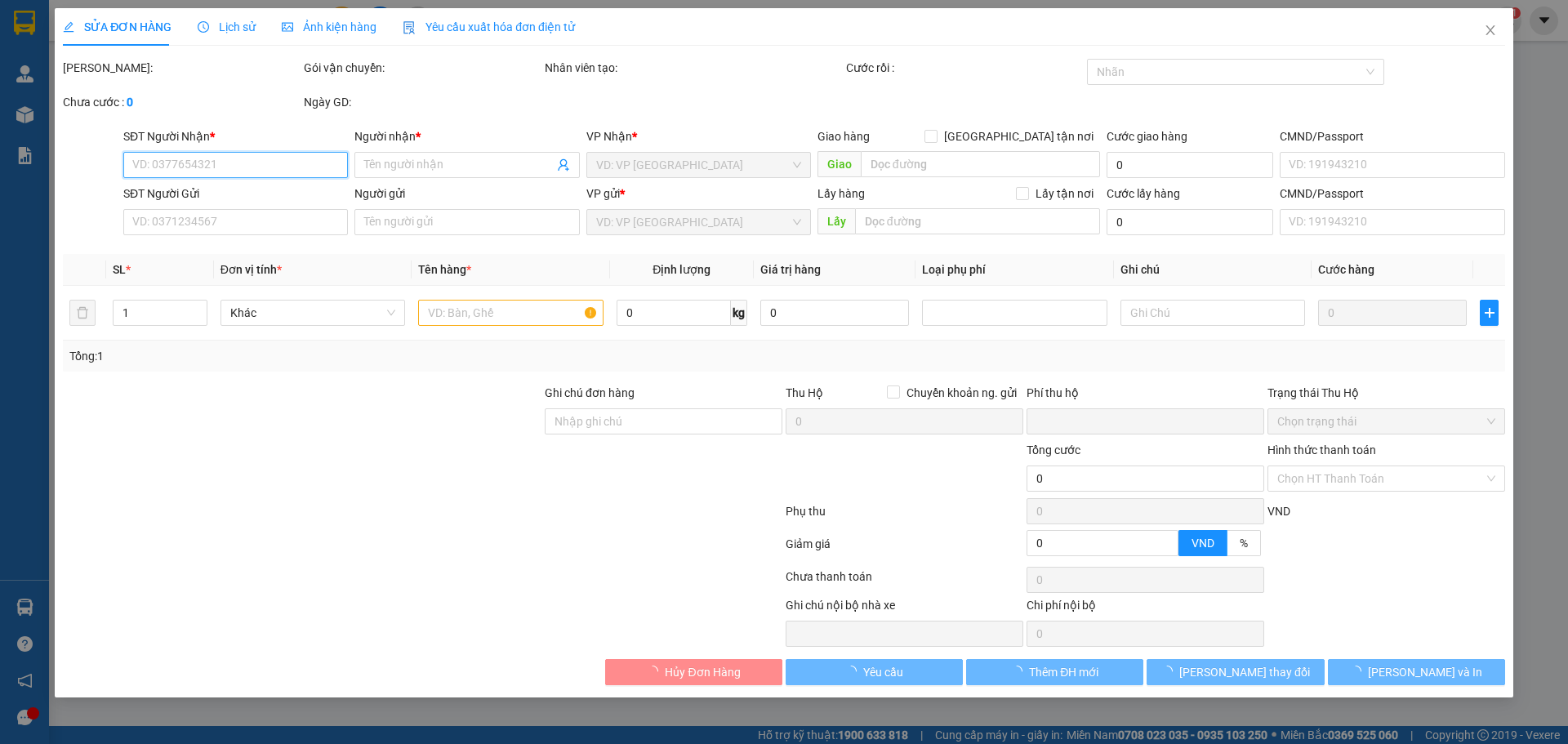
type input "0366739602"
type input "NGỌC THƯƠNG"
type input "0342464855"
type input "TIẾN TÀI"
type input "XHĐ Đã nhập"
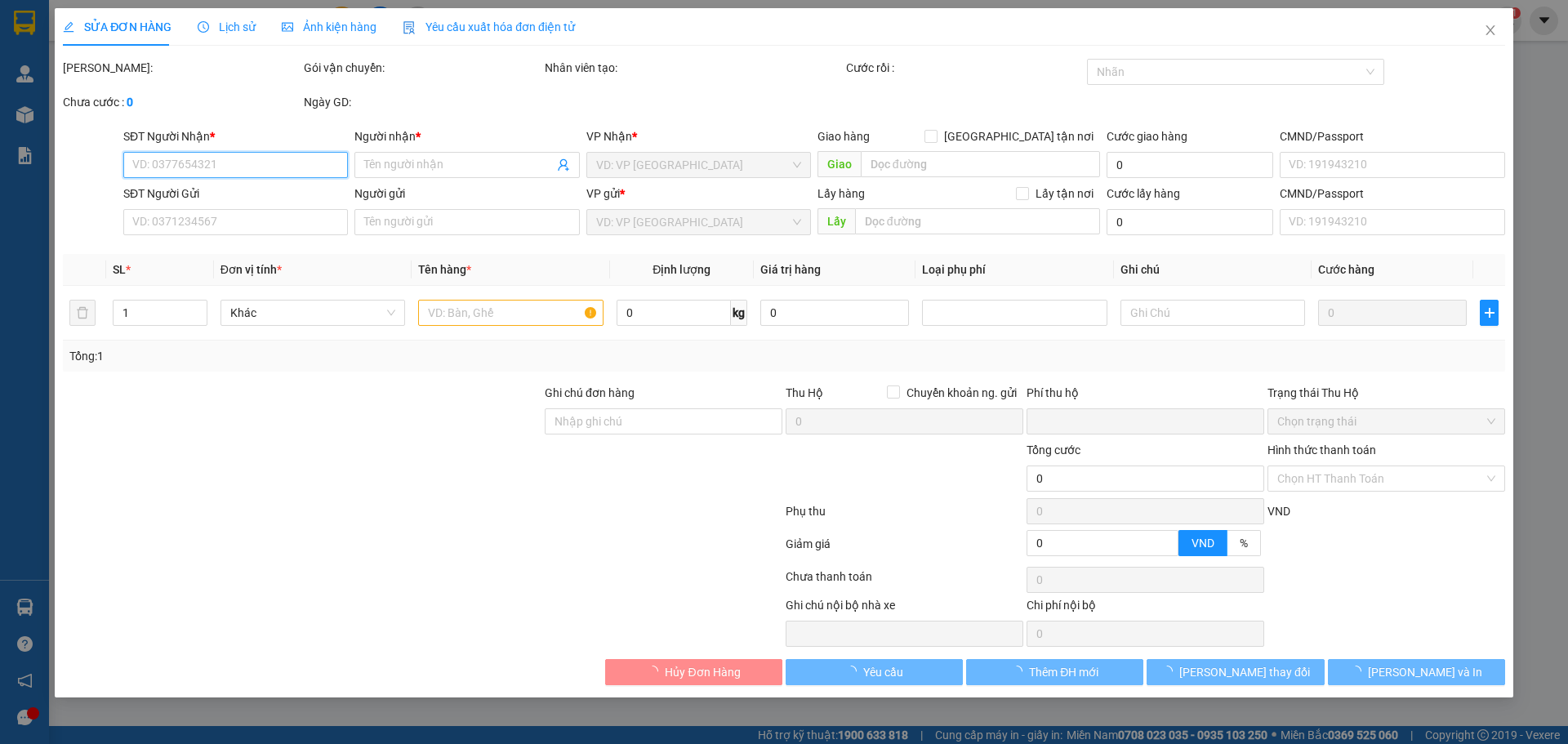
type input "0"
type input "50.000"
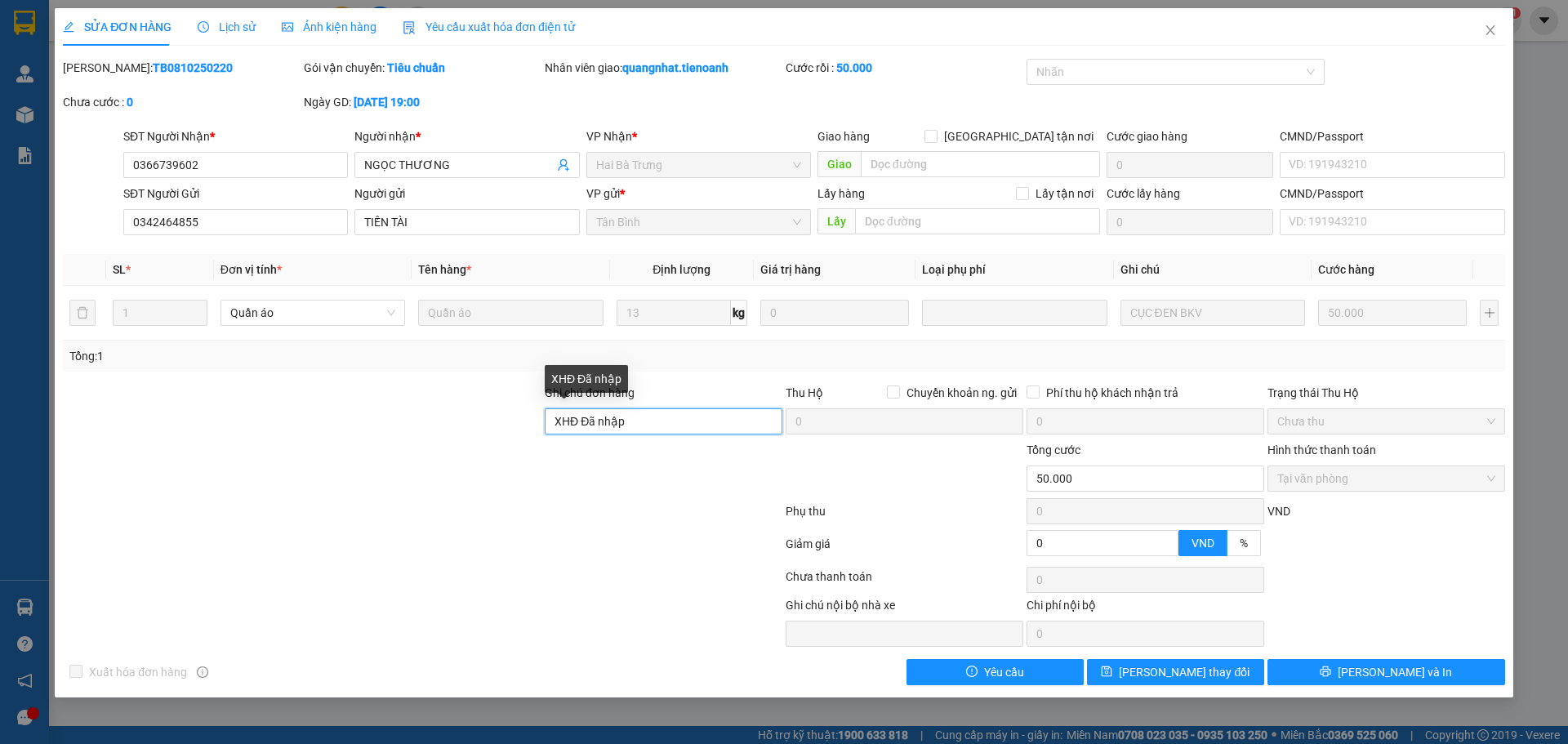
drag, startPoint x: 595, startPoint y: 416, endPoint x: 523, endPoint y: 415, distance: 72.0
click at [523, 415] on div "Ghi chú đơn hàng XHĐ Đã nhập Thu Hộ Chuyển khoản ng. gửi 0 Phí thu hộ khách nhậ…" at bounding box center [784, 411] width 1446 height 57
paste input "VBHPC17QL1BV"
type input "mã hđ: VBHPC17QL1BV"
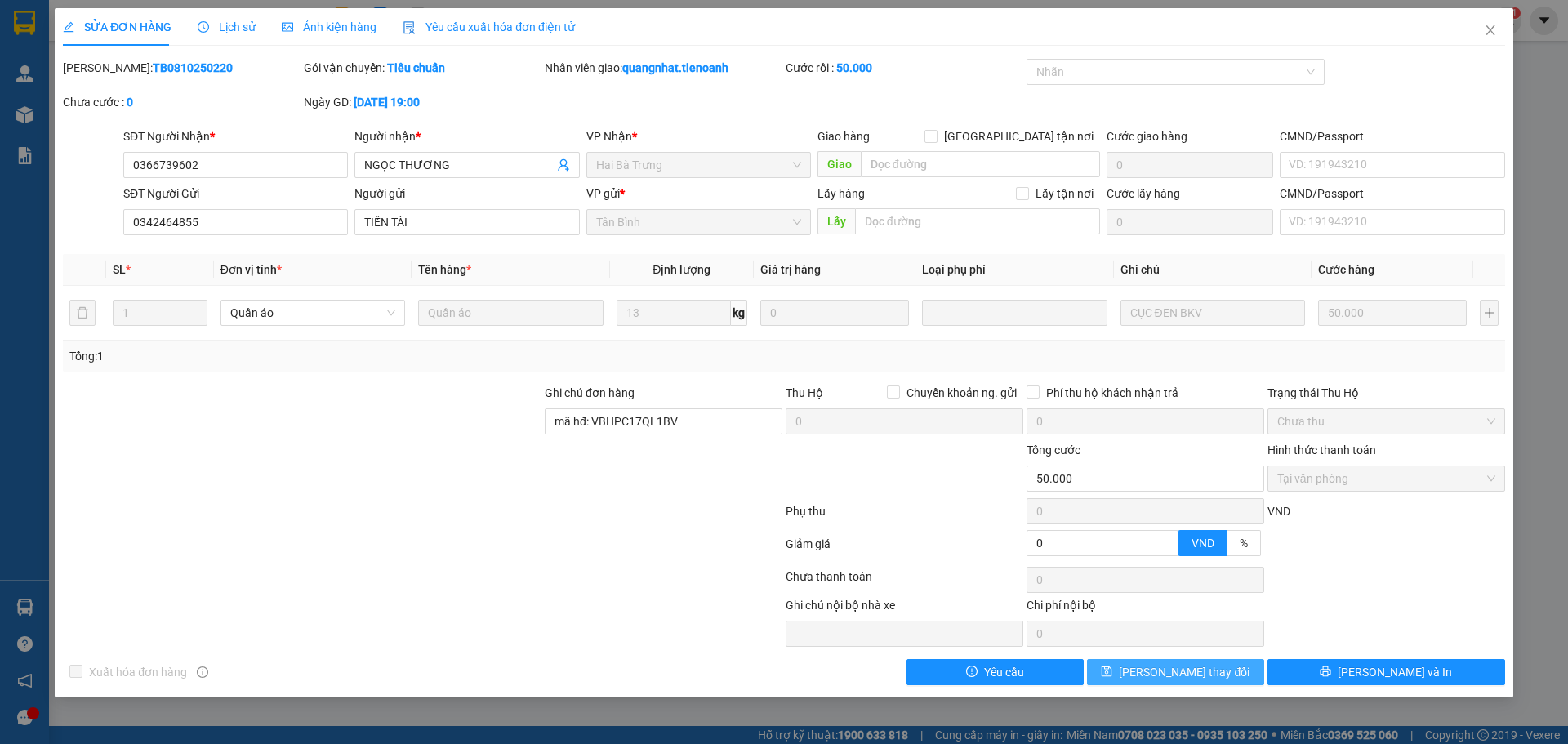
click at [1208, 668] on span "Lưu thay đổi" at bounding box center [1184, 672] width 131 height 18
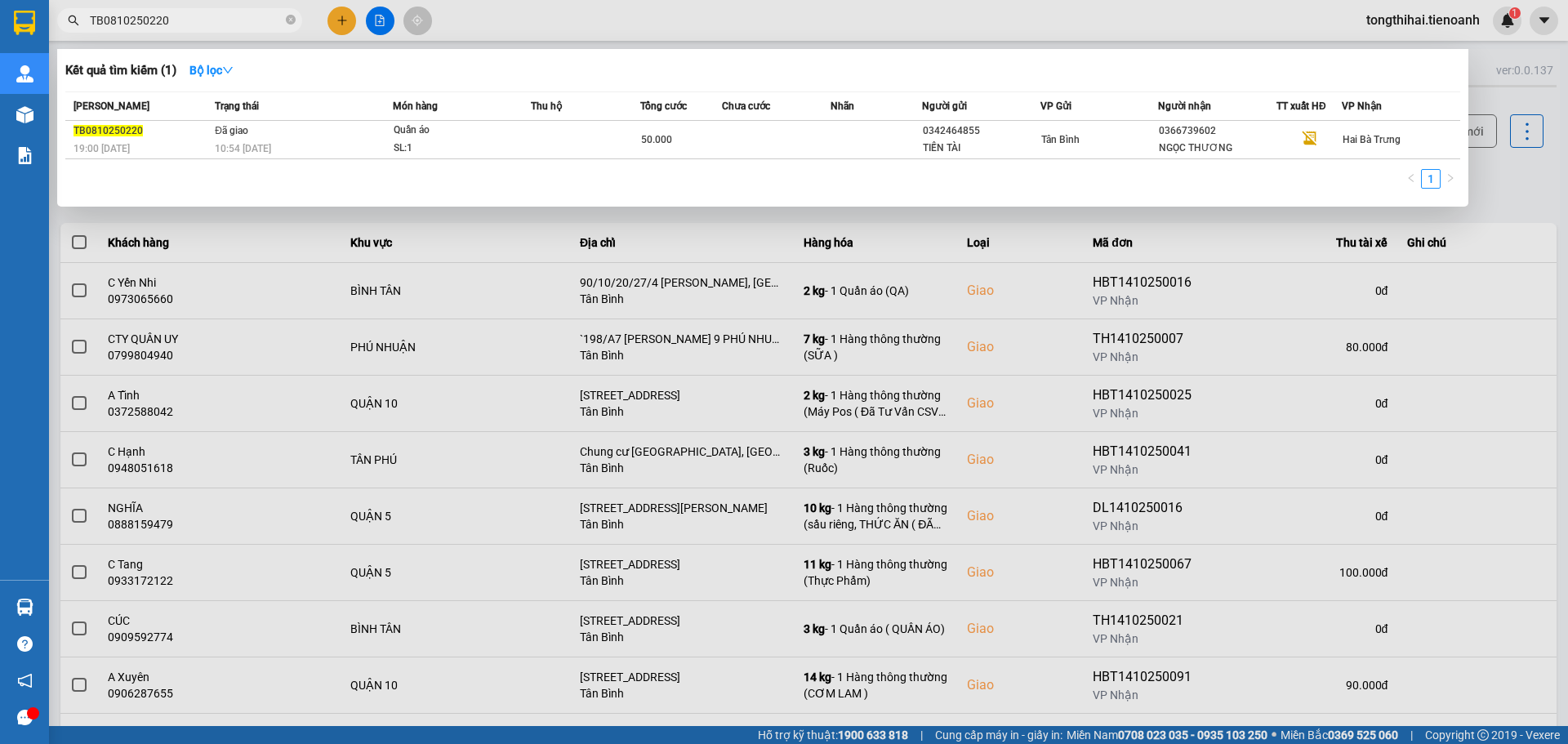
drag, startPoint x: 262, startPoint y: 24, endPoint x: 63, endPoint y: 21, distance: 199.0
click at [63, 21] on span "TB0810250220" at bounding box center [179, 20] width 245 height 24
paste input "910250222"
type input "TB0910250222"
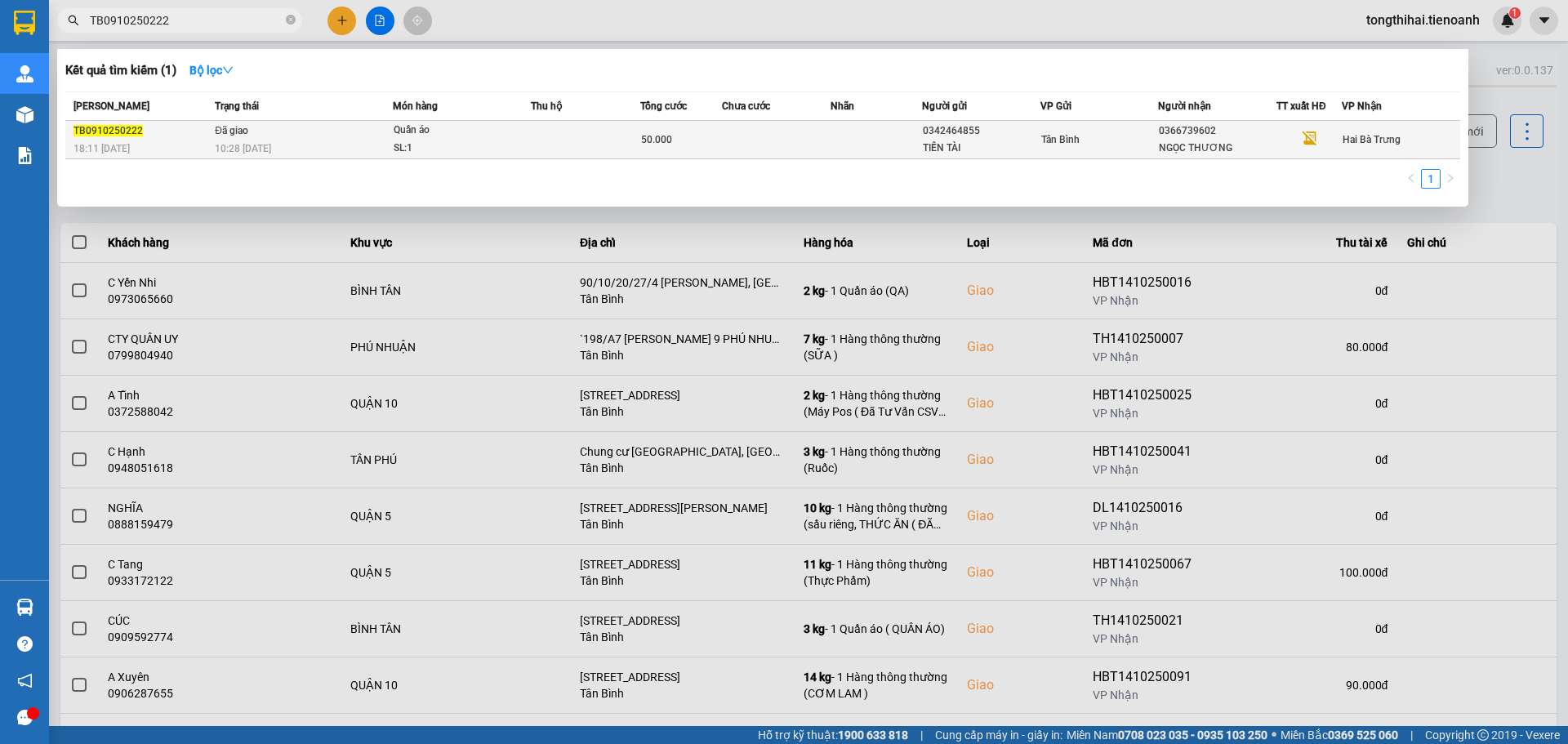
click at [672, 131] on div "50.000" at bounding box center [681, 140] width 80 height 18
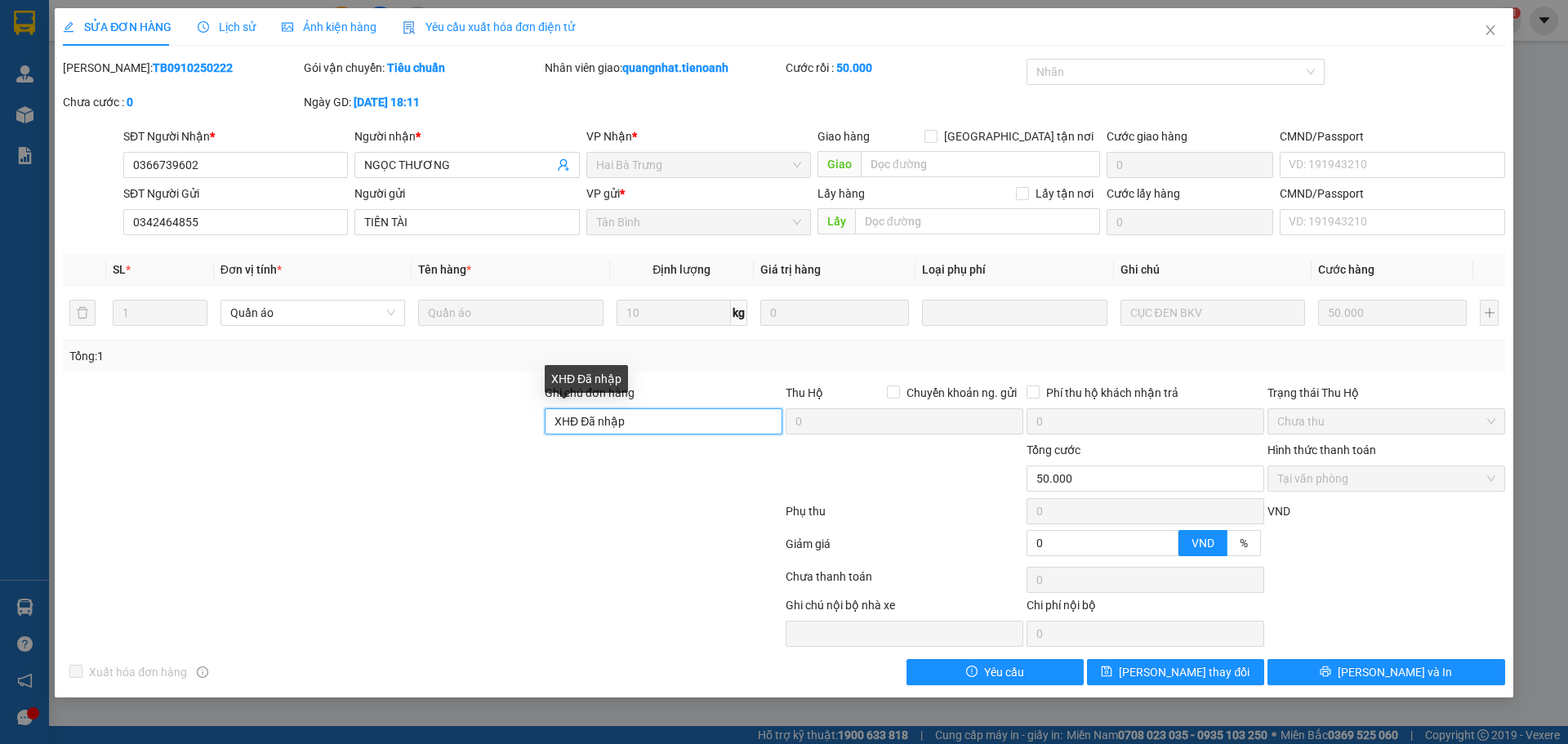
drag, startPoint x: 663, startPoint y: 420, endPoint x: 504, endPoint y: 420, distance: 159.0
click at [504, 420] on div "Ghi chú đơn hàng XHĐ Đã nhập Thu Hộ Chuyển khoản ng. gửi 0 Phí thu hộ khách nhậ…" at bounding box center [784, 411] width 1446 height 57
paste input "85H0CMK8E9J8"
type input "mã hđ: 85H0CMK8E9J8"
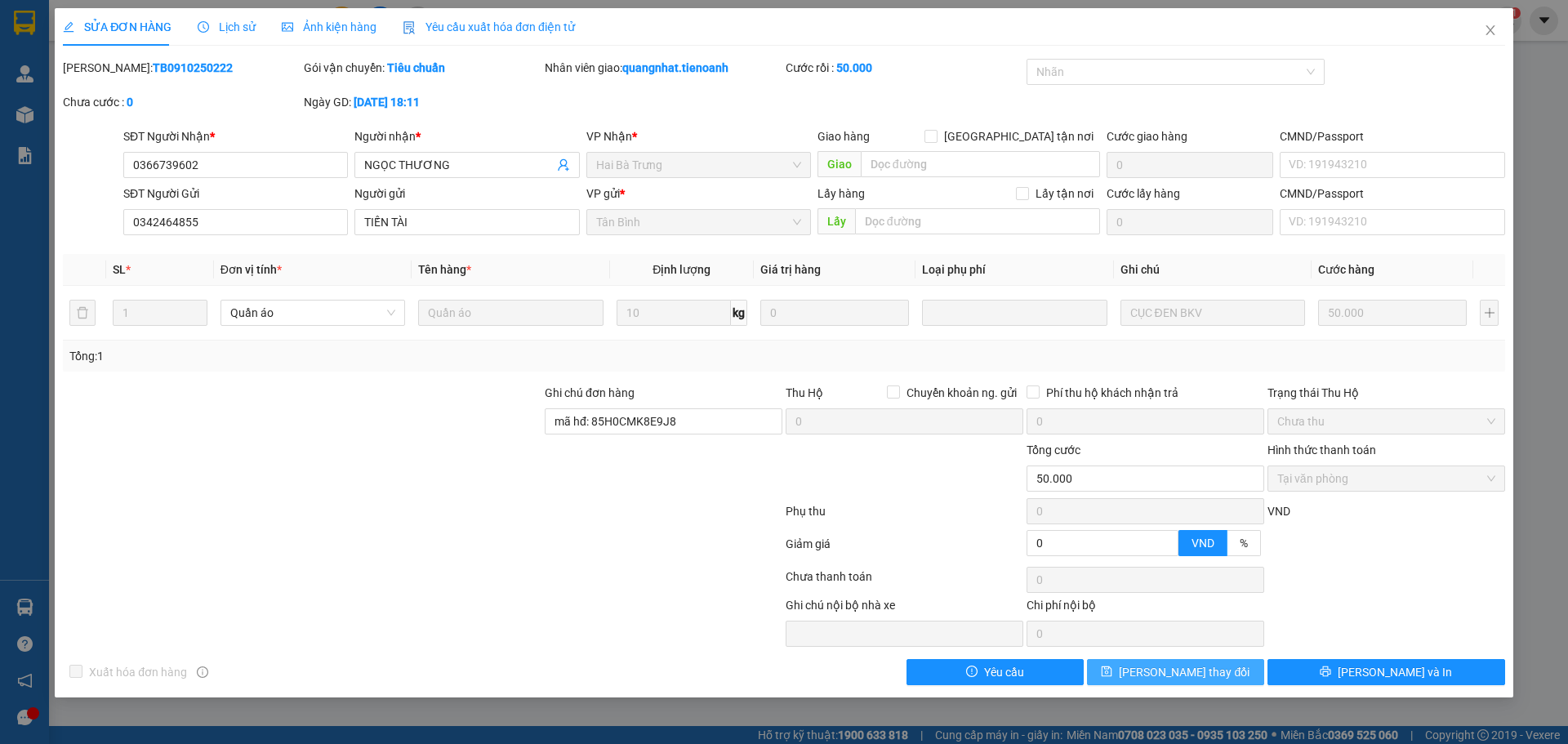
click at [1189, 665] on span "Lưu thay đổi" at bounding box center [1184, 672] width 131 height 18
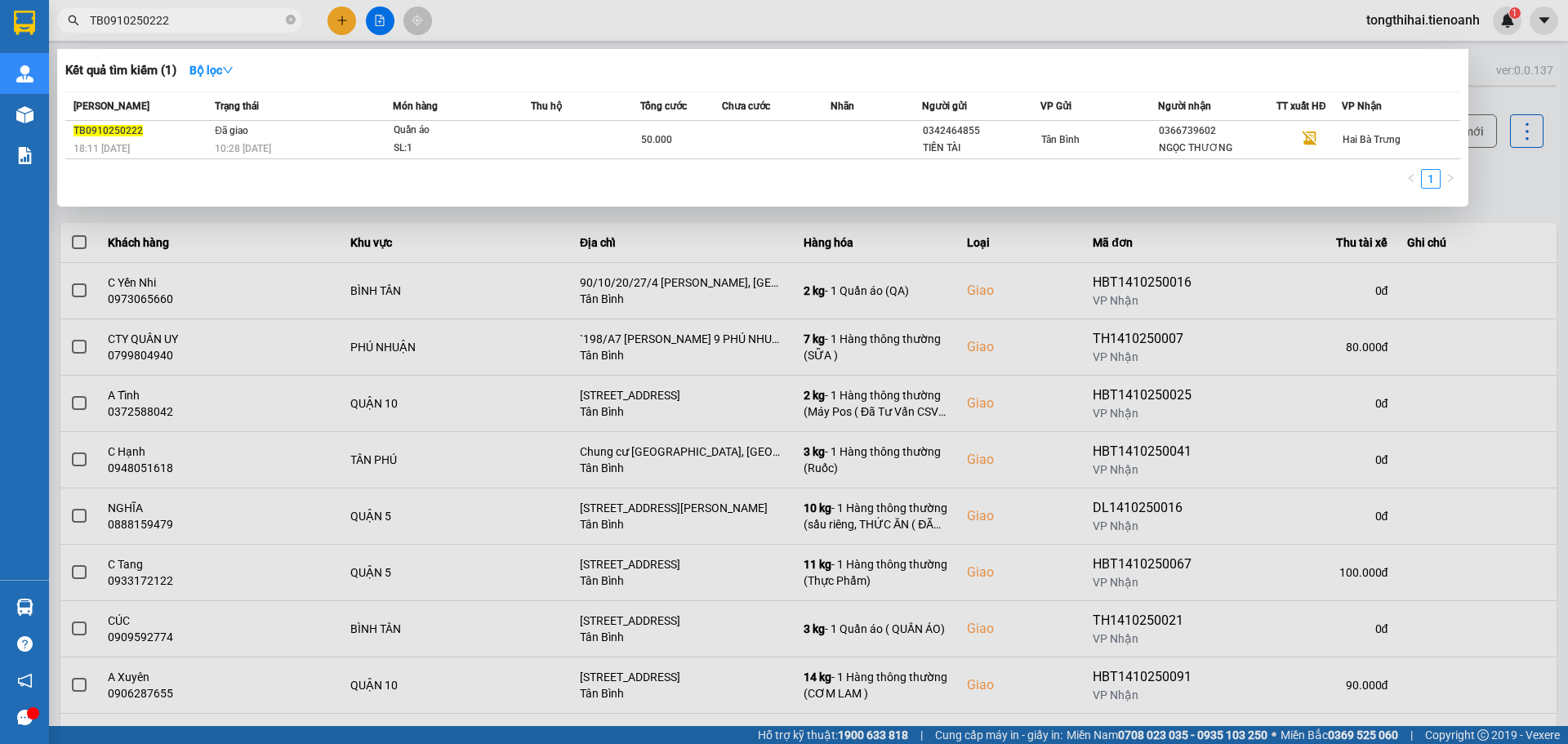
drag, startPoint x: 174, startPoint y: 15, endPoint x: 34, endPoint y: 15, distance: 140.0
click at [34, 15] on section "Kết quả tìm kiếm ( 1 ) Bộ lọc Mã ĐH Trạng thái Món hàng Thu hộ Tổng cước Chưa c…" at bounding box center [784, 372] width 1568 height 744
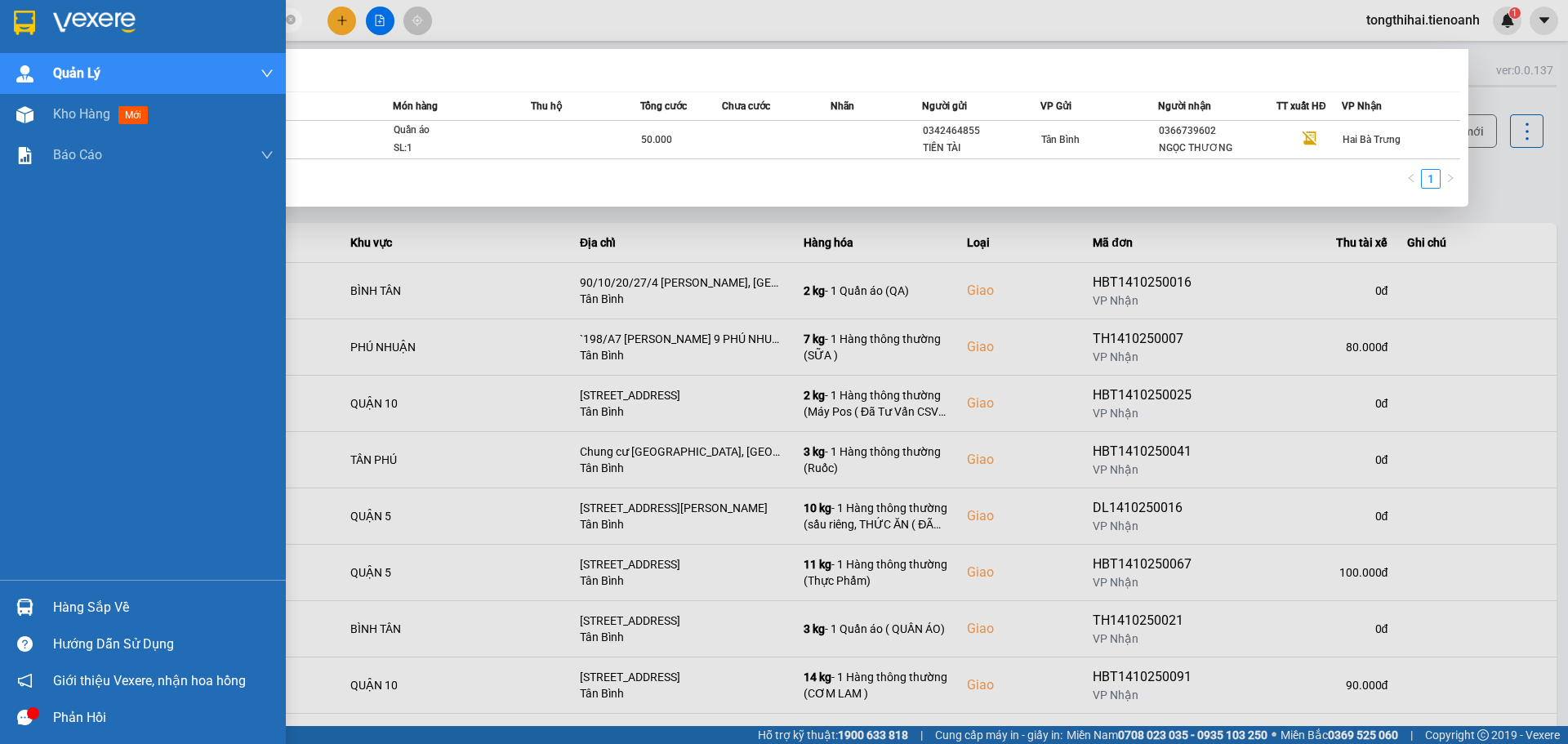
paste input "610250243"
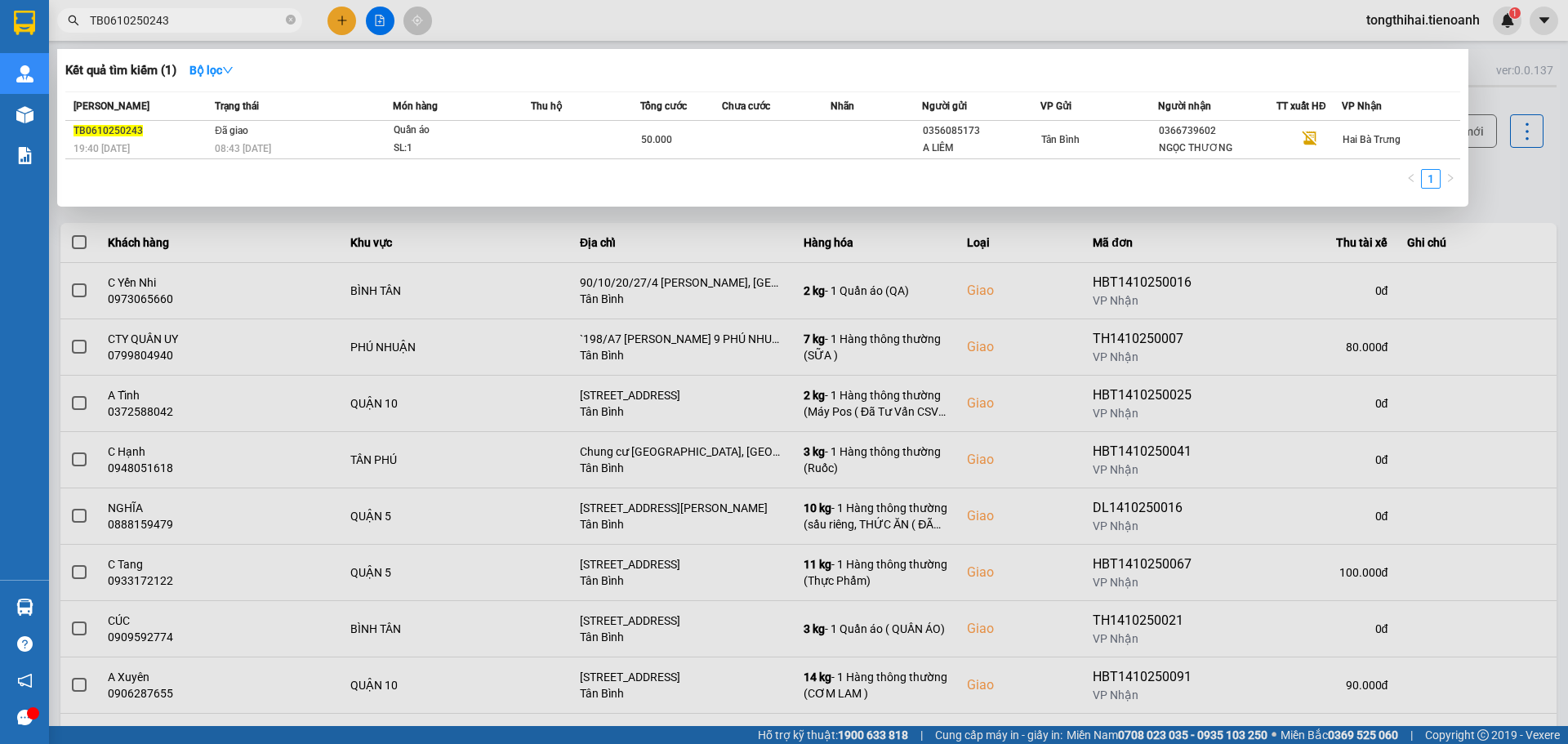
type input "TB0610250243"
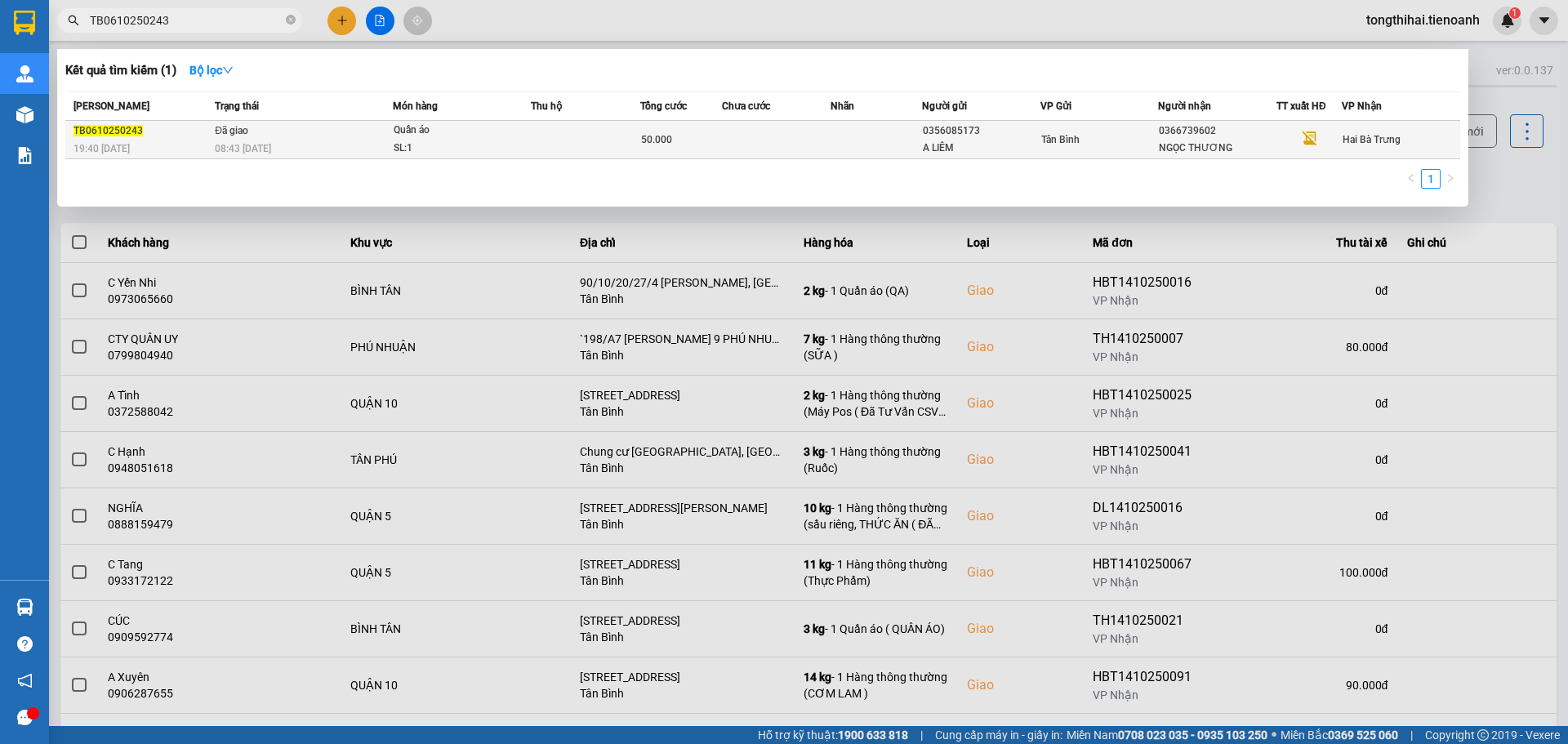
click at [909, 150] on td at bounding box center [876, 140] width 91 height 38
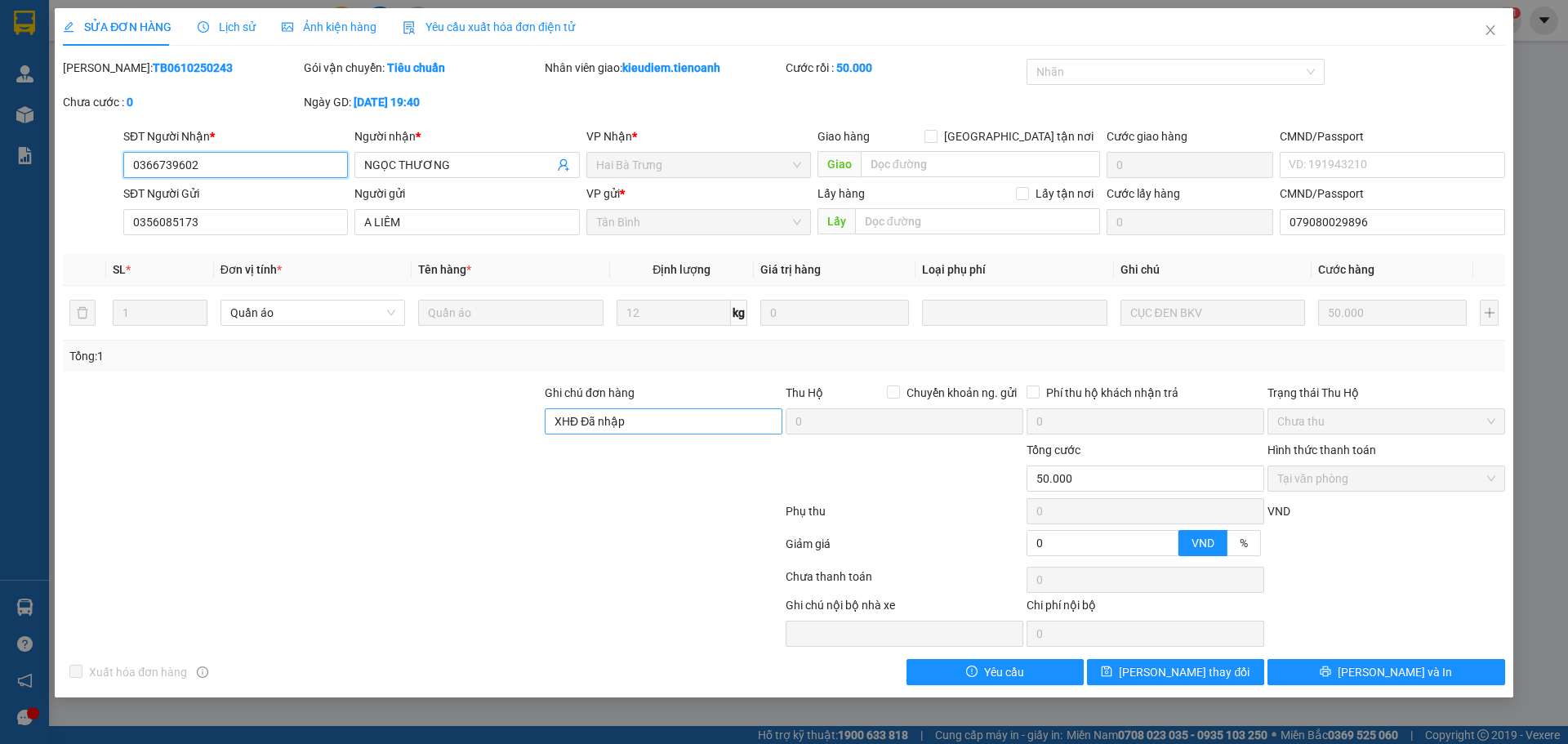
type input "0366739602"
type input "NGỌC THƯƠNG"
type input "0356085173"
type input "A LIÊM"
type input "079080029896"
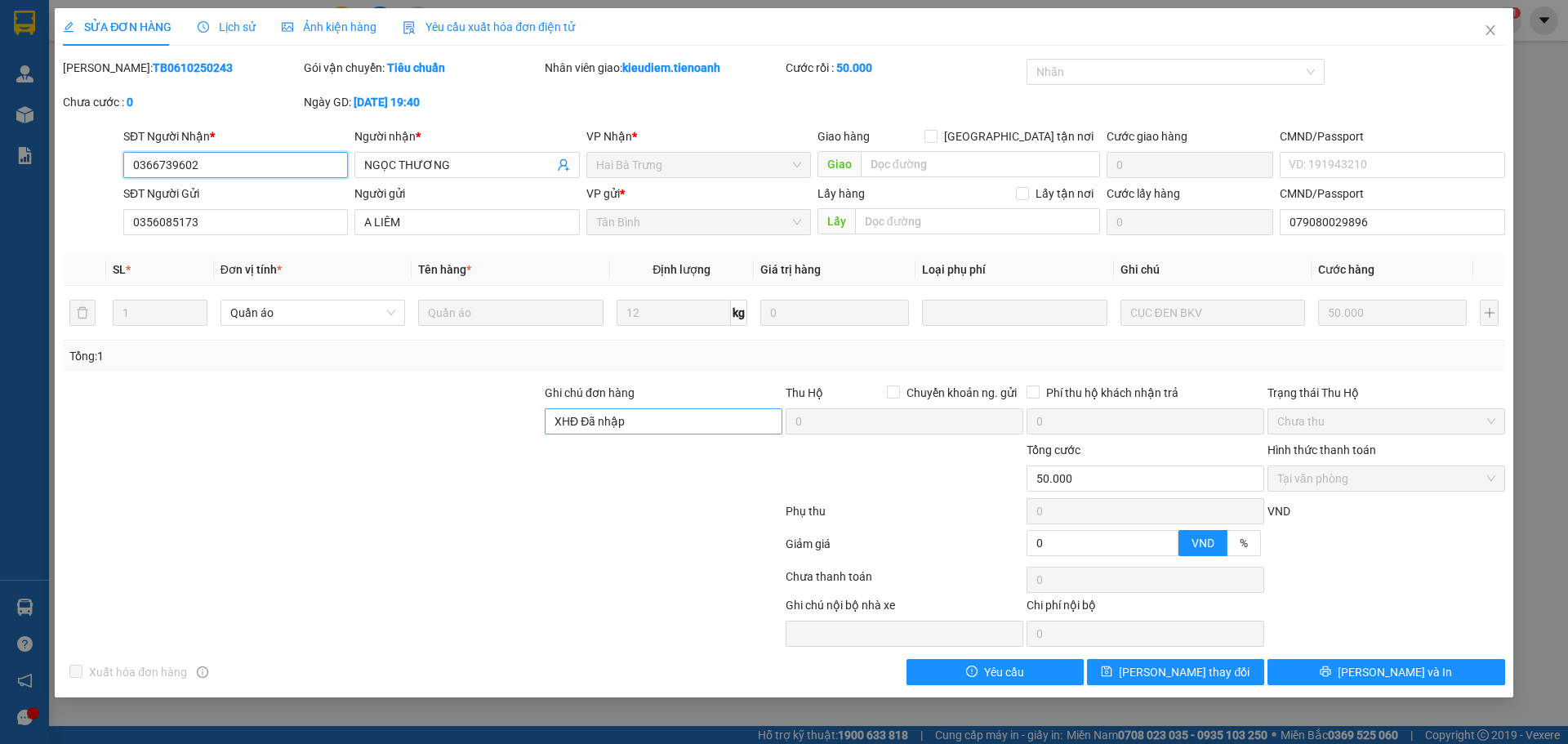
type input "XHĐ Đã nhập"
type input "0"
type input "50.000"
drag, startPoint x: 658, startPoint y: 416, endPoint x: 530, endPoint y: 418, distance: 128.0
click at [530, 418] on div "Ghi chú đơn hàng XHĐ Đã nhập Thu Hộ Chuyển khoản ng. gửi 0 Phí thu hộ khách nhậ…" at bounding box center [784, 411] width 1446 height 57
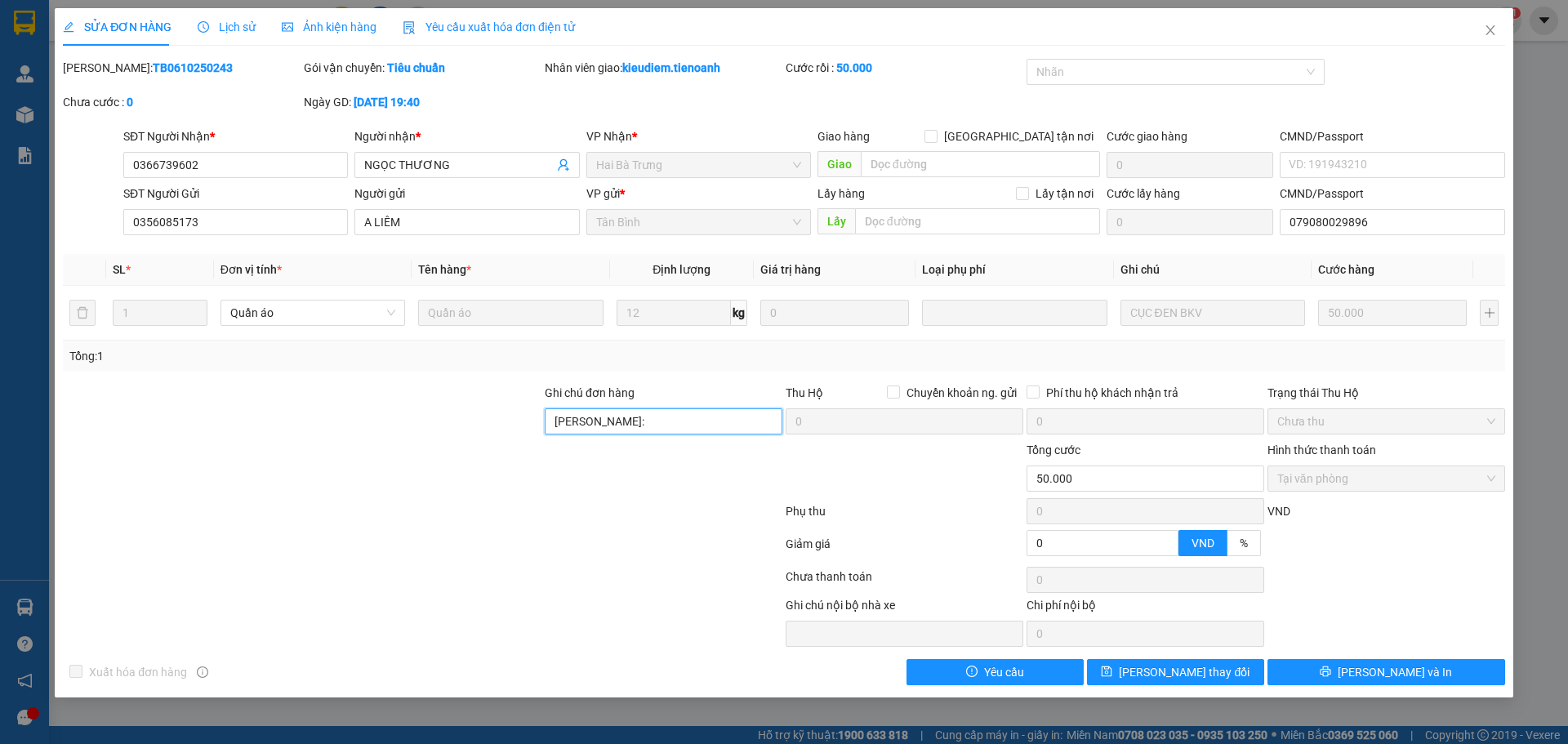
paste input "DEH8CREG078P"
type input "mã hđ: DEH8CREG078P"
click at [1157, 664] on span "Lưu thay đổi" at bounding box center [1184, 672] width 131 height 18
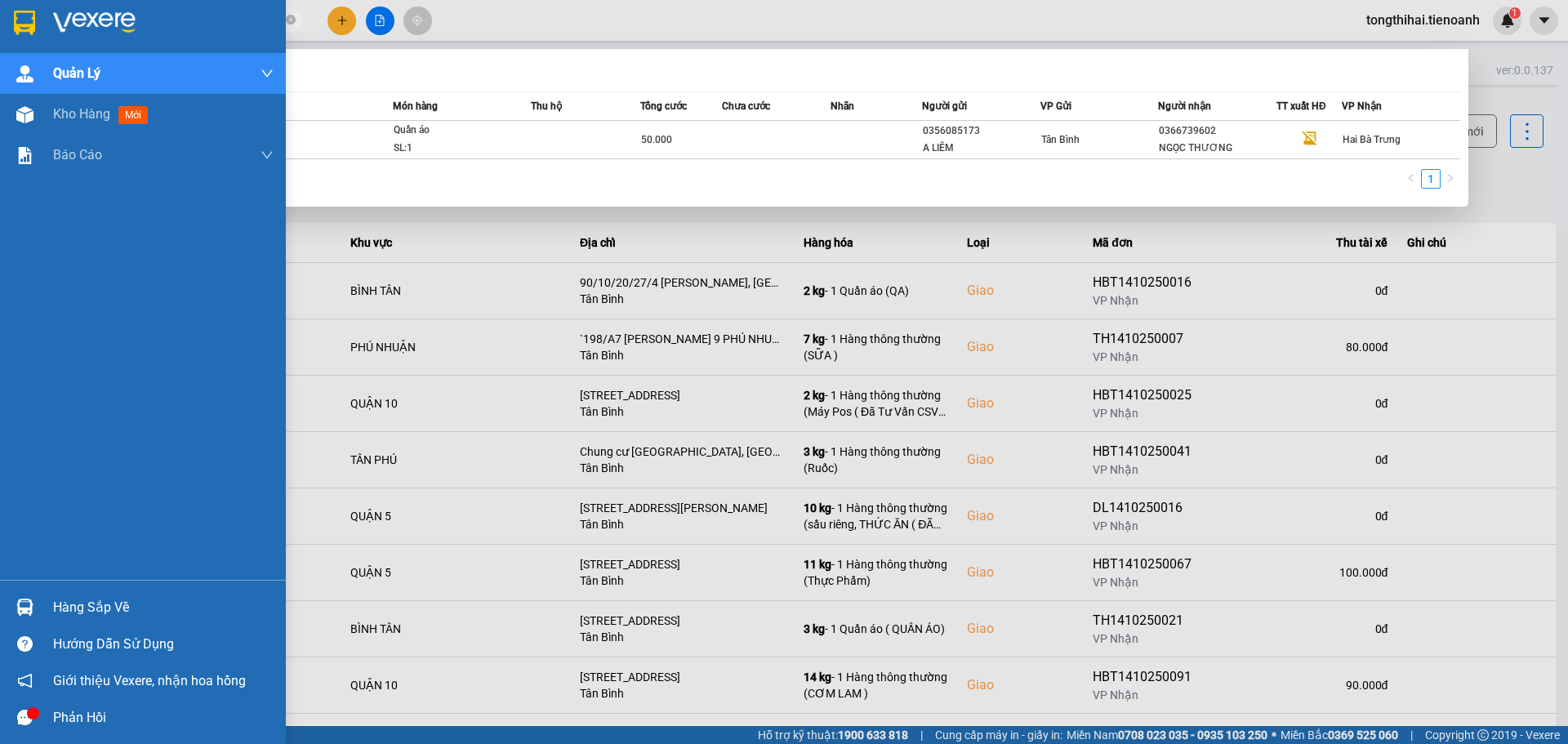
drag, startPoint x: 55, startPoint y: 14, endPoint x: 25, endPoint y: 13, distance: 30.0
click at [25, 13] on section "Kết quả tìm kiếm ( 1 ) Bộ lọc Mã ĐH Trạng thái Món hàng Thu hộ Tổng cước Chưa c…" at bounding box center [784, 372] width 1568 height 744
paste input "410250205"
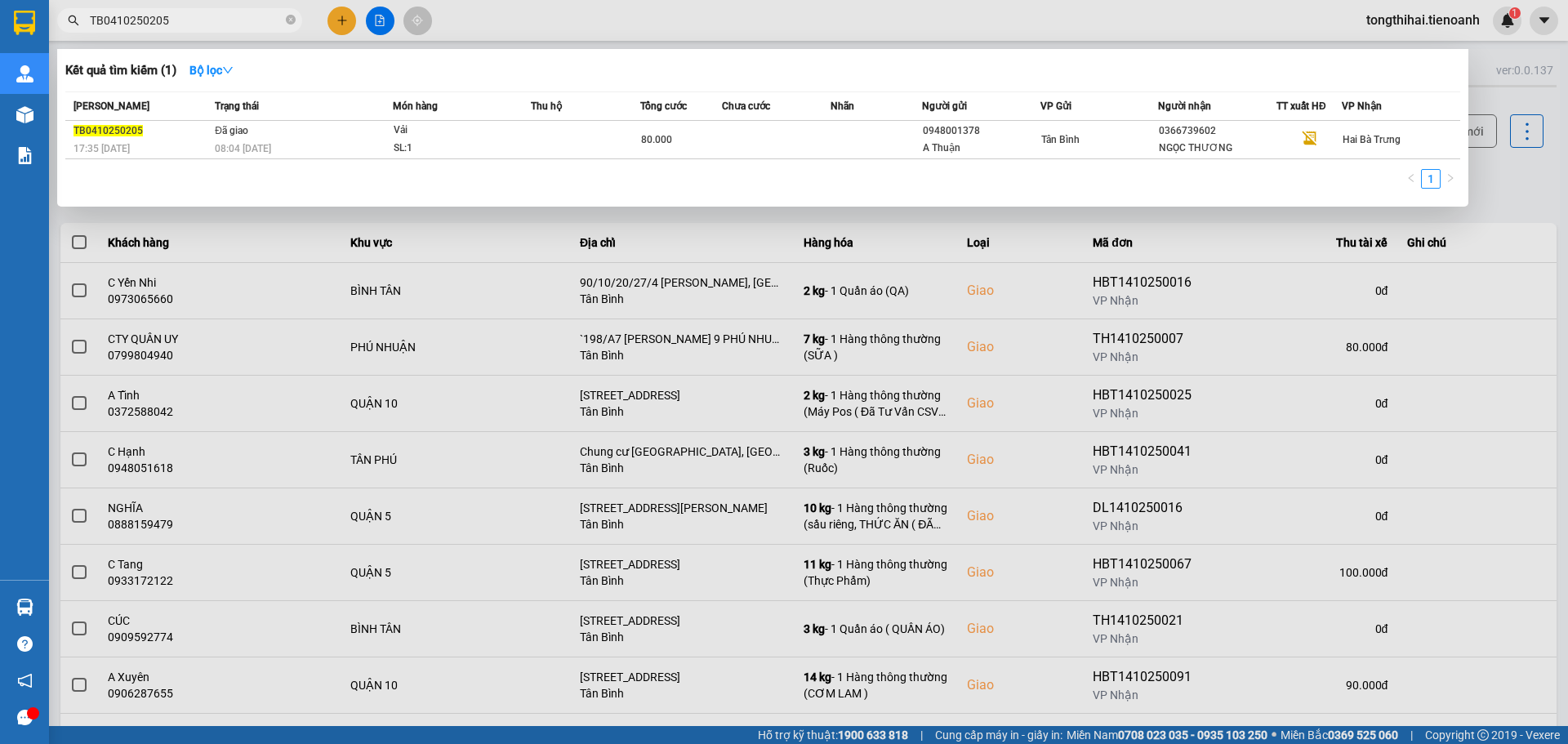
type input "TB0410250205"
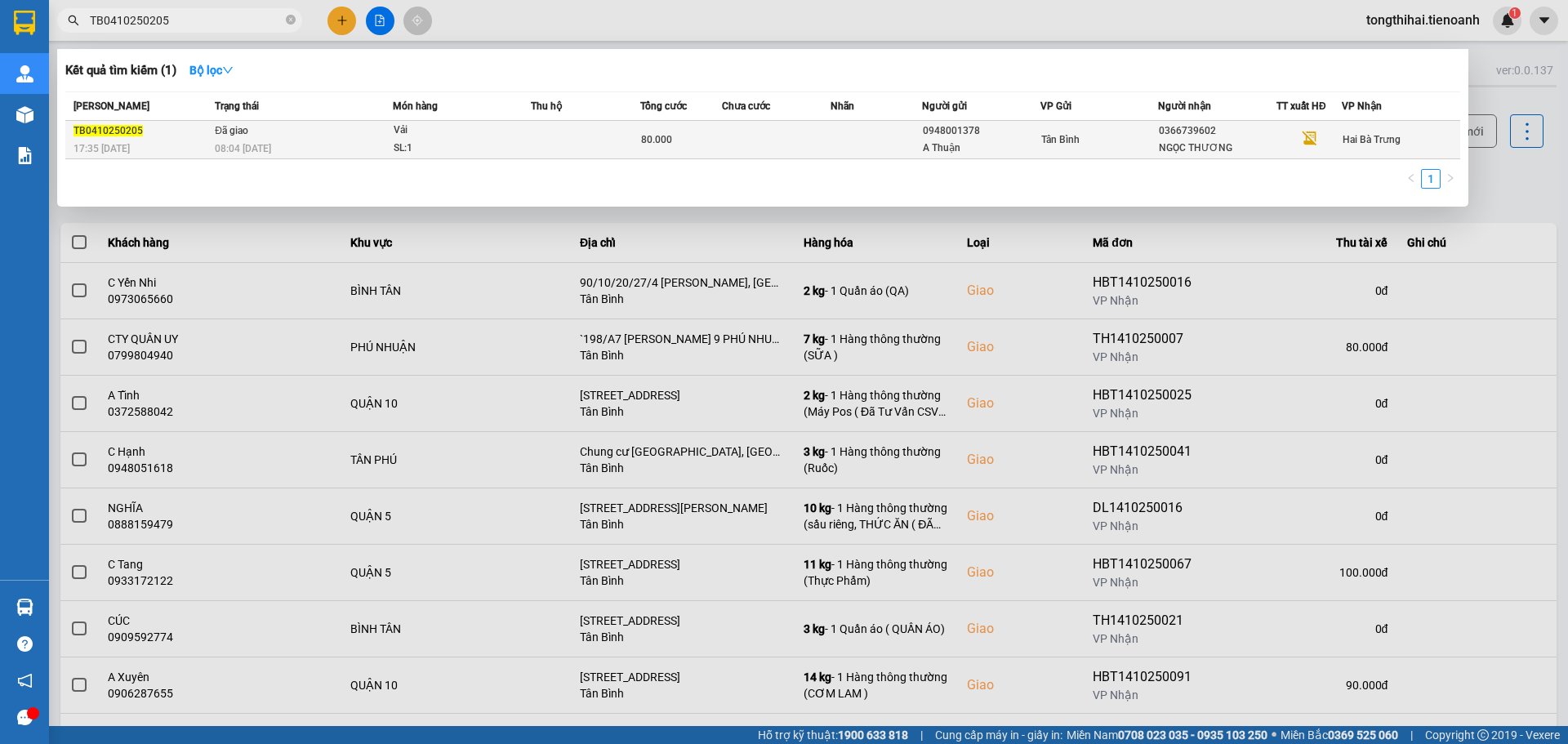
click at [742, 132] on td at bounding box center [776, 140] width 110 height 38
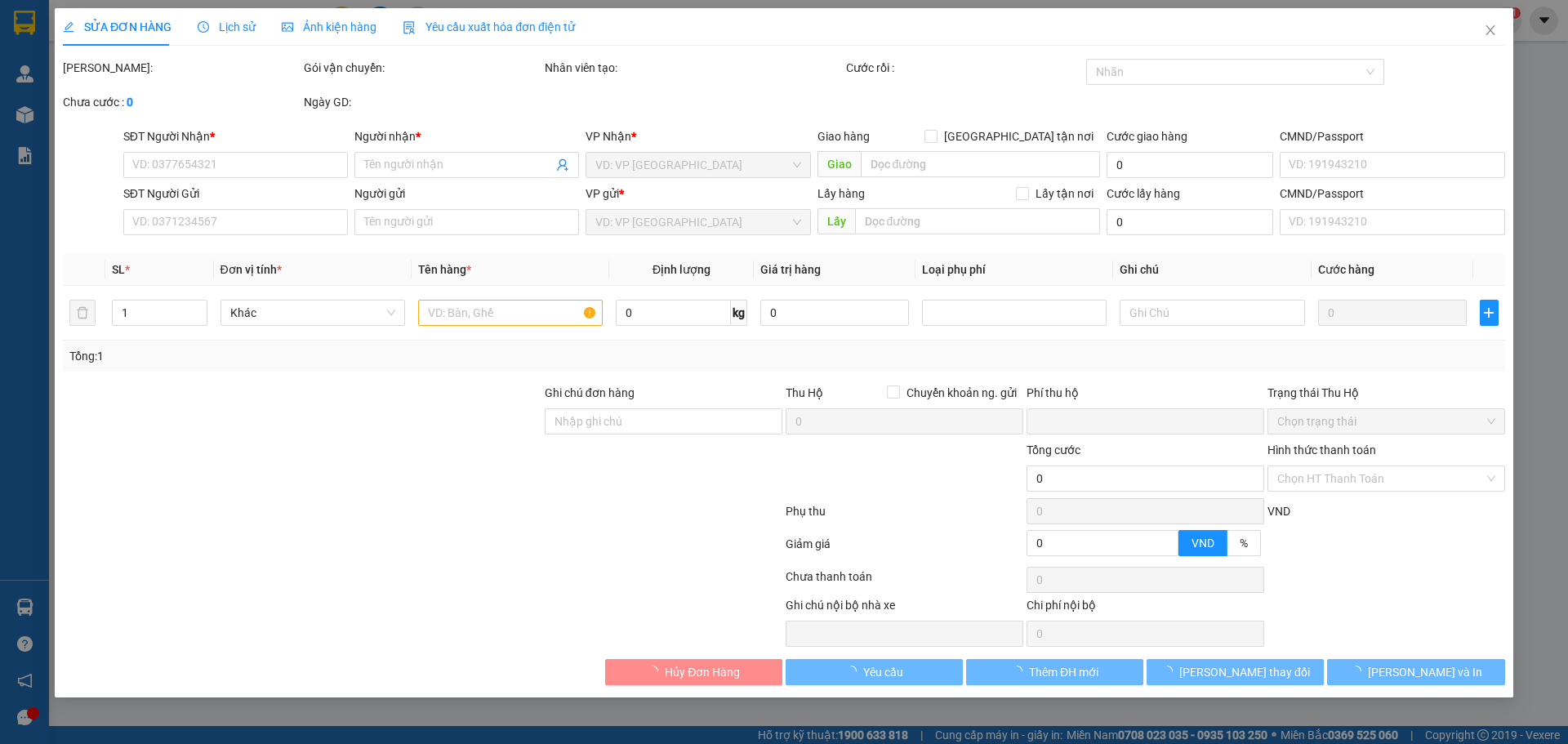
type input "0366739602"
type input "NGỌC THƯƠNG"
type input "0948001378"
type input "A Thuận"
type input "XHĐ Đã nhập"
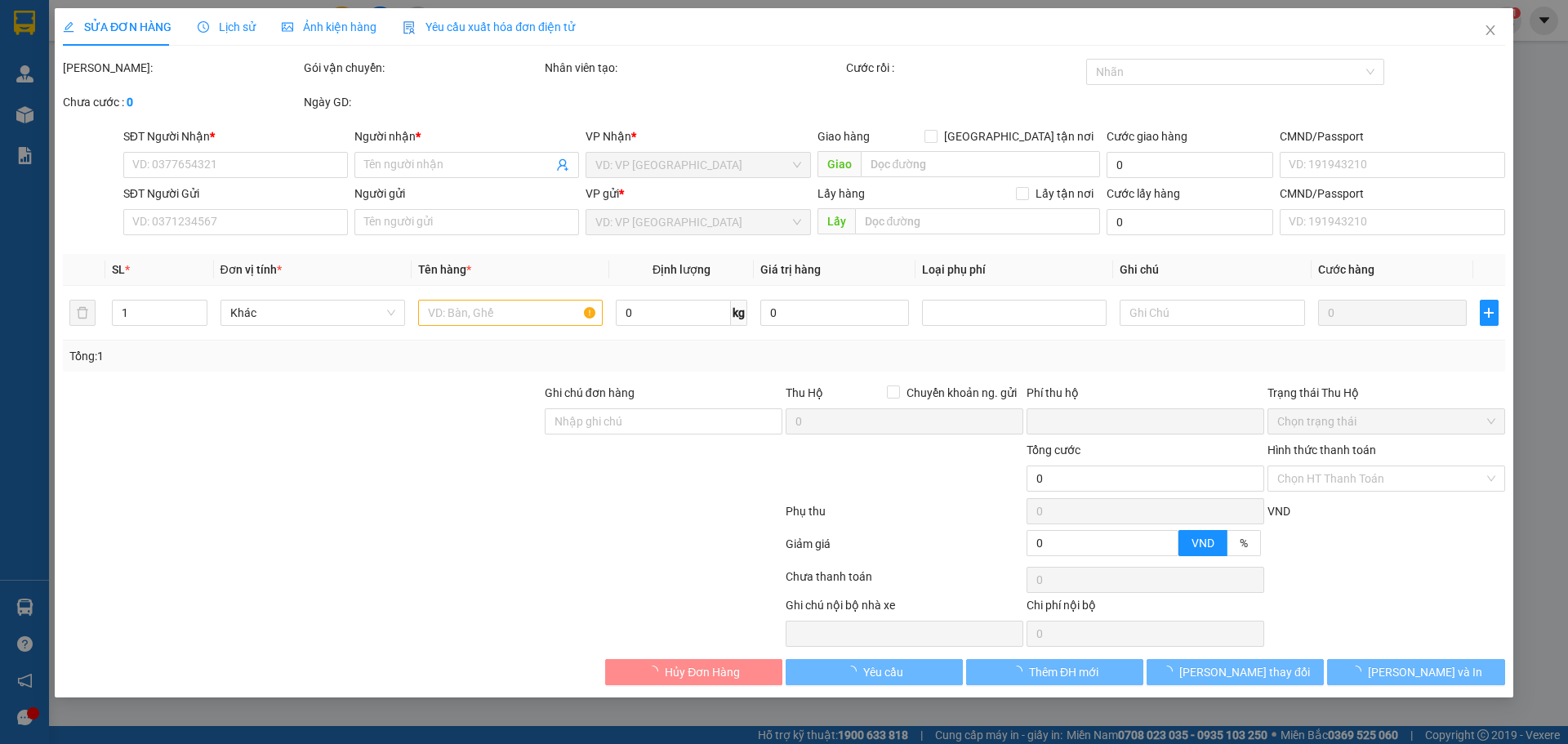
type input "0"
type input "80.000"
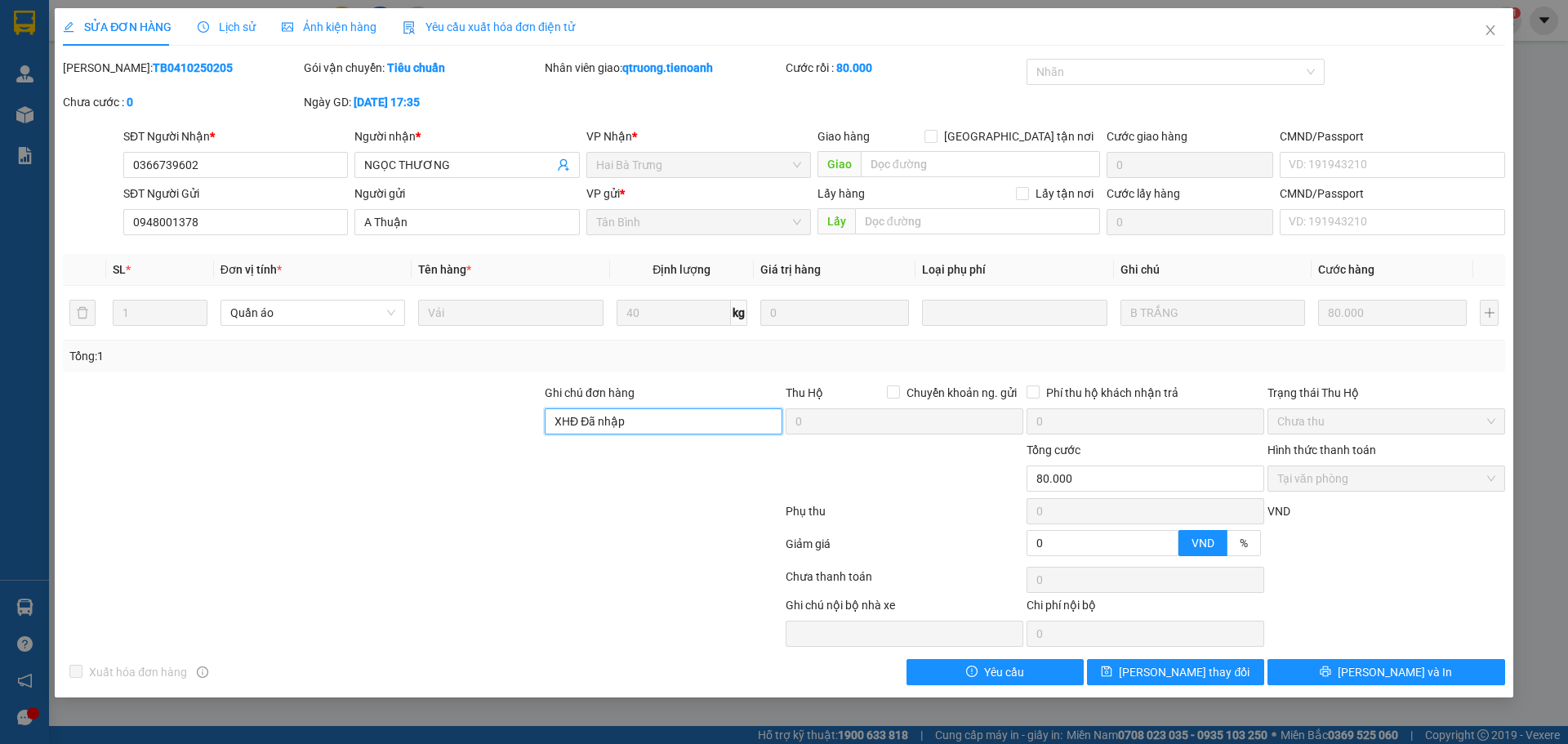
drag, startPoint x: 663, startPoint y: 418, endPoint x: 524, endPoint y: 420, distance: 139.0
click at [524, 420] on div "Ghi chú đơn hàng XHĐ Đã nhập Thu Hộ Chuyển khoản ng. gửi 0 Phí thu hộ khách nhậ…" at bounding box center [784, 411] width 1446 height 57
paste input "7ZHQCGZA0KJR"
type input "mã hđ: 7ZHQCGZA0KJR"
click at [1182, 676] on span "Lưu thay đổi" at bounding box center [1184, 672] width 131 height 18
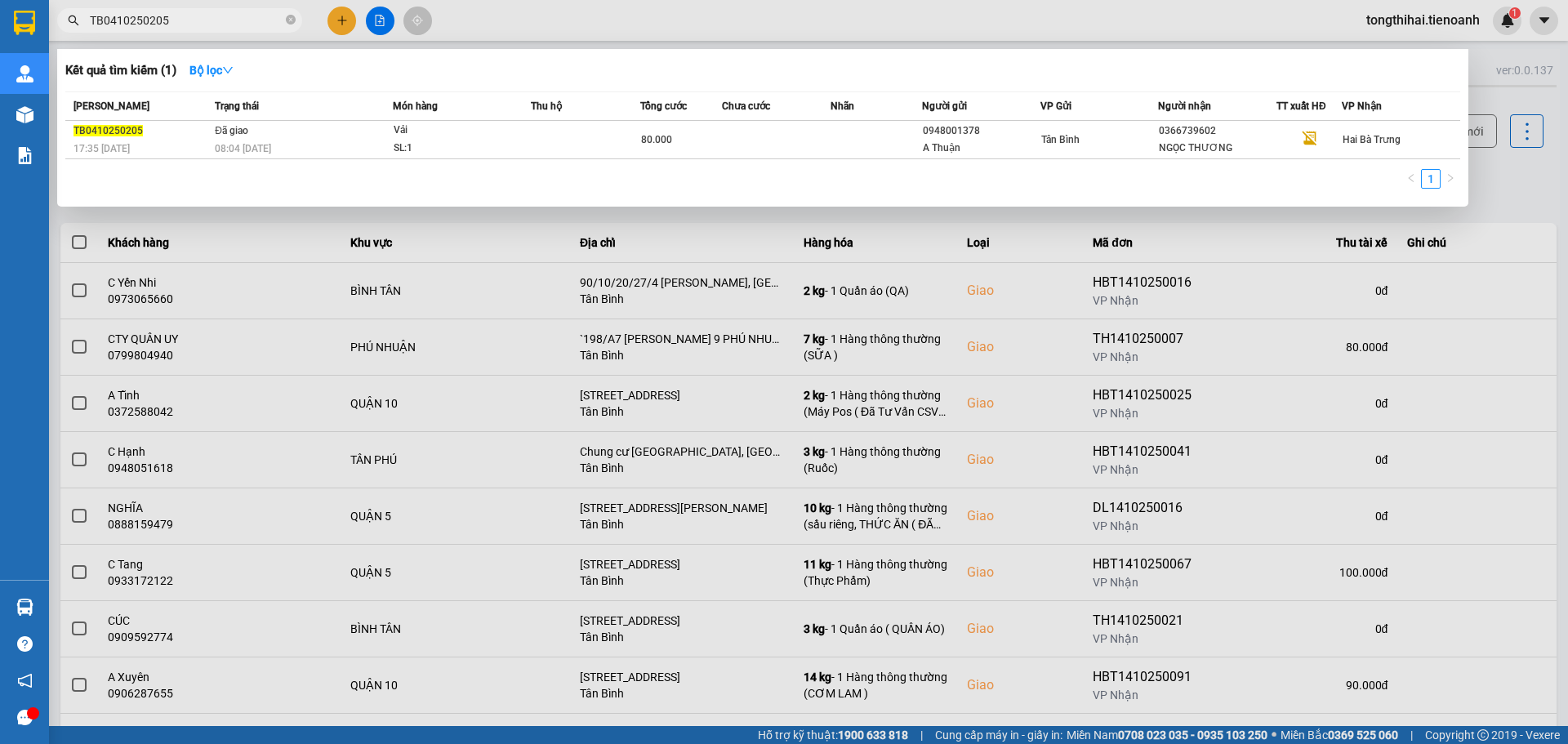
drag, startPoint x: 203, startPoint y: 21, endPoint x: 64, endPoint y: 13, distance: 139.2
click at [64, 13] on span "TB0410250205" at bounding box center [179, 20] width 245 height 24
paste input "610250223"
type input "TB0610250223"
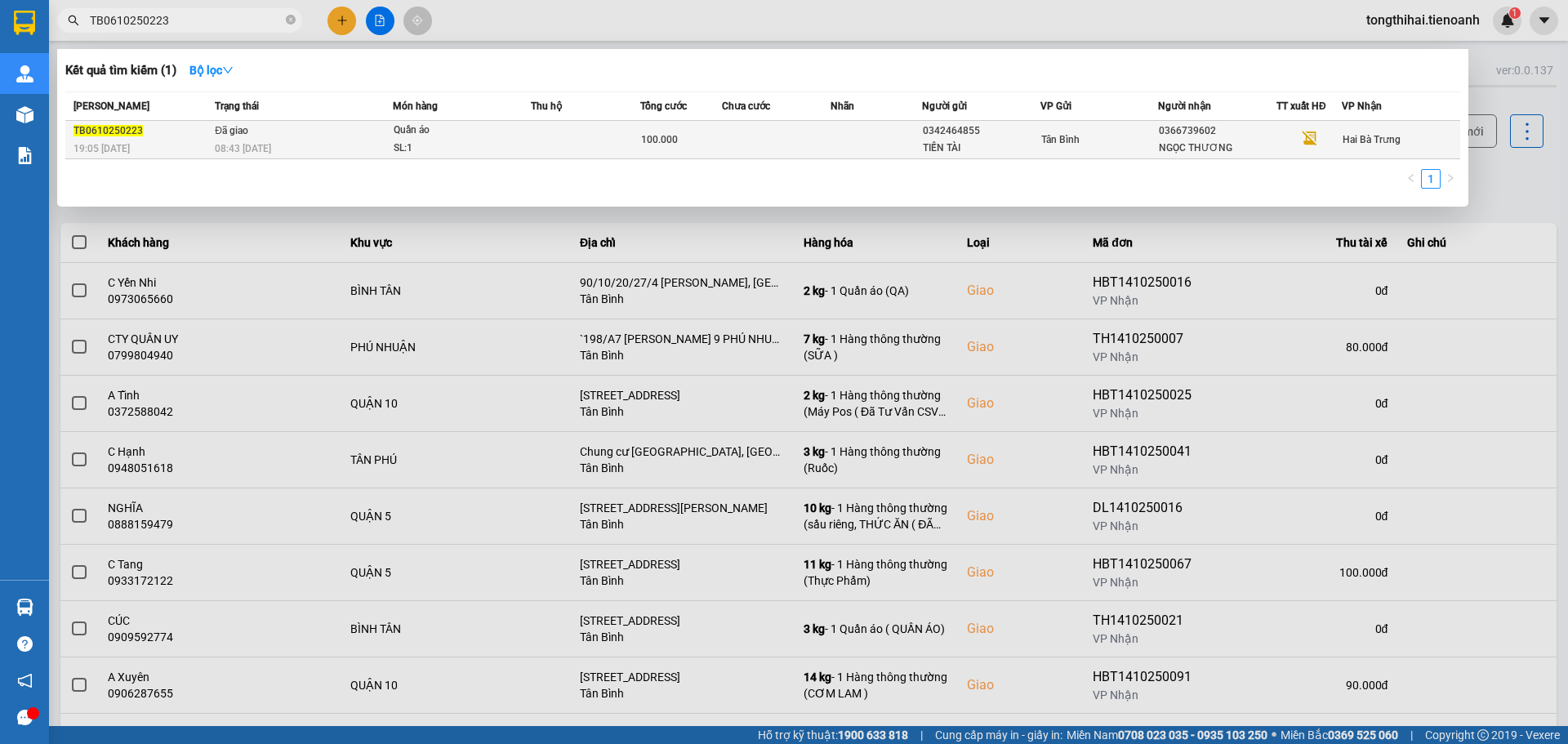
click at [604, 131] on td at bounding box center [586, 140] width 110 height 38
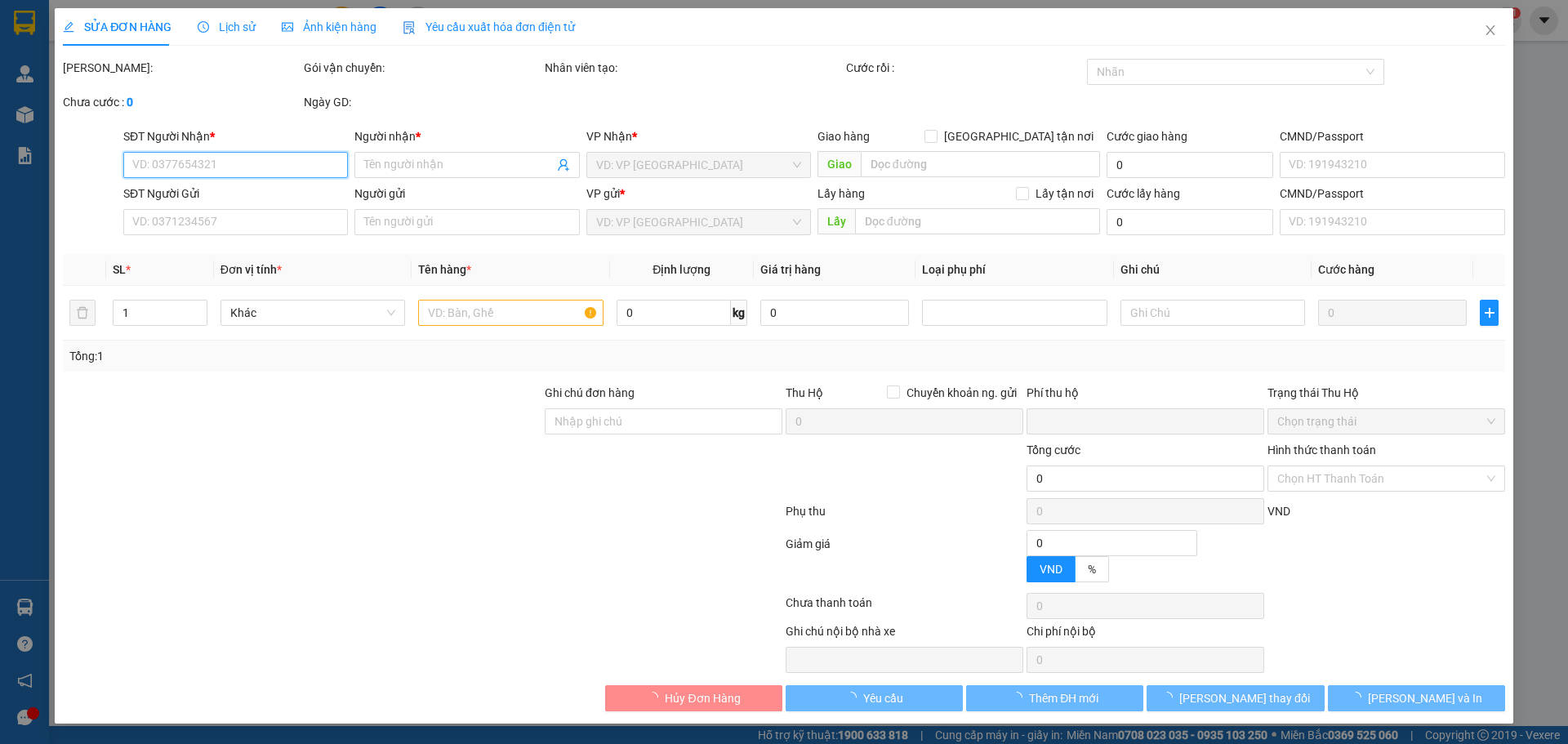
type input "0366739602"
type input "NGỌC THƯƠNG"
type input "0342464855"
type input "TIẾN TÀI"
type input "XHĐ Đã nhập"
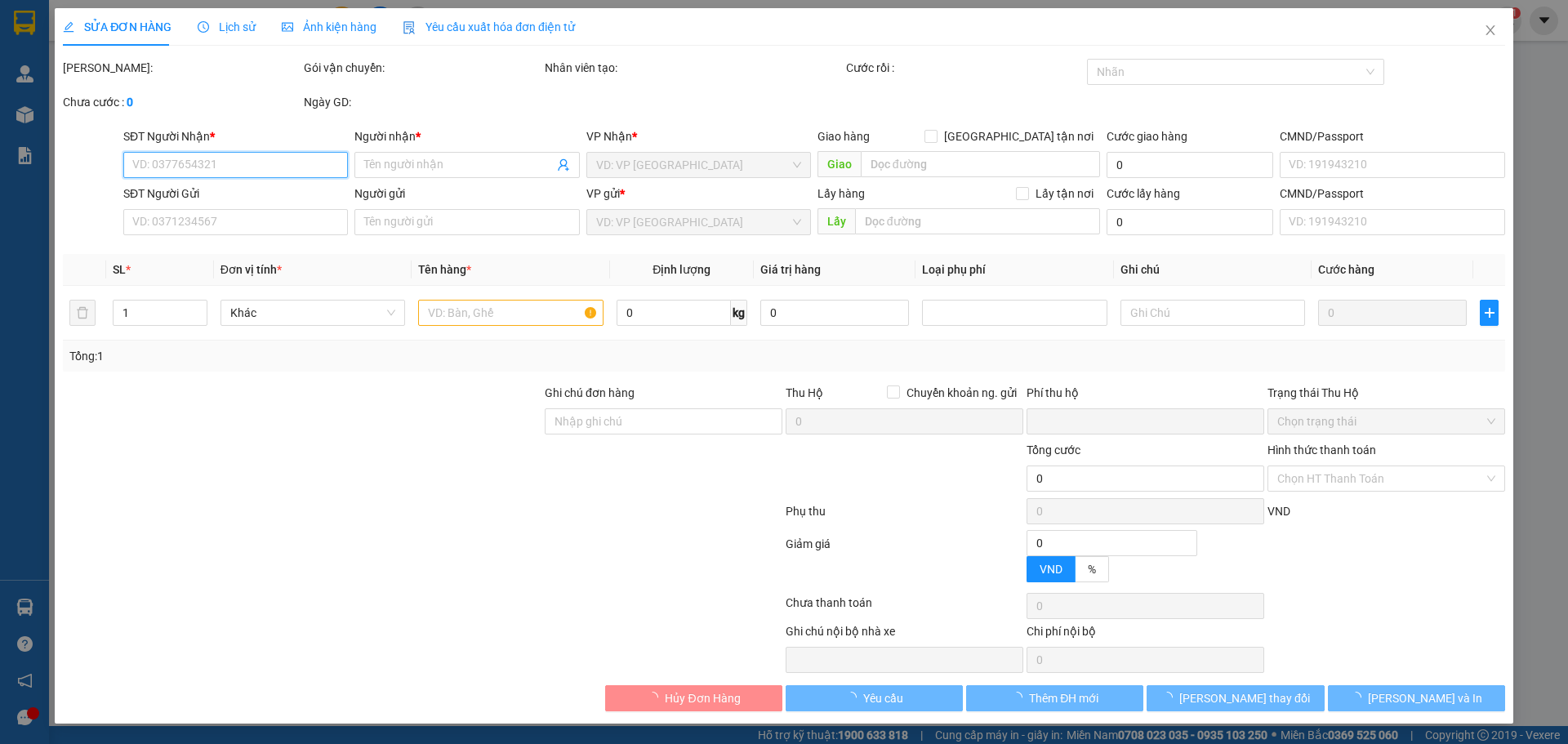
type input "0"
type input "100.000"
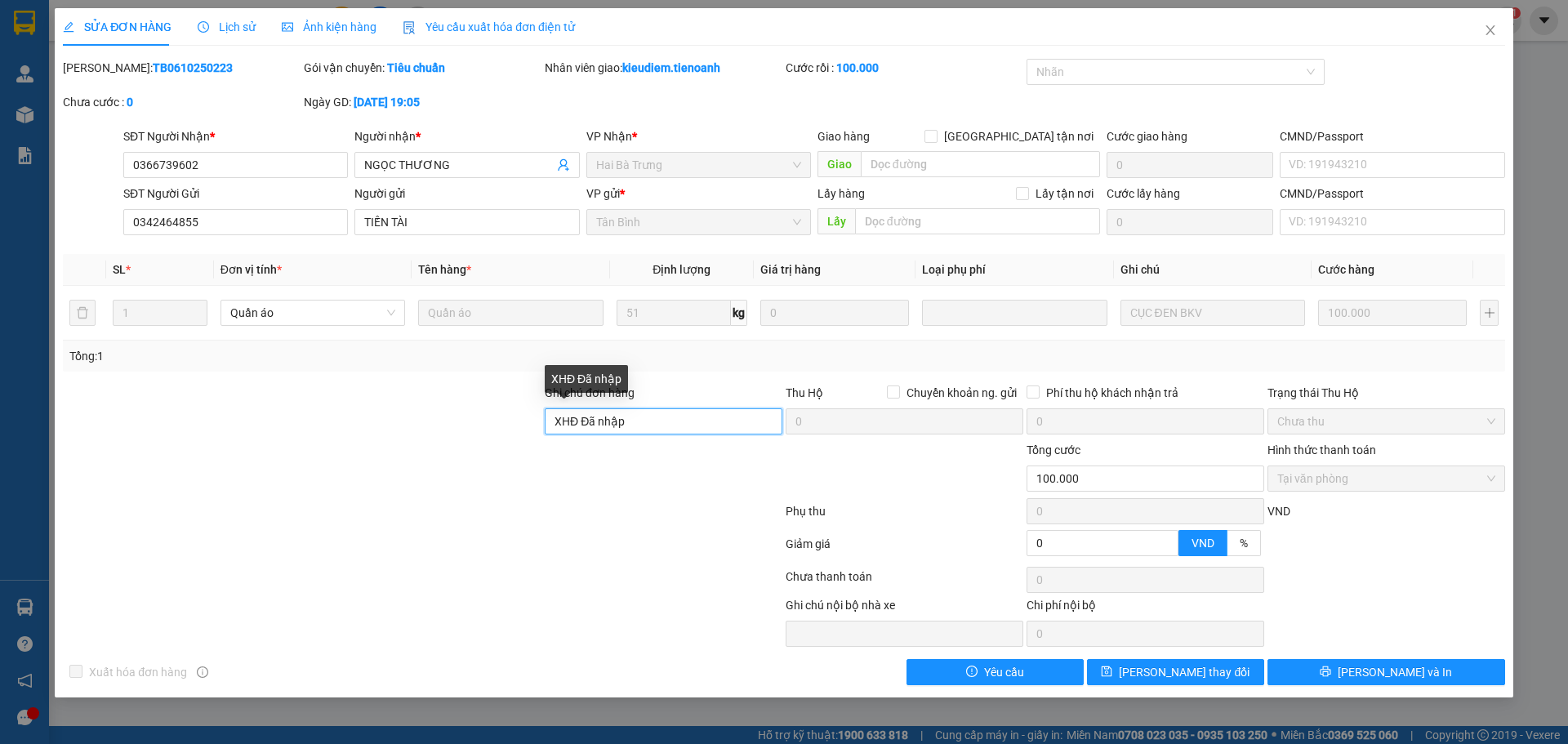
drag, startPoint x: 680, startPoint y: 418, endPoint x: 477, endPoint y: 418, distance: 203.0
click at [477, 418] on div "Ghi chú đơn hàng XHĐ Đã nhập Thu Hộ Chuyển khoản ng. gửi 0 Phí thu hộ khách nhậ…" at bounding box center [784, 411] width 1446 height 57
paste input "85H0CMK8XXP3"
type input "mã hđ: 85H0CMK8XXP3"
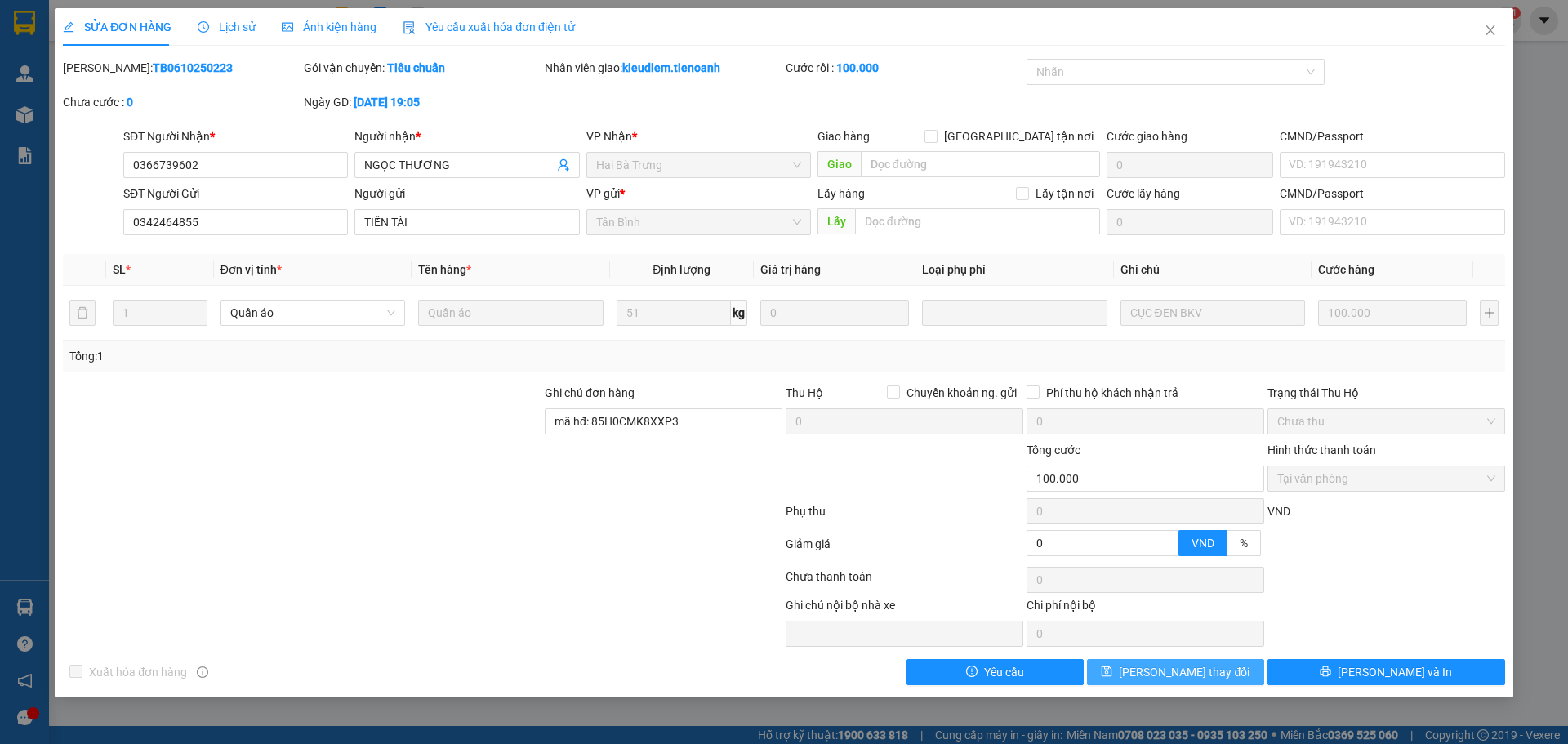
click at [1147, 670] on button "Lưu thay đổi" at bounding box center [1175, 672] width 177 height 26
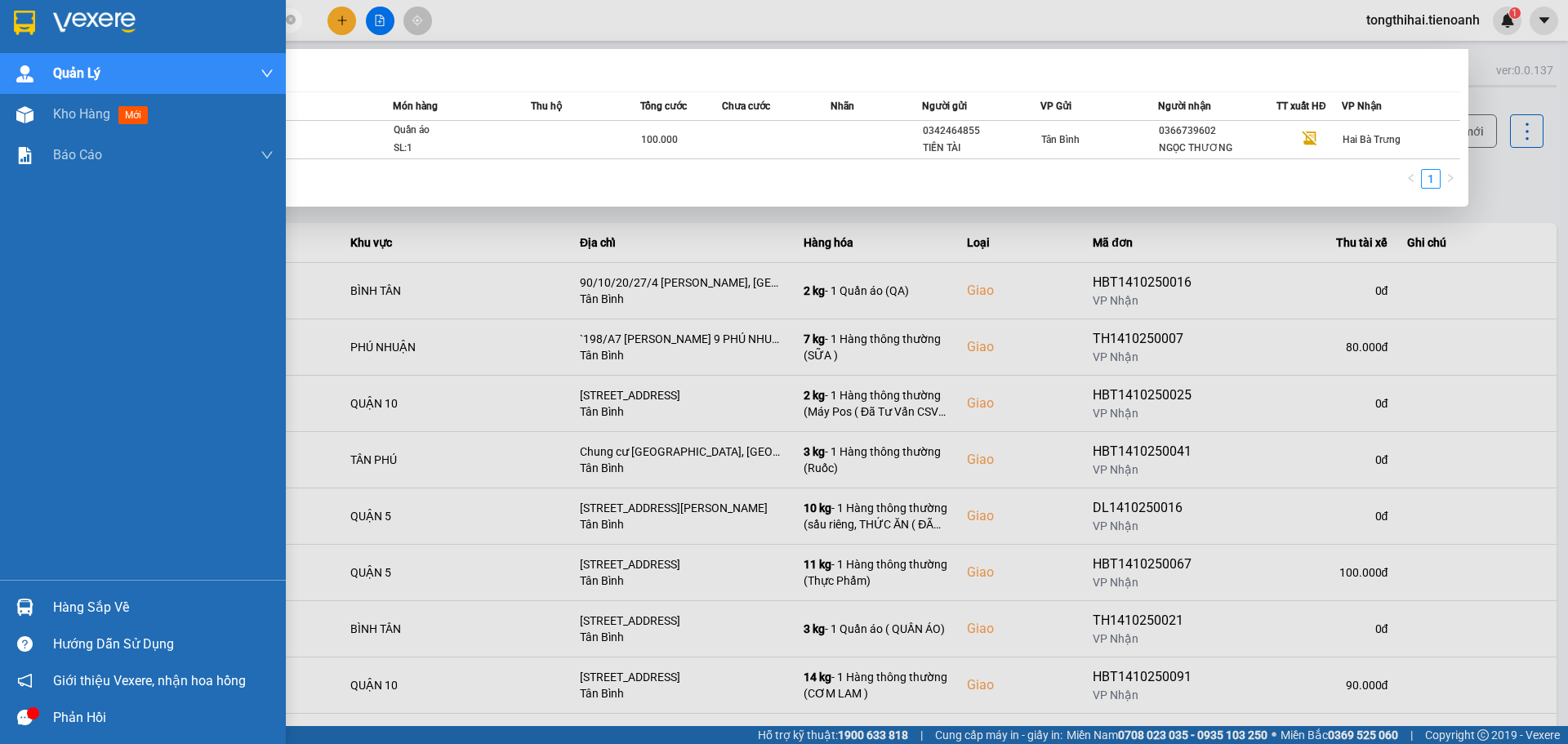
drag, startPoint x: 201, startPoint y: 16, endPoint x: 42, endPoint y: 11, distance: 159.1
click at [42, 11] on section "Kết quả tìm kiếm ( 1 ) Bộ lọc Mã ĐH Trạng thái Món hàng Thu hộ Tổng cước Chưa c…" at bounding box center [784, 372] width 1568 height 744
paste input "410250282"
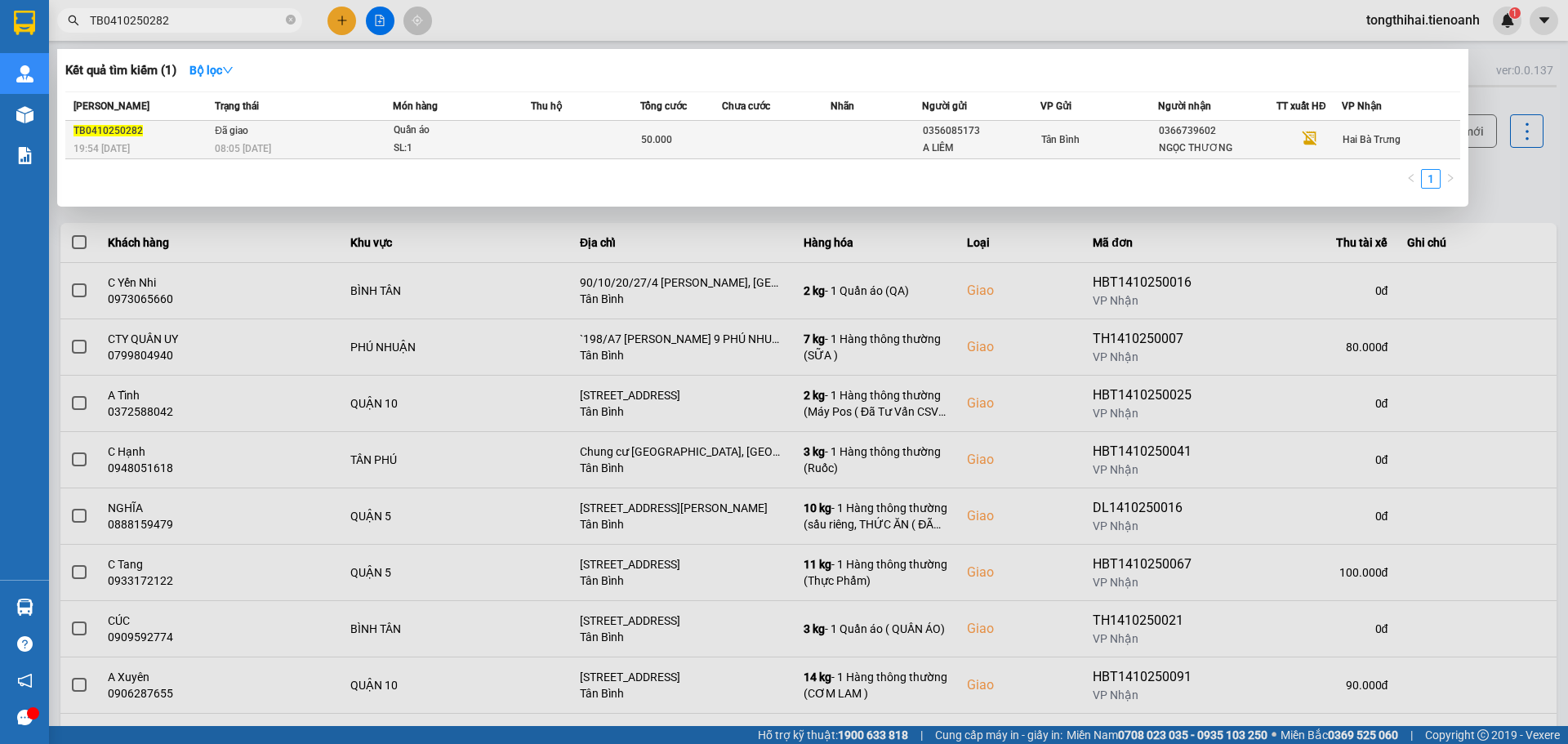
type input "TB0410250282"
click at [491, 132] on div "Quần áo" at bounding box center [454, 130] width 122 height 18
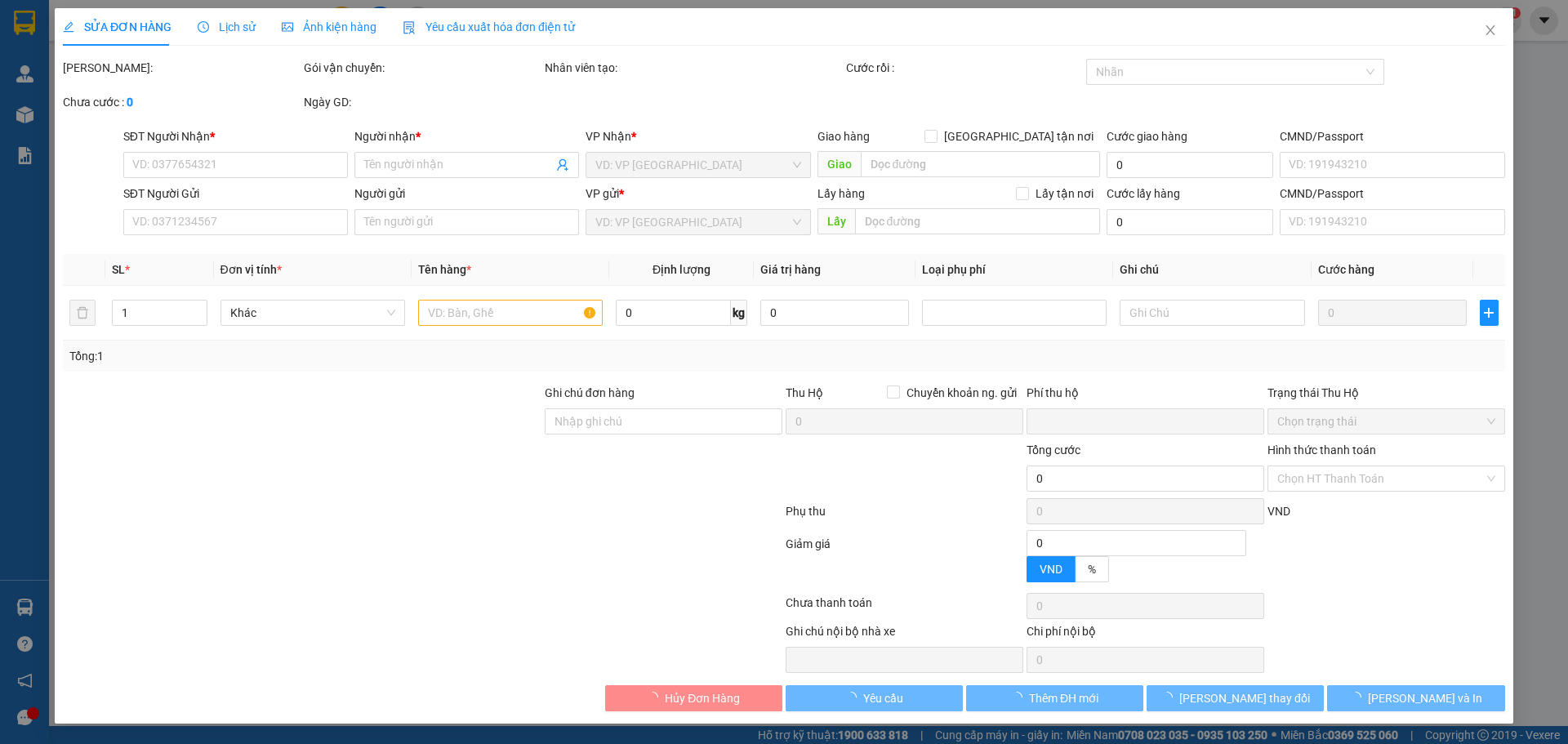
type input "0366739602"
type input "NGỌC THƯƠNG"
type input "0356085173"
type input "A LIÊM"
type input "079080029896"
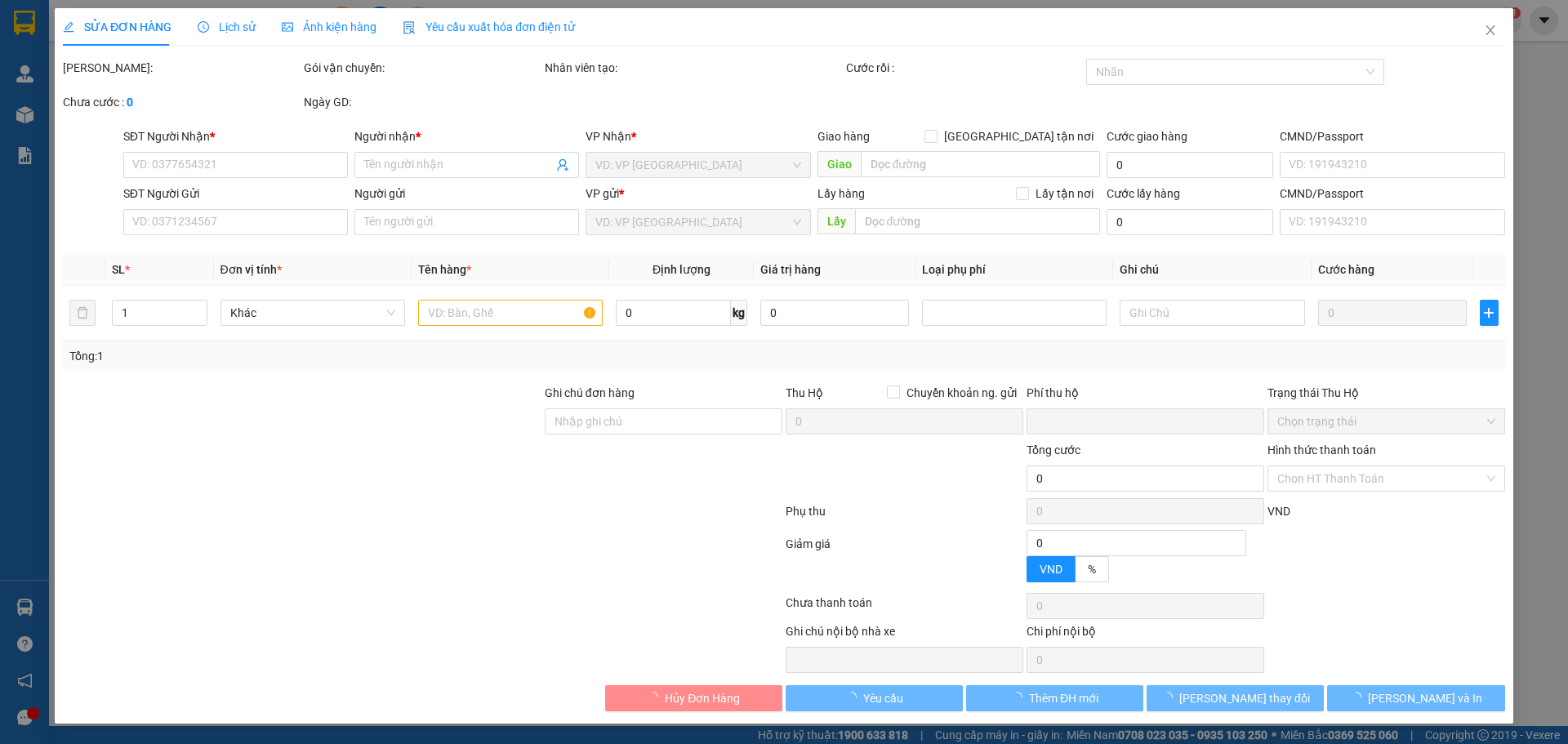
type input "XHĐ Đã nhập"
type input "0"
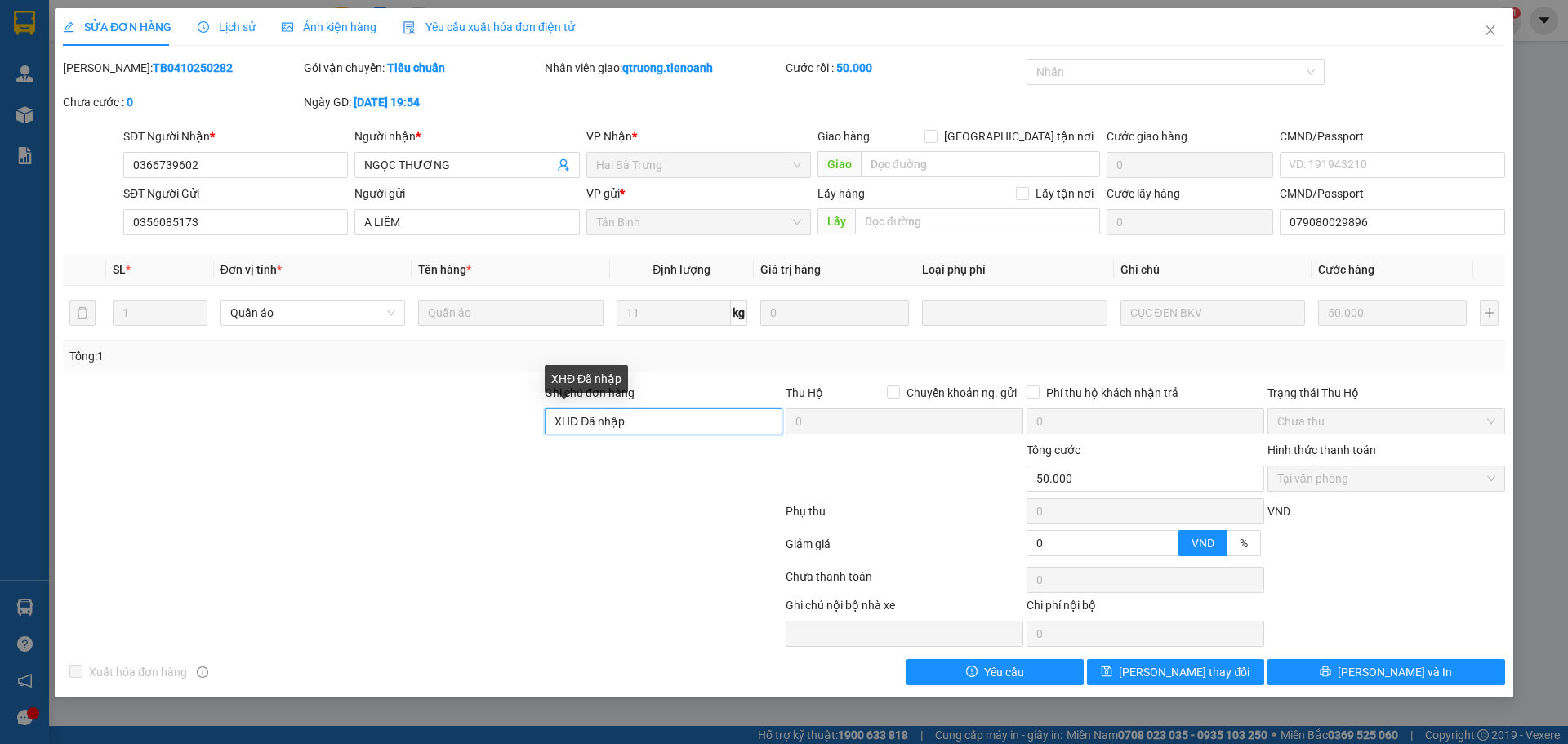
drag, startPoint x: 573, startPoint y: 437, endPoint x: 538, endPoint y: 440, distance: 35.1
click at [538, 440] on form "Ghi chú đơn hàng XHĐ Đã nhập Thu Hộ Chuyển khoản ng. gửi 0 Phí thu hộ khách nhậ…" at bounding box center [783, 473] width 1442 height 179
paste input "E4HPCZRJXZAB"
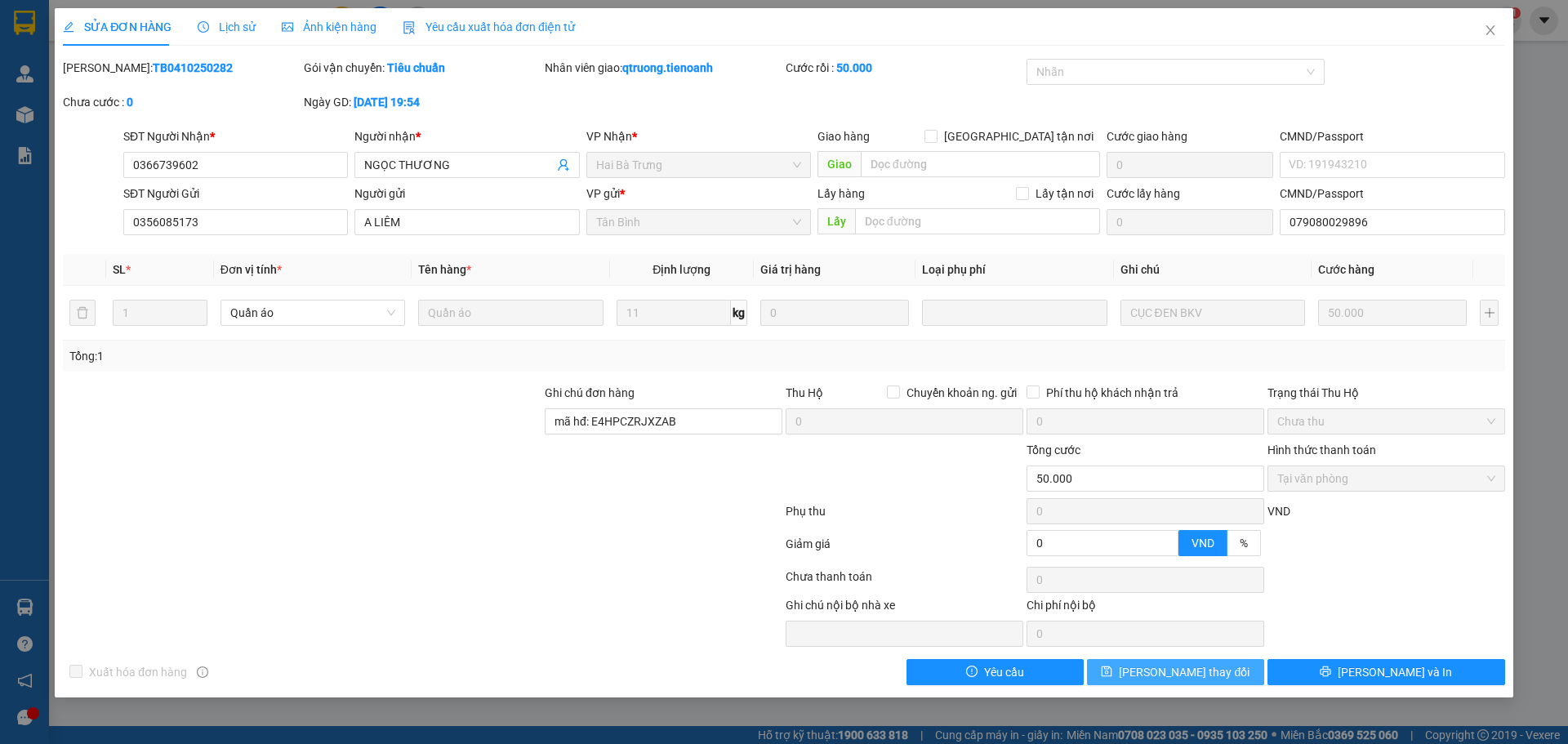
click at [1183, 672] on span "Lưu thay đổi" at bounding box center [1184, 672] width 131 height 18
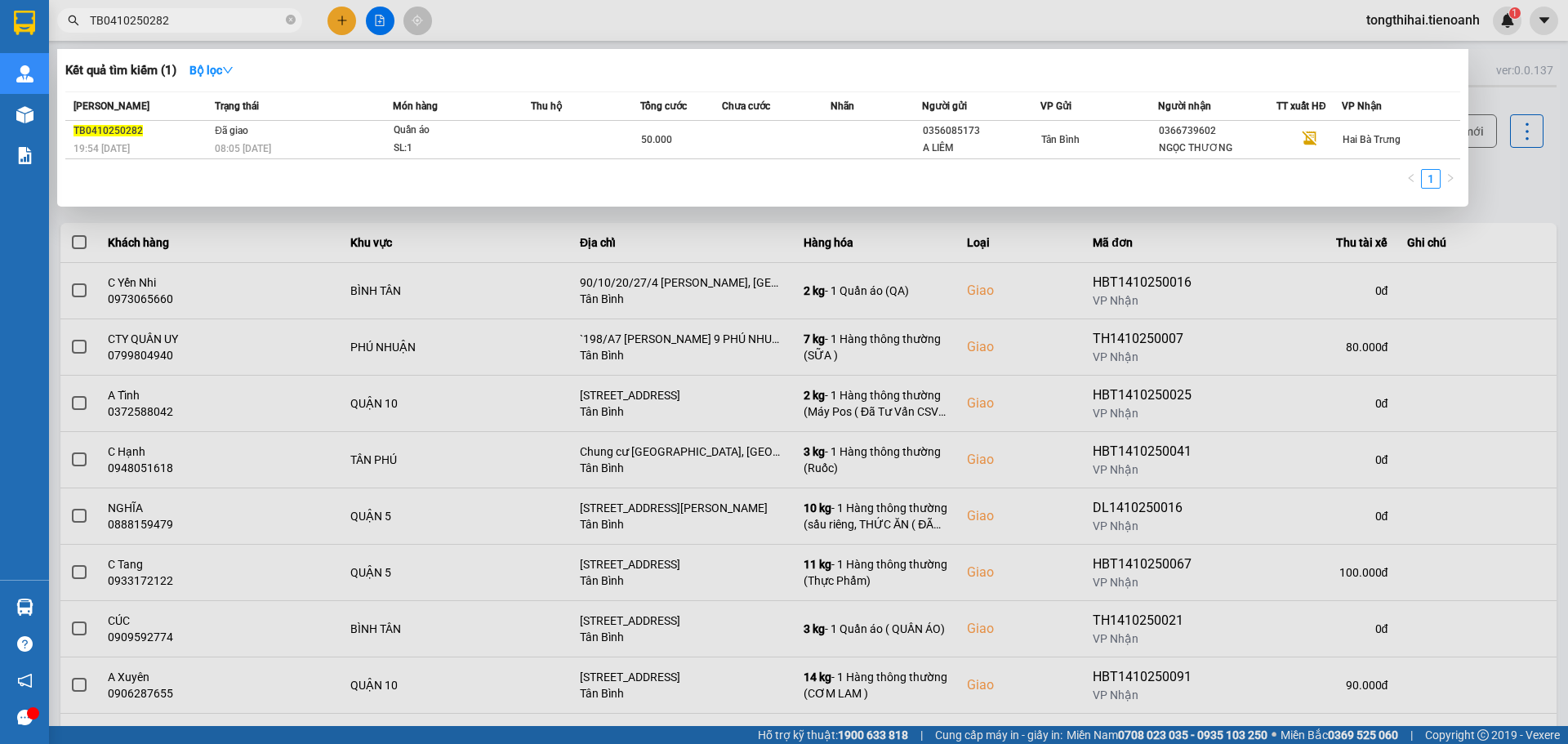
drag, startPoint x: 187, startPoint y: 23, endPoint x: 78, endPoint y: 25, distance: 109.0
click at [78, 25] on div "TB0410250282" at bounding box center [159, 20] width 318 height 24
paste input "BXNTG1510250002"
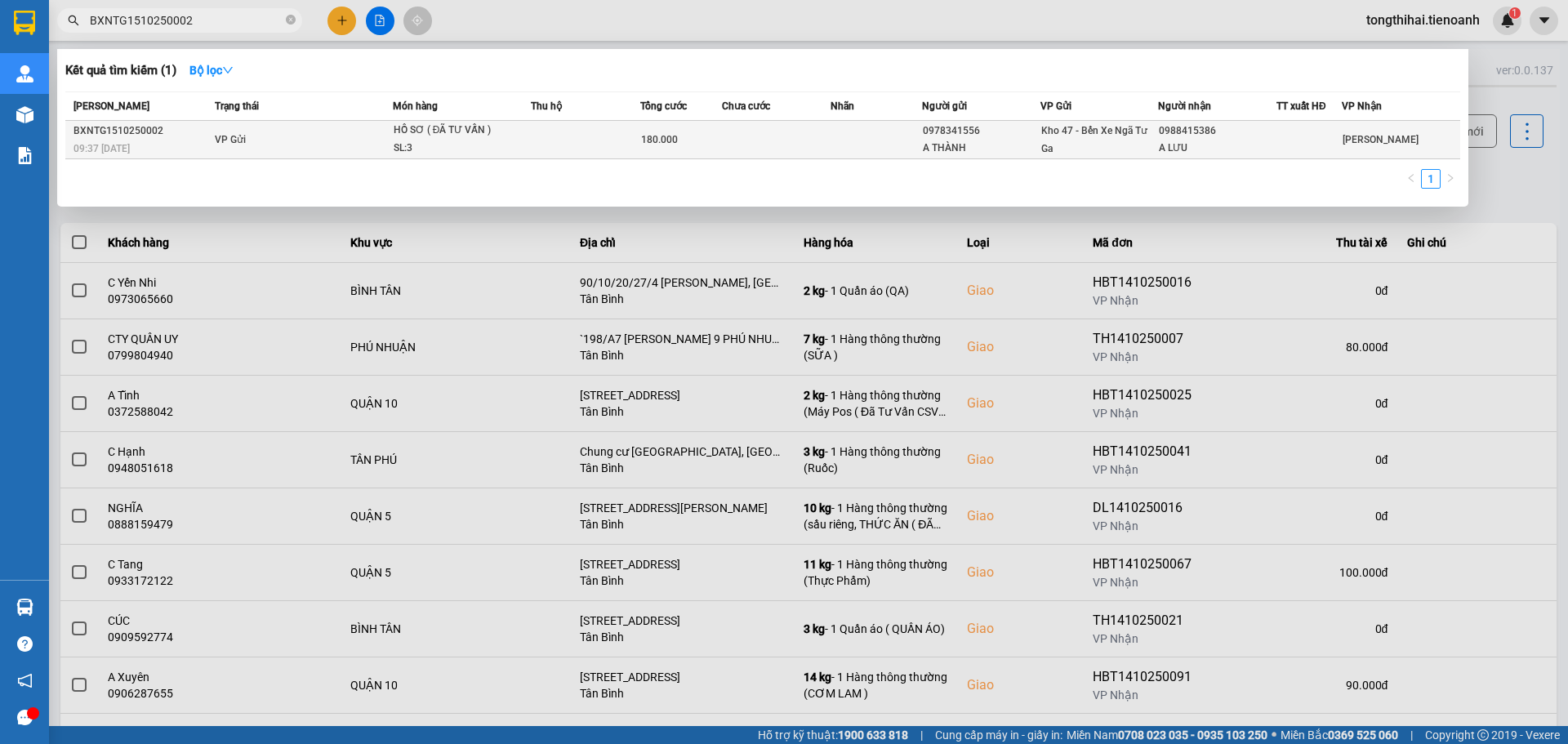
click at [754, 139] on td at bounding box center [776, 140] width 110 height 38
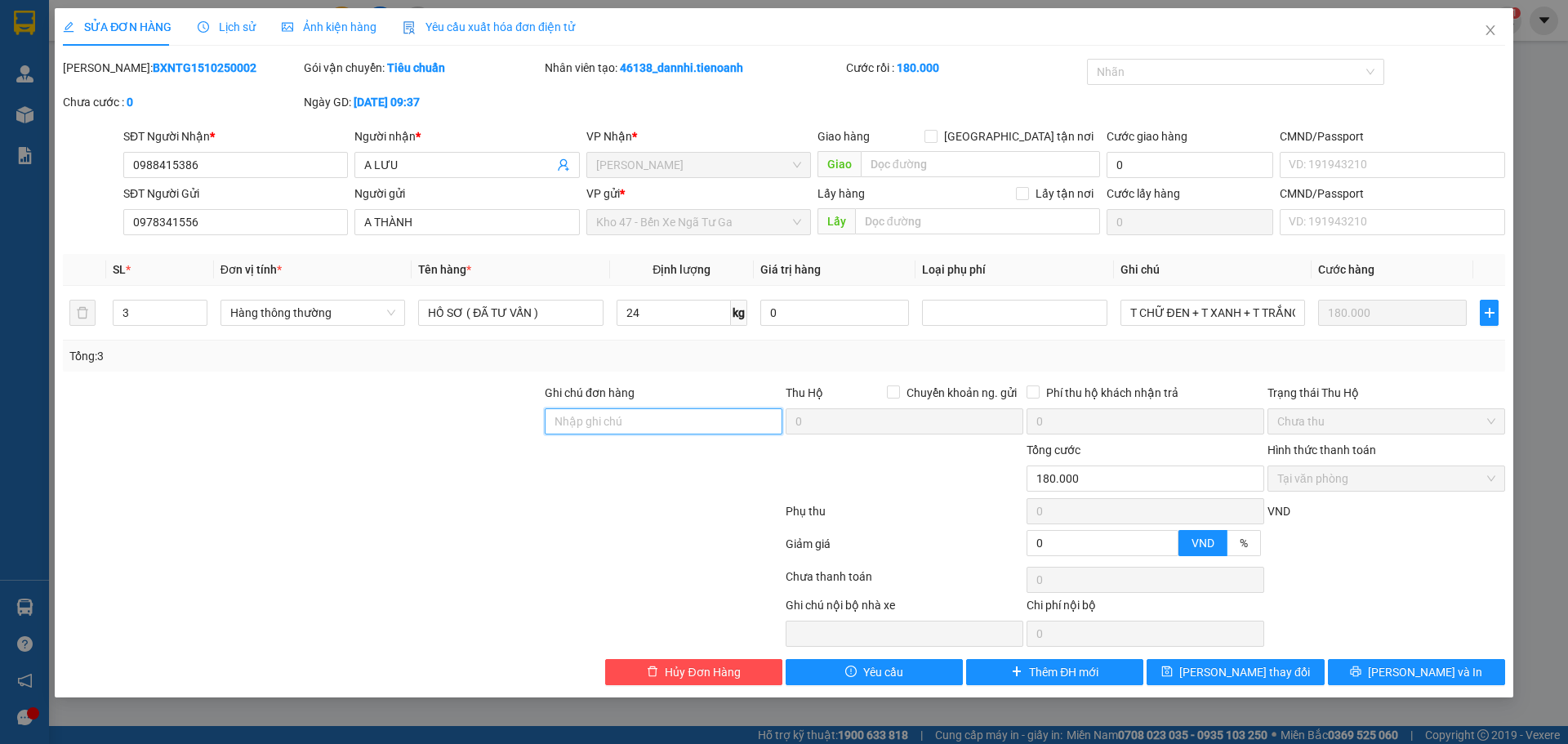
click at [688, 415] on input "Ghi chú đơn hàng" at bounding box center [663, 420] width 237 height 26
paste input "E4HPCZRJXG05"
click at [1231, 673] on span "Lưu thay đổi" at bounding box center [1244, 672] width 131 height 18
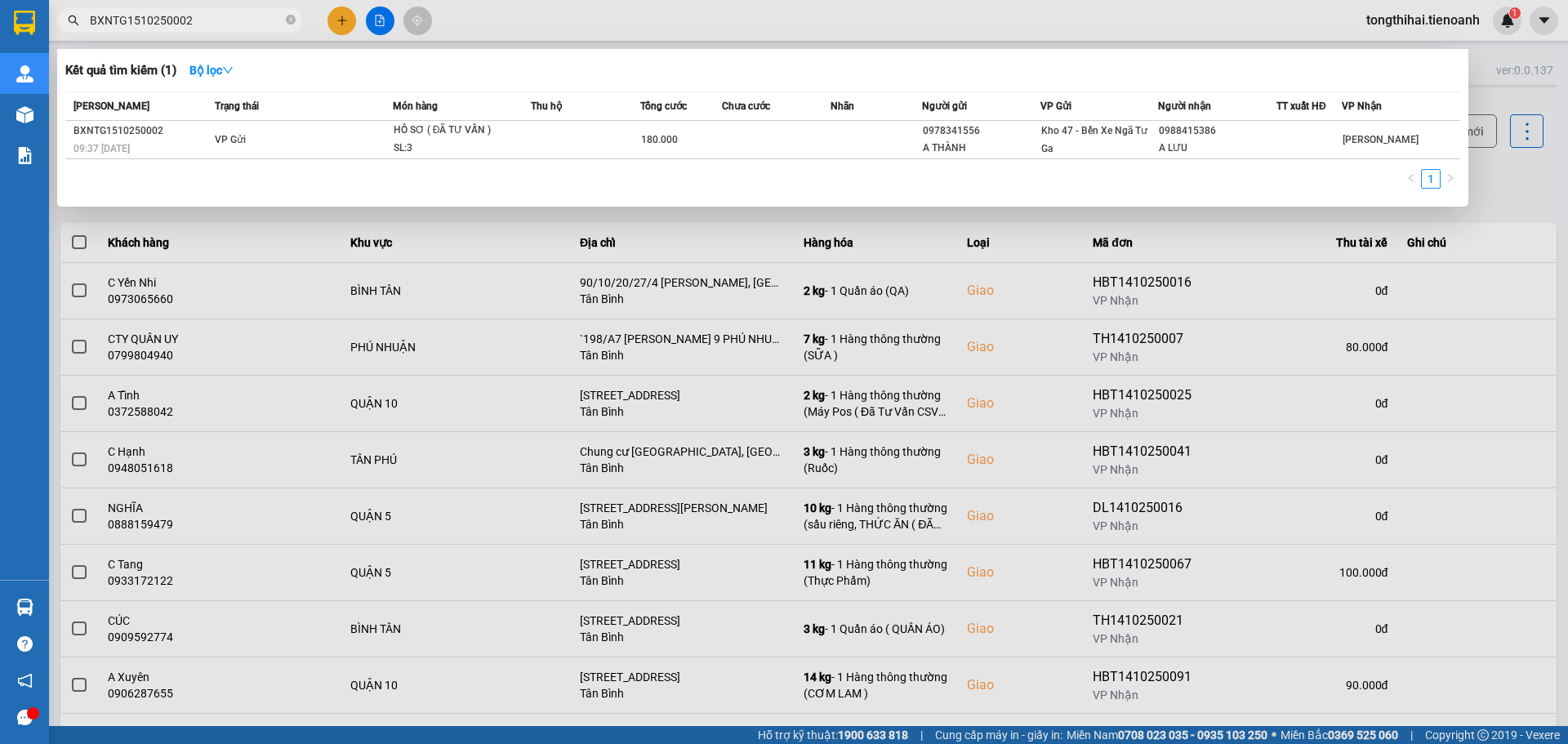
drag, startPoint x: 217, startPoint y: 16, endPoint x: 89, endPoint y: 13, distance: 128.0
click at [89, 13] on span "BXNTG1510250002" at bounding box center [179, 20] width 245 height 24
paste input "TB1010250153"
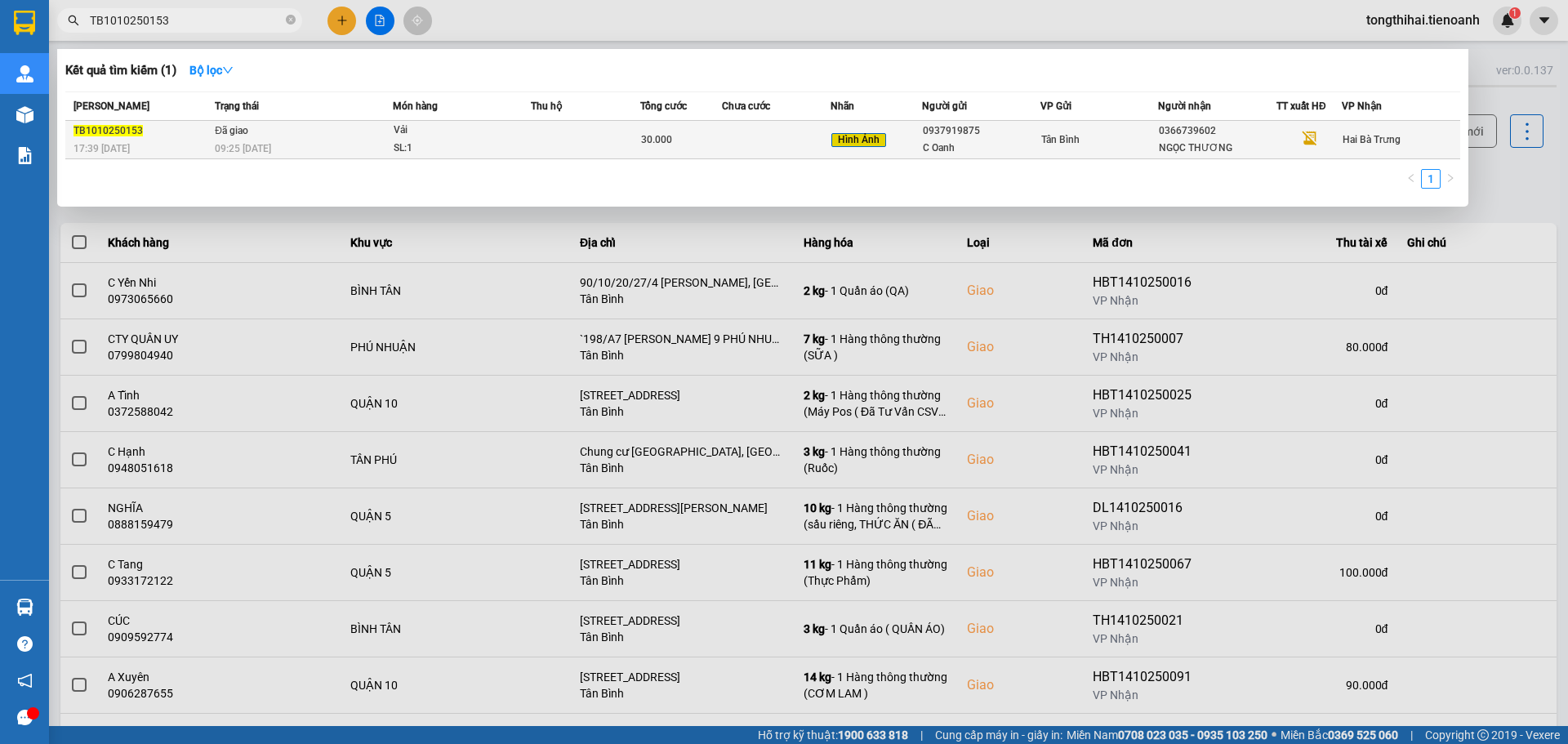
click at [489, 136] on div "Vải" at bounding box center [454, 130] width 122 height 18
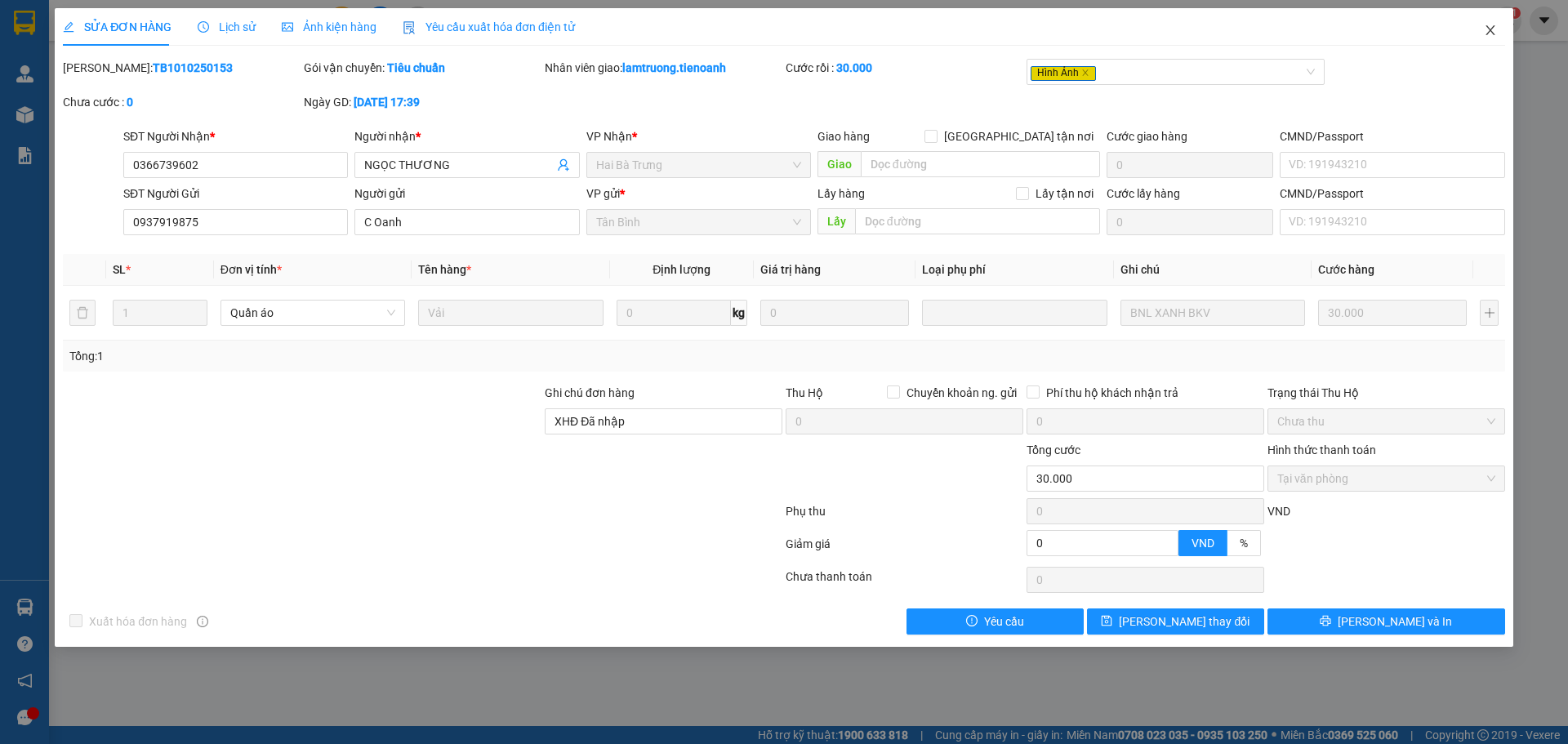
click at [1495, 31] on icon "close" at bounding box center [1490, 30] width 13 height 13
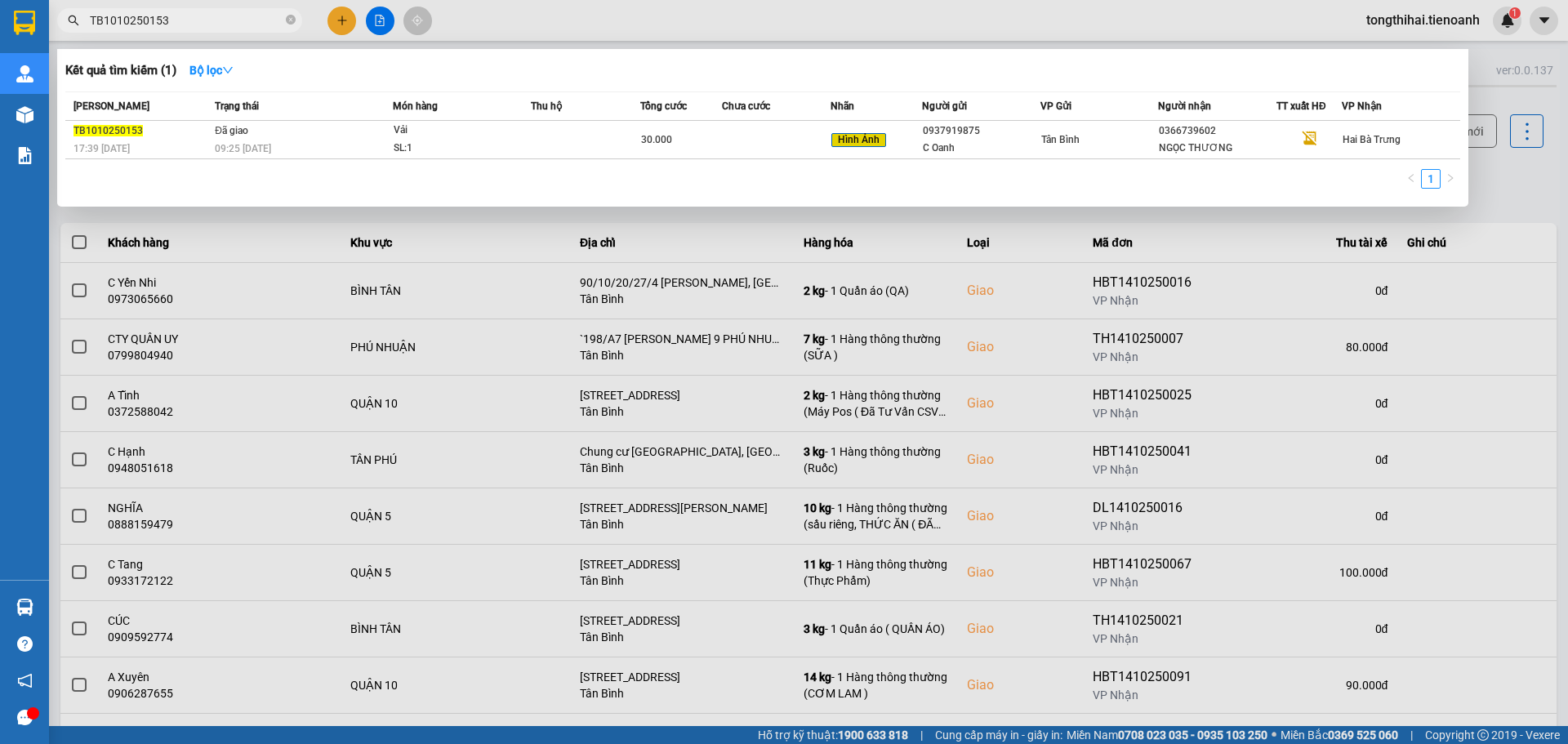
click at [197, 13] on input "TB1010250153" at bounding box center [186, 21] width 193 height 18
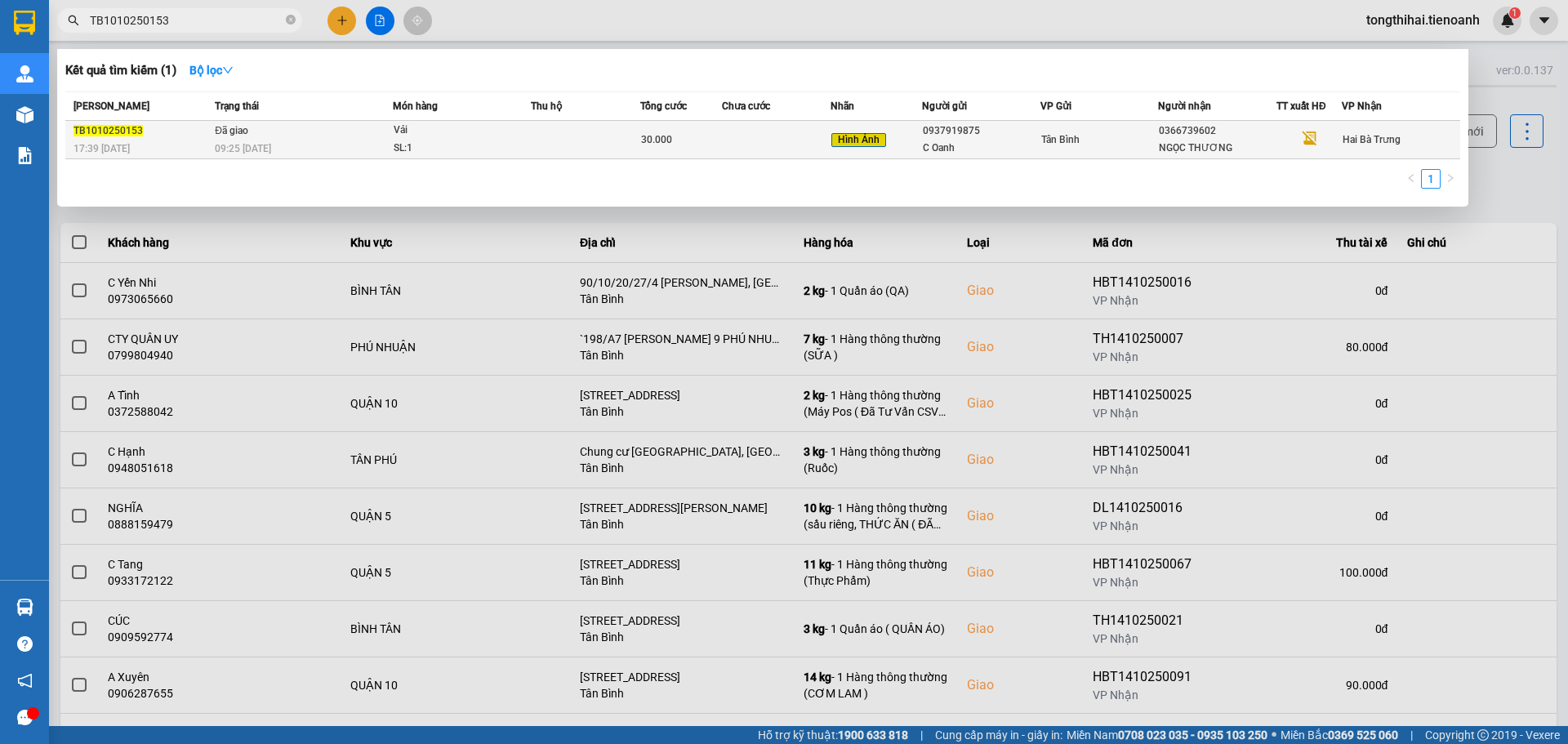
click at [459, 148] on div "SL: 1" at bounding box center [454, 149] width 122 height 18
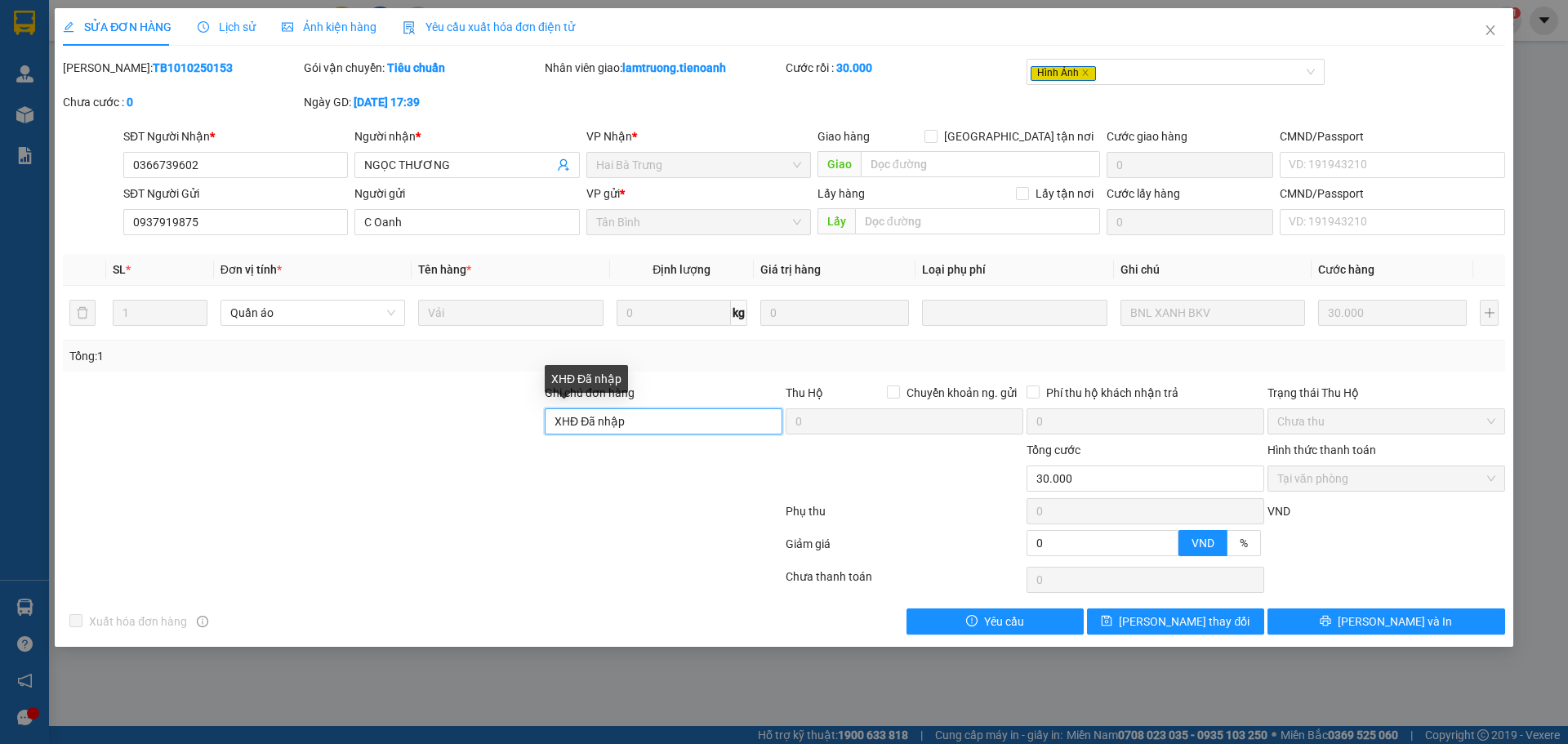
drag, startPoint x: 640, startPoint y: 418, endPoint x: 519, endPoint y: 411, distance: 121.2
click at [519, 411] on div "Ghi chú đơn hàng XHĐ Đã nhập Thu Hộ Chuyển khoản ng. gửi 0 Phí thu hộ khách nhậ…" at bounding box center [784, 411] width 1446 height 57
paste input "RVH1C1QE6QP6"
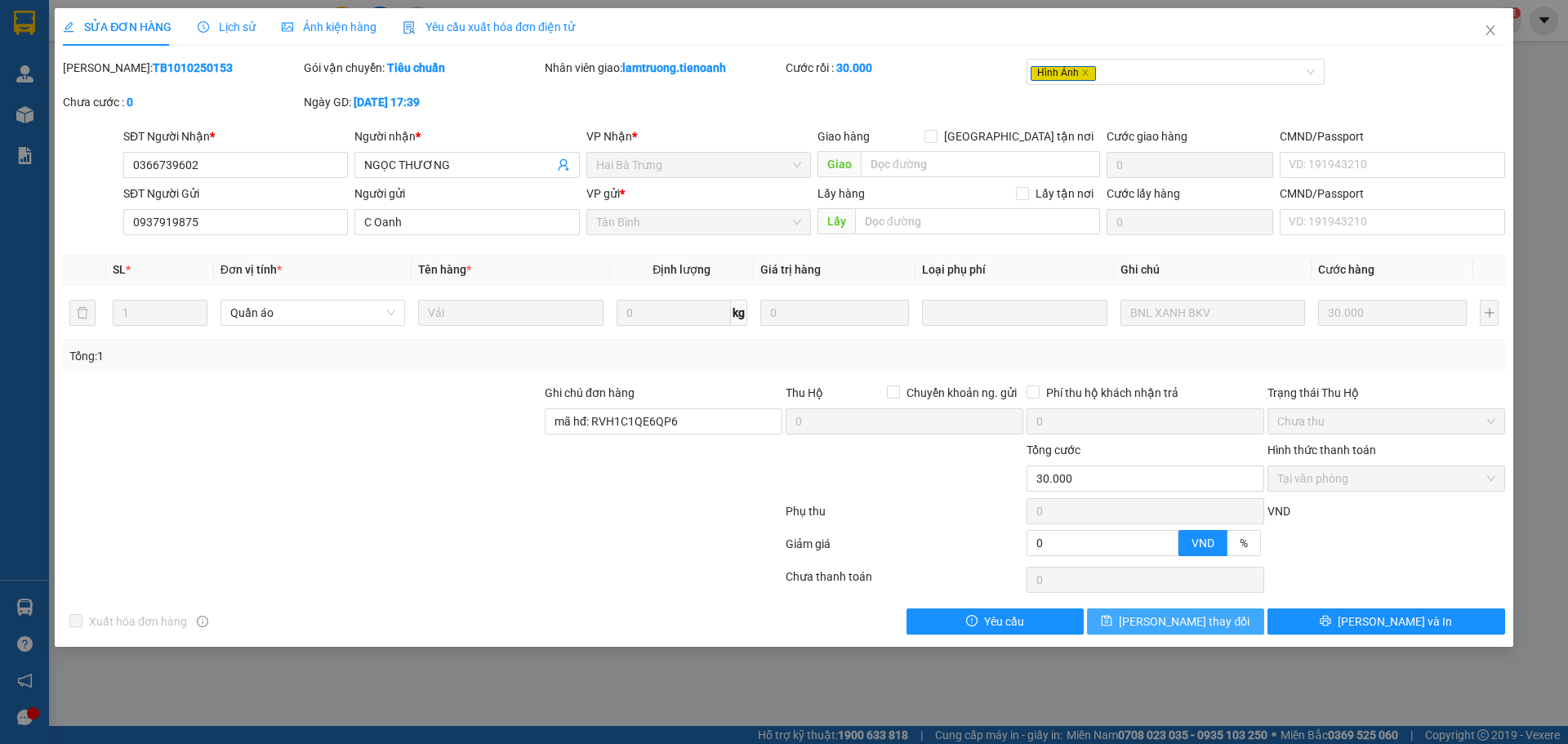
click at [1184, 617] on span "Lưu thay đổi" at bounding box center [1184, 622] width 131 height 18
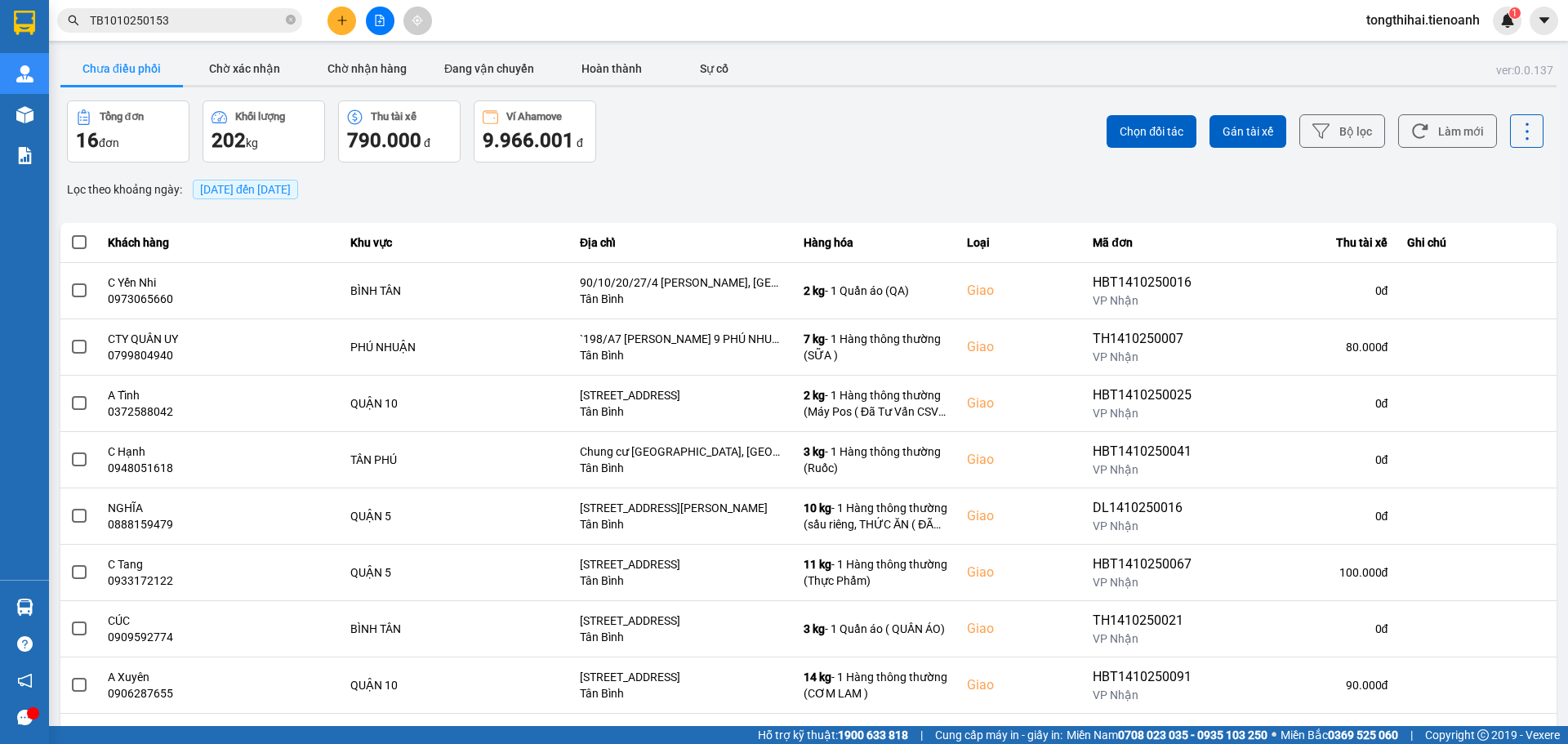
click at [177, 21] on input "TB1010250153" at bounding box center [186, 21] width 193 height 18
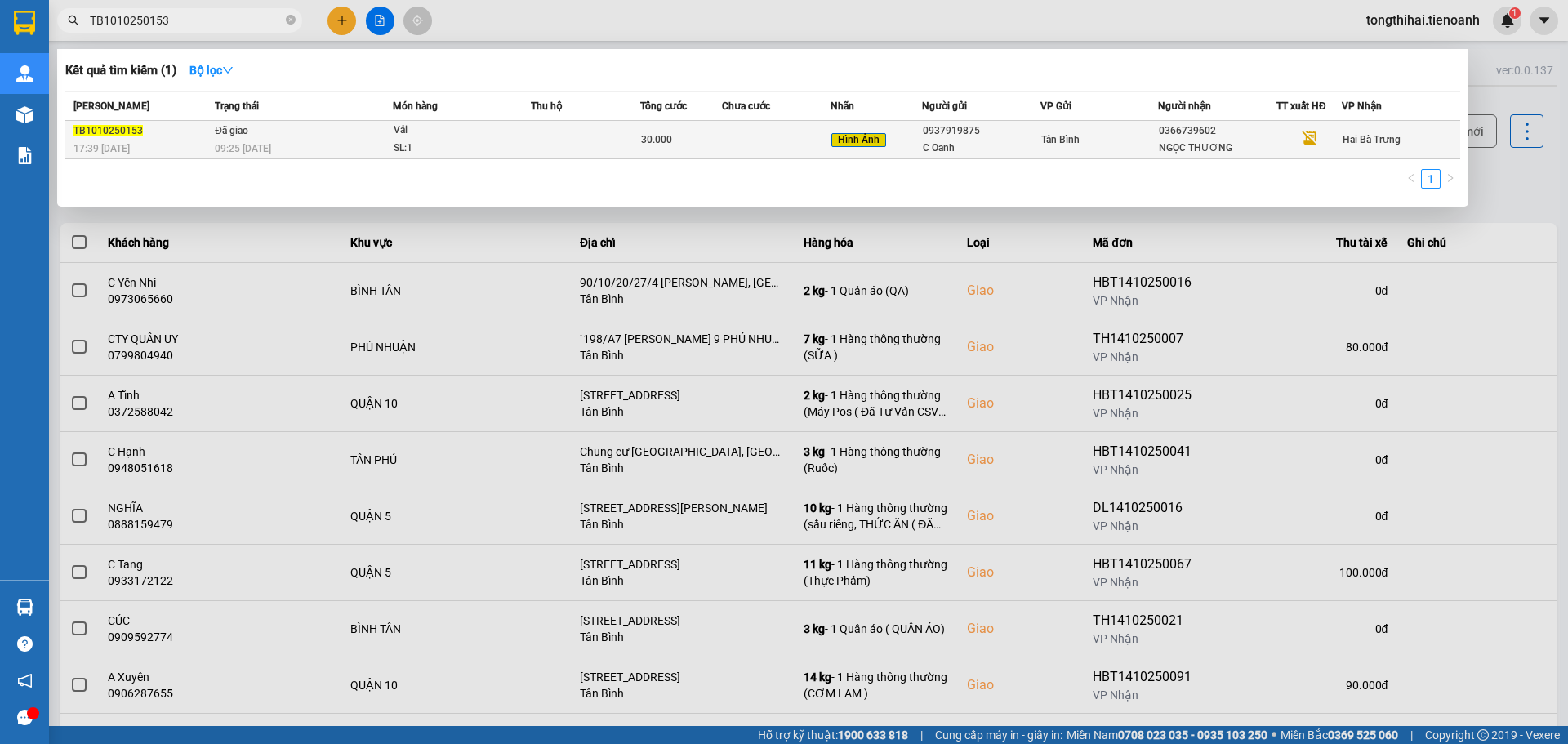
click at [422, 130] on div "Vải" at bounding box center [454, 130] width 122 height 18
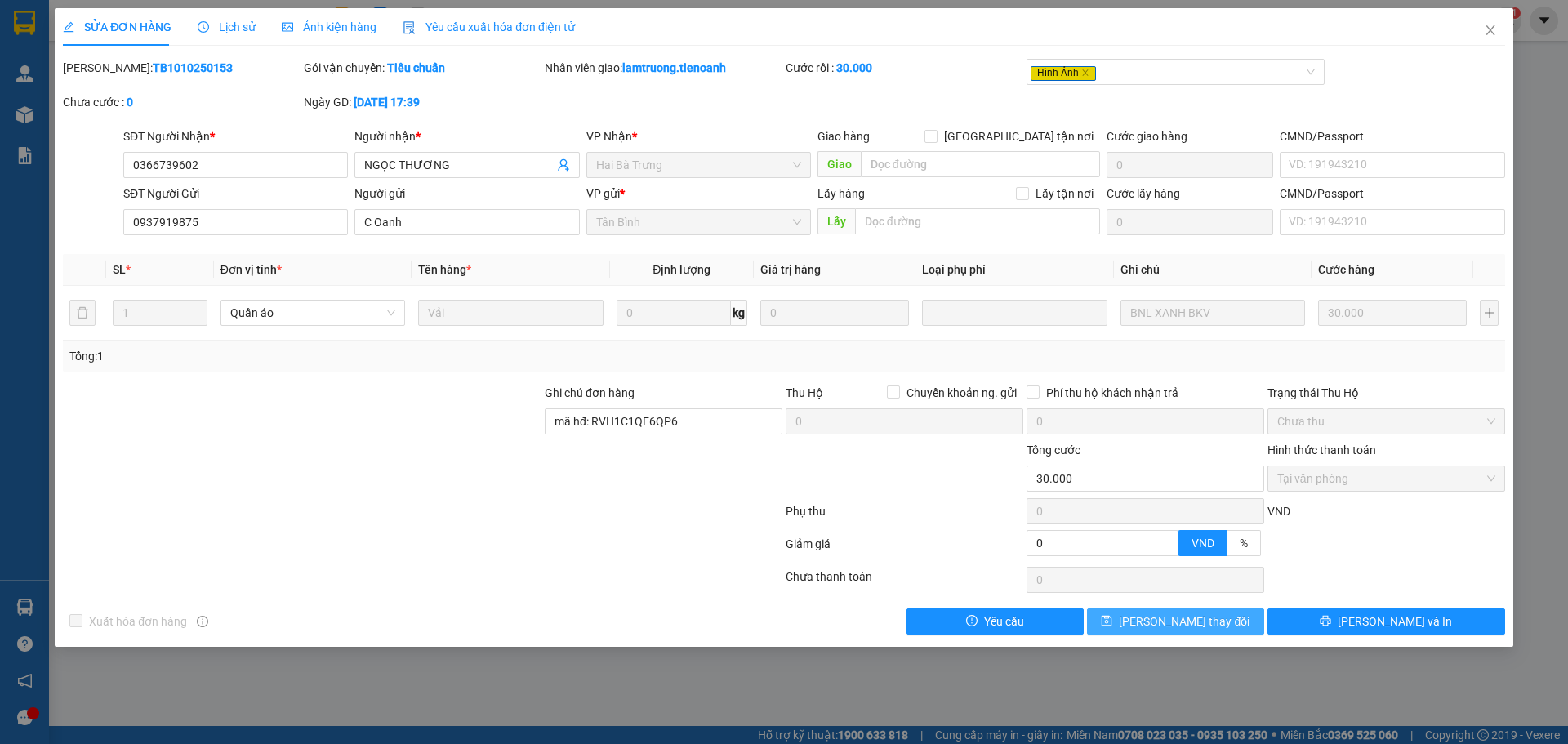
click at [1199, 629] on span "Lưu thay đổi" at bounding box center [1184, 622] width 131 height 18
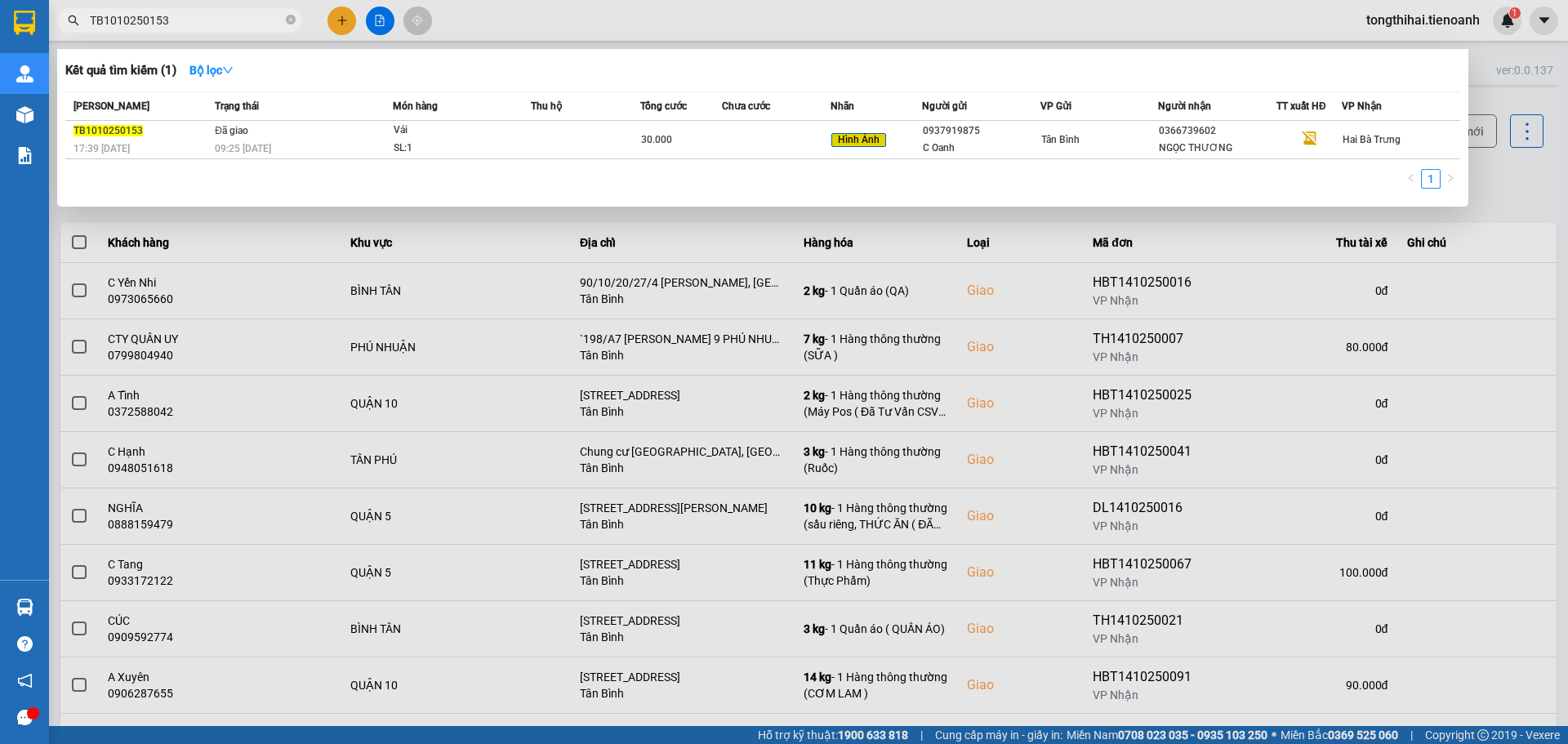
drag, startPoint x: 199, startPoint y: 20, endPoint x: 55, endPoint y: 12, distance: 144.2
click at [55, 12] on div "TB1010250153" at bounding box center [159, 20] width 318 height 24
paste input "0110250267"
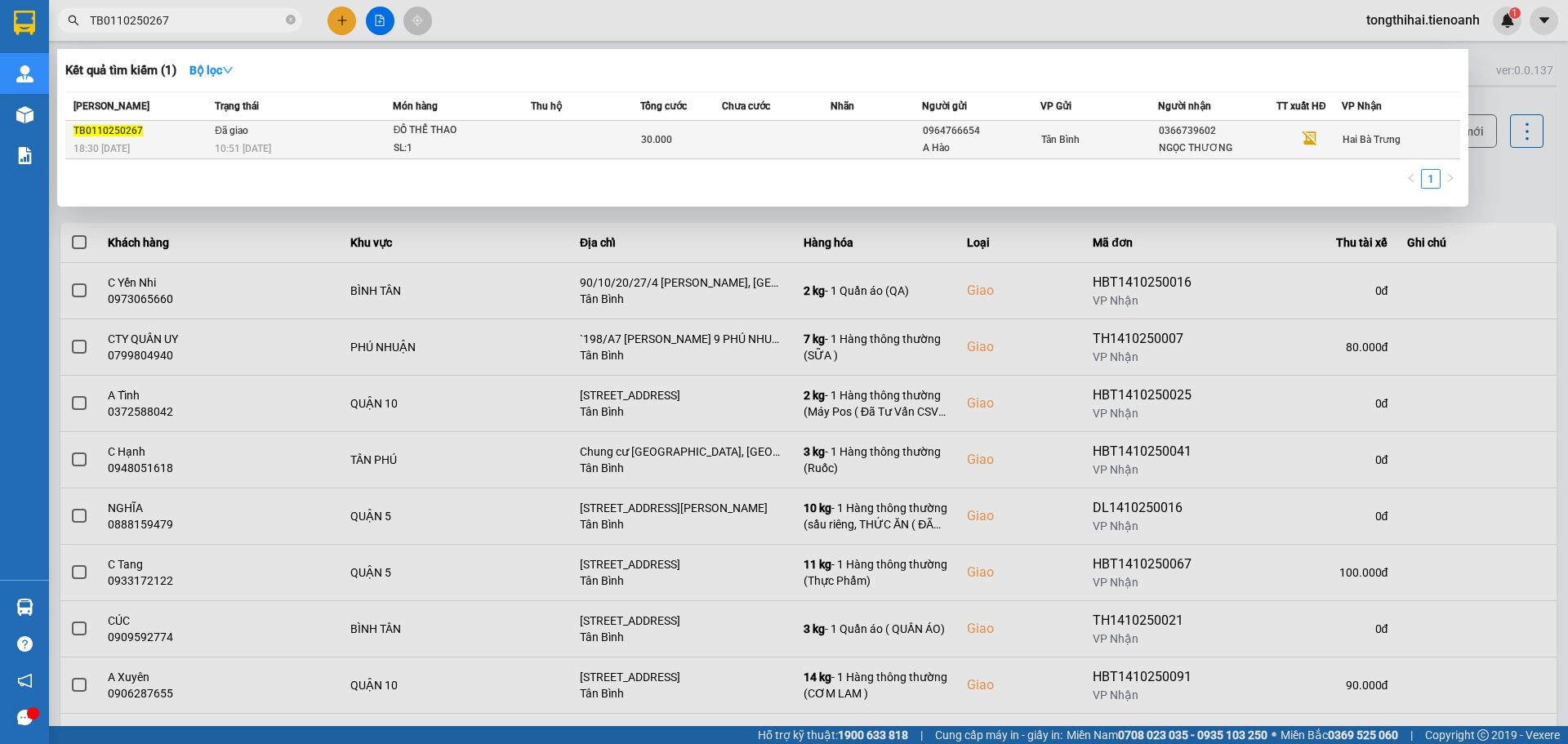
click at [461, 133] on div "ĐỒ THỂ THAO" at bounding box center [454, 130] width 122 height 18
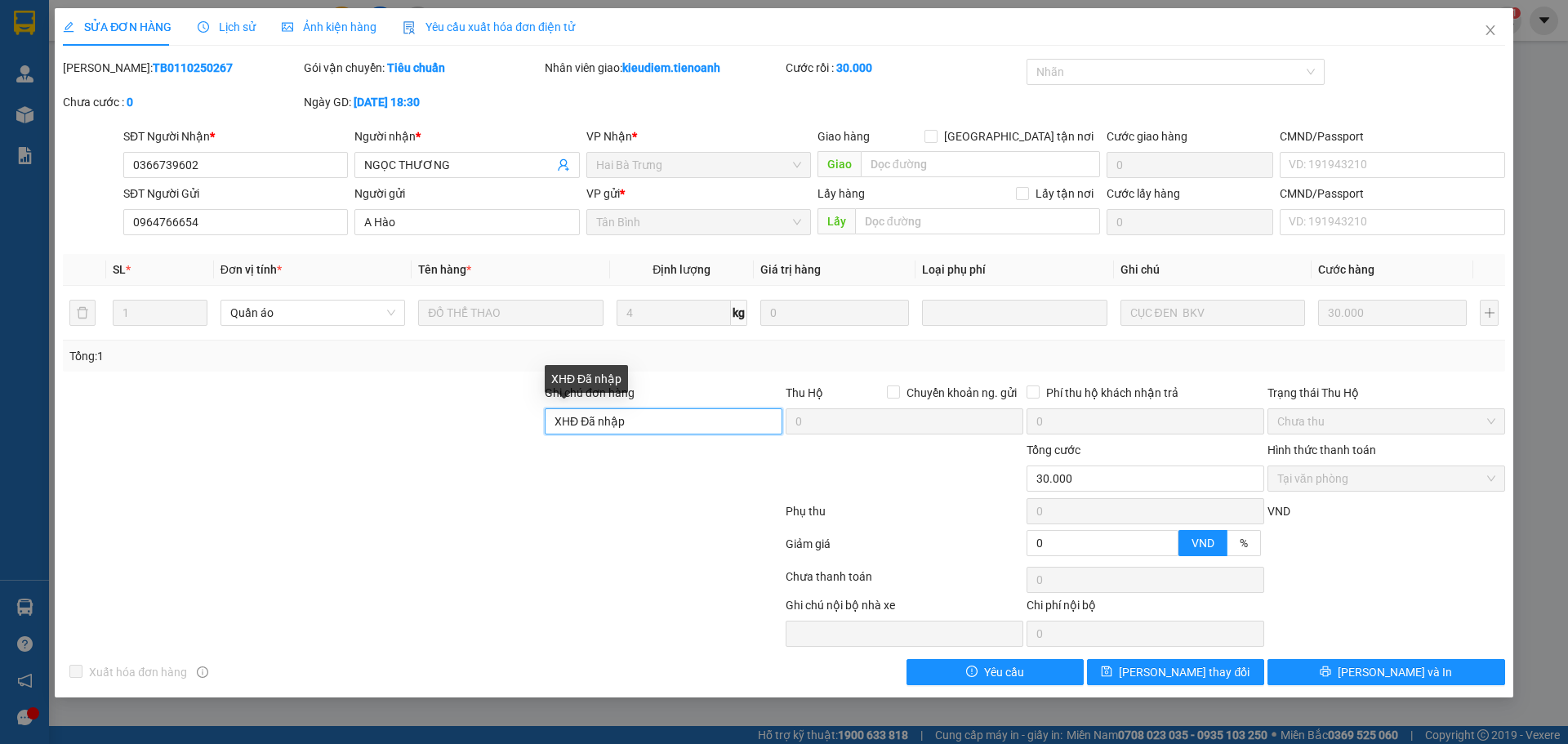
drag, startPoint x: 527, startPoint y: 424, endPoint x: 518, endPoint y: 424, distance: 9.0
click at [518, 424] on div "Ghi chú đơn hàng XHĐ Đã nhập Thu Hộ Chuyển khoản ng. gửi 0 Phí thu hộ khách nhậ…" at bounding box center [784, 411] width 1446 height 57
paste input "ALHVC8ZE_VLD"
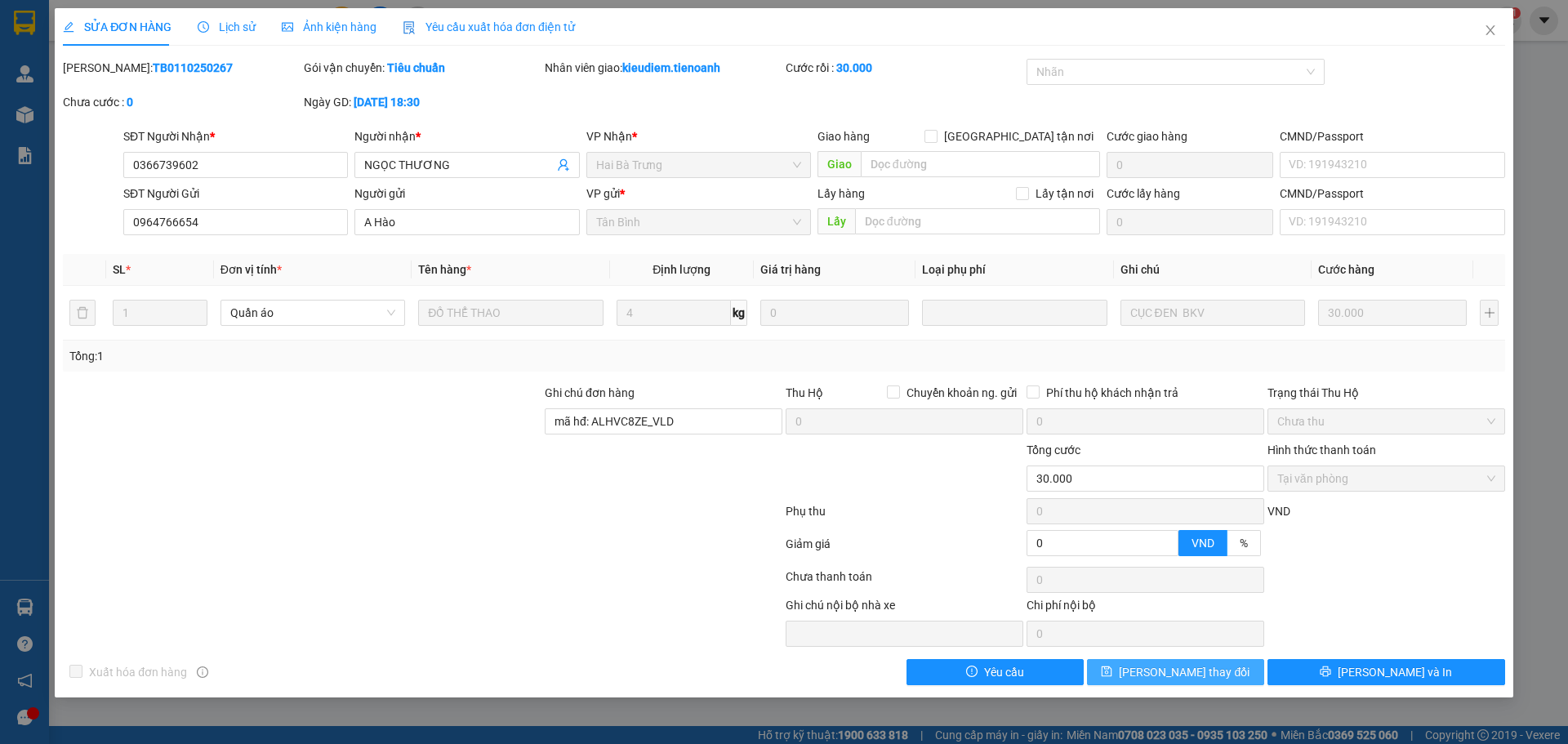
click at [1231, 673] on button "Lưu thay đổi" at bounding box center [1175, 672] width 177 height 26
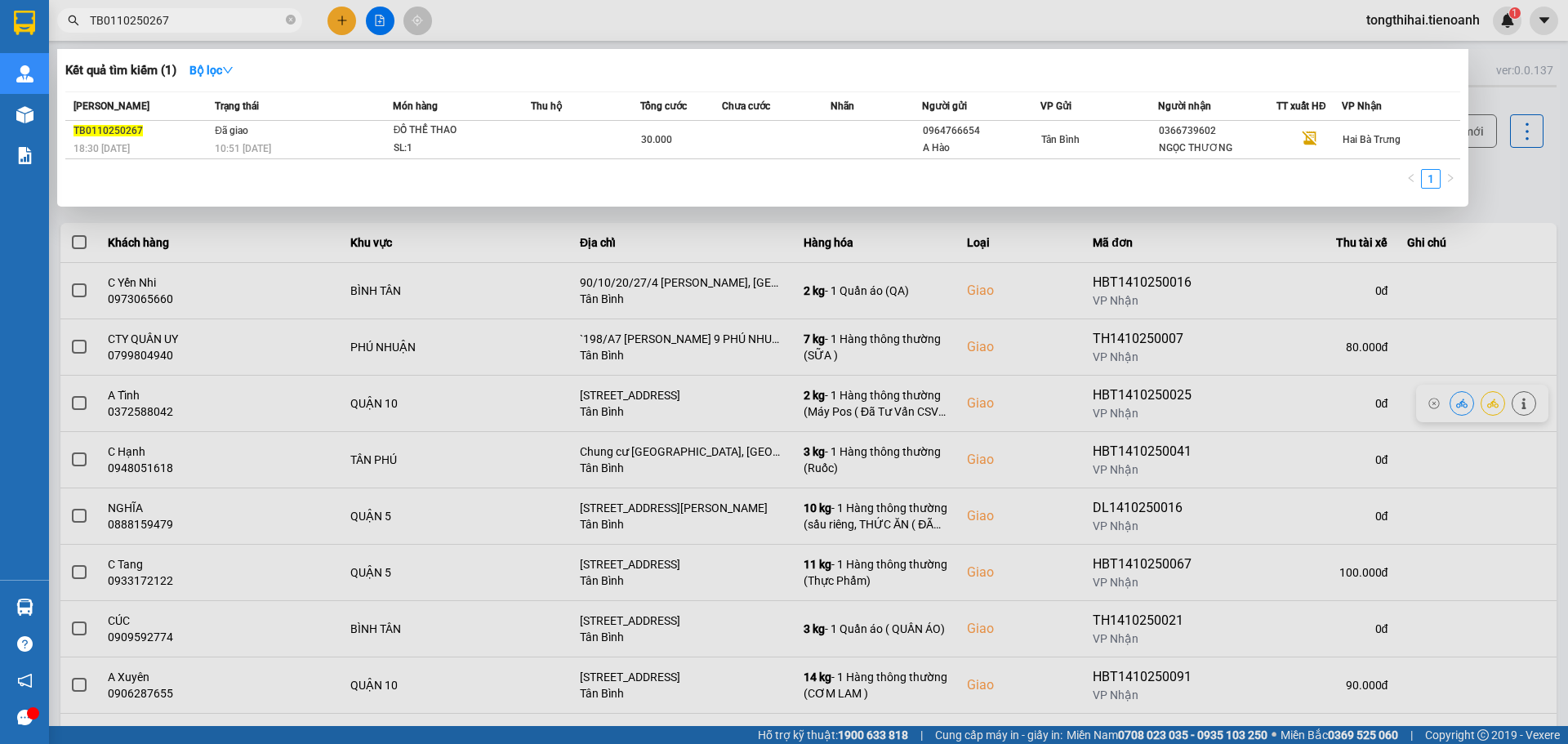
drag, startPoint x: 116, startPoint y: 14, endPoint x: 63, endPoint y: 9, distance: 53.2
click at [63, 9] on span "TB0110250267" at bounding box center [179, 20] width 245 height 24
paste input "94"
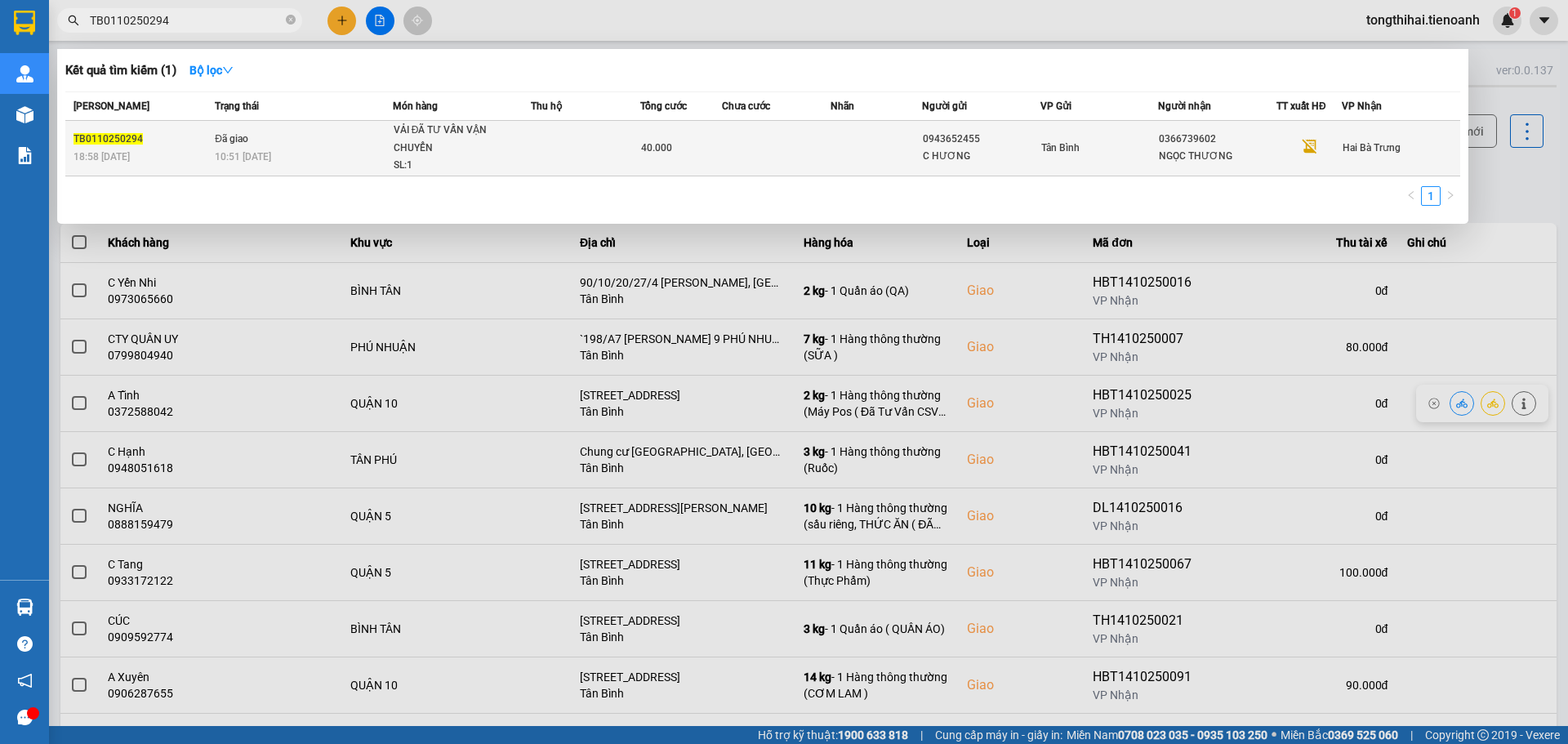
click at [634, 139] on td at bounding box center [586, 148] width 110 height 55
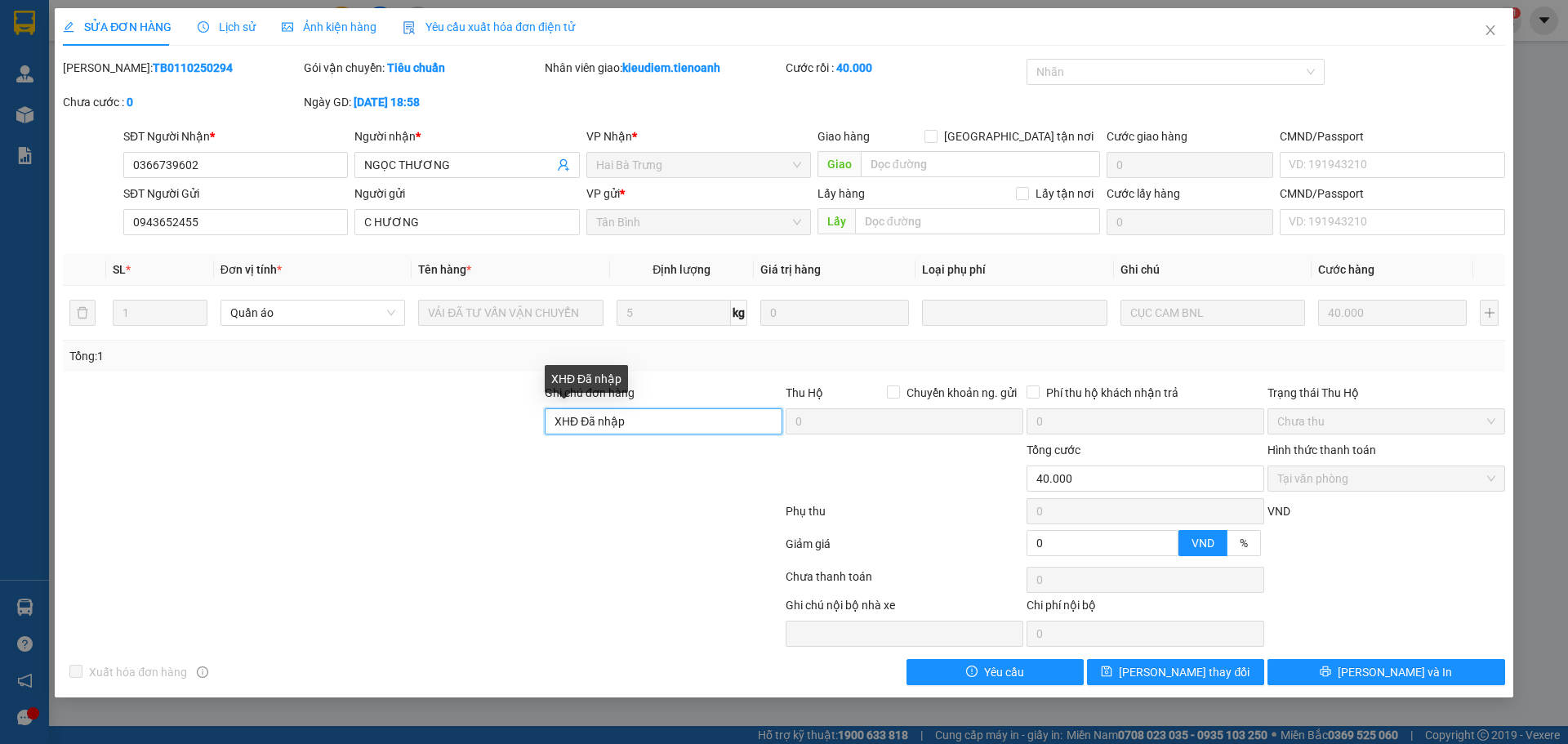
drag, startPoint x: 657, startPoint y: 420, endPoint x: 554, endPoint y: 415, distance: 103.1
click at [554, 415] on input "XHĐ Đã nhập" at bounding box center [663, 420] width 237 height 26
paste input "0NHJCV8QGM94"
click at [589, 420] on input "mã hđ:0NHJCV8QGM94" at bounding box center [663, 420] width 237 height 26
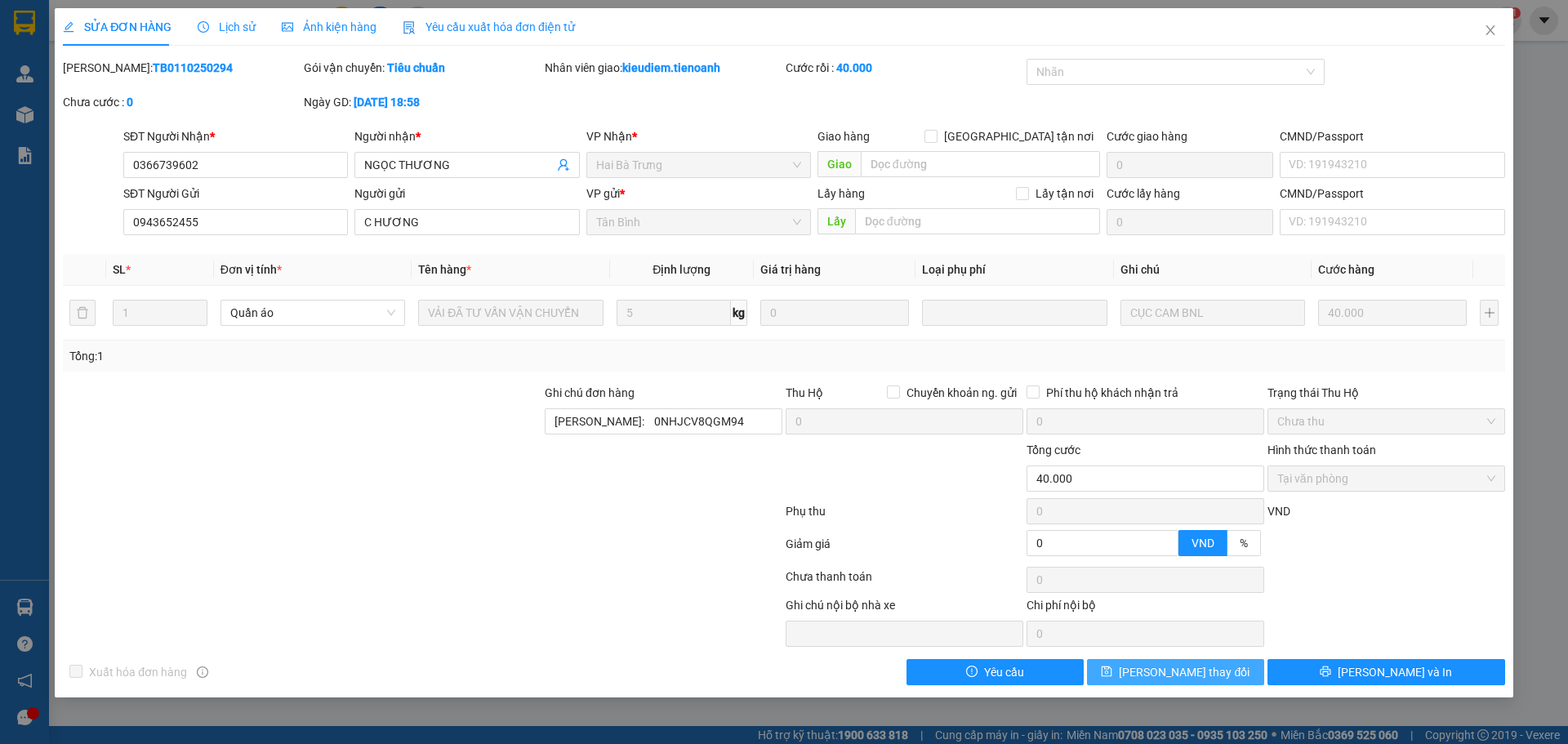
click at [1149, 672] on button "Lưu thay đổi" at bounding box center [1175, 672] width 177 height 26
